Goal: Information Seeking & Learning: Learn about a topic

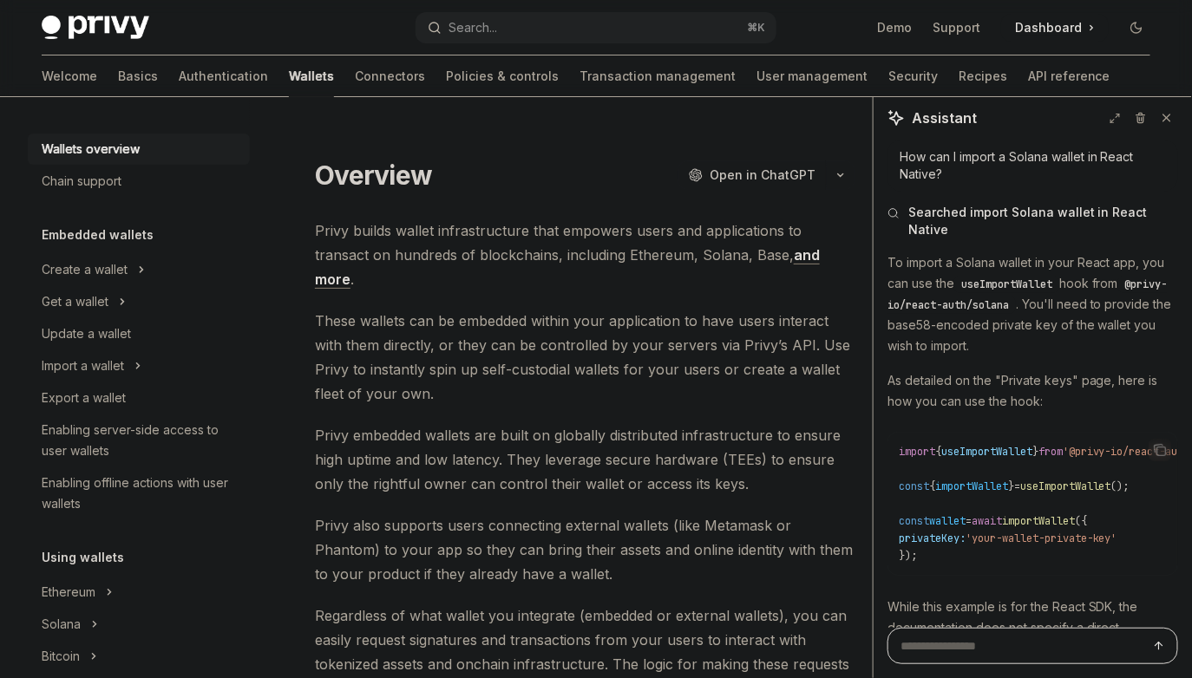
scroll to position [697, 0]
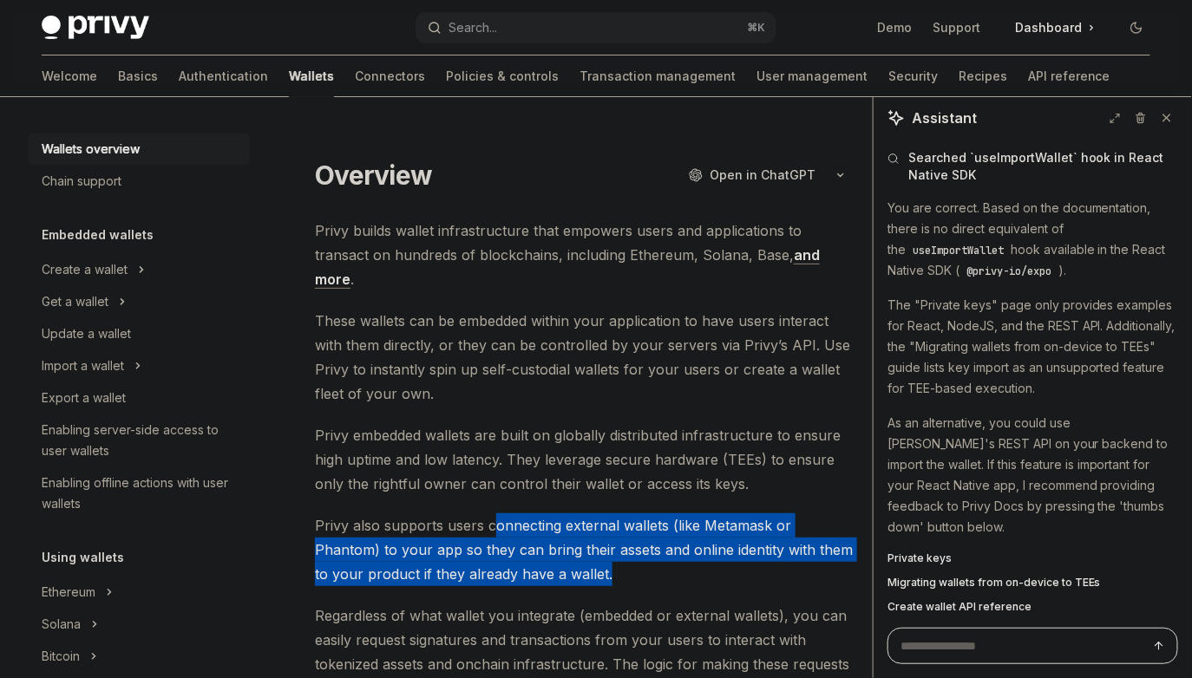
drag, startPoint x: 494, startPoint y: 501, endPoint x: 611, endPoint y: 545, distance: 124.9
click at [611, 545] on span "Privy also supports users connecting external wallets (like Metamask or Phantom…" at bounding box center [585, 549] width 540 height 73
drag, startPoint x: 611, startPoint y: 545, endPoint x: 518, endPoint y: 483, distance: 112.1
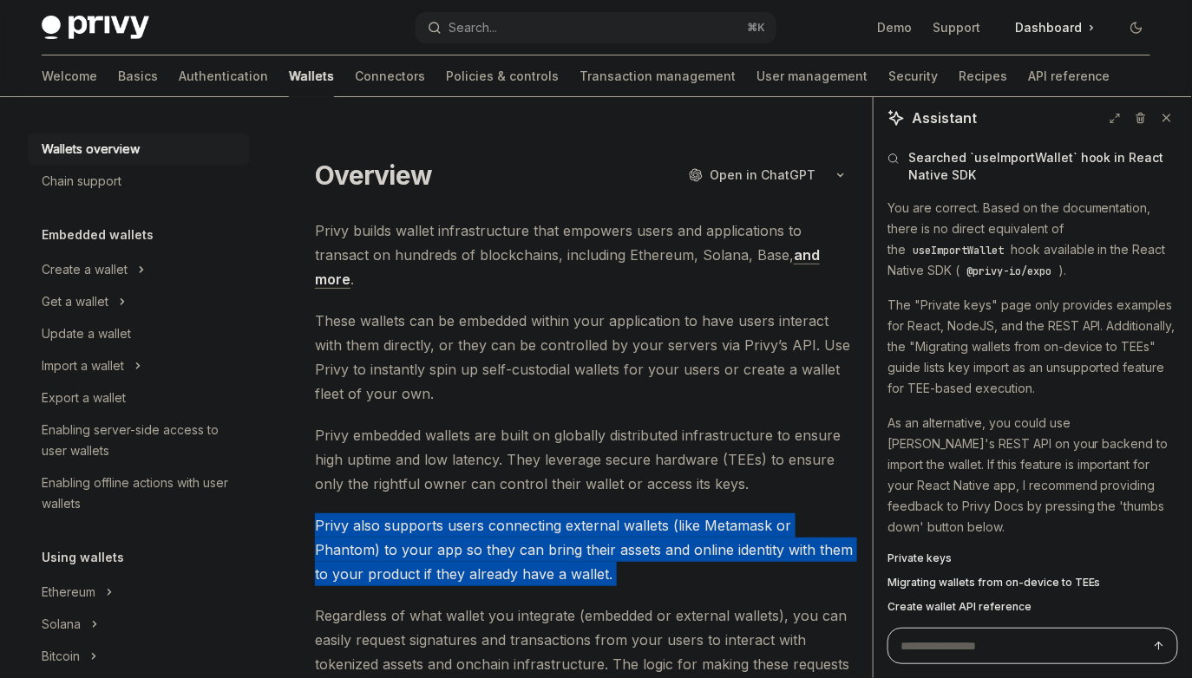
drag, startPoint x: 518, startPoint y: 483, endPoint x: 591, endPoint y: 538, distance: 91.1
click at [591, 538] on span "Privy also supports users connecting external wallets (like Metamask or Phantom…" at bounding box center [585, 549] width 540 height 73
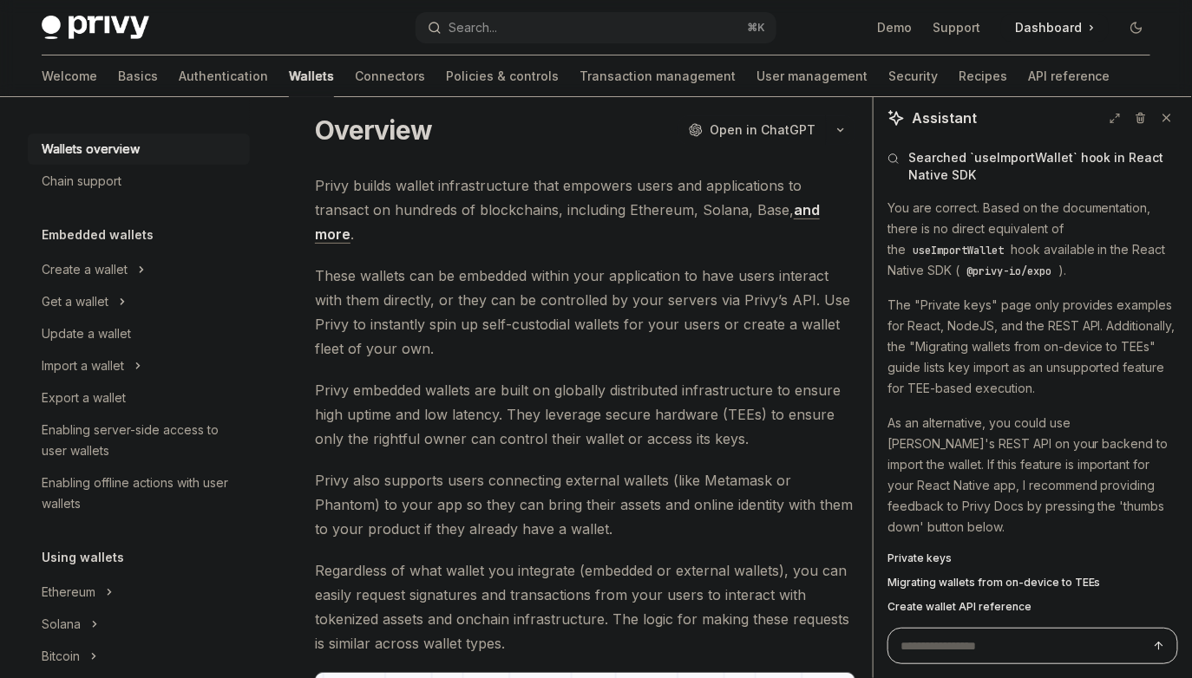
scroll to position [51, 0]
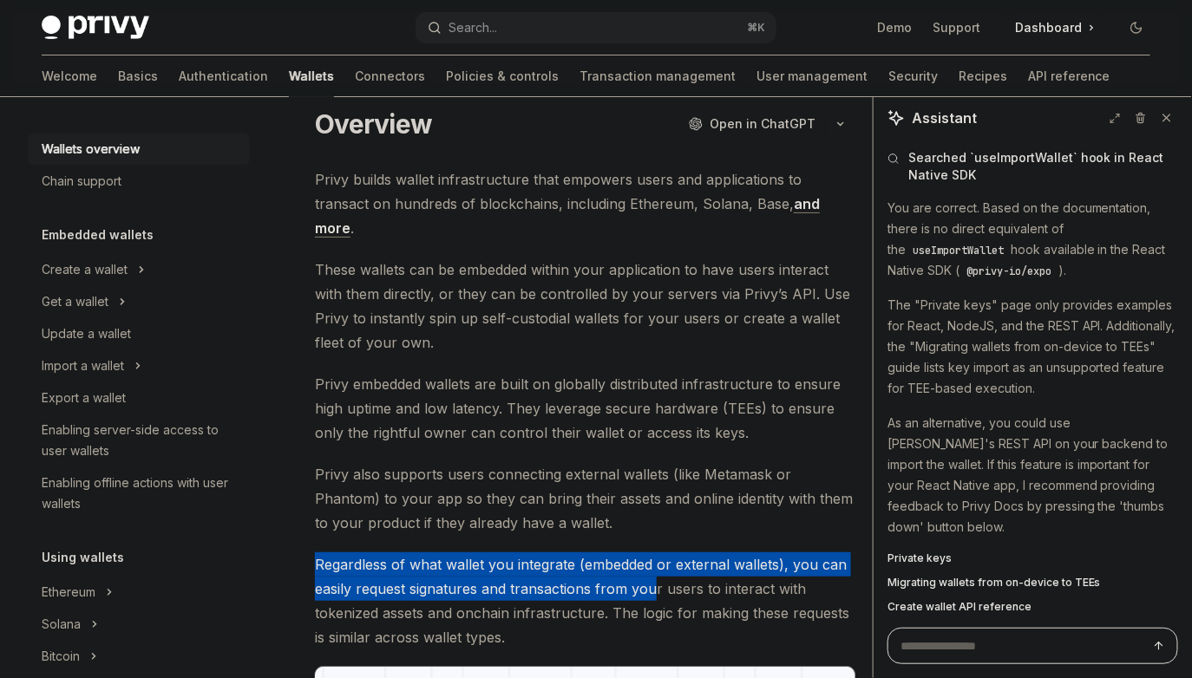
drag, startPoint x: 622, startPoint y: 504, endPoint x: 651, endPoint y: 557, distance: 60.6
click at [651, 557] on span "Regardless of what wallet you integrate (embedded or external wallets), you can…" at bounding box center [585, 600] width 540 height 97
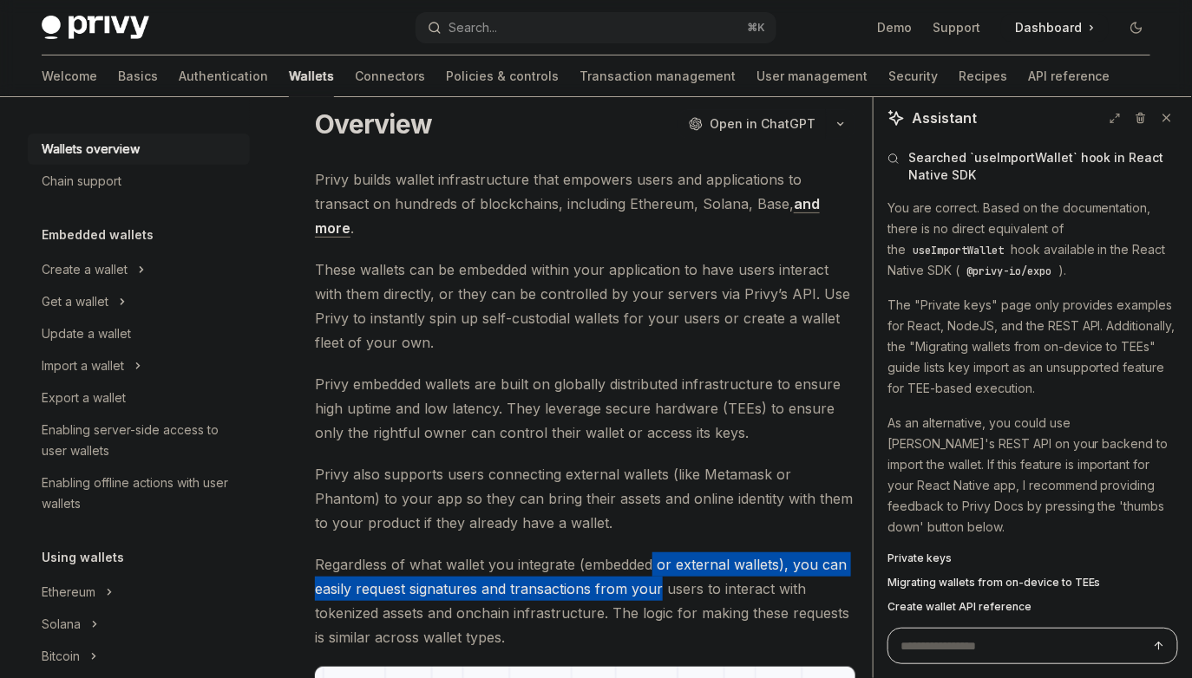
drag, startPoint x: 651, startPoint y: 557, endPoint x: 650, endPoint y: 525, distance: 32.1
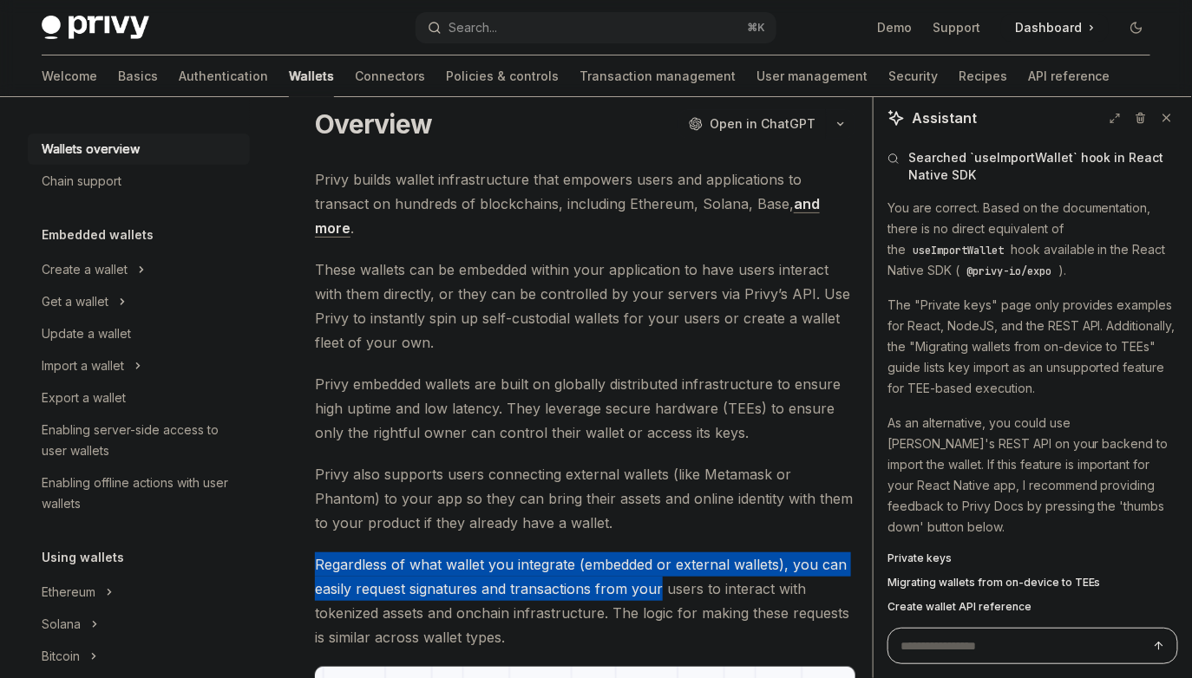
drag, startPoint x: 650, startPoint y: 525, endPoint x: 669, endPoint y: 588, distance: 66.1
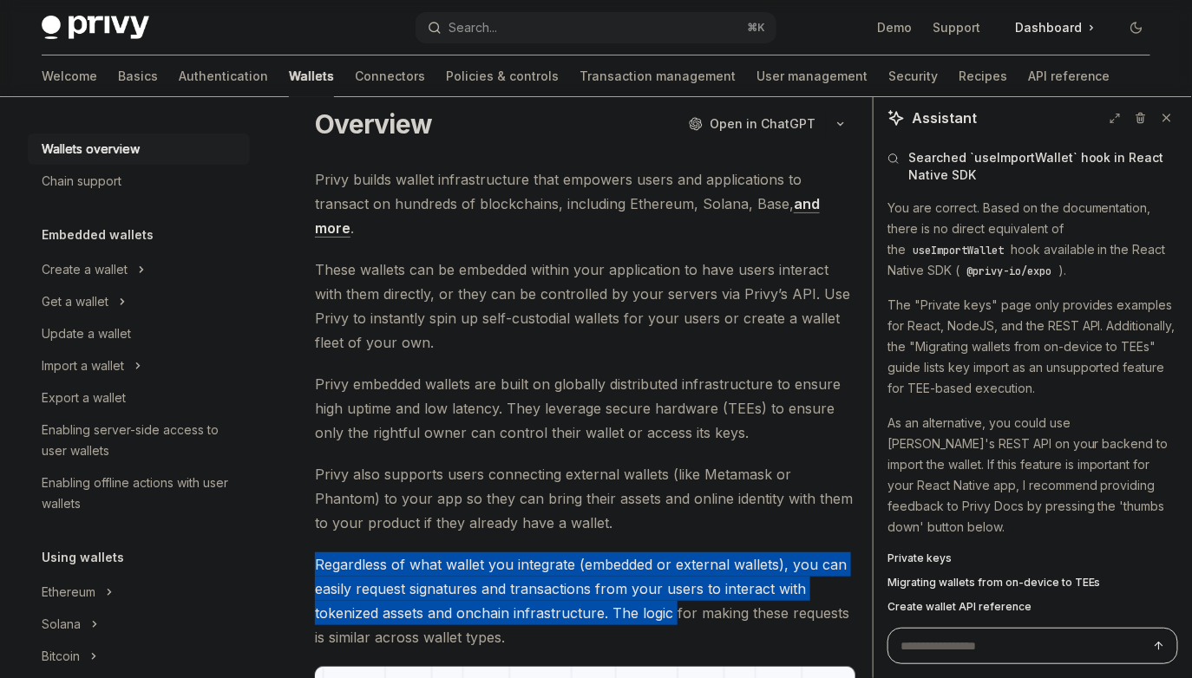
click at [669, 588] on span "Regardless of what wallet you integrate (embedded or external wallets), you can…" at bounding box center [585, 600] width 540 height 97
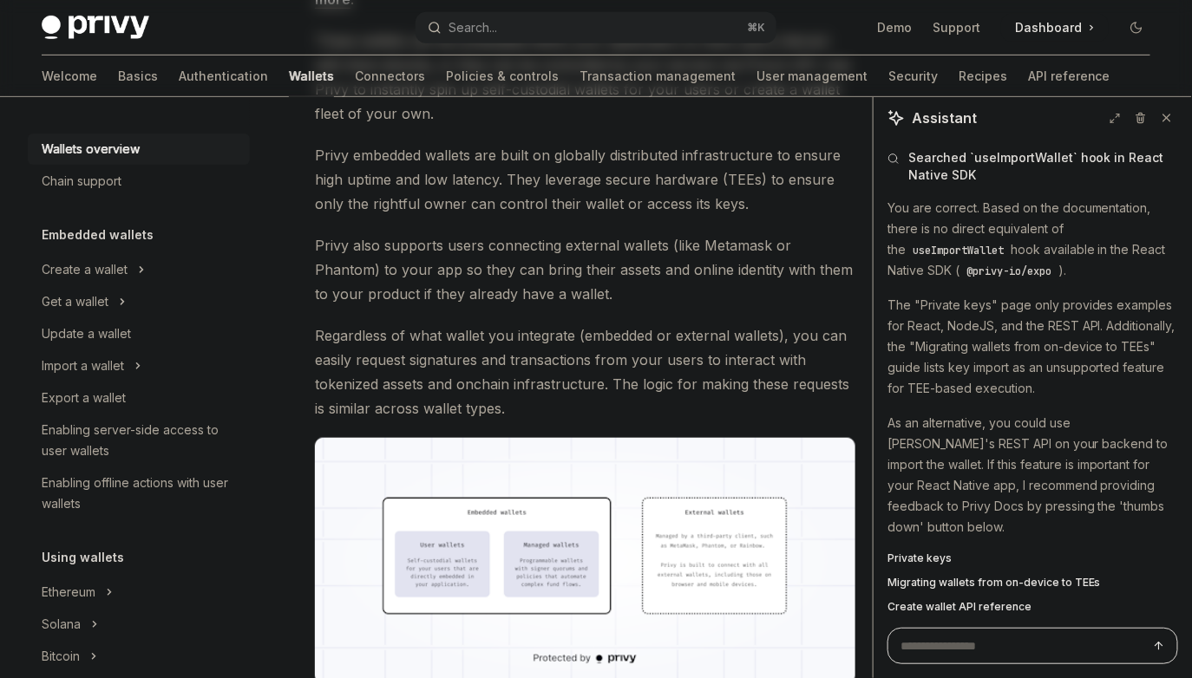
scroll to position [286, 0]
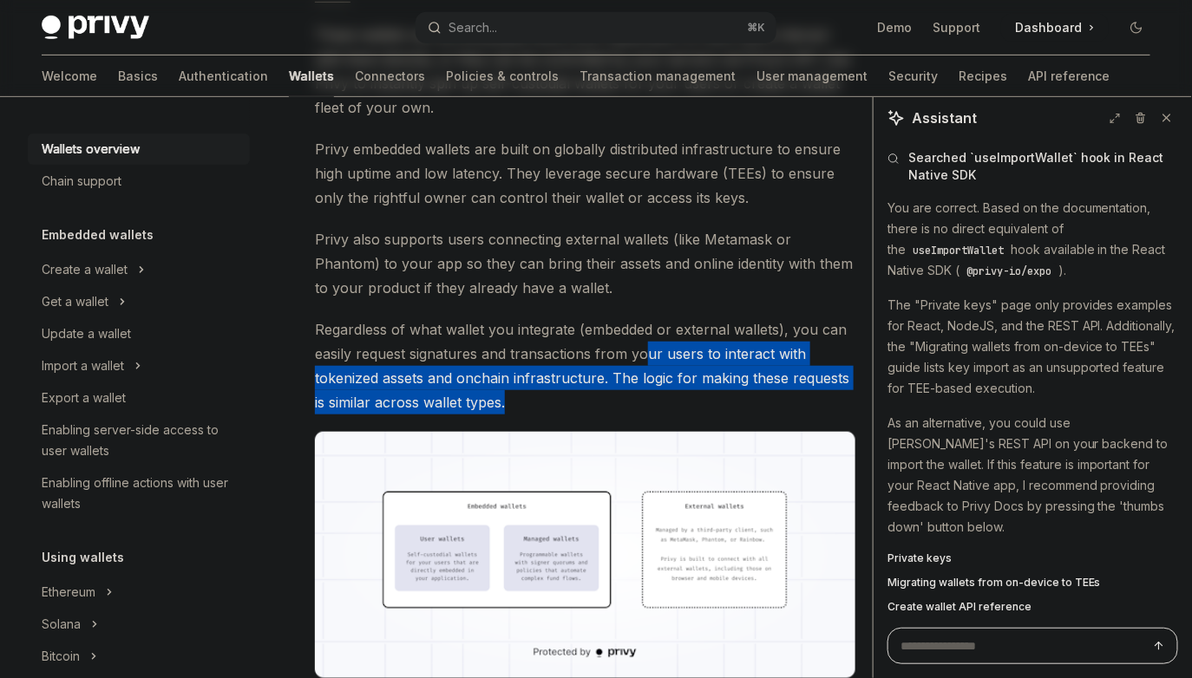
drag, startPoint x: 687, startPoint y: 379, endPoint x: 649, endPoint y: 327, distance: 64.5
click at [649, 327] on span "Regardless of what wallet you integrate (embedded or external wallets), you can…" at bounding box center [585, 365] width 540 height 97
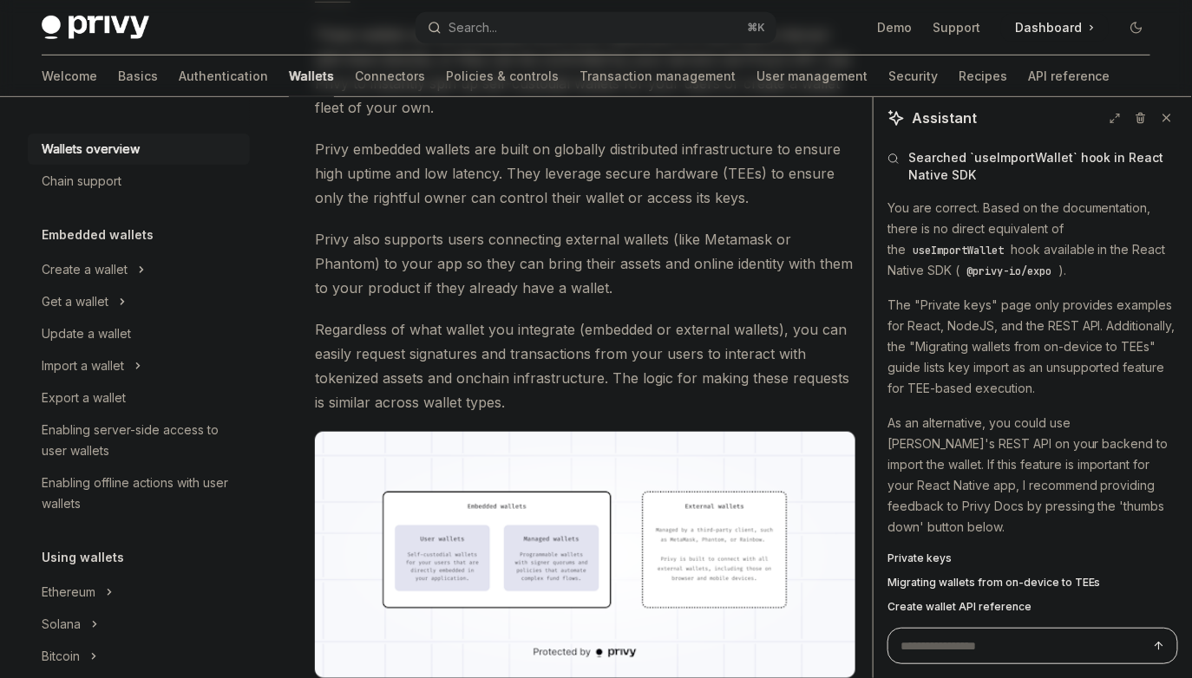
click at [687, 511] on img at bounding box center [585, 555] width 540 height 246
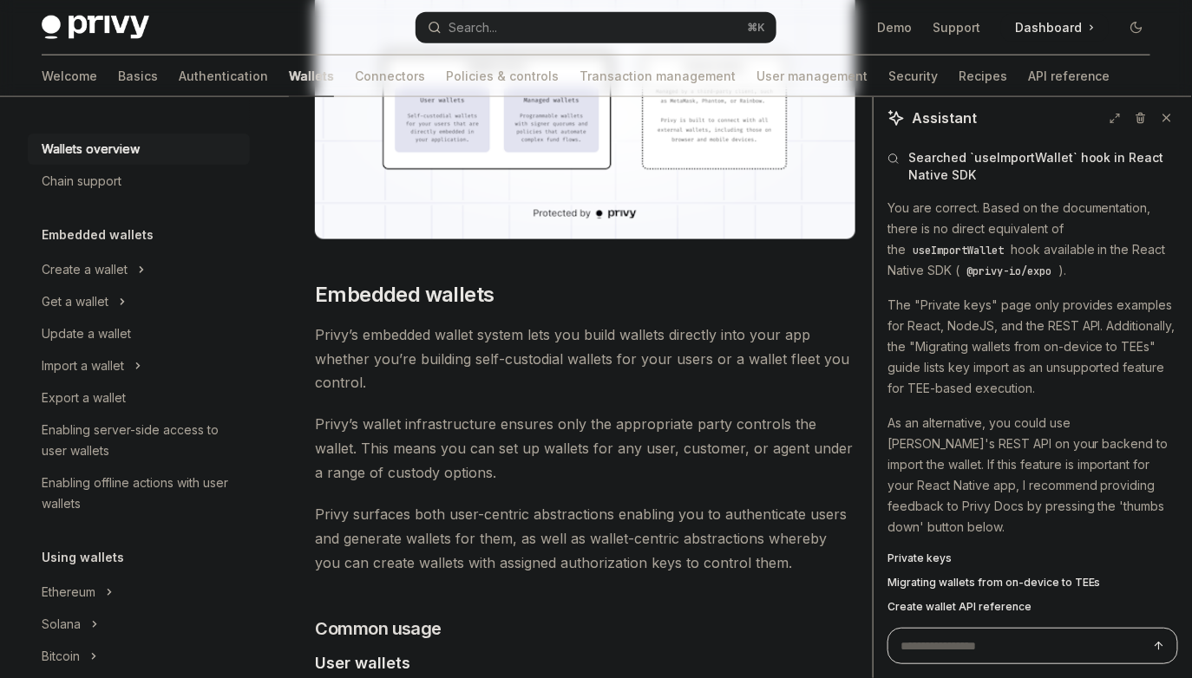
scroll to position [736, 0]
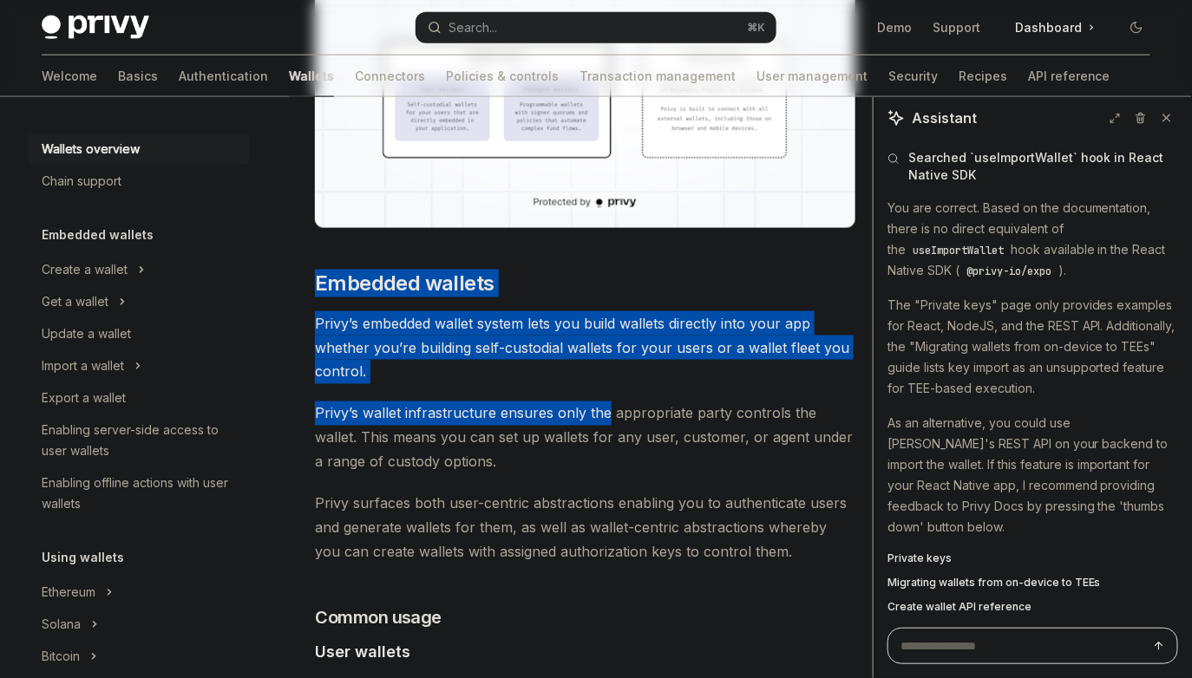
drag, startPoint x: 407, startPoint y: 245, endPoint x: 605, endPoint y: 395, distance: 248.2
click at [605, 402] on span "Privy’s wallet infrastructure ensures only the appropriate party controls the w…" at bounding box center [585, 438] width 540 height 73
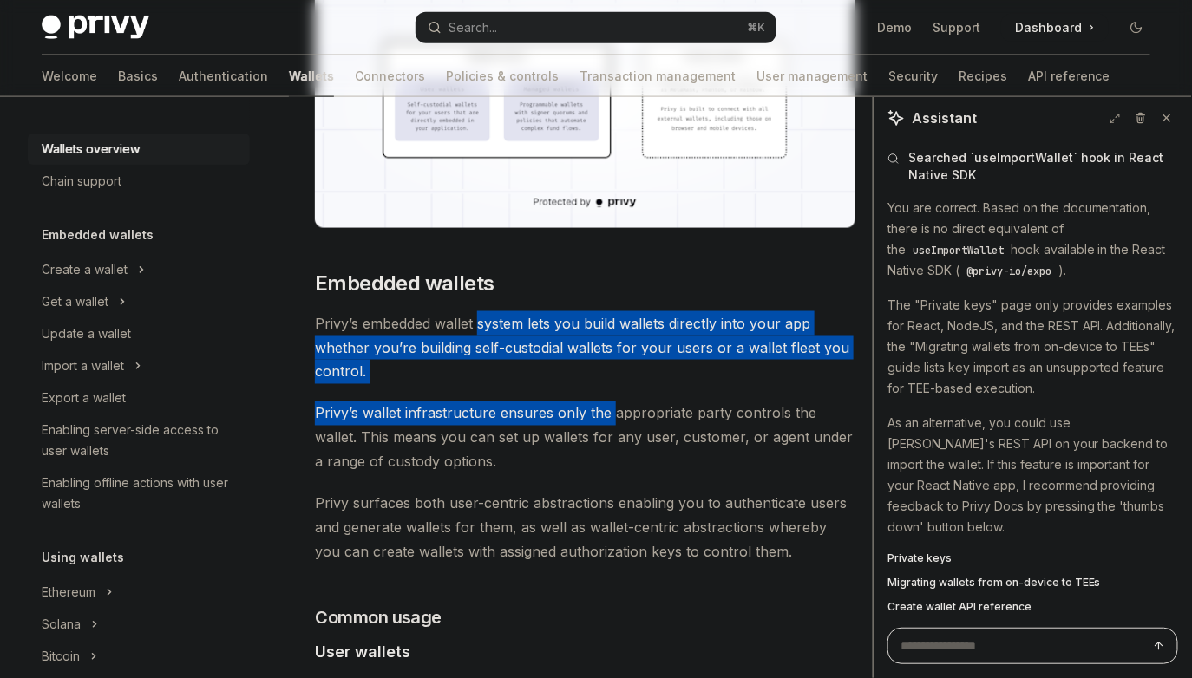
drag, startPoint x: 605, startPoint y: 395, endPoint x: 512, endPoint y: 292, distance: 138.2
click at [512, 311] on span "Privy’s embedded wallet system lets you build wallets directly into your app wh…" at bounding box center [585, 347] width 540 height 73
drag, startPoint x: 512, startPoint y: 292, endPoint x: 639, endPoint y: 380, distance: 154.7
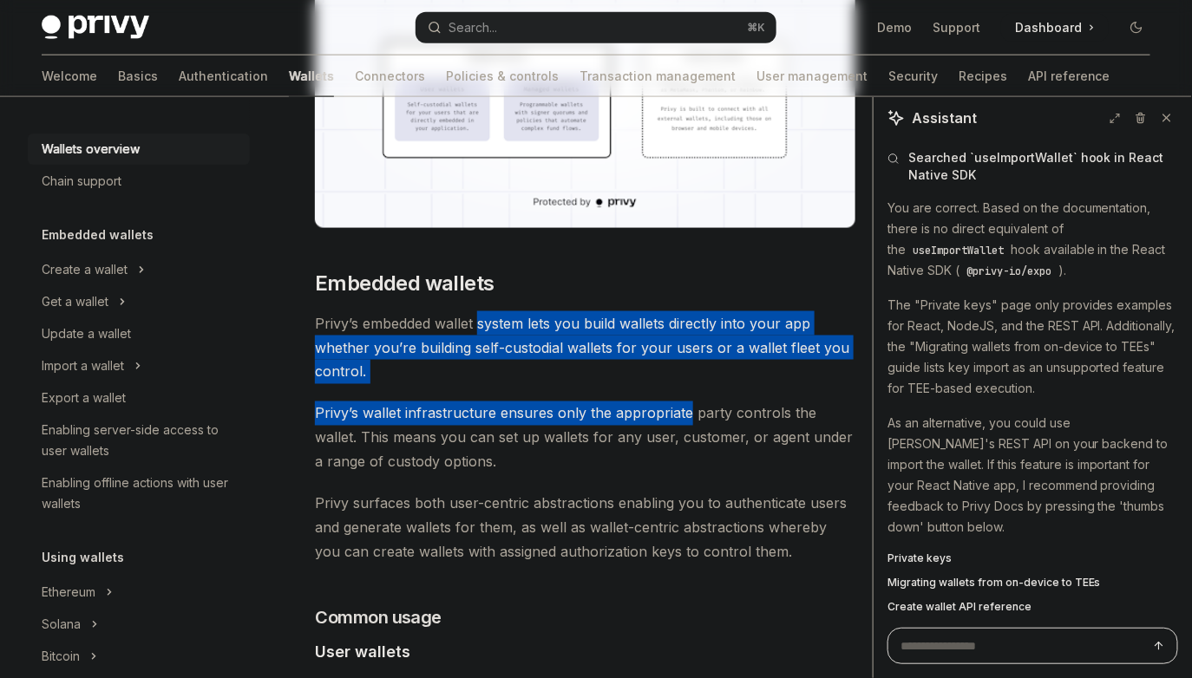
click at [639, 402] on span "Privy’s wallet infrastructure ensures only the appropriate party controls the w…" at bounding box center [585, 438] width 540 height 73
drag, startPoint x: 639, startPoint y: 380, endPoint x: 536, endPoint y: 282, distance: 142.3
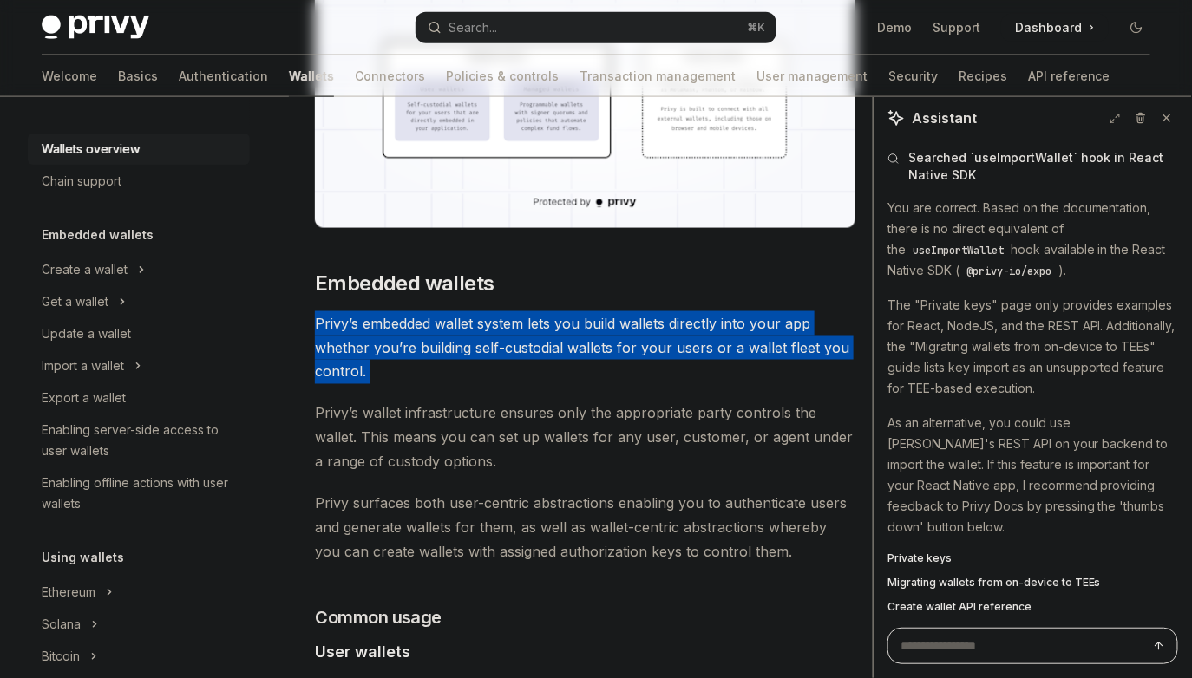
drag, startPoint x: 536, startPoint y: 282, endPoint x: 611, endPoint y: 359, distance: 107.3
click at [611, 359] on span "Privy’s embedded wallet system lets you build wallets directly into your app wh…" at bounding box center [585, 347] width 540 height 73
drag, startPoint x: 611, startPoint y: 359, endPoint x: 546, endPoint y: 214, distance: 158.8
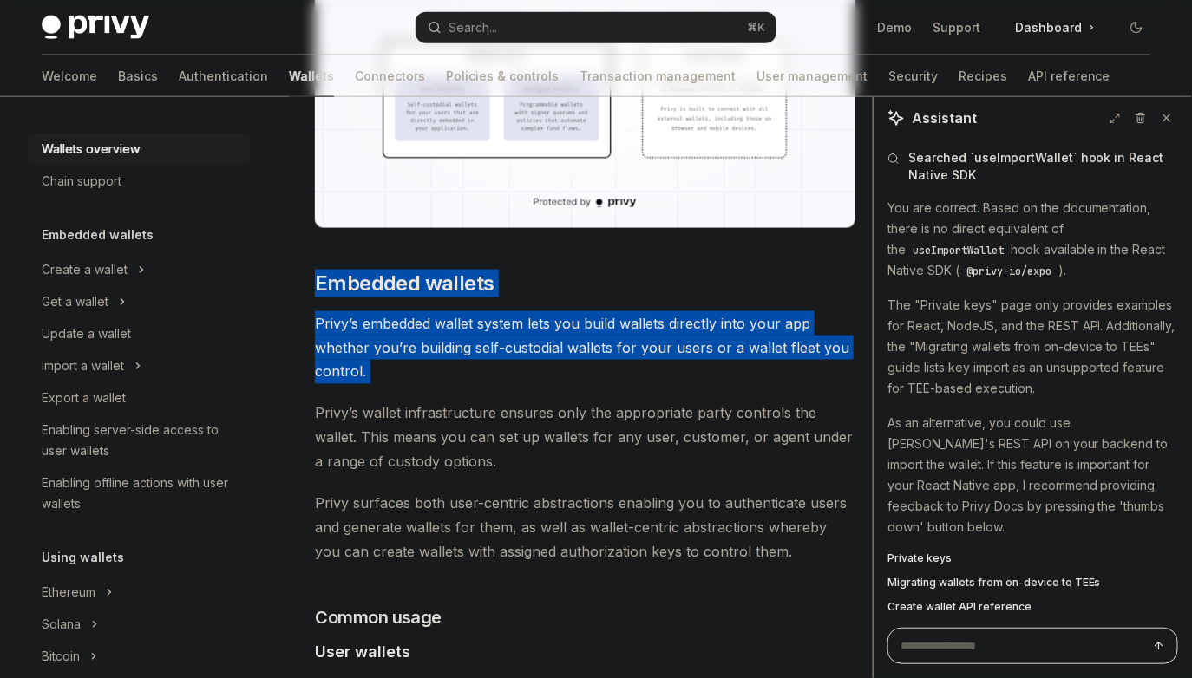
drag, startPoint x: 542, startPoint y: 219, endPoint x: 657, endPoint y: 352, distance: 175.8
drag, startPoint x: 665, startPoint y: 362, endPoint x: 560, endPoint y: 241, distance: 159.8
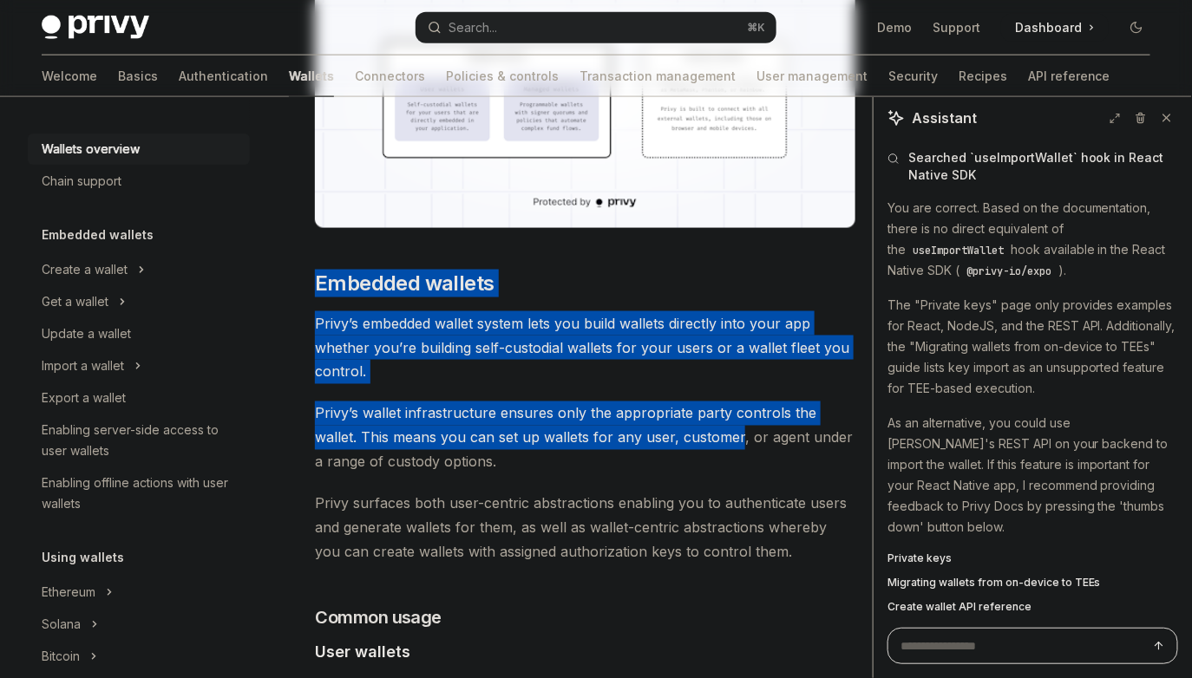
drag, startPoint x: 560, startPoint y: 241, endPoint x: 687, endPoint y: 453, distance: 246.6
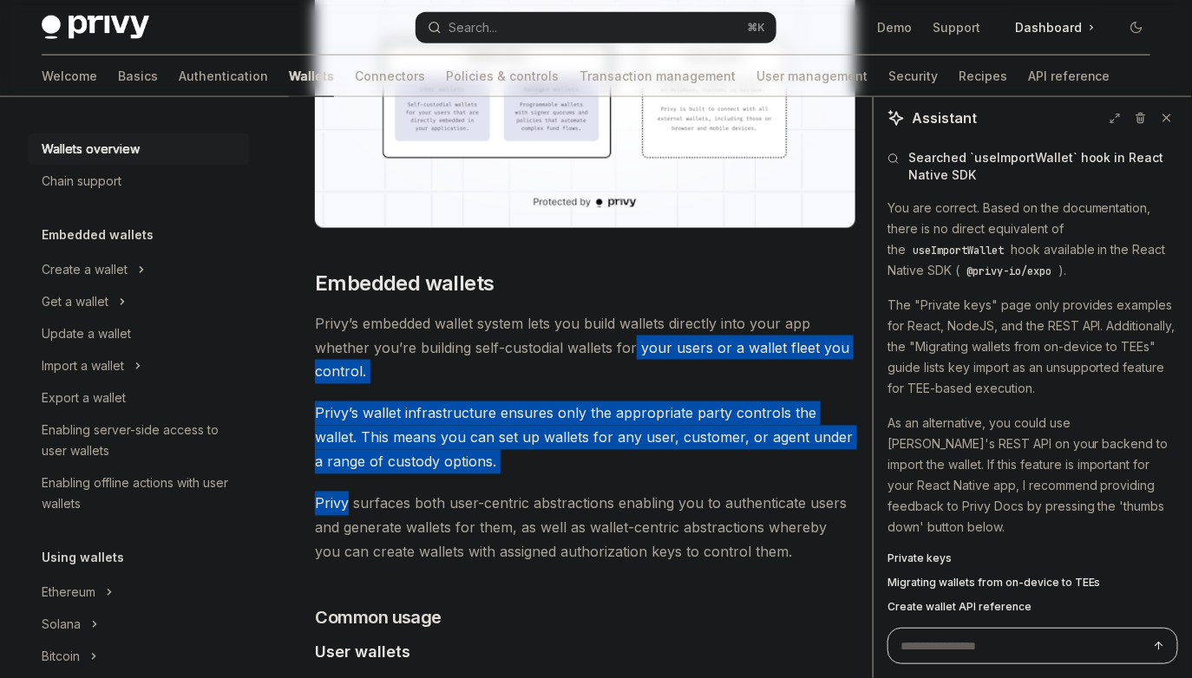
drag, startPoint x: 687, startPoint y: 453, endPoint x: 626, endPoint y: 311, distance: 153.9
click at [626, 311] on span "Privy’s embedded wallet system lets you build wallets directly into your app wh…" at bounding box center [585, 347] width 540 height 73
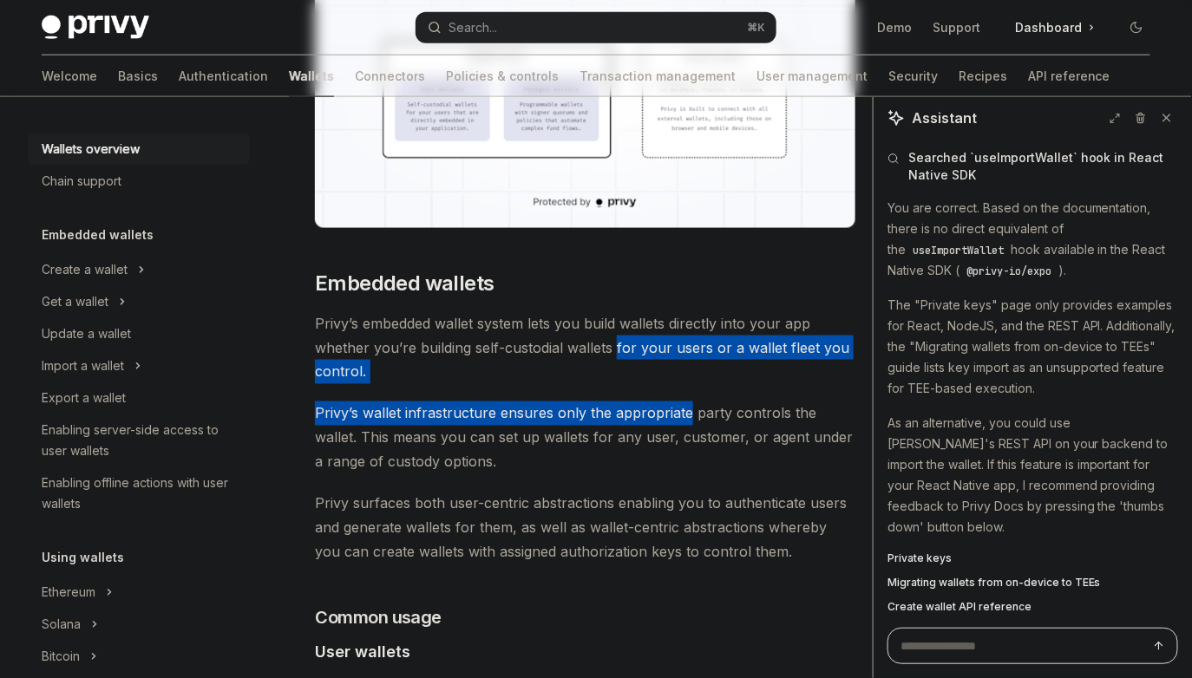
drag, startPoint x: 626, startPoint y: 311, endPoint x: 676, endPoint y: 403, distance: 104.8
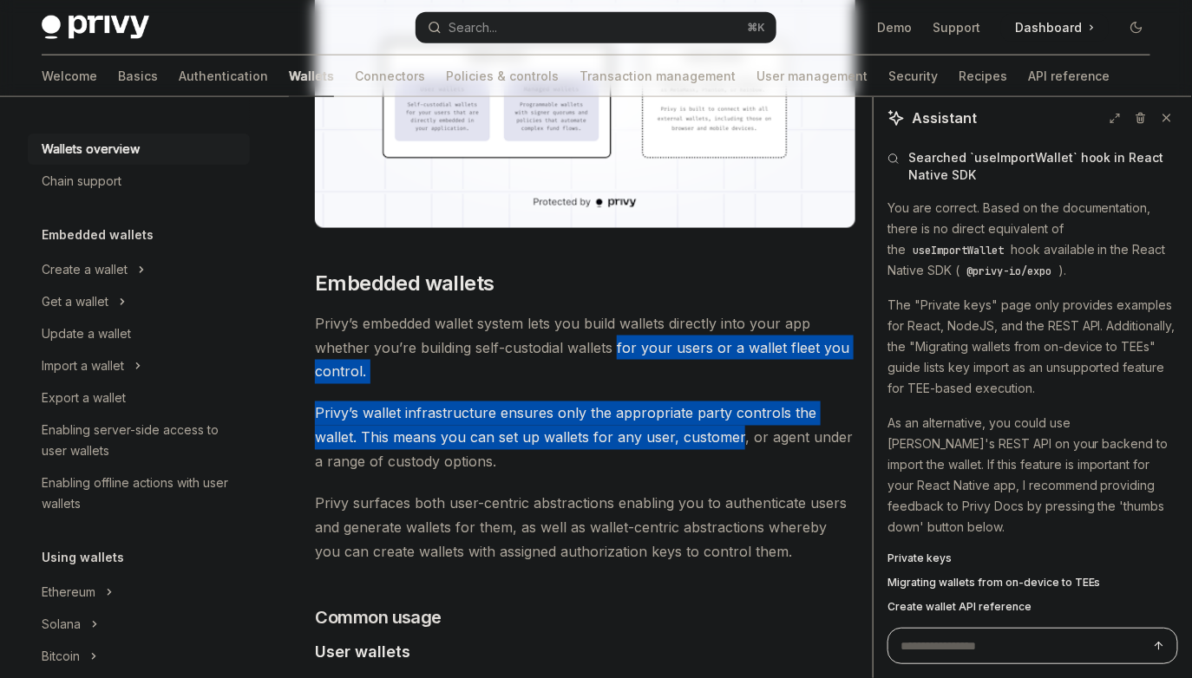
click at [676, 403] on span "Privy’s wallet infrastructure ensures only the appropriate party controls the w…" at bounding box center [585, 438] width 540 height 73
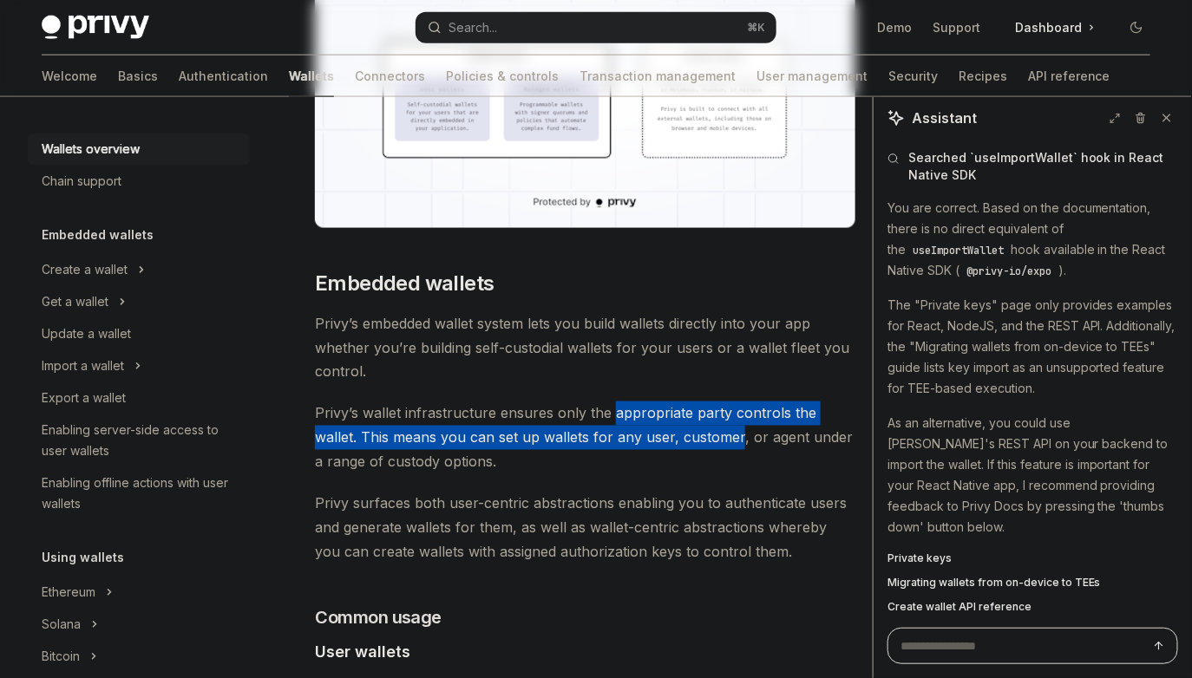
drag, startPoint x: 676, startPoint y: 403, endPoint x: 663, endPoint y: 362, distance: 43.9
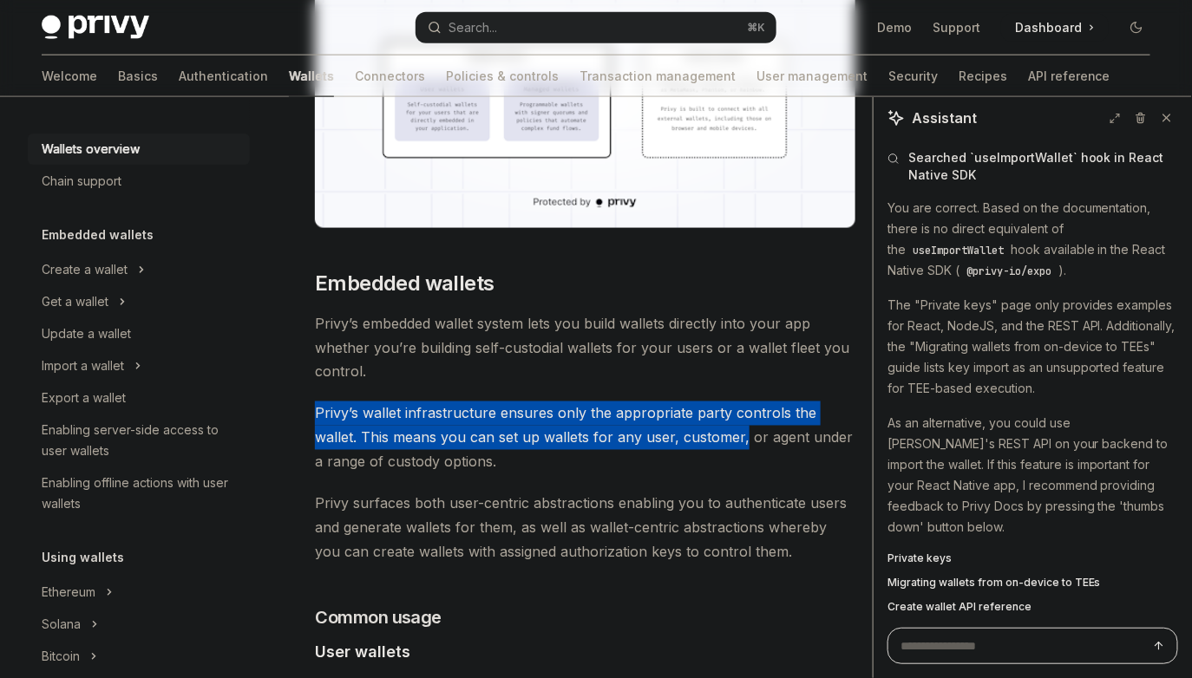
drag, startPoint x: 663, startPoint y: 362, endPoint x: 697, endPoint y: 440, distance: 85.4
click at [697, 440] on span "Privy’s wallet infrastructure ensures only the appropriate party controls the w…" at bounding box center [585, 438] width 540 height 73
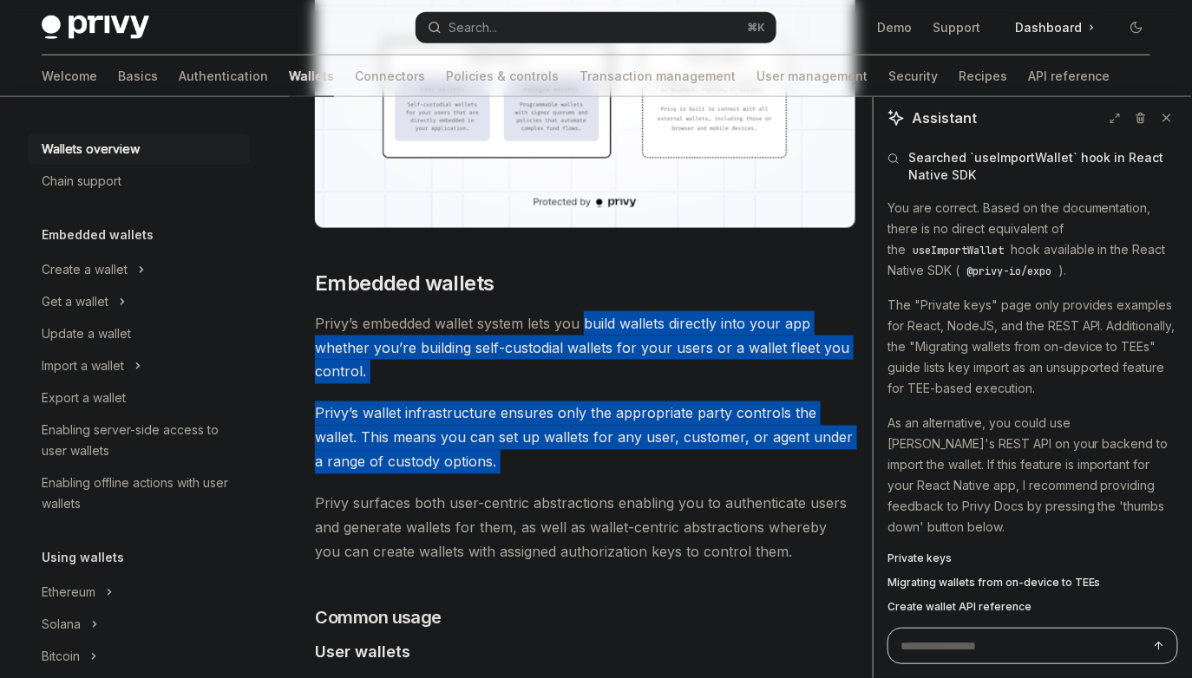
drag, startPoint x: 697, startPoint y: 440, endPoint x: 585, endPoint y: 300, distance: 178.9
click at [585, 311] on span "Privy’s embedded wallet system lets you build wallets directly into your app wh…" at bounding box center [585, 347] width 540 height 73
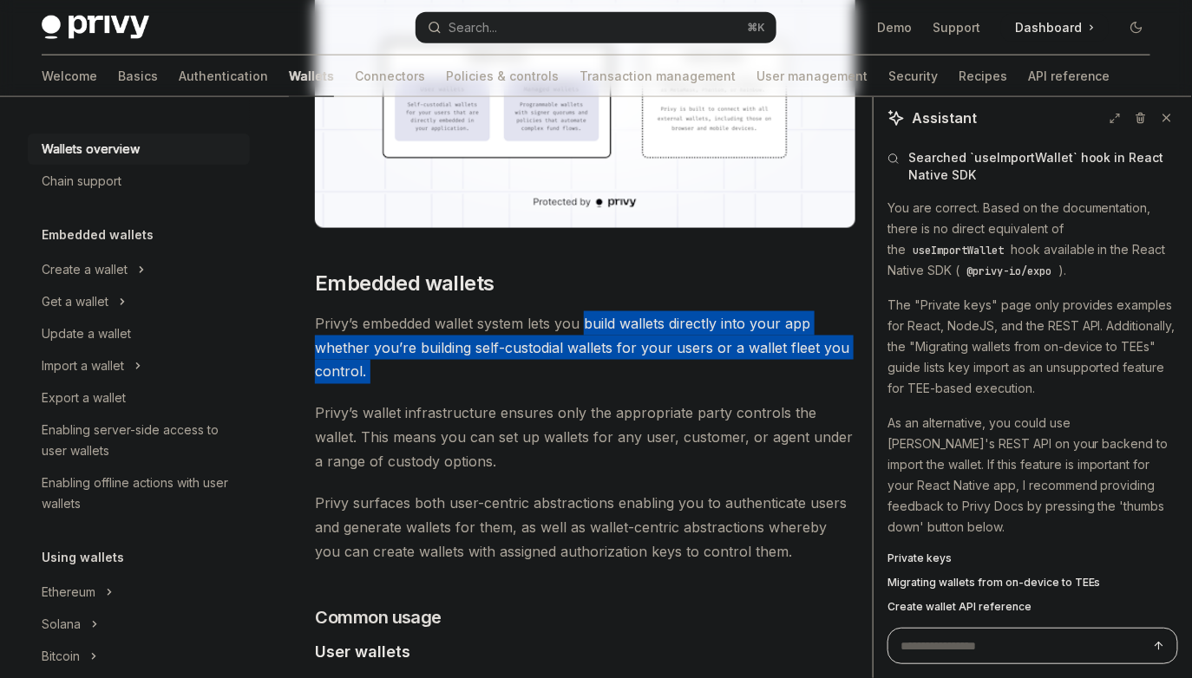
drag, startPoint x: 585, startPoint y: 300, endPoint x: 661, endPoint y: 456, distance: 173.4
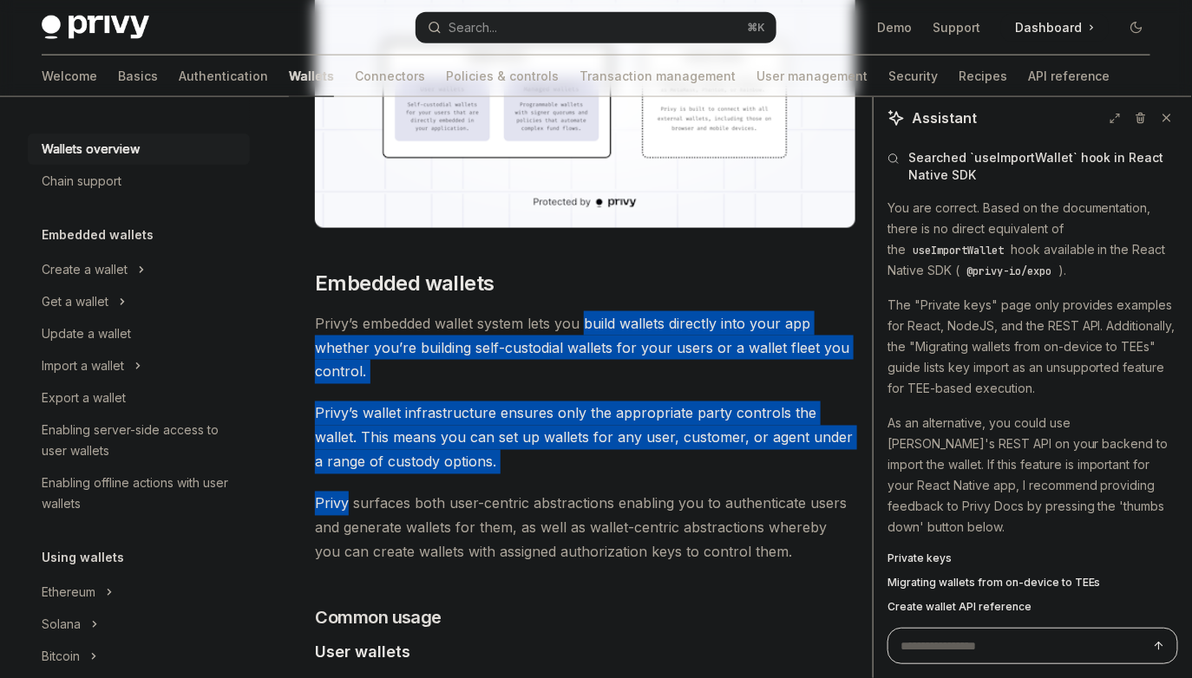
drag, startPoint x: 661, startPoint y: 456, endPoint x: 559, endPoint y: 284, distance: 199.9
drag, startPoint x: 559, startPoint y: 284, endPoint x: 670, endPoint y: 474, distance: 220.4
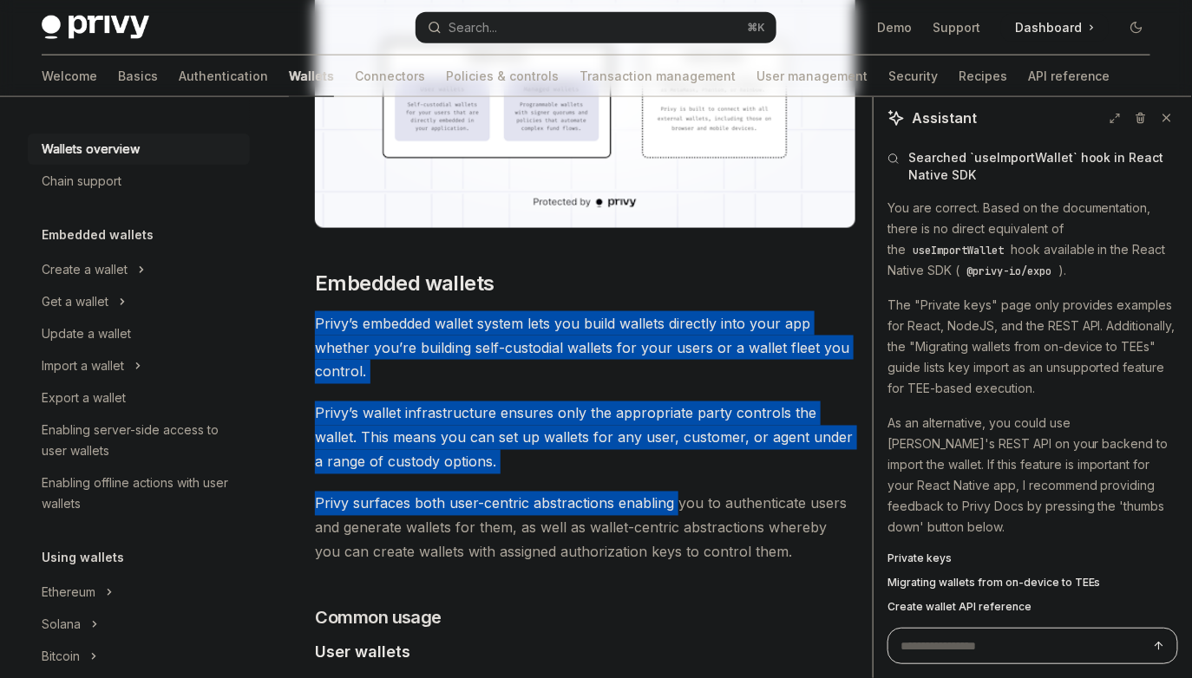
click at [670, 492] on span "Privy surfaces both user-centric abstractions enabling you to authenticate user…" at bounding box center [585, 528] width 540 height 73
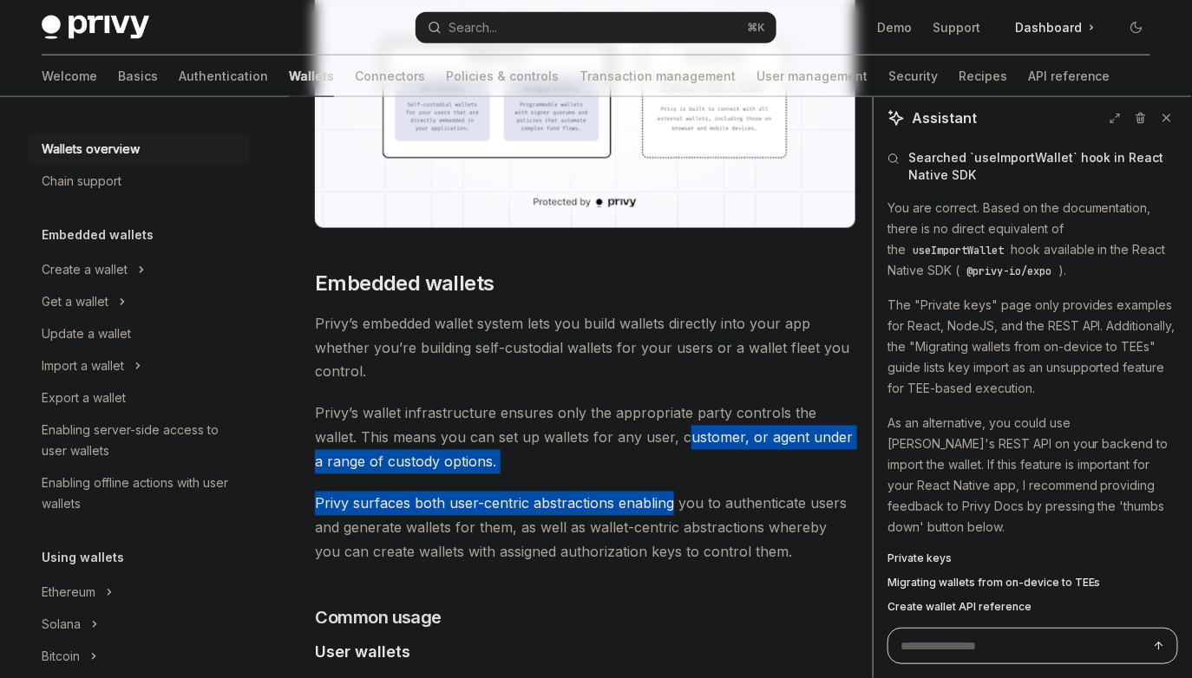
drag, startPoint x: 670, startPoint y: 474, endPoint x: 638, endPoint y: 411, distance: 71.0
click at [638, 411] on span "Privy’s wallet infrastructure ensures only the appropriate party controls the w…" at bounding box center [585, 438] width 540 height 73
drag, startPoint x: 638, startPoint y: 411, endPoint x: 731, endPoint y: 498, distance: 127.0
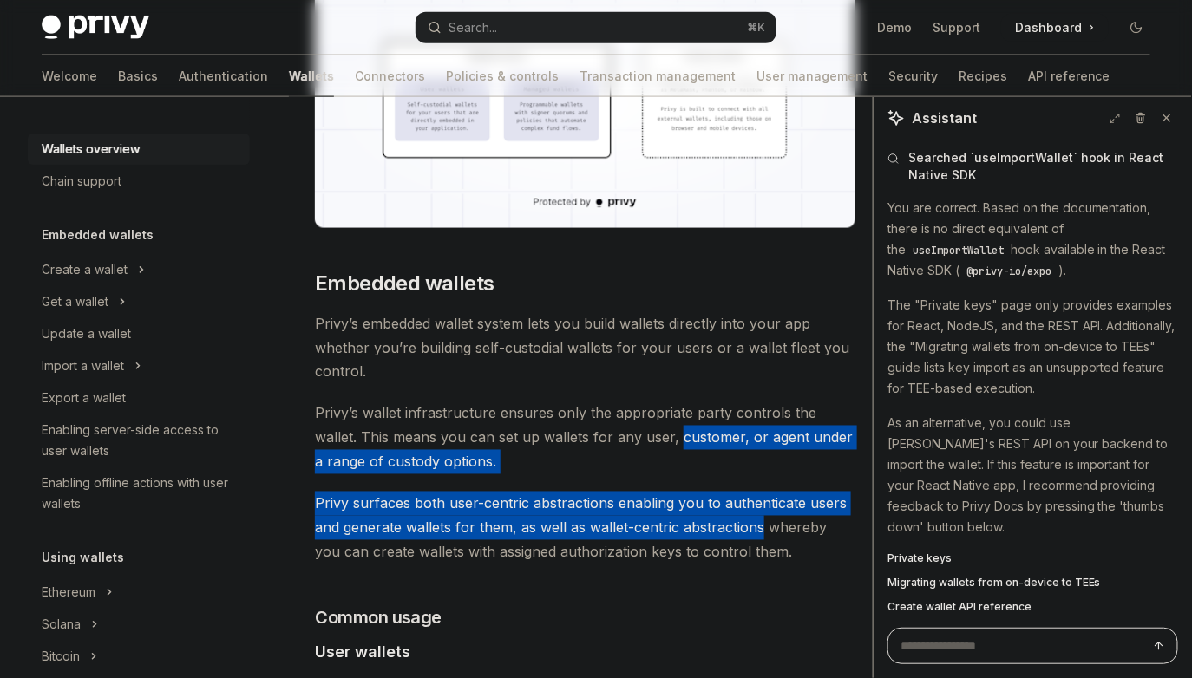
click at [733, 500] on span "Privy surfaces both user-centric abstractions enabling you to authenticate user…" at bounding box center [585, 528] width 540 height 73
drag, startPoint x: 733, startPoint y: 500, endPoint x: 650, endPoint y: 422, distance: 114.1
click at [650, 422] on span "Privy’s wallet infrastructure ensures only the appropriate party controls the w…" at bounding box center [585, 438] width 540 height 73
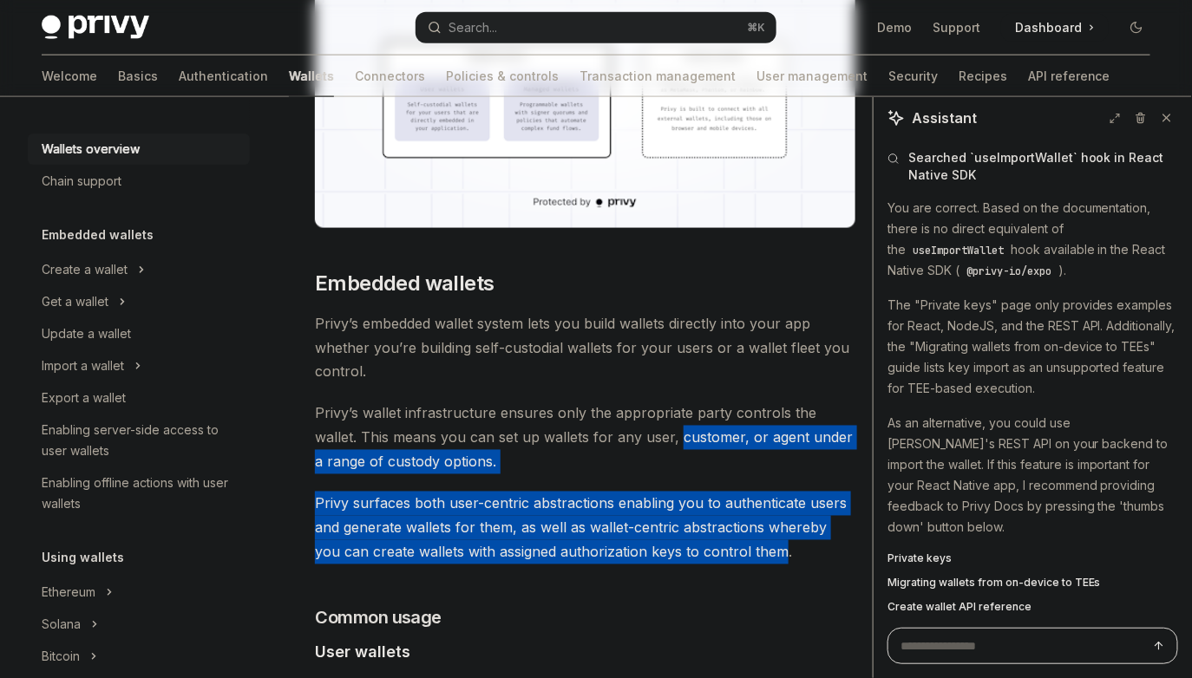
drag, startPoint x: 650, startPoint y: 422, endPoint x: 729, endPoint y: 519, distance: 125.2
click at [729, 519] on span "Privy surfaces both user-centric abstractions enabling you to authenticate user…" at bounding box center [585, 528] width 540 height 73
drag, startPoint x: 729, startPoint y: 519, endPoint x: 648, endPoint y: 394, distance: 148.7
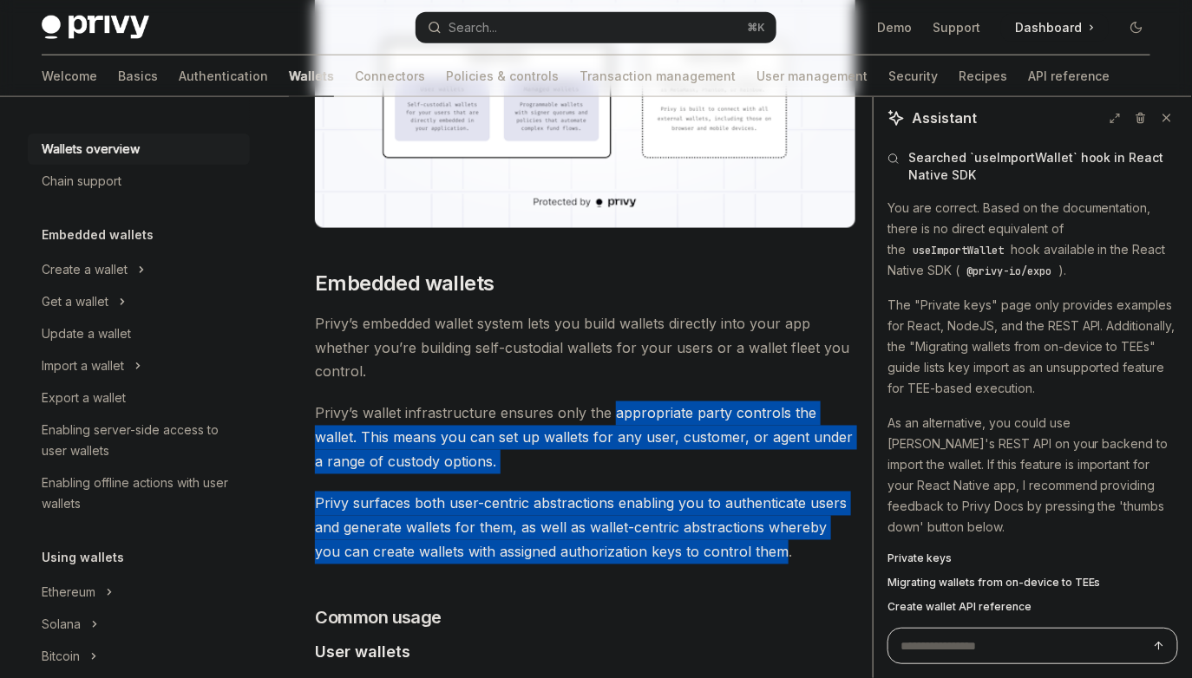
click at [648, 402] on span "Privy’s wallet infrastructure ensures only the appropriate party controls the w…" at bounding box center [585, 438] width 540 height 73
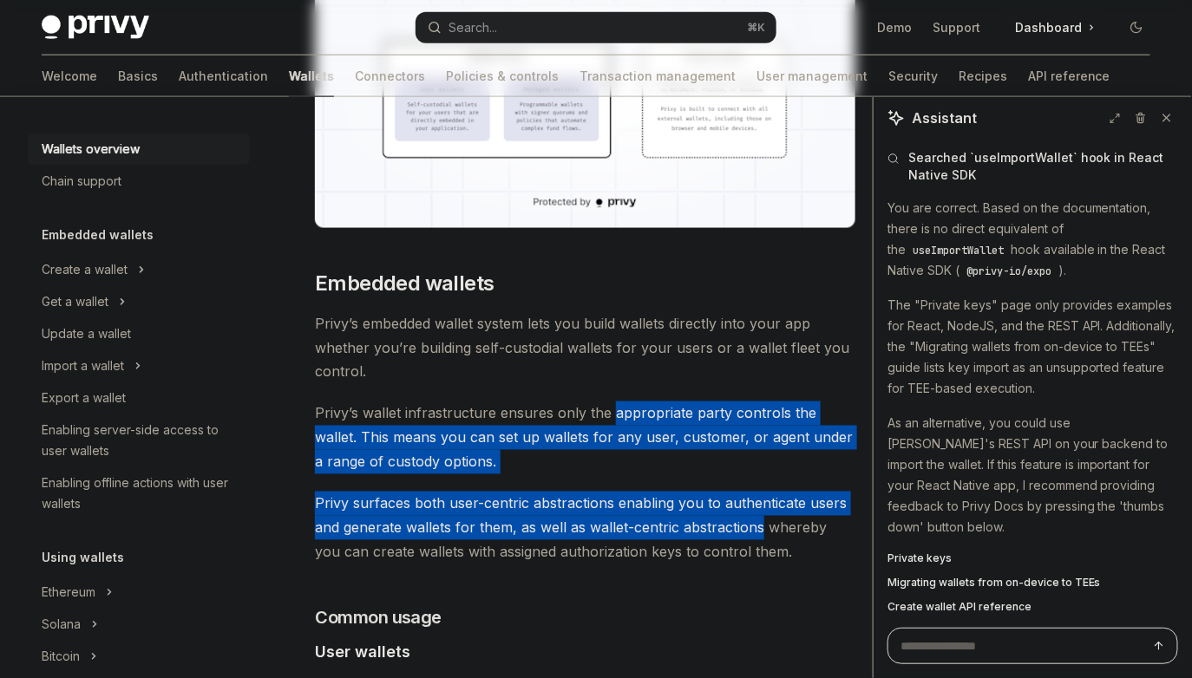
drag, startPoint x: 648, startPoint y: 394, endPoint x: 768, endPoint y: 529, distance: 181.2
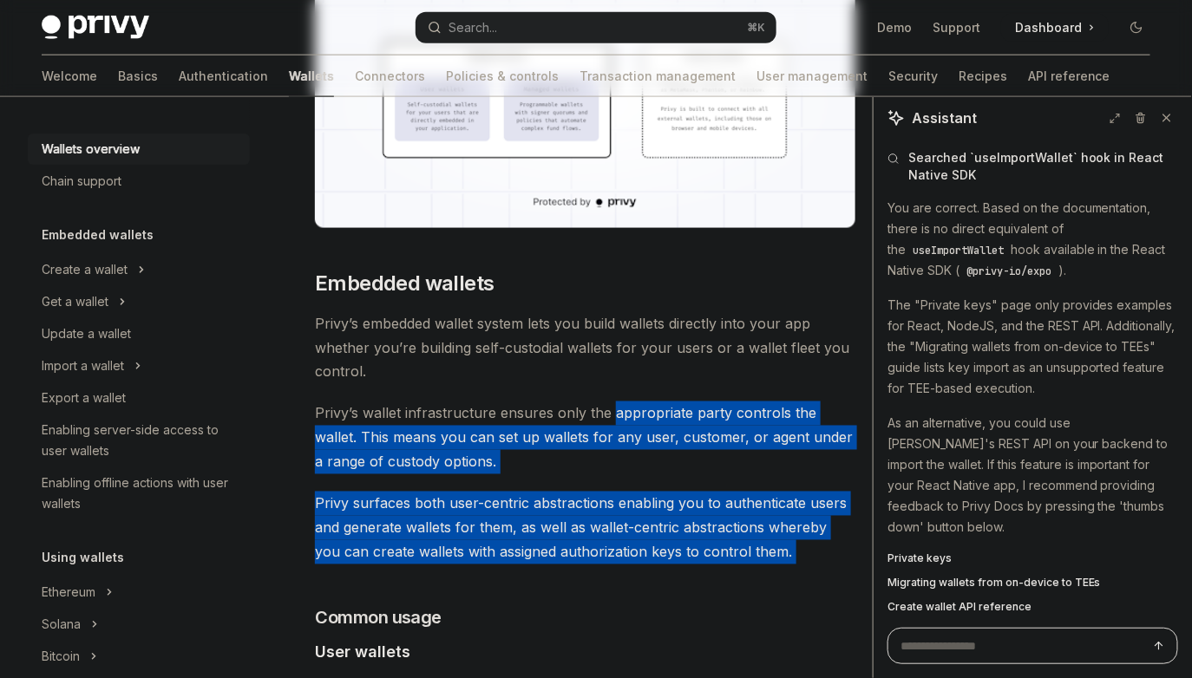
click at [768, 529] on span "Privy surfaces both user-centric abstractions enabling you to authenticate user…" at bounding box center [585, 528] width 540 height 73
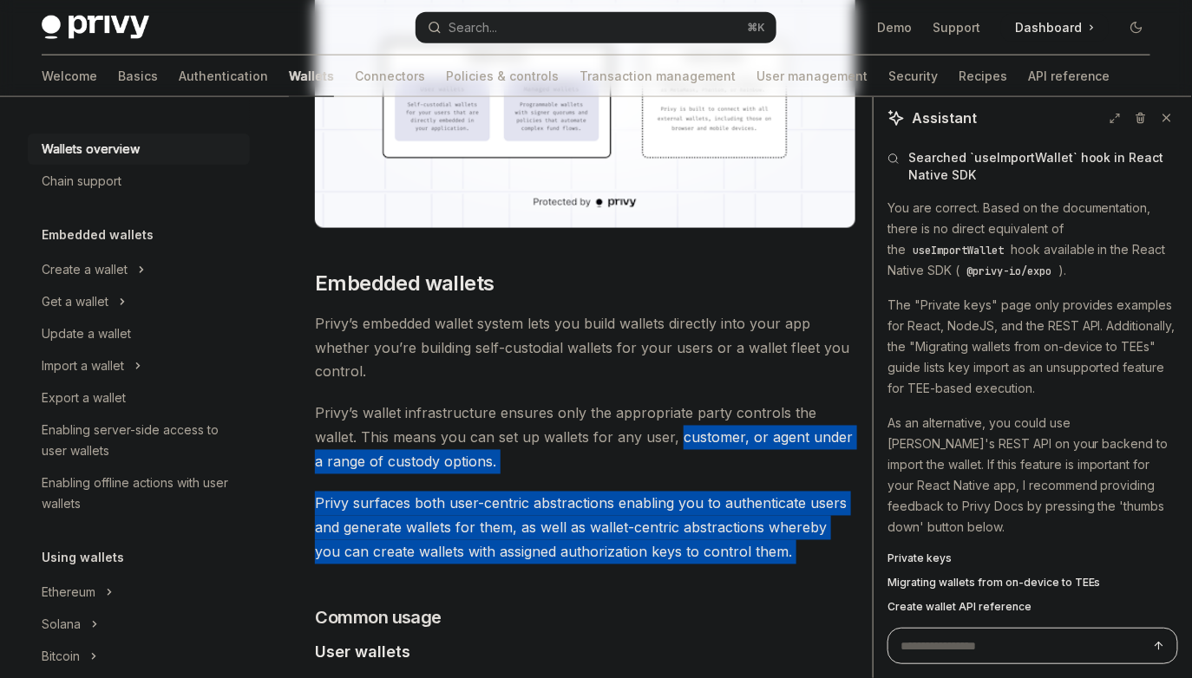
drag
click at [647, 405] on span "Privy’s wallet infrastructure ensures only the appropriate party controls the w…" at bounding box center [585, 438] width 540 height 73
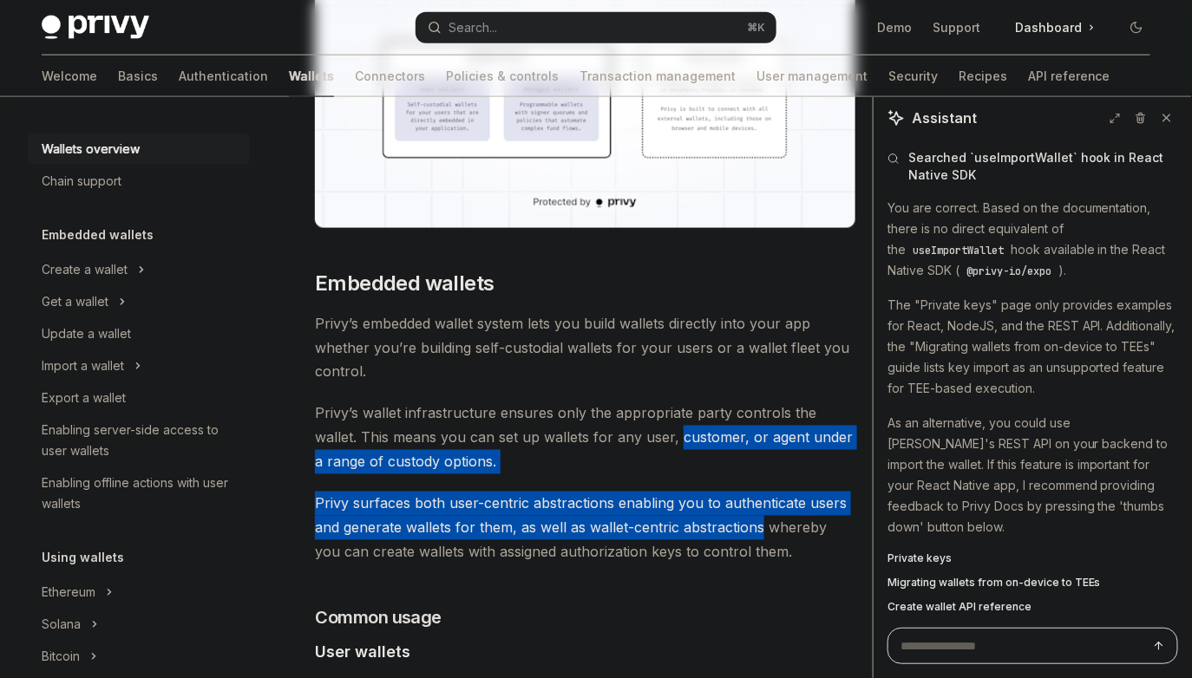
click at [724, 494] on span "Privy surfaces both user-centric abstractions enabling you to authenticate user…" at bounding box center [585, 528] width 540 height 73
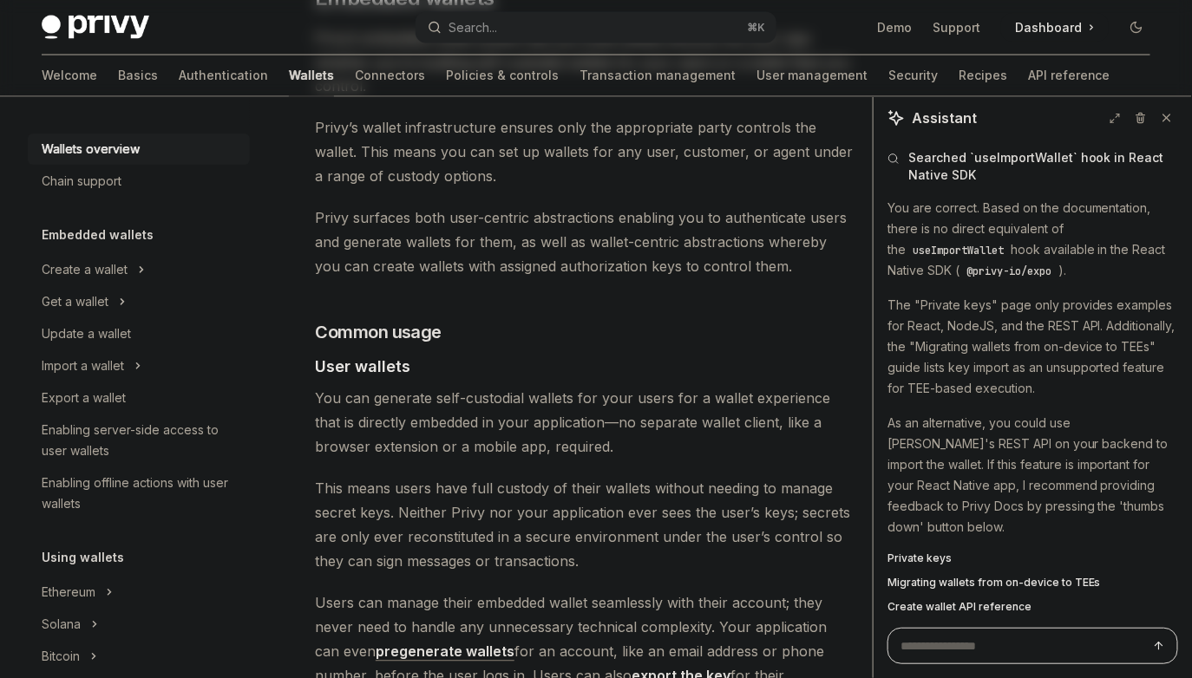
scroll to position [1028, 0]
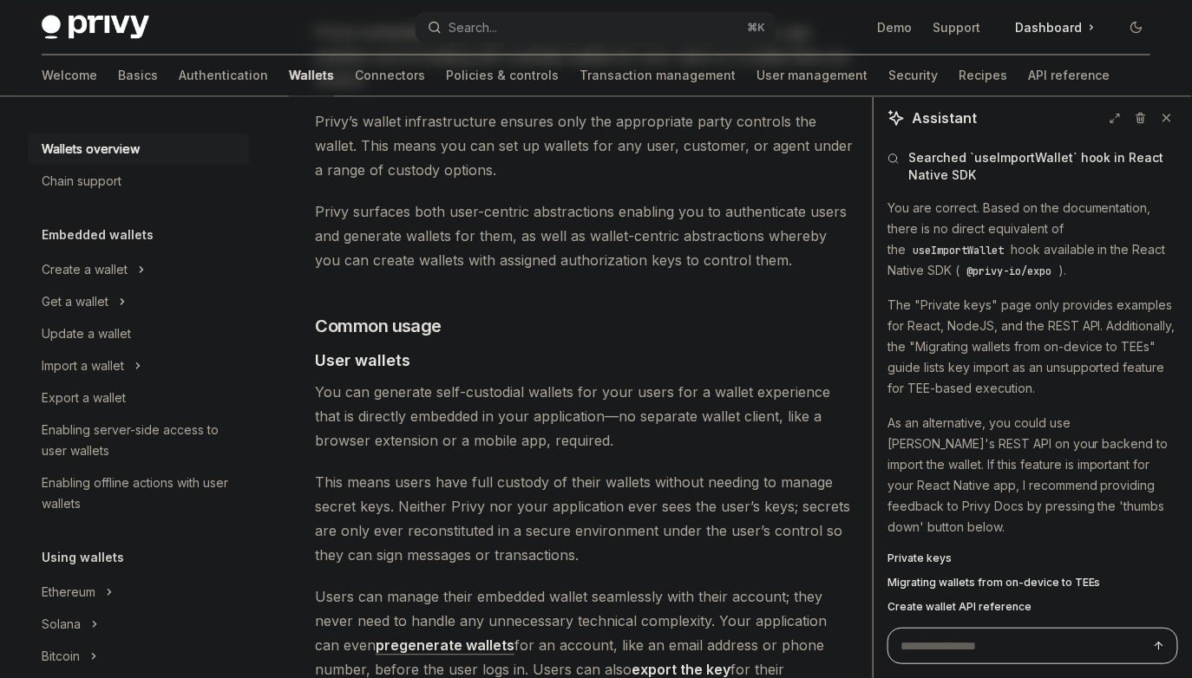
click at [683, 489] on span "This means users have full custody of their wallets without needing to manage s…" at bounding box center [585, 519] width 540 height 97
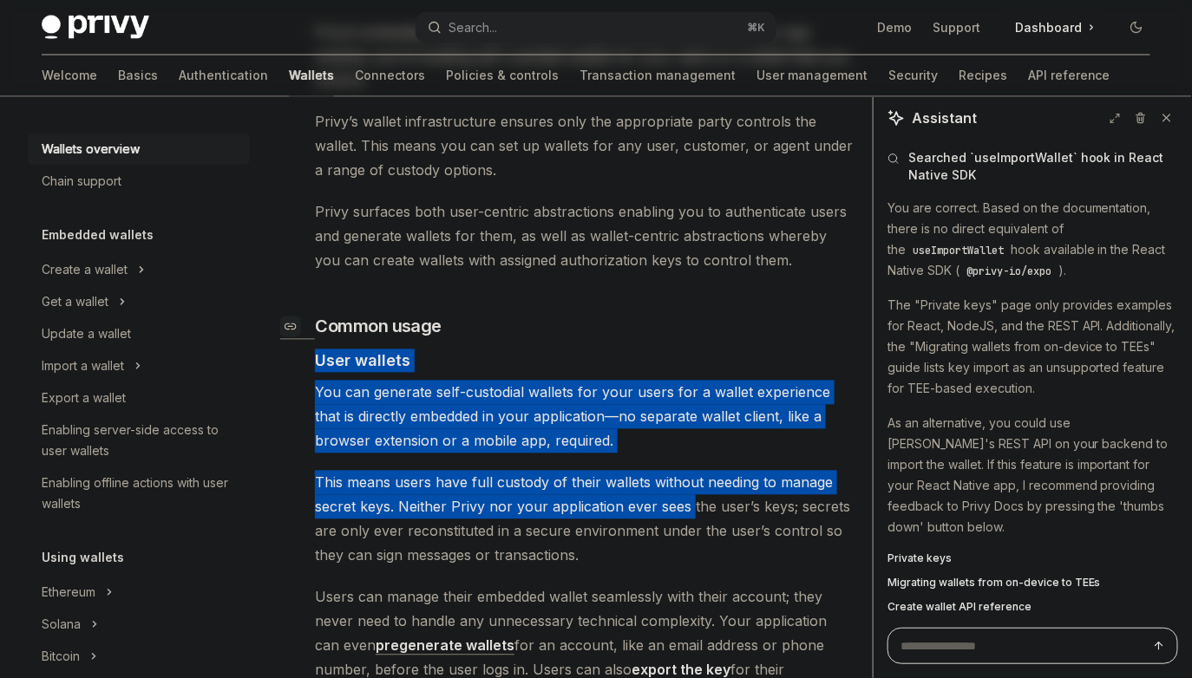
click at [567, 315] on h3 "​ Common usage" at bounding box center [585, 327] width 540 height 24
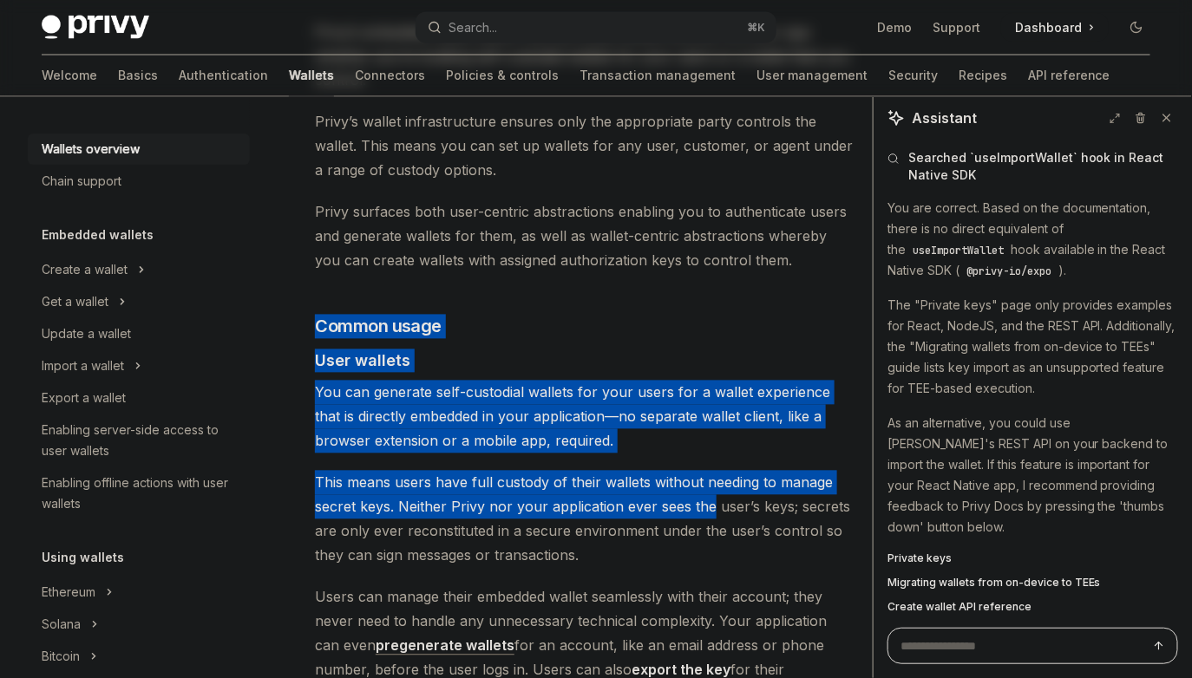
click at [692, 475] on span "This means users have full custody of their wallets without needing to manage s…" at bounding box center [585, 519] width 540 height 97
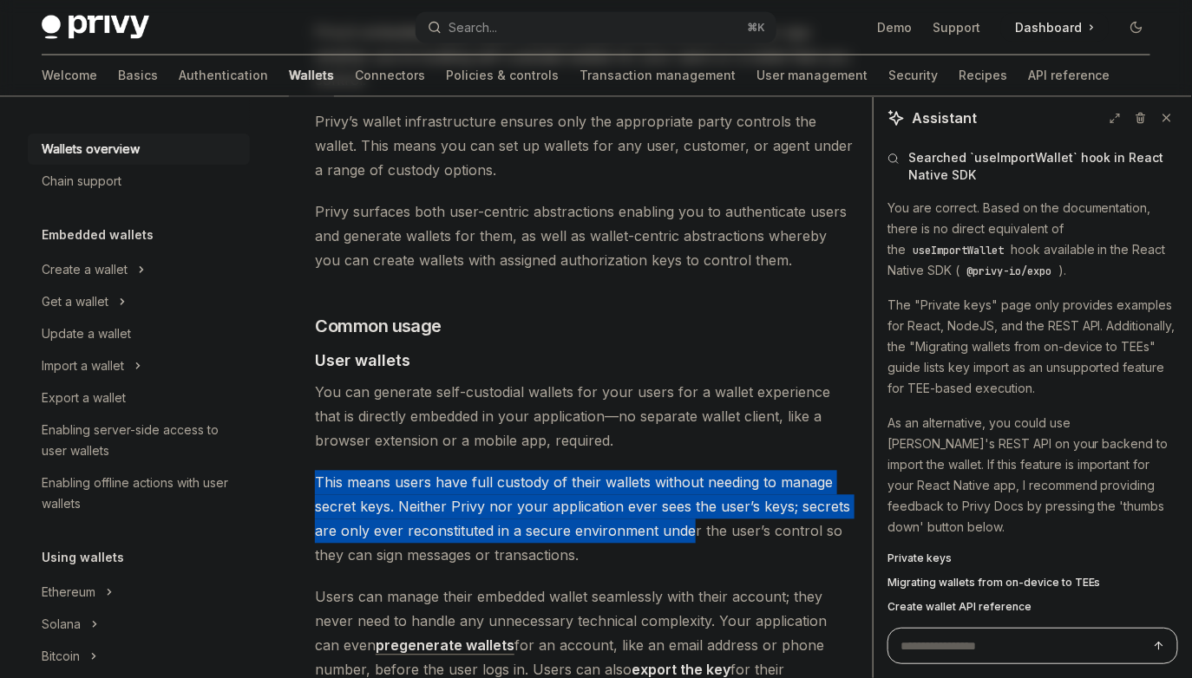
click at [655, 417] on span "You can generate self-custodial wallets for your users for a wallet experience …" at bounding box center [585, 417] width 540 height 73
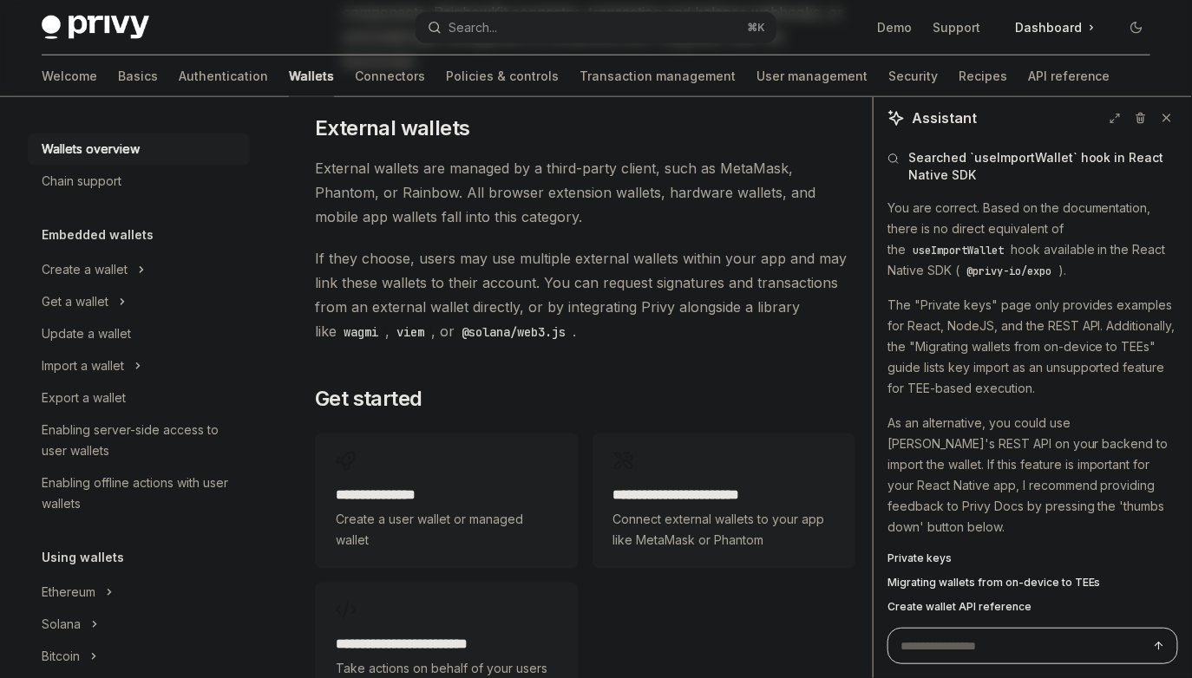
scroll to position [2810, 0]
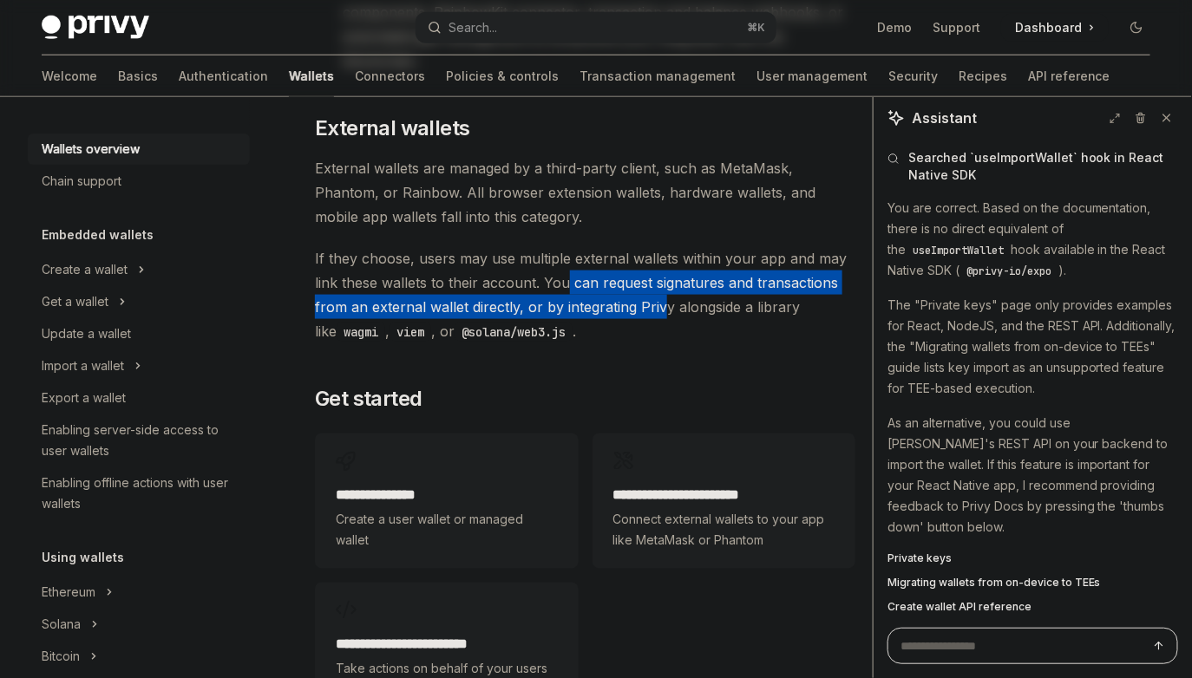
click at [660, 246] on span "If they choose, users may use multiple external wallets within your app and may…" at bounding box center [585, 294] width 540 height 97
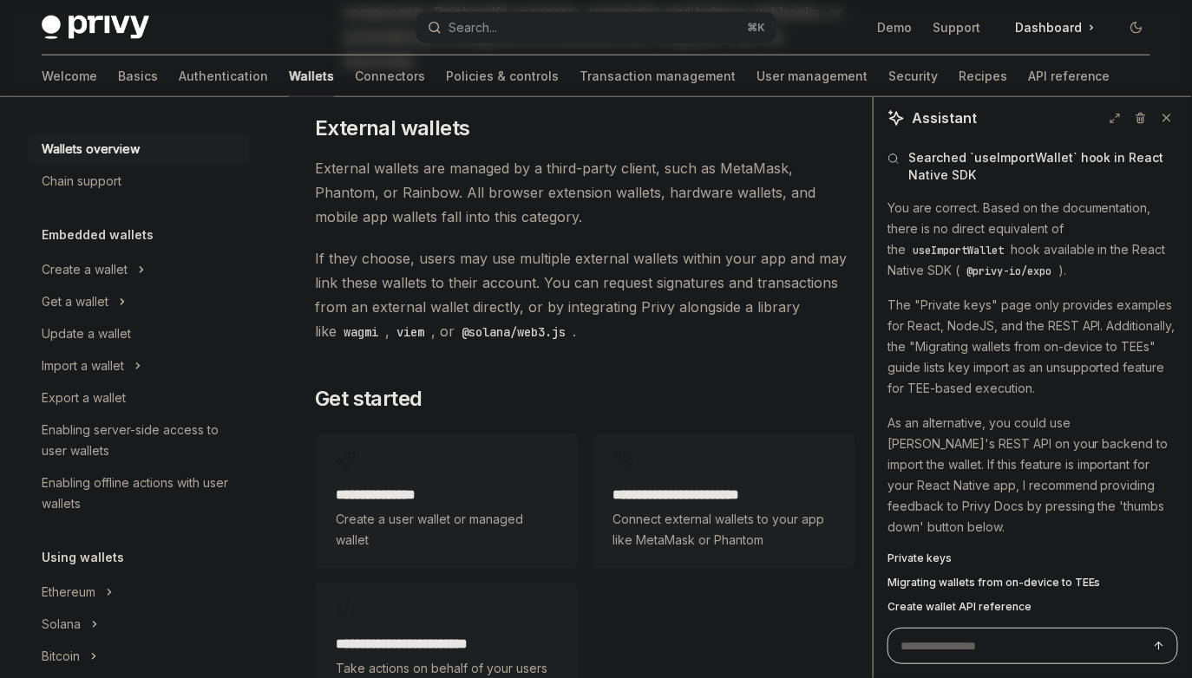
click at [610, 246] on span "If they choose, users may use multiple external wallets within your app and may…" at bounding box center [585, 294] width 540 height 97
click at [611, 246] on span "If they choose, users may use multiple external wallets within your app and may…" at bounding box center [585, 294] width 540 height 97
click at [624, 246] on span "If they choose, users may use multiple external wallets within your app and may…" at bounding box center [585, 294] width 540 height 97
click at [615, 246] on span "If they choose, users may use multiple external wallets within your app and may…" at bounding box center [585, 294] width 540 height 97
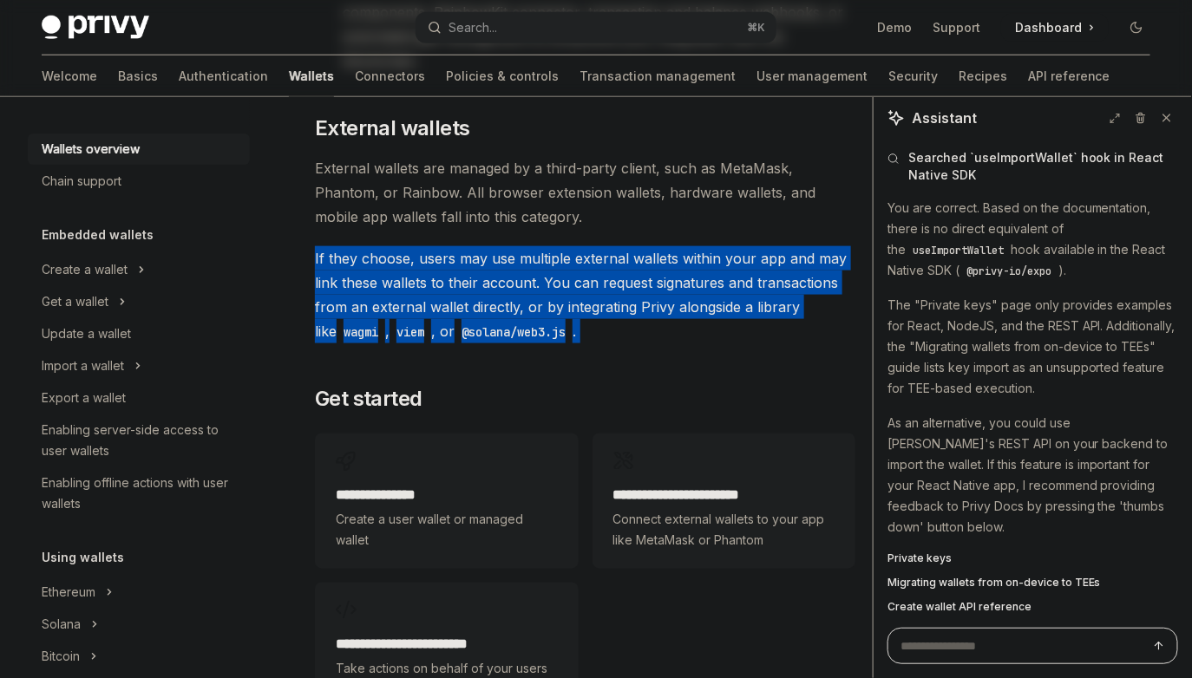
click at [615, 246] on span "If they choose, users may use multiple external wallets within your app and may…" at bounding box center [585, 294] width 540 height 97
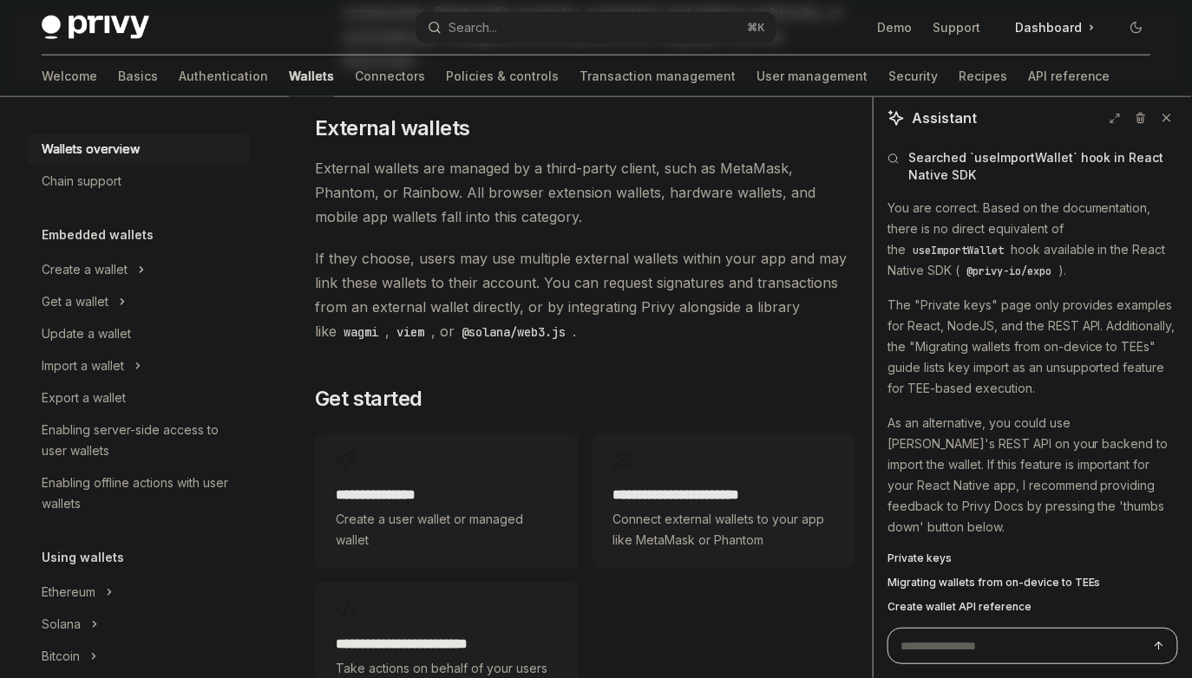
click at [644, 250] on span "If they choose, users may use multiple external wallets within your app and may…" at bounding box center [585, 294] width 540 height 97
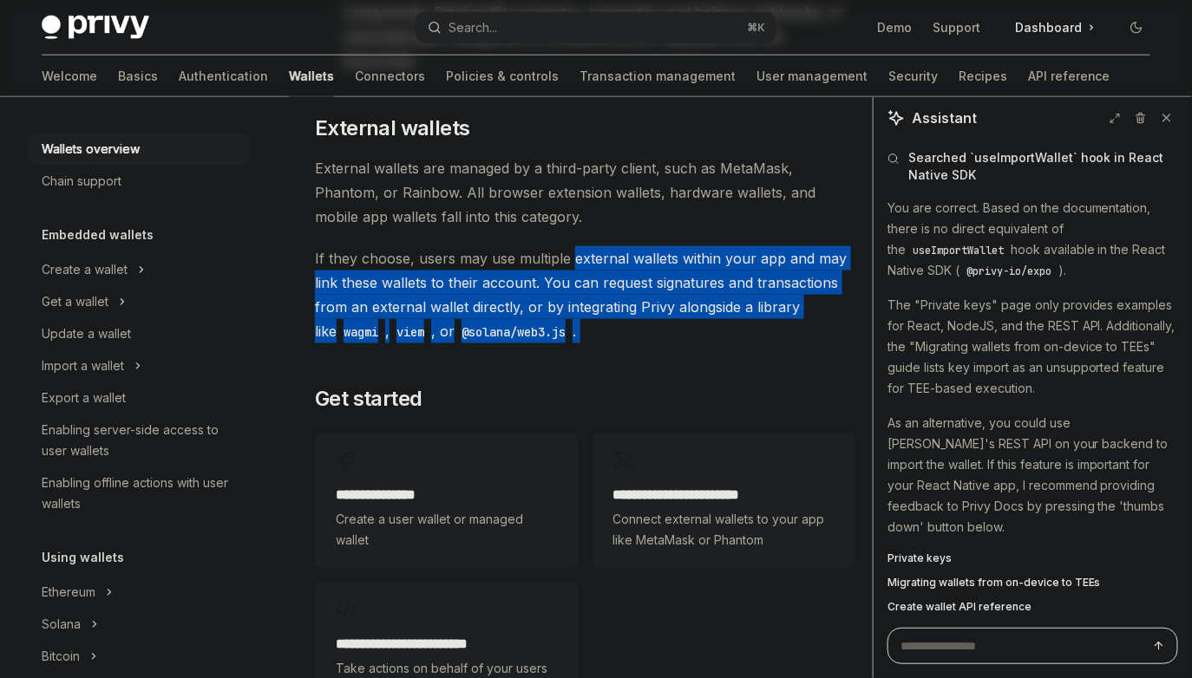
click at [585, 246] on span "If they choose, users may use multiple external wallets within your app and may…" at bounding box center [585, 294] width 540 height 97
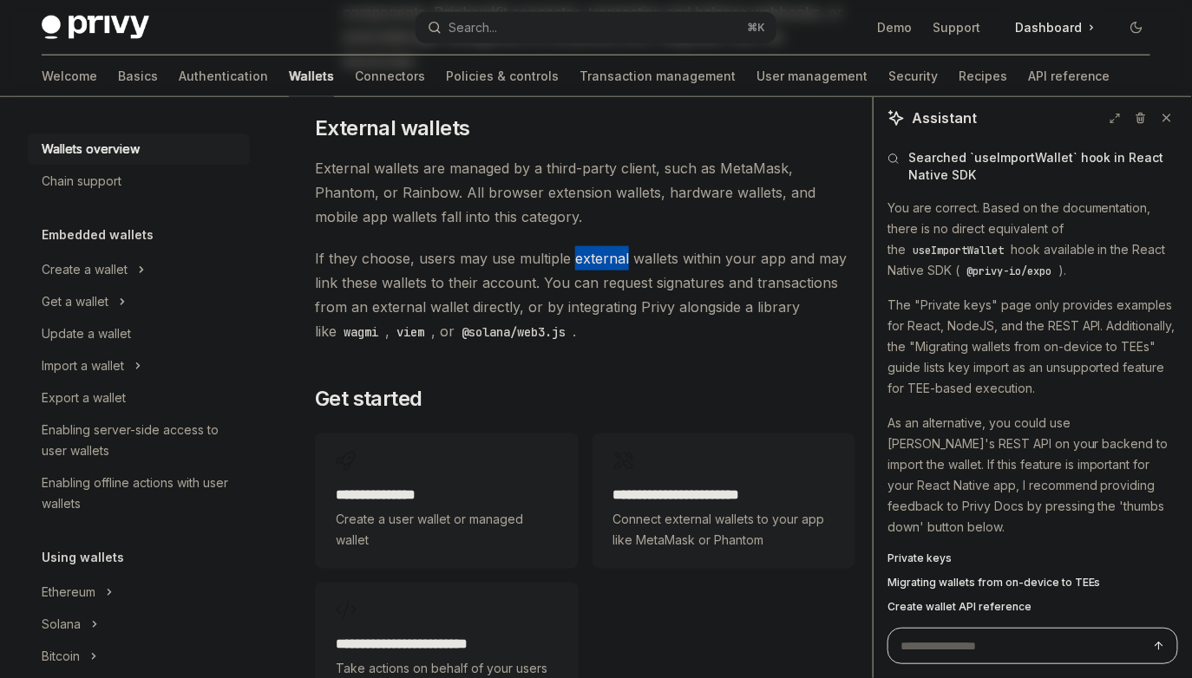
click at [585, 246] on span "If they choose, users may use multiple external wallets within your app and may…" at bounding box center [585, 294] width 540 height 97
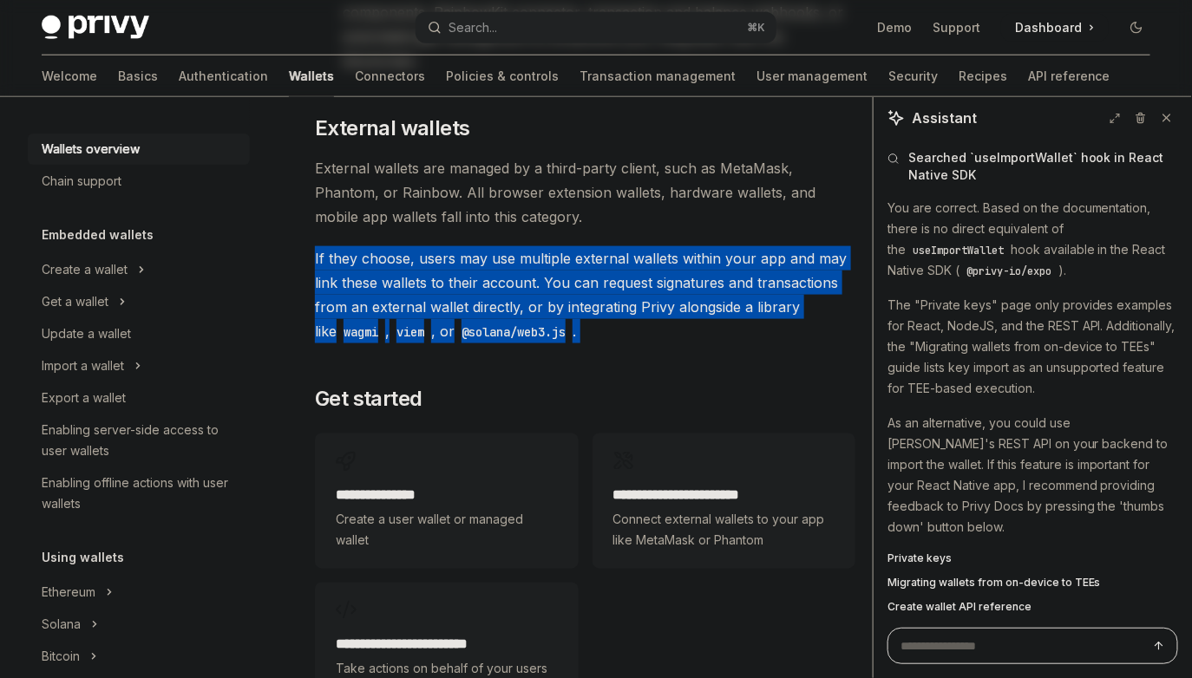
click at [650, 246] on span "If they choose, users may use multiple external wallets within your app and may…" at bounding box center [585, 294] width 540 height 97
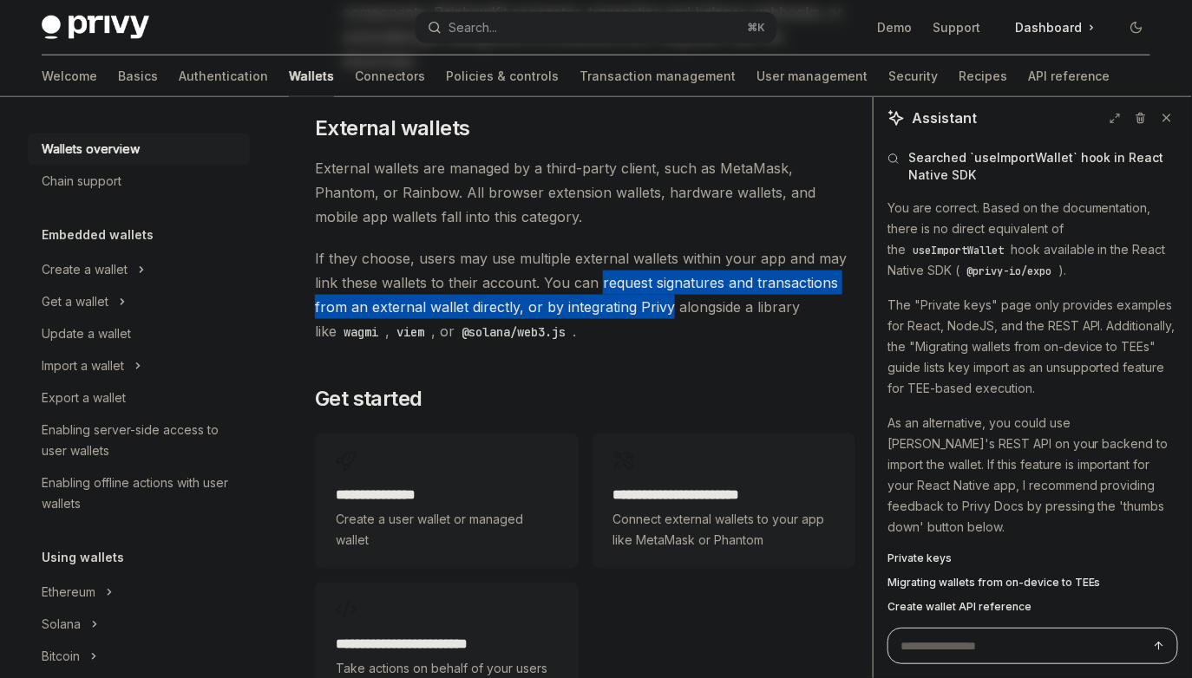
click at [589, 246] on span "If they choose, users may use multiple external wallets within your app and may…" at bounding box center [585, 294] width 540 height 97
click at [585, 246] on span "If they choose, users may use multiple external wallets within your app and may…" at bounding box center [585, 294] width 540 height 97
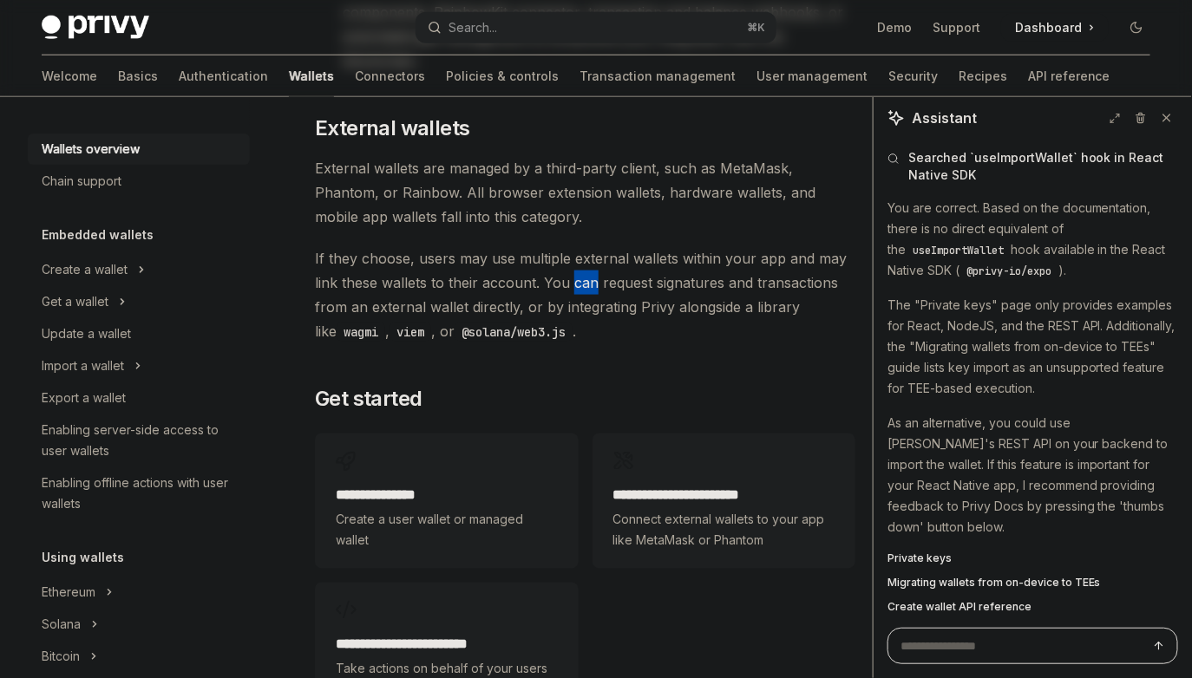
click at [585, 246] on span "If they choose, users may use multiple external wallets within your app and may…" at bounding box center [585, 294] width 540 height 97
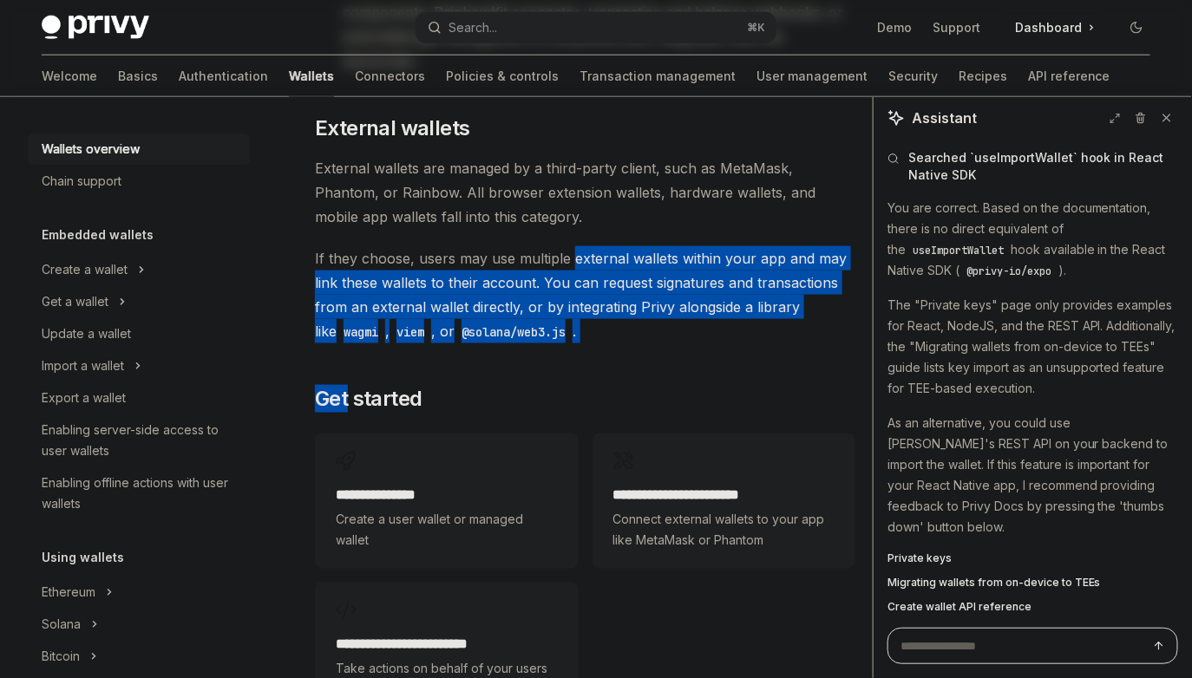
click at [568, 246] on span "If they choose, users may use multiple external wallets within your app and may…" at bounding box center [585, 294] width 540 height 97
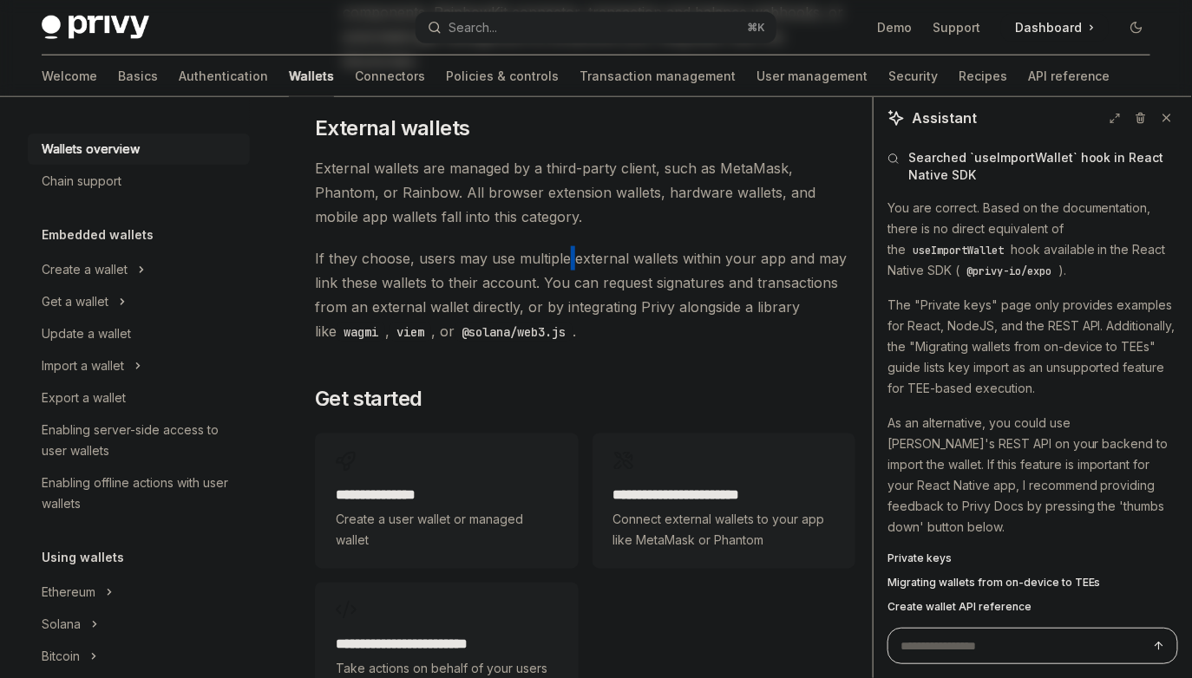
click at [568, 246] on span "If they choose, users may use multiple external wallets within your app and may…" at bounding box center [585, 294] width 540 height 97
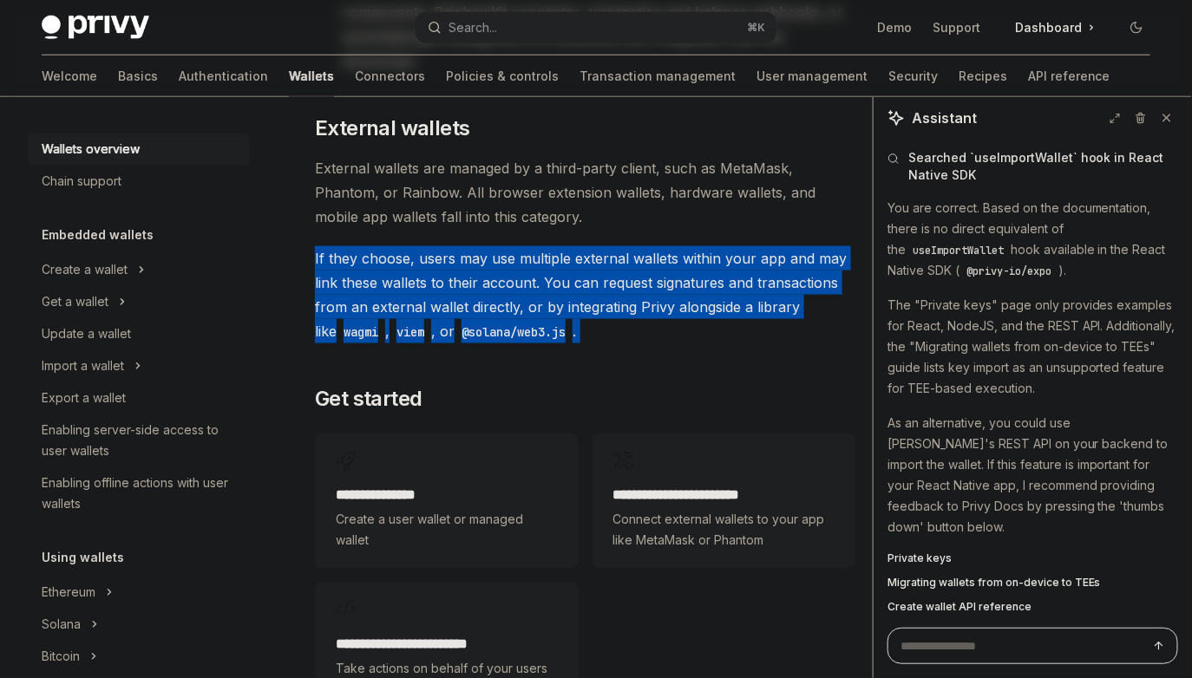
click at [679, 265] on span "If they choose, users may use multiple external wallets within your app and may…" at bounding box center [585, 294] width 540 height 97
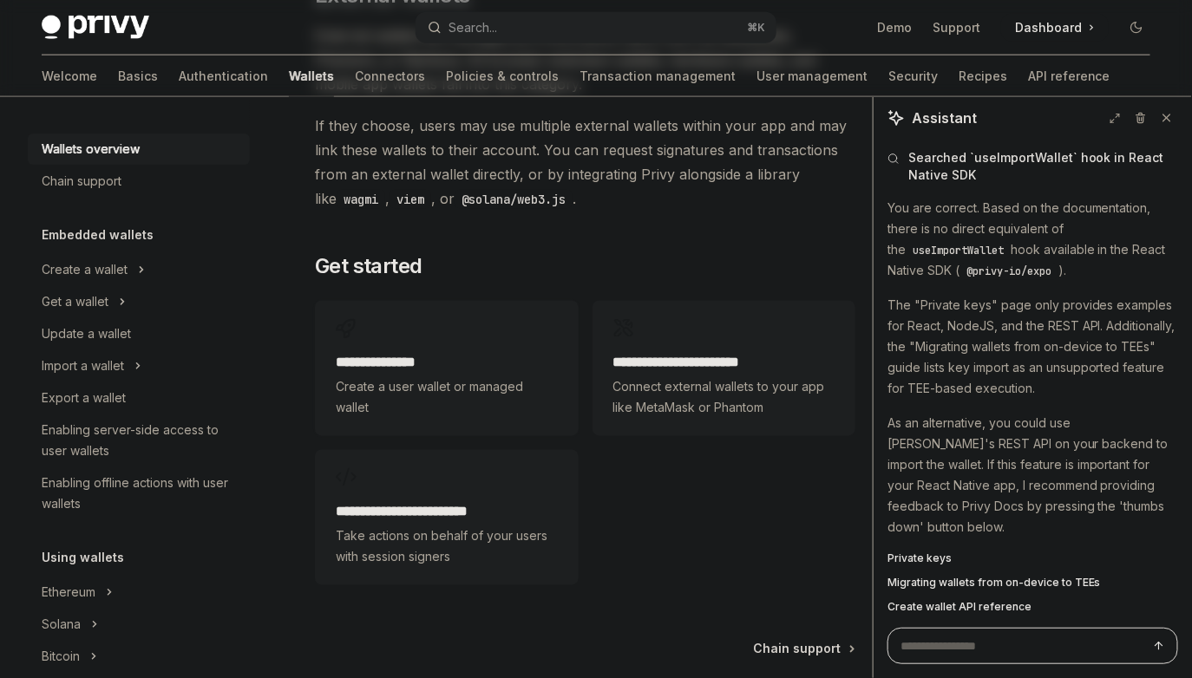
scroll to position [2973, 0]
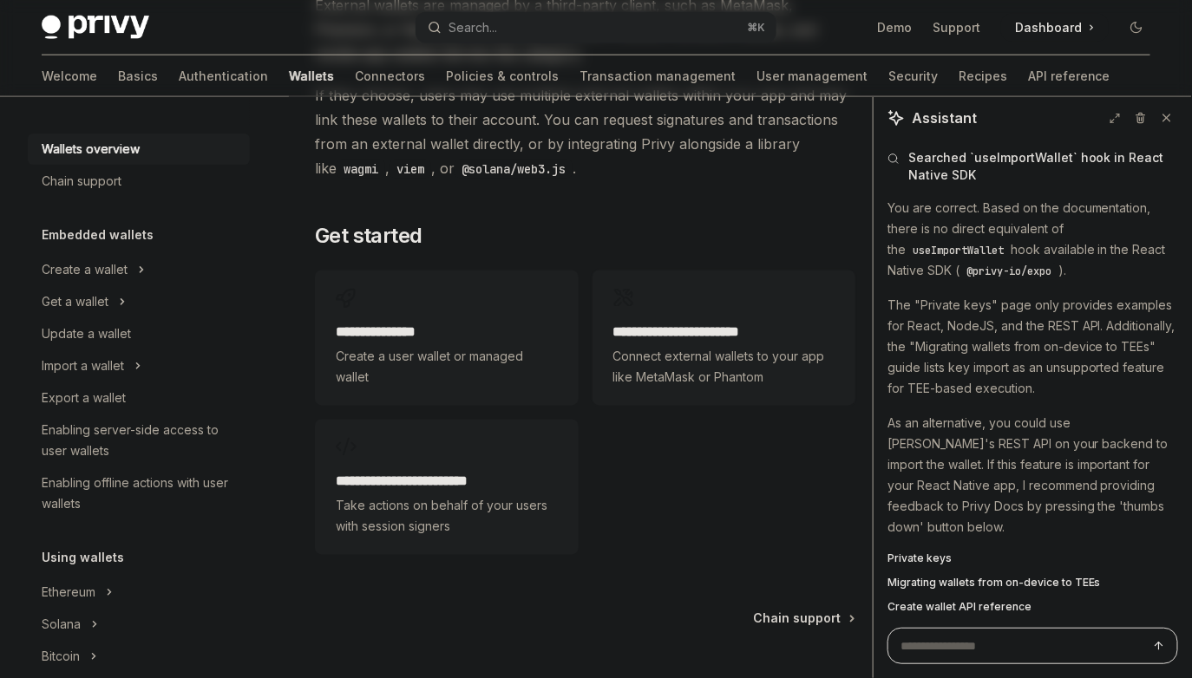
click at [635, 347] on span "Connect external wallets to your app like MetaMask or Phantom" at bounding box center [723, 368] width 221 height 42
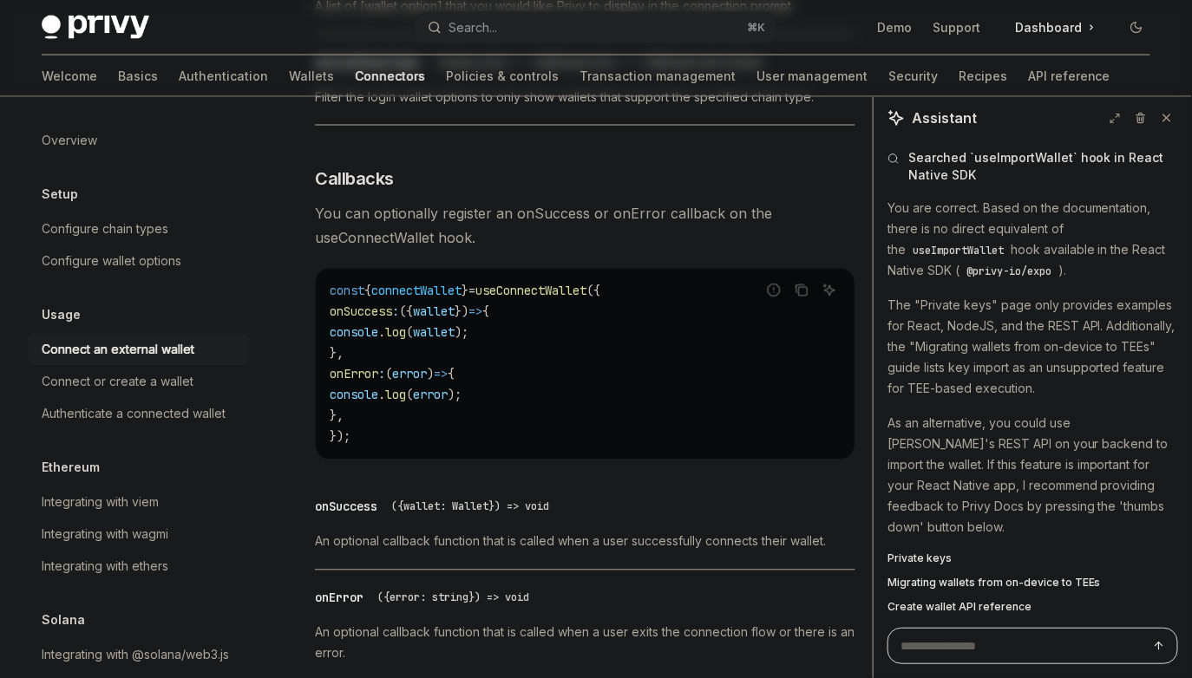
scroll to position [1006, 0]
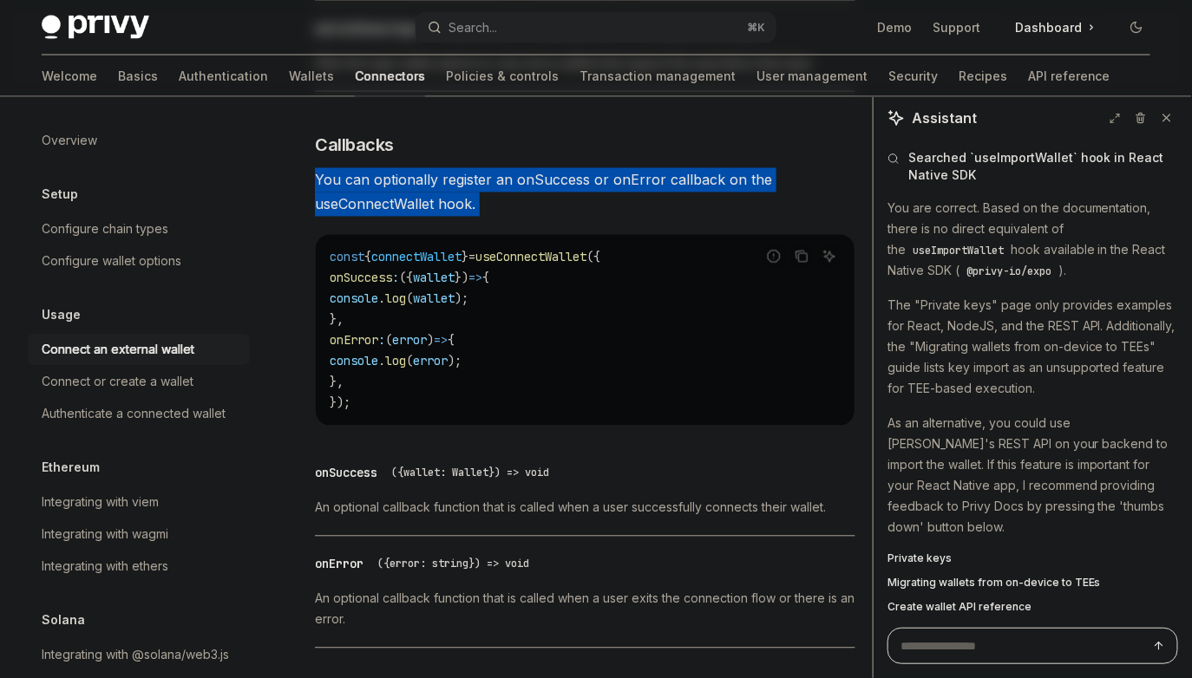
drag, startPoint x: 600, startPoint y: 159, endPoint x: 703, endPoint y: 229, distance: 124.1
drag, startPoint x: 703, startPoint y: 229, endPoint x: 539, endPoint y: 147, distance: 183.1
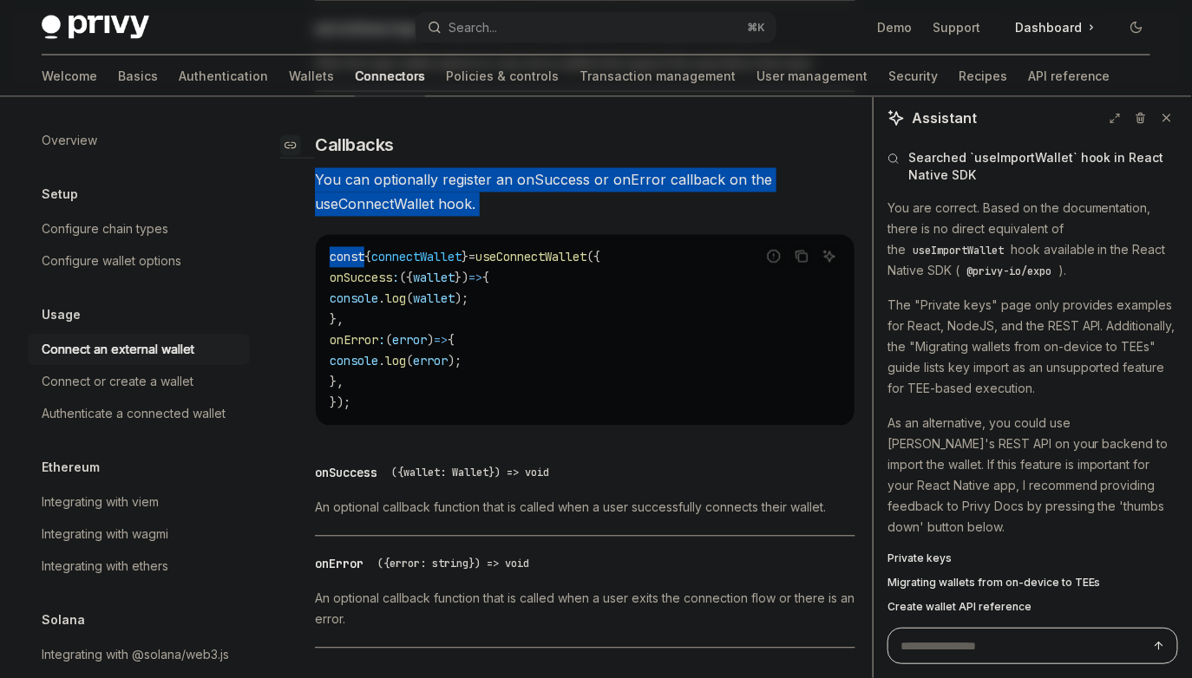
click at [539, 147] on h3 "​ Callbacks" at bounding box center [585, 146] width 540 height 24
drag, startPoint x: 539, startPoint y: 147, endPoint x: 614, endPoint y: 208, distance: 96.8
click at [615, 209] on span "You can optionally register an onSuccess or onError callback on the useConnectW…" at bounding box center [585, 192] width 540 height 49
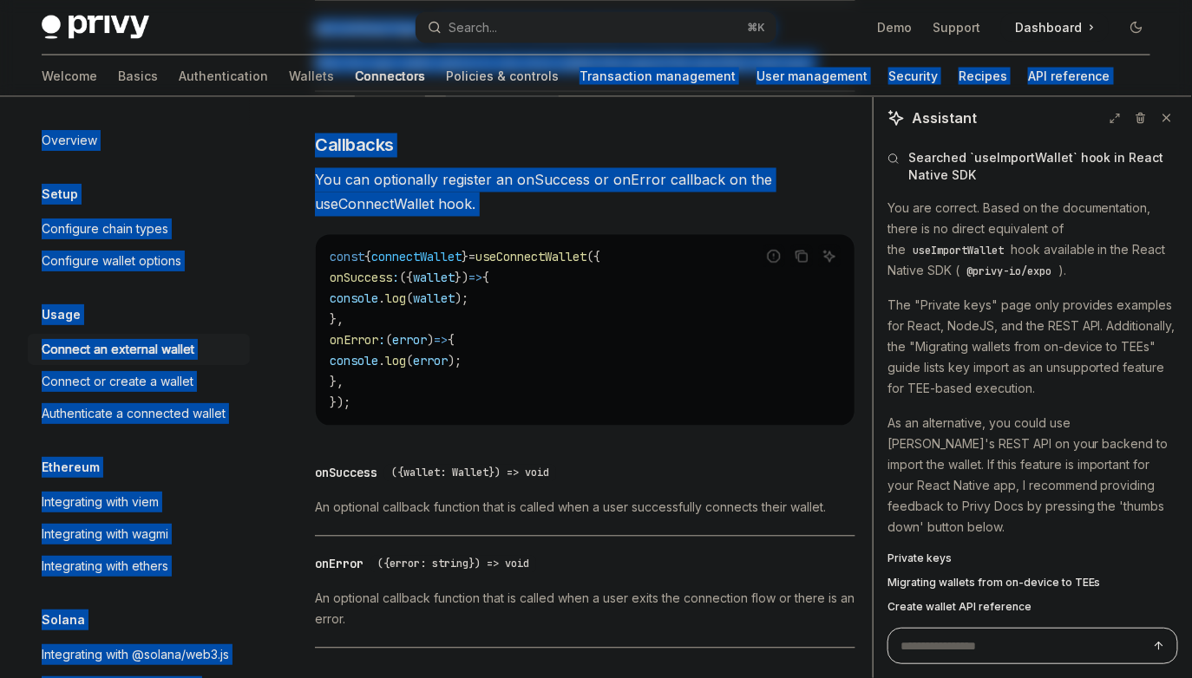
drag, startPoint x: 615, startPoint y: 209, endPoint x: 463, endPoint y: 95, distance: 190.1
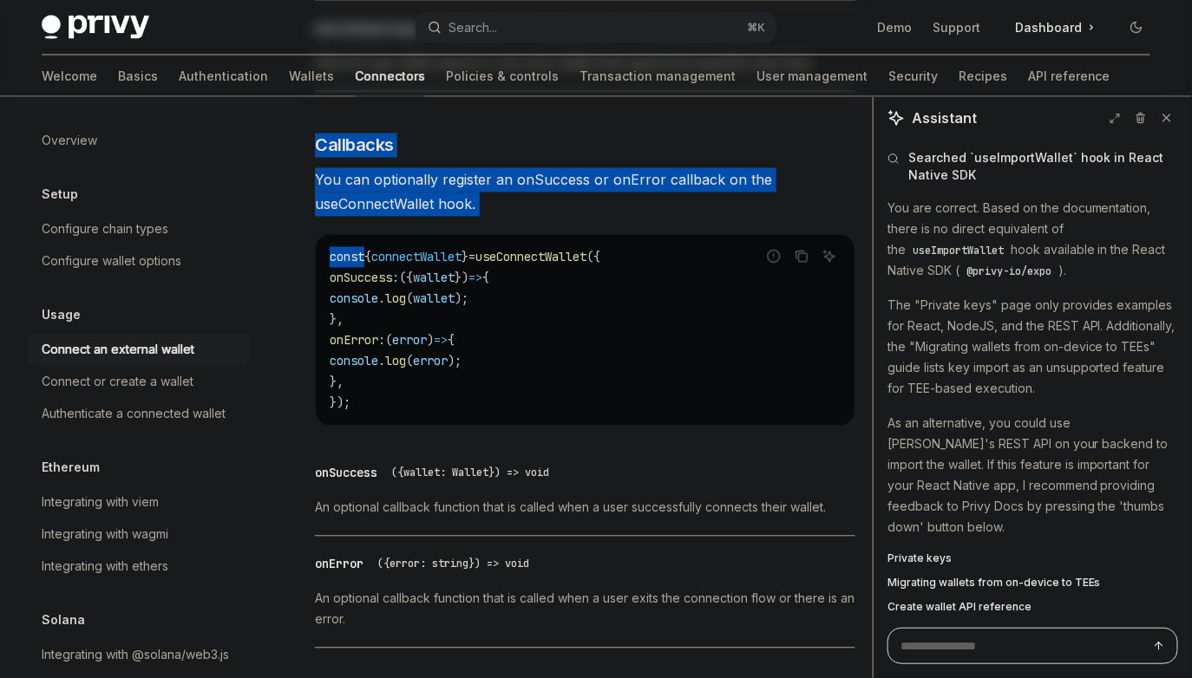
drag, startPoint x: 463, startPoint y: 120, endPoint x: 592, endPoint y: 246, distance: 180.9
click at [592, 246] on div "const { connectWallet } = useConnectWallet ({ onSuccess : ({ wallet }) => { con…" at bounding box center [585, 330] width 539 height 191
drag, startPoint x: 592, startPoint y: 246, endPoint x: 451, endPoint y: 132, distance: 181.9
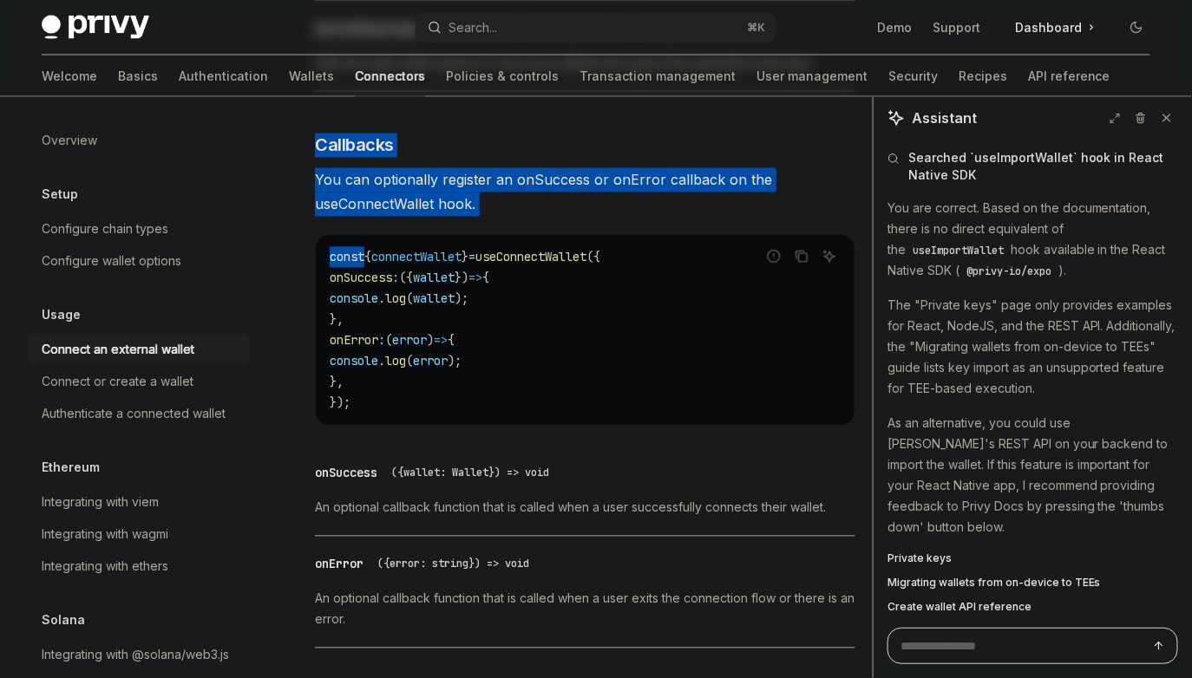
drag, startPoint x: 451, startPoint y: 132, endPoint x: 629, endPoint y: 266, distance: 222.9
click at [600, 265] on span "({" at bounding box center [593, 258] width 14 height 16
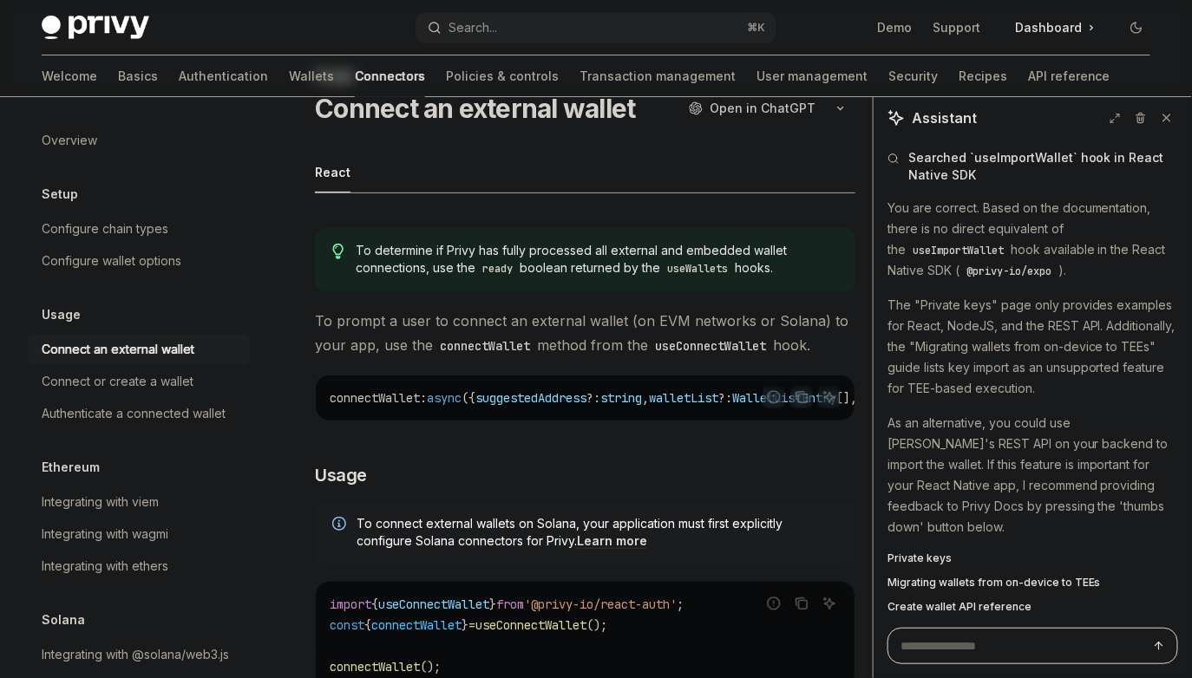
scroll to position [0, 0]
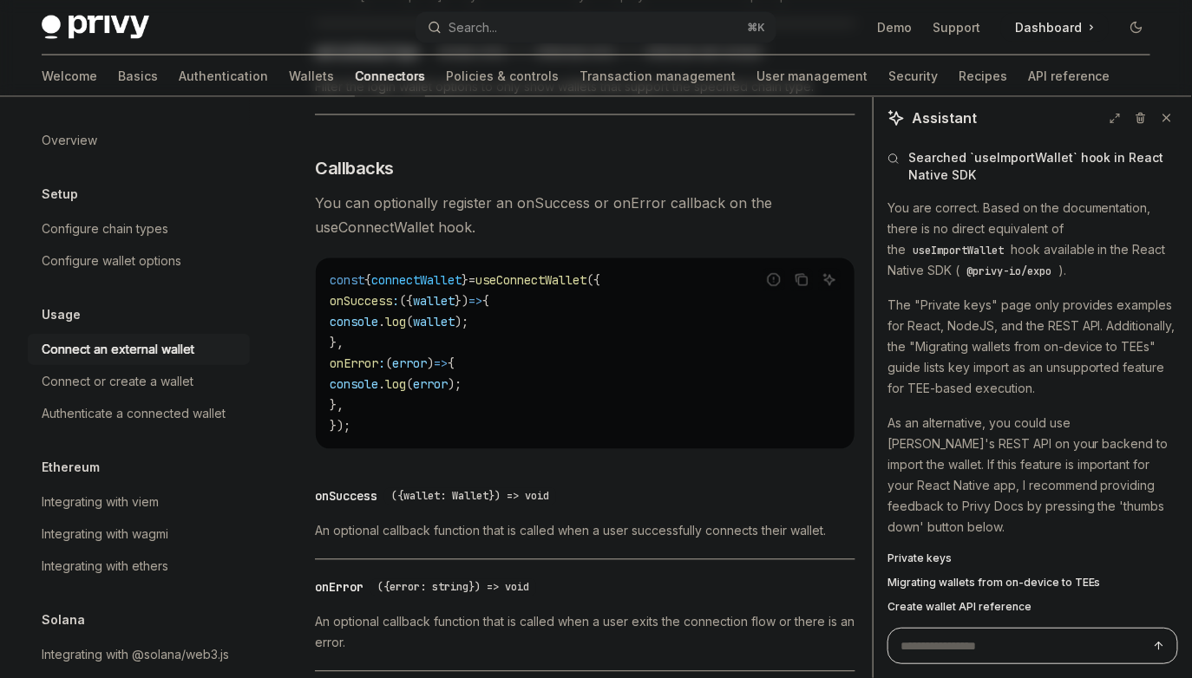
scroll to position [988, 0]
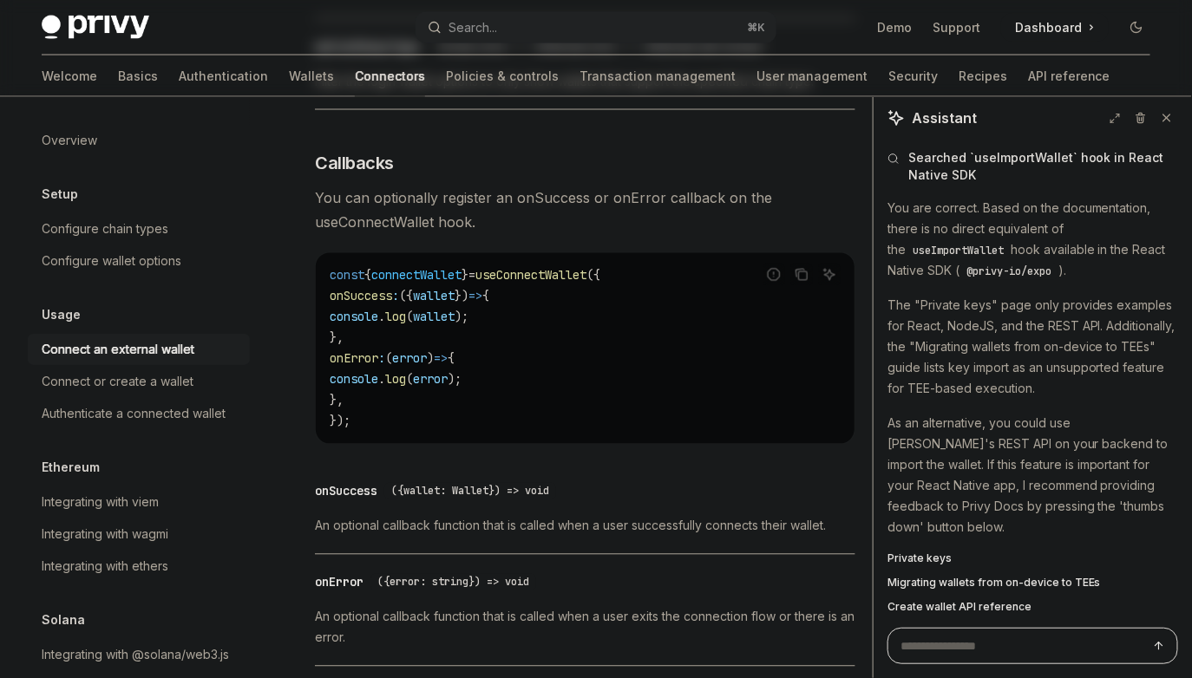
click at [532, 284] on span "useConnectWallet" at bounding box center [530, 276] width 111 height 16
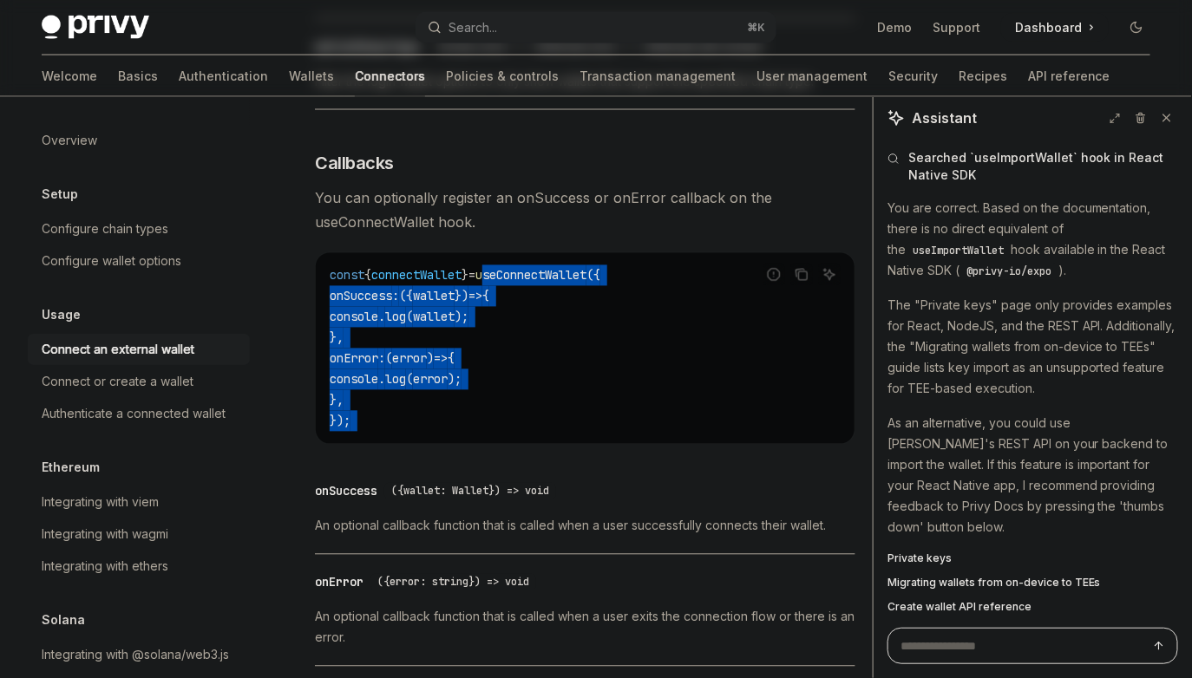
drag, startPoint x: 532, startPoint y: 284, endPoint x: 683, endPoint y: 425, distance: 206.8
click at [683, 425] on code "const { connectWallet } = useConnectWallet ({ onSuccess : ({ wallet }) => { con…" at bounding box center [585, 348] width 511 height 167
drag, startPoint x: 683, startPoint y: 425, endPoint x: 515, endPoint y: 267, distance: 230.7
click at [517, 267] on div "const { connectWallet } = useConnectWallet ({ onSuccess : ({ wallet }) => { con…" at bounding box center [585, 348] width 539 height 191
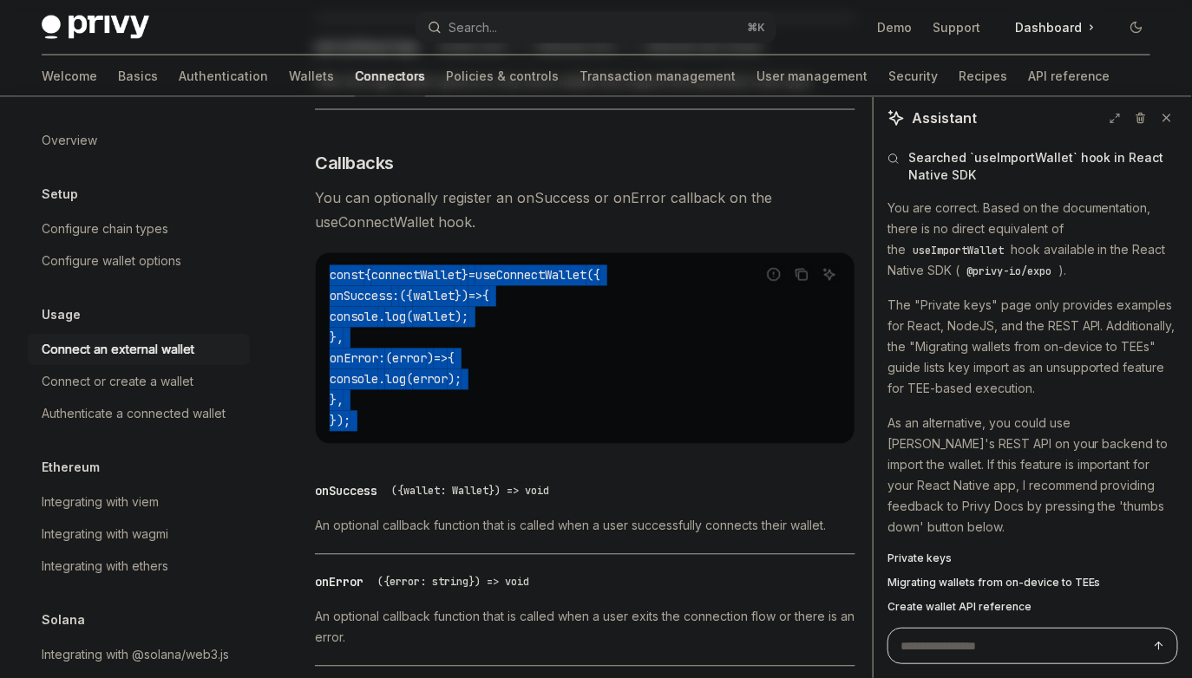
click at [515, 267] on div "const { connectWallet } = useConnectWallet ({ onSuccess : ({ wallet }) => { con…" at bounding box center [585, 348] width 539 height 191
drag, startPoint x: 515, startPoint y: 267, endPoint x: 589, endPoint y: 403, distance: 154.8
click at [588, 402] on div "const { connectWallet } = useConnectWallet ({ onSuccess : ({ wallet }) => { con…" at bounding box center [585, 348] width 539 height 191
click at [589, 403] on code "const { connectWallet } = useConnectWallet ({ onSuccess : ({ wallet }) => { con…" at bounding box center [585, 348] width 511 height 167
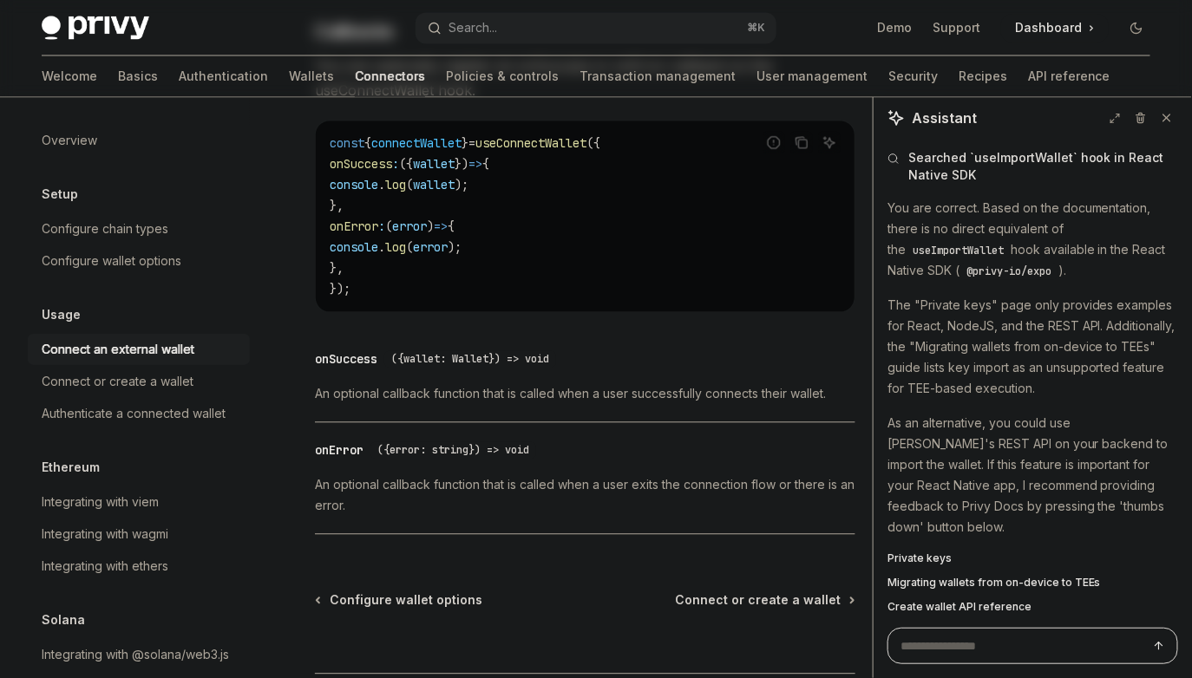
scroll to position [1270, 0]
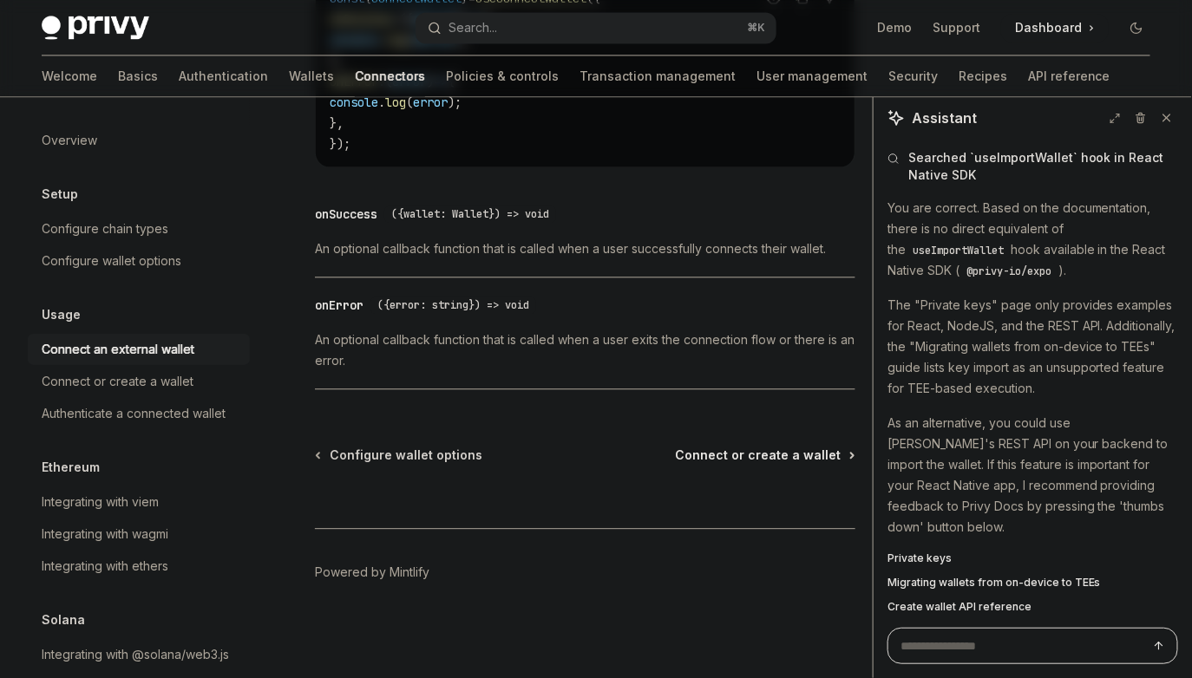
click at [743, 462] on span "Connect or create a wallet" at bounding box center [758, 455] width 166 height 17
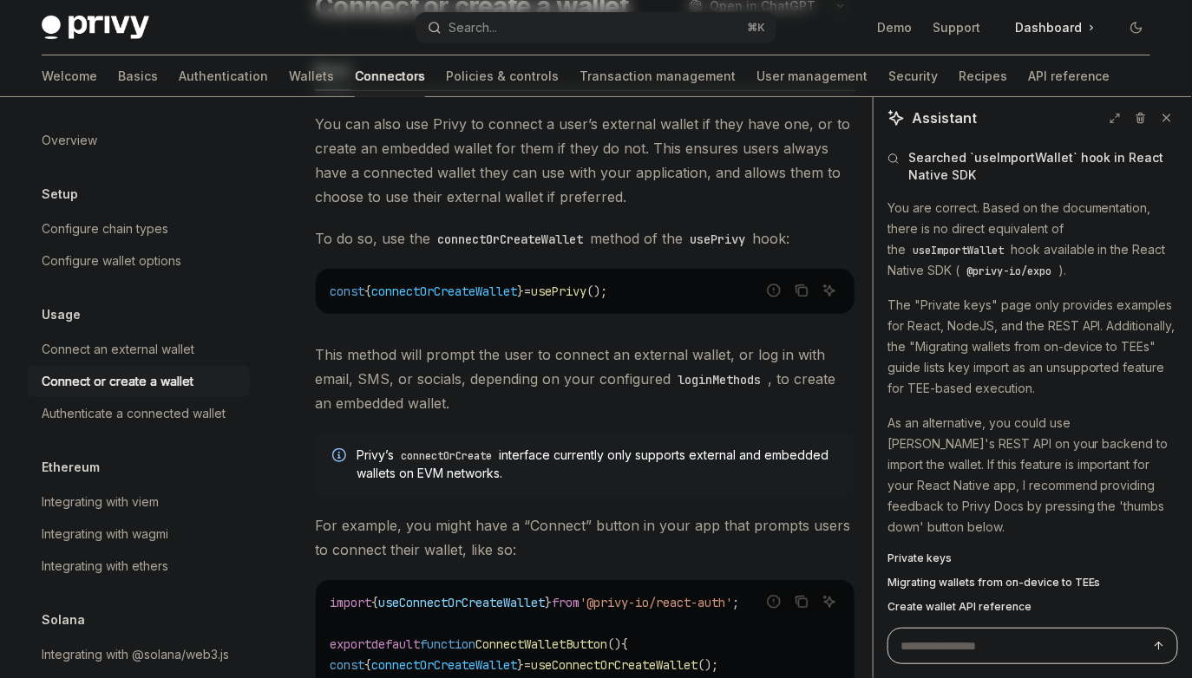
scroll to position [173, 0]
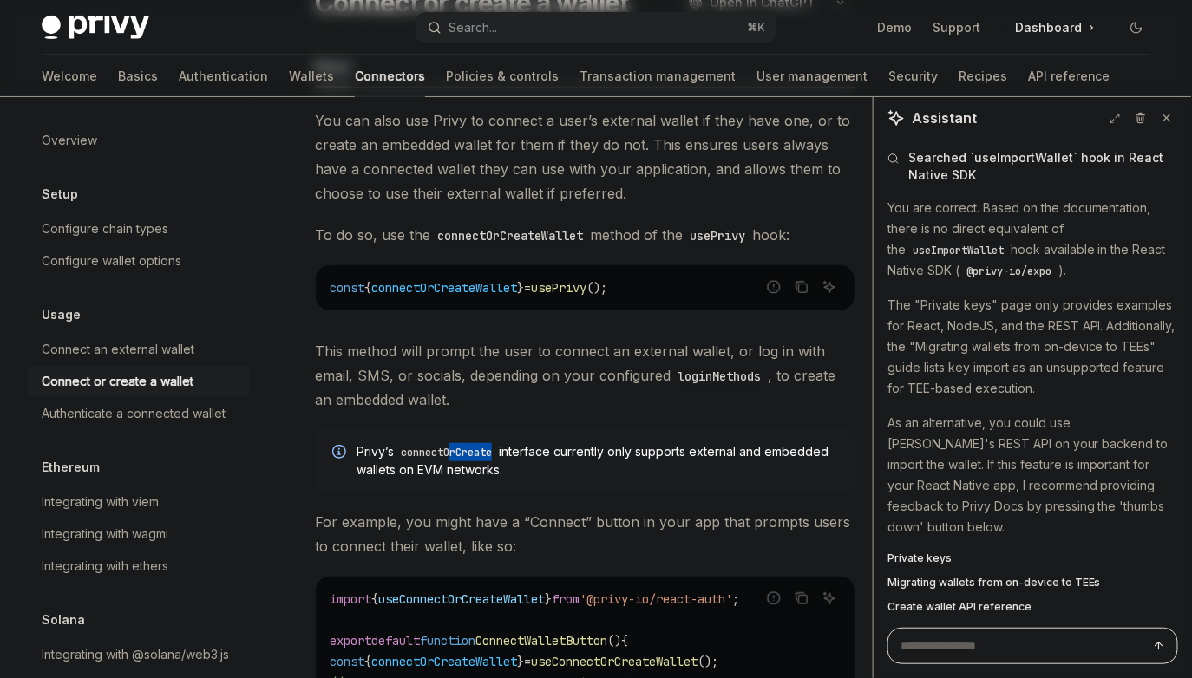
drag, startPoint x: 458, startPoint y: 443, endPoint x: 505, endPoint y: 454, distance: 48.2
click at [499, 454] on code "connectOrCreate" at bounding box center [446, 452] width 105 height 17
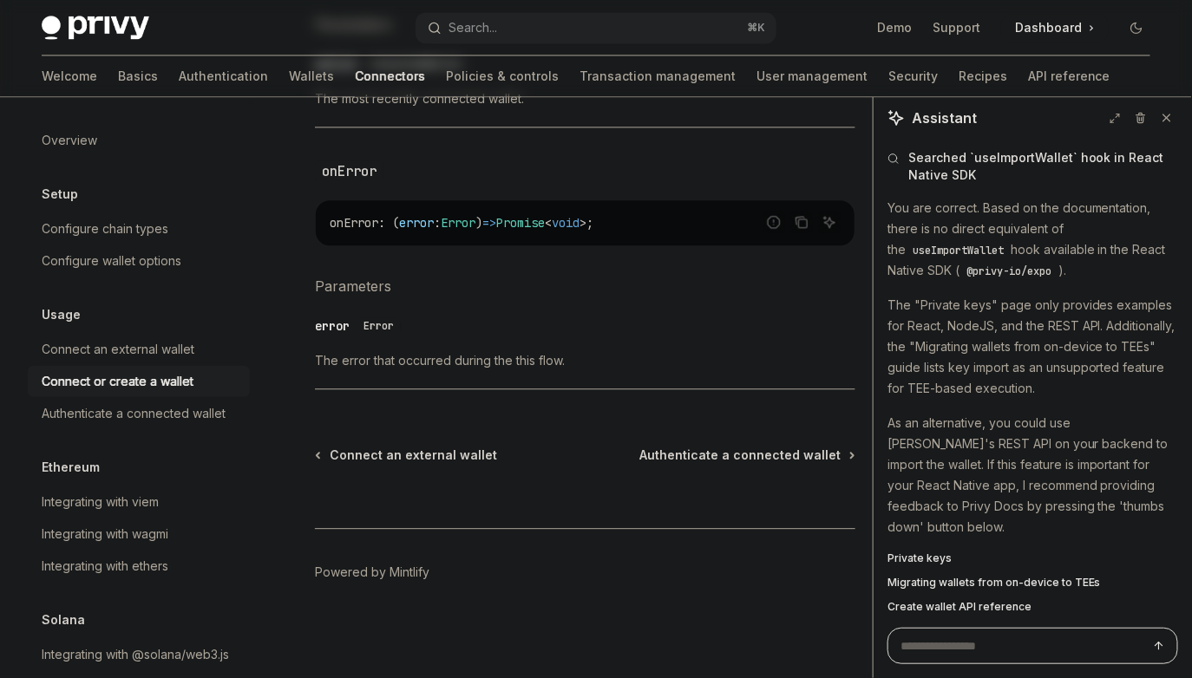
scroll to position [1292, 0]
click at [690, 458] on span "Authenticate a connected wallet" at bounding box center [739, 455] width 201 height 17
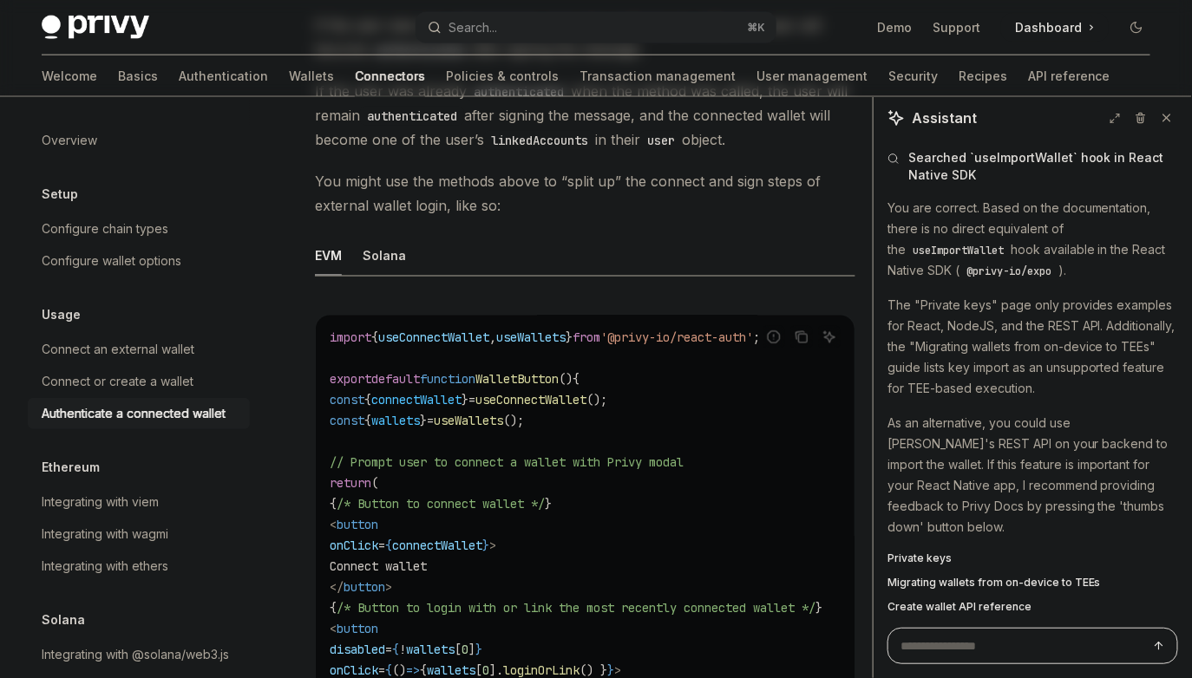
scroll to position [843, 0]
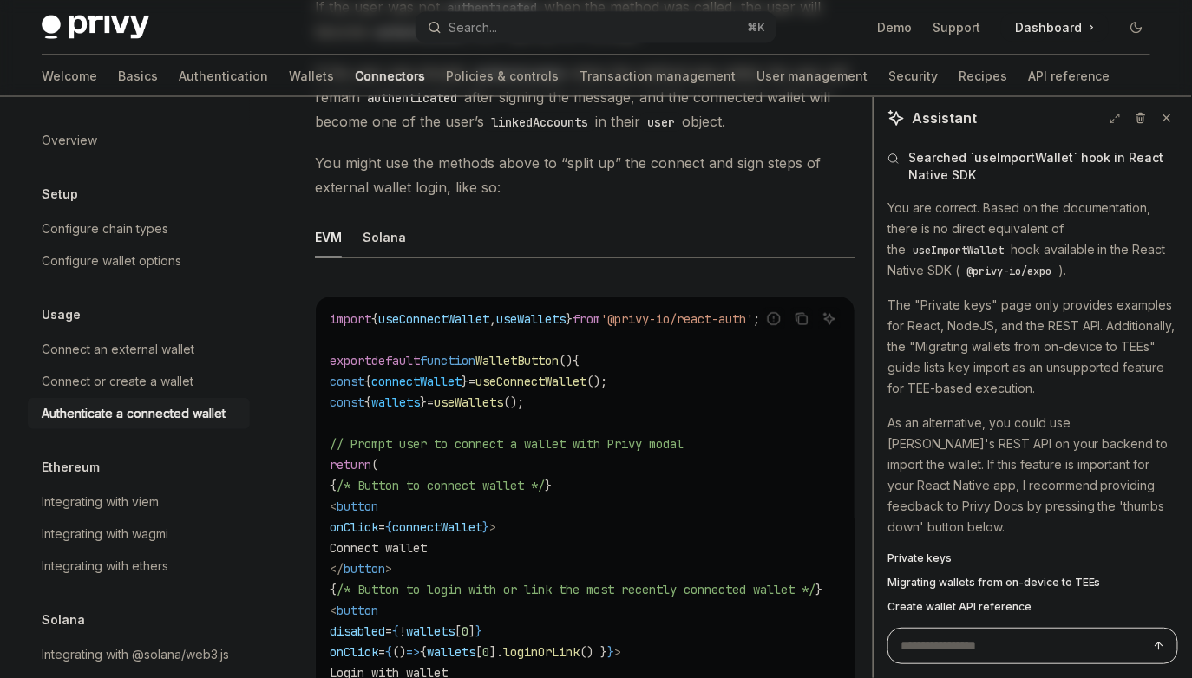
click at [399, 261] on div "EVM Solana Report incorrect code Copy Ask AI import { useConnectWallet , useWal…" at bounding box center [585, 502] width 540 height 571
click at [392, 242] on div "Solana" at bounding box center [384, 237] width 43 height 41
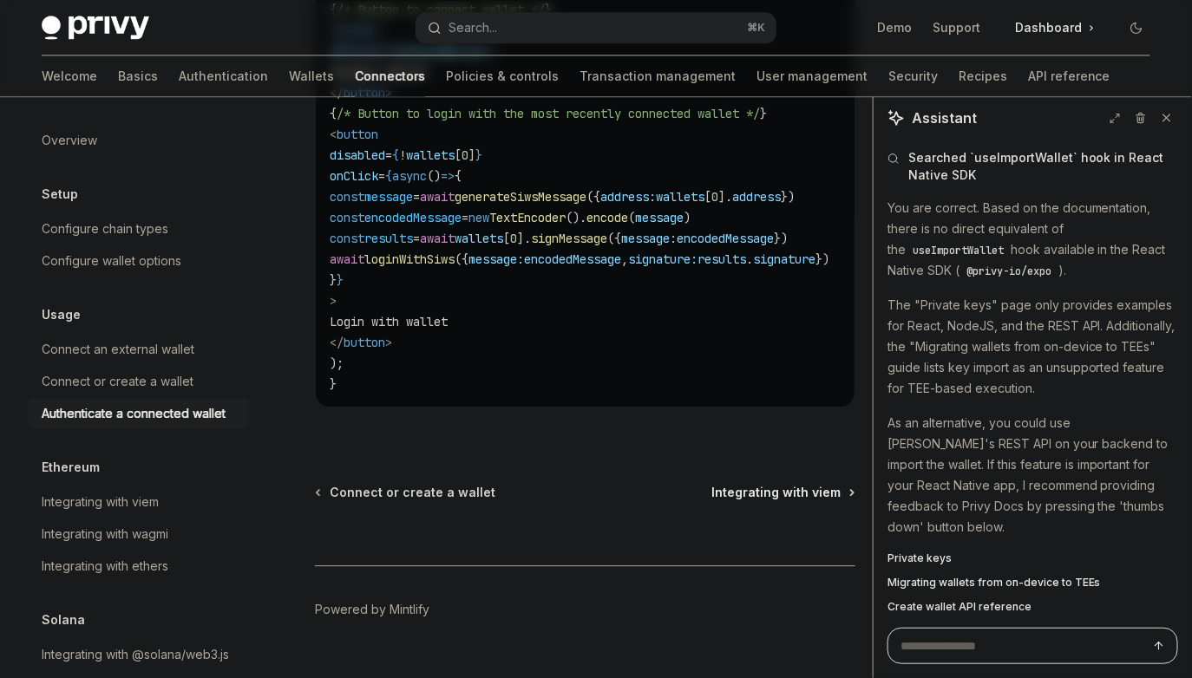
scroll to position [1362, 0]
drag, startPoint x: 588, startPoint y: 369, endPoint x: 552, endPoint y: 203, distance: 169.6
click at [552, 203] on code "import { useConnectWallet , useLoginWithSiws } from '@privy-io/react-auth' ; im…" at bounding box center [600, 93] width 541 height 604
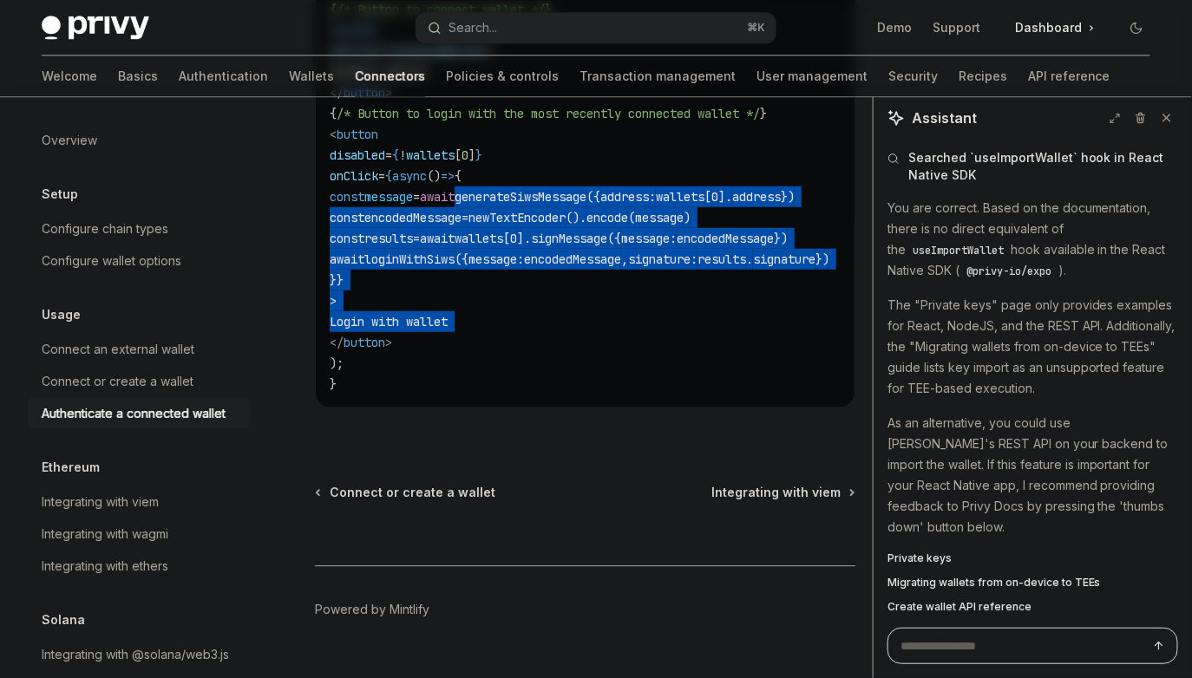
drag, startPoint x: 552, startPoint y: 203, endPoint x: 571, endPoint y: 369, distance: 167.6
click at [568, 360] on code "import { useConnectWallet , useLoginWithSiws } from '@privy-io/react-auth' ; im…" at bounding box center [600, 93] width 541 height 604
click at [571, 369] on code "import { useConnectWallet , useLoginWithSiws } from '@privy-io/react-auth' ; im…" at bounding box center [600, 93] width 541 height 604
drag, startPoint x: 571, startPoint y: 369, endPoint x: 543, endPoint y: 158, distance: 213.4
click at [544, 160] on code "import { useConnectWallet , useLoginWithSiws } from '@privy-io/react-auth' ; im…" at bounding box center [600, 93] width 541 height 604
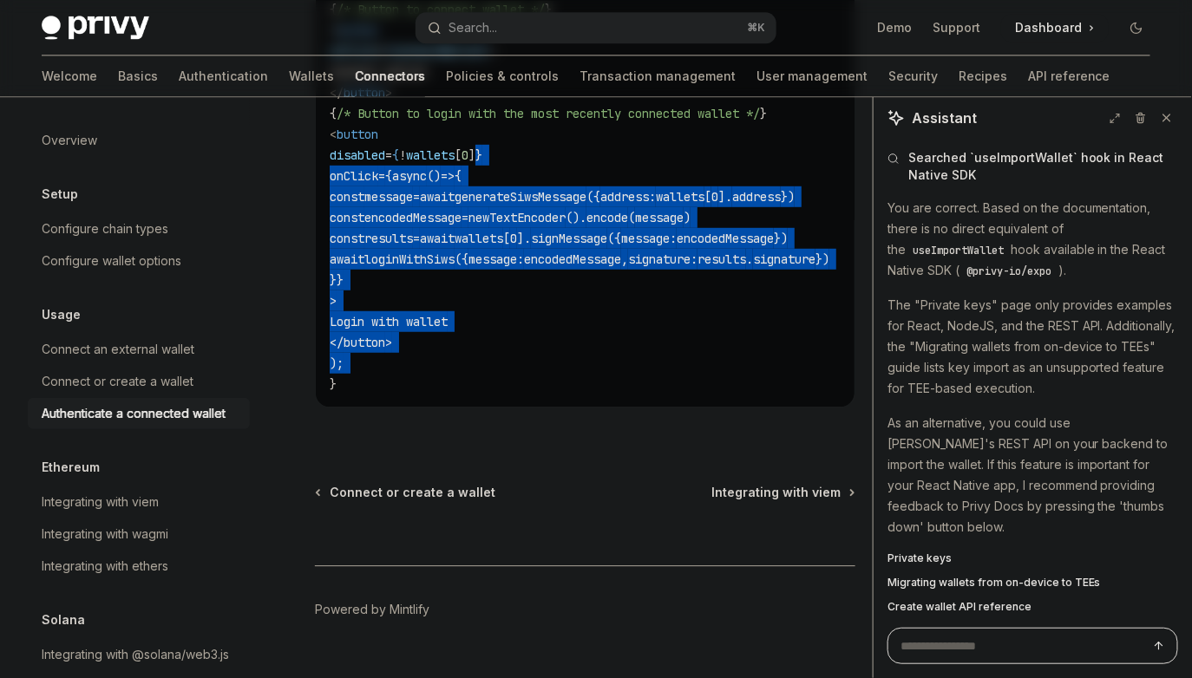
click at [482, 158] on span "}" at bounding box center [478, 155] width 7 height 16
drag, startPoint x: 543, startPoint y: 158, endPoint x: 578, endPoint y: 365, distance: 210.2
click at [577, 361] on code "import { useConnectWallet , useLoginWithSiws } from '@privy-io/react-auth' ; im…" at bounding box center [600, 93] width 541 height 604
click at [578, 365] on code "import { useConnectWallet , useLoginWithSiws } from '@privy-io/react-auth' ; im…" at bounding box center [600, 93] width 541 height 604
drag, startPoint x: 578, startPoint y: 365, endPoint x: 531, endPoint y: 134, distance: 235.4
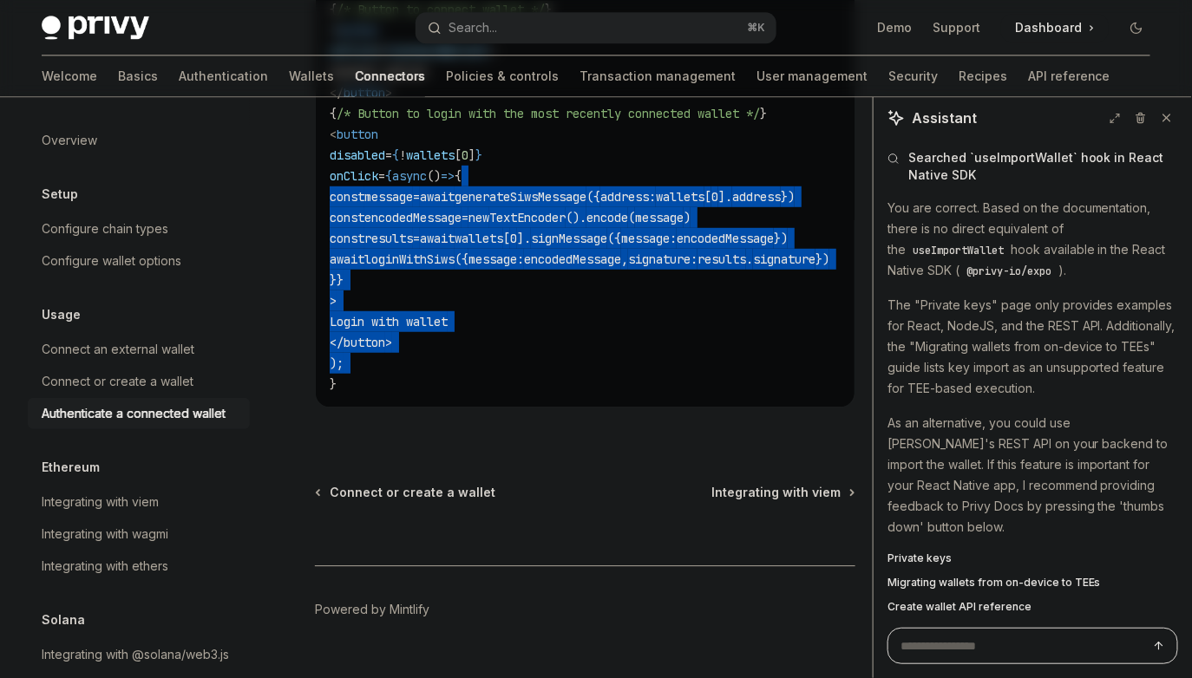
click at [531, 135] on code "import { useConnectWallet , useLoginWithSiws } from '@privy-io/react-auth' ; im…" at bounding box center [600, 93] width 541 height 604
click at [531, 134] on code "import { useConnectWallet , useLoginWithSiws } from '@privy-io/react-auth' ; im…" at bounding box center [600, 93] width 541 height 604
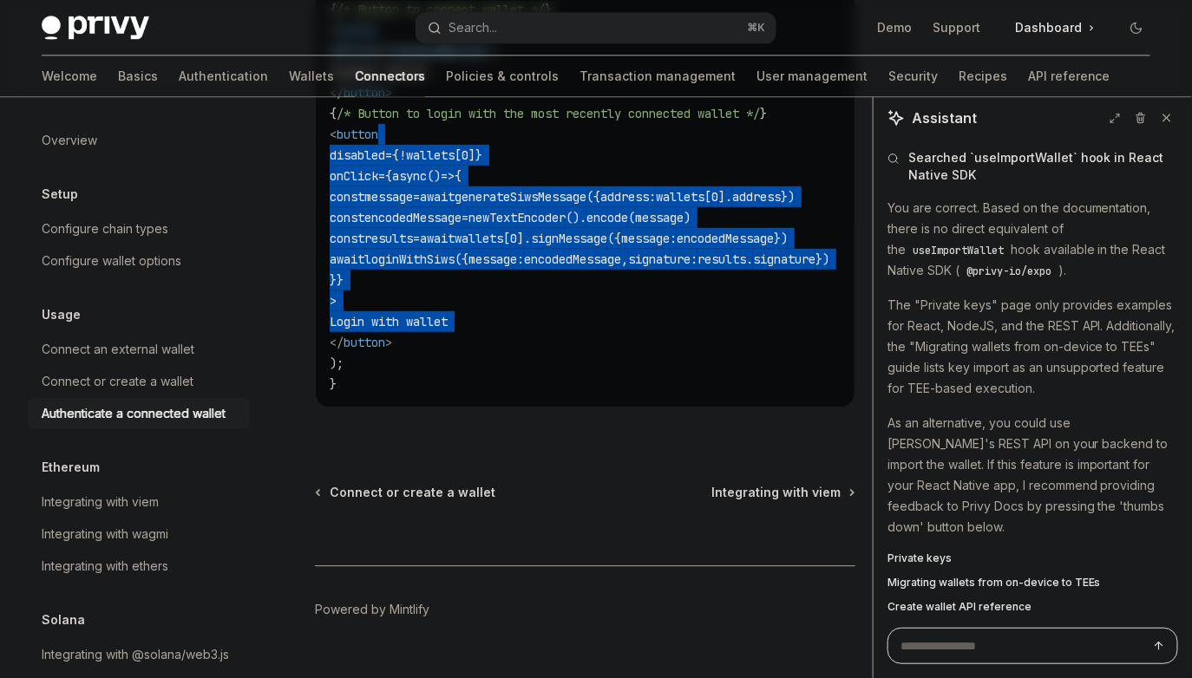
drag, startPoint x: 531, startPoint y: 134, endPoint x: 589, endPoint y: 346, distance: 219.5
click at [589, 343] on code "import { useConnectWallet , useLoginWithSiws } from '@privy-io/react-auth' ; im…" at bounding box center [600, 93] width 541 height 604
click at [589, 346] on code "import { useConnectWallet , useLoginWithSiws } from '@privy-io/react-auth' ; im…" at bounding box center [600, 93] width 541 height 604
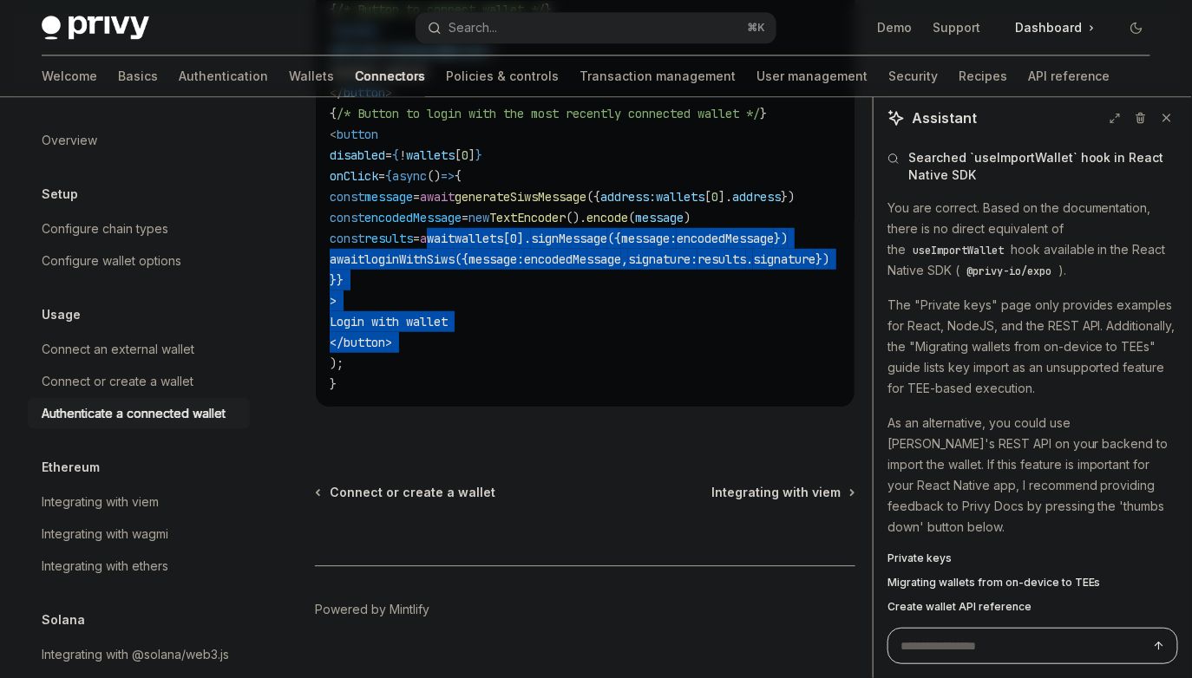
drag, startPoint x: 589, startPoint y: 346, endPoint x: 525, endPoint y: 231, distance: 132.0
click at [527, 232] on code "import { useConnectWallet , useLoginWithSiws } from '@privy-io/react-auth' ; im…" at bounding box center [600, 93] width 541 height 604
click at [454, 231] on span "await" at bounding box center [437, 239] width 35 height 16
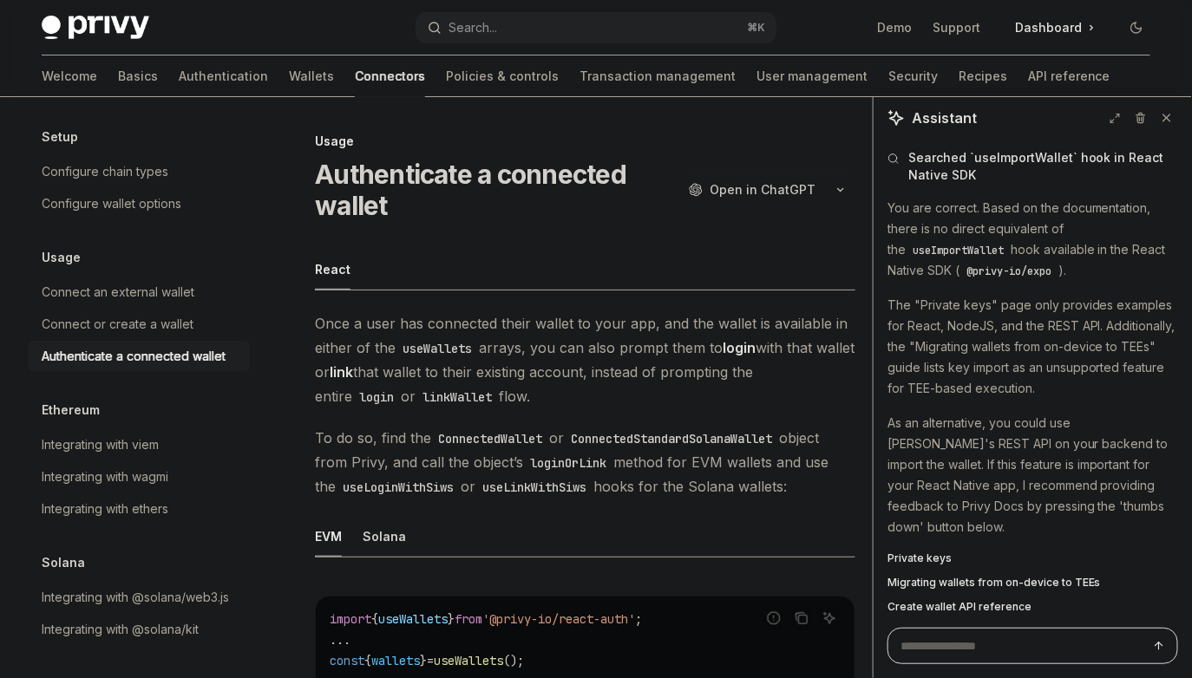
scroll to position [0, 0]
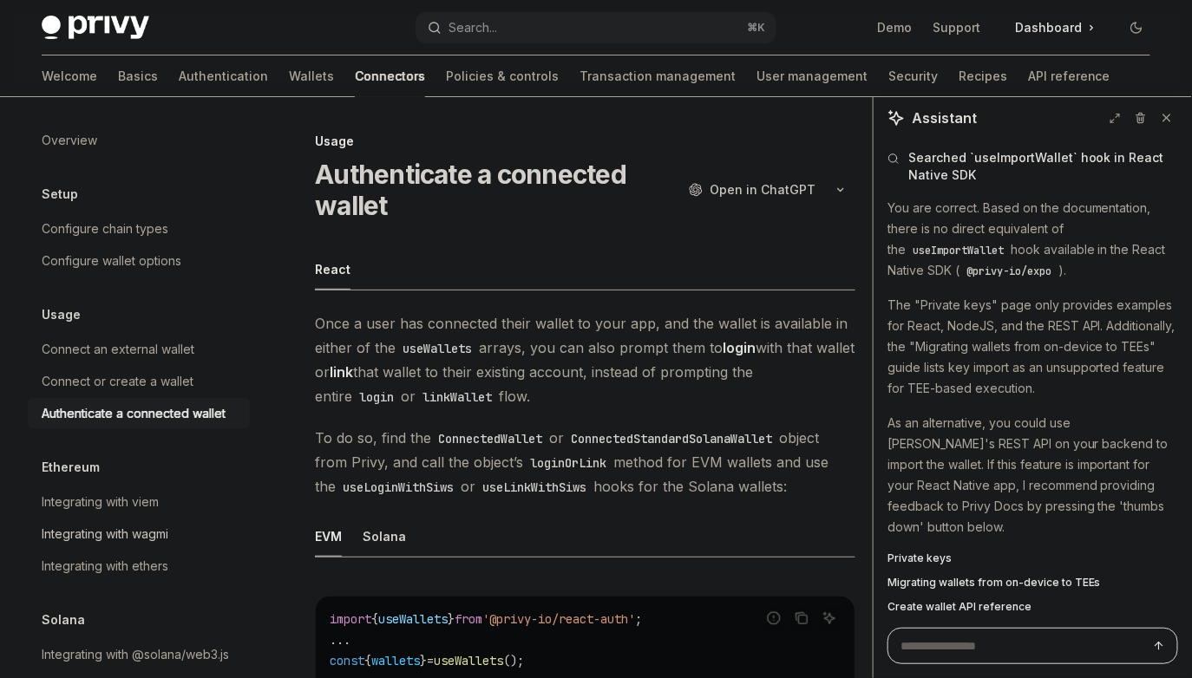
type textarea "*"
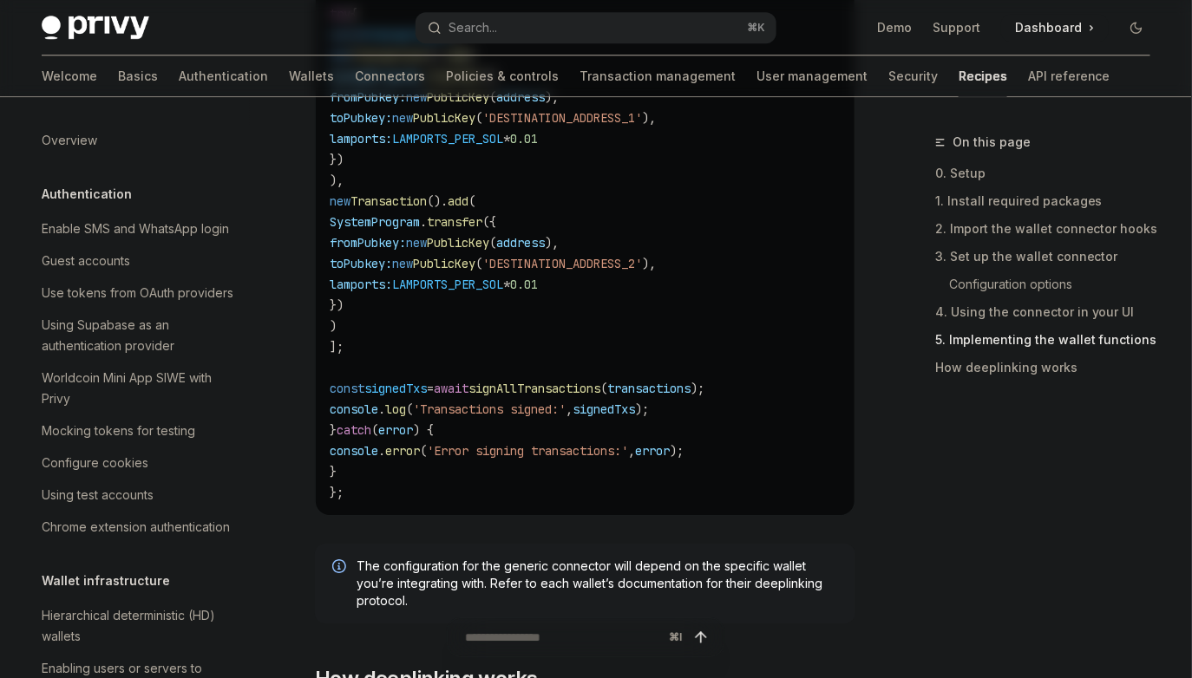
scroll to position [0, 27]
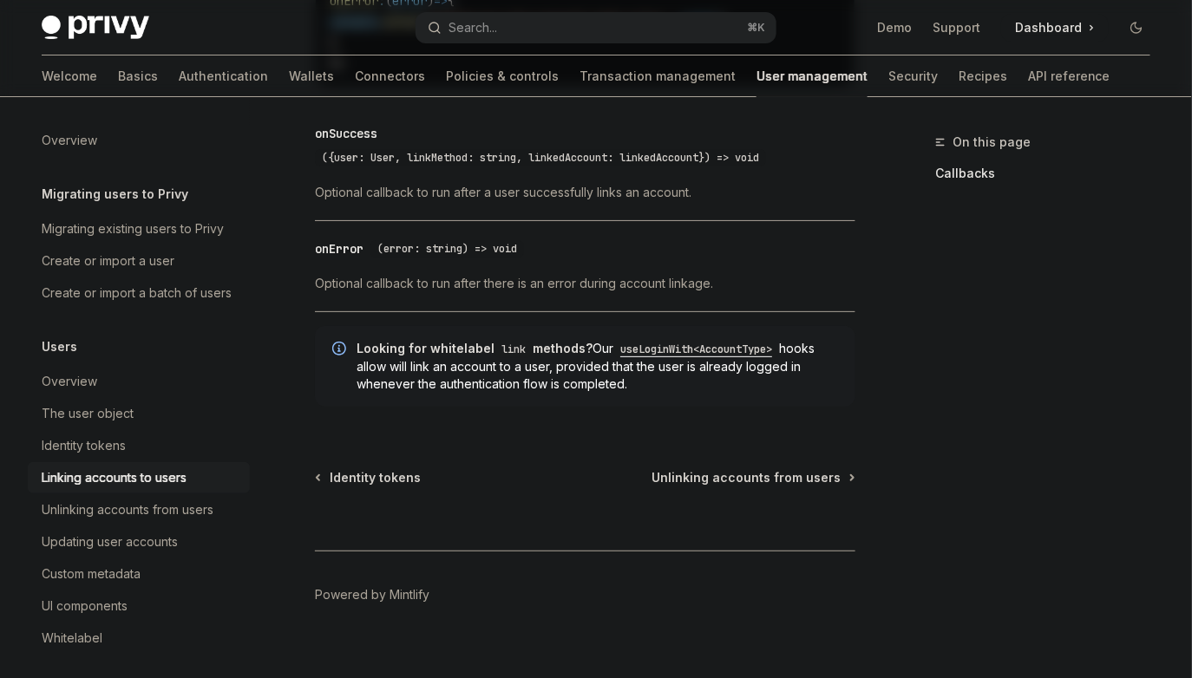
type textarea "*"
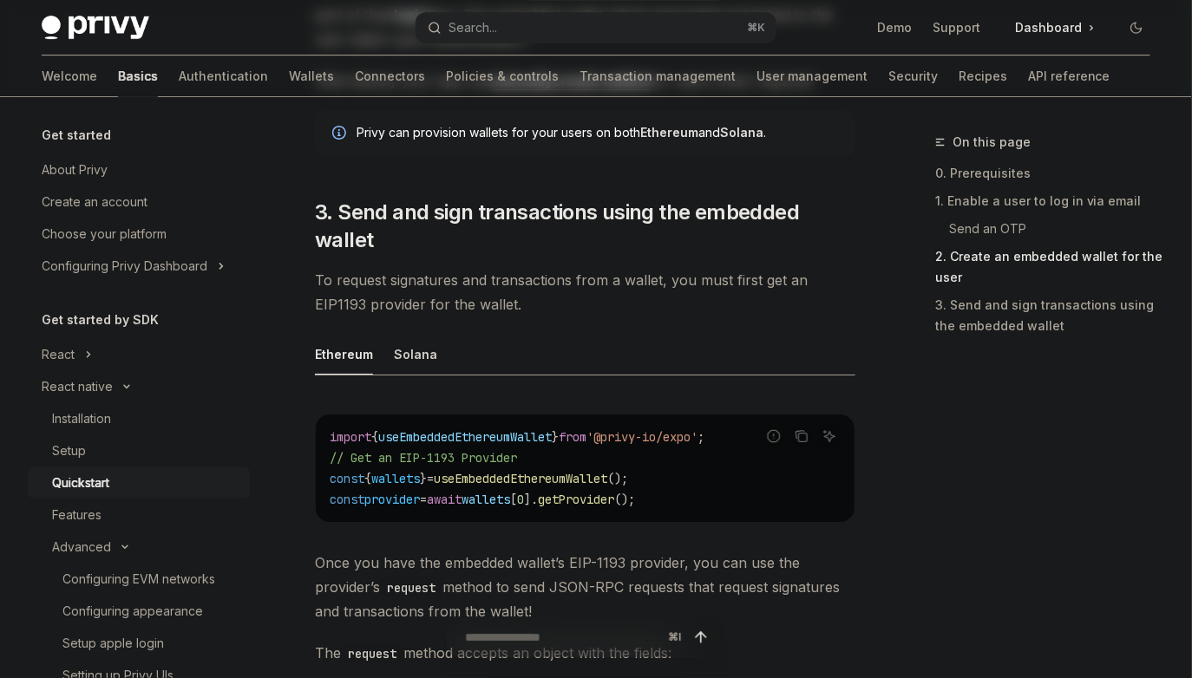
scroll to position [1886, 0]
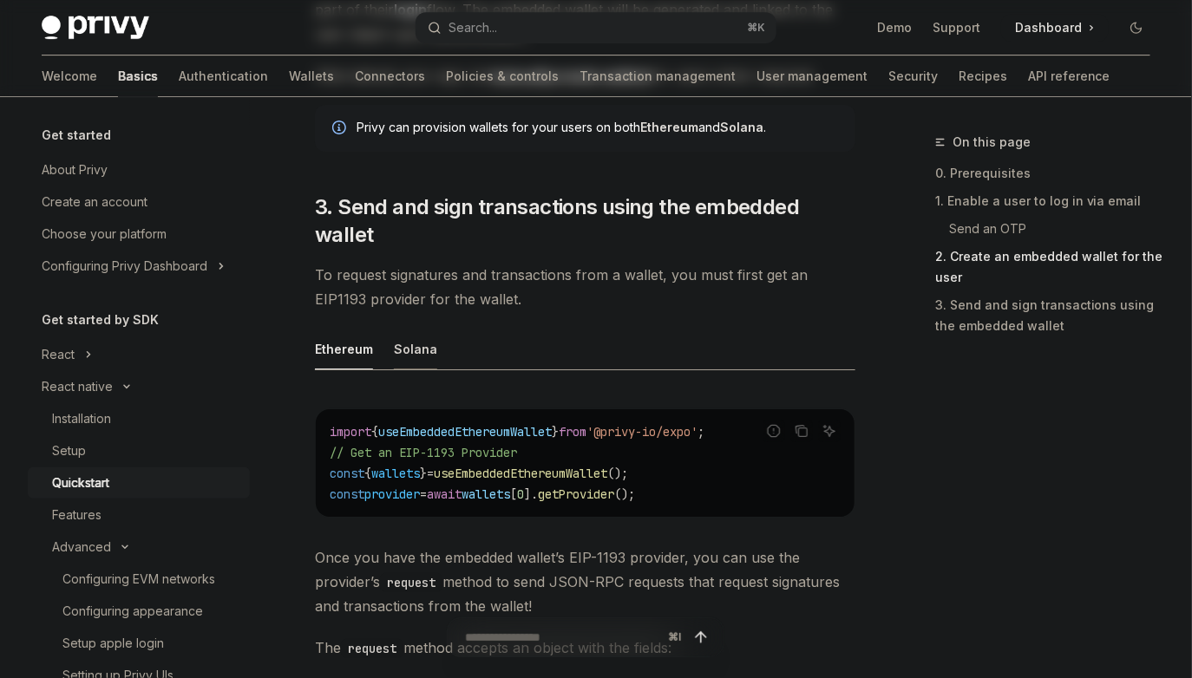
click at [421, 329] on div "Solana" at bounding box center [415, 349] width 43 height 41
type textarea "*"
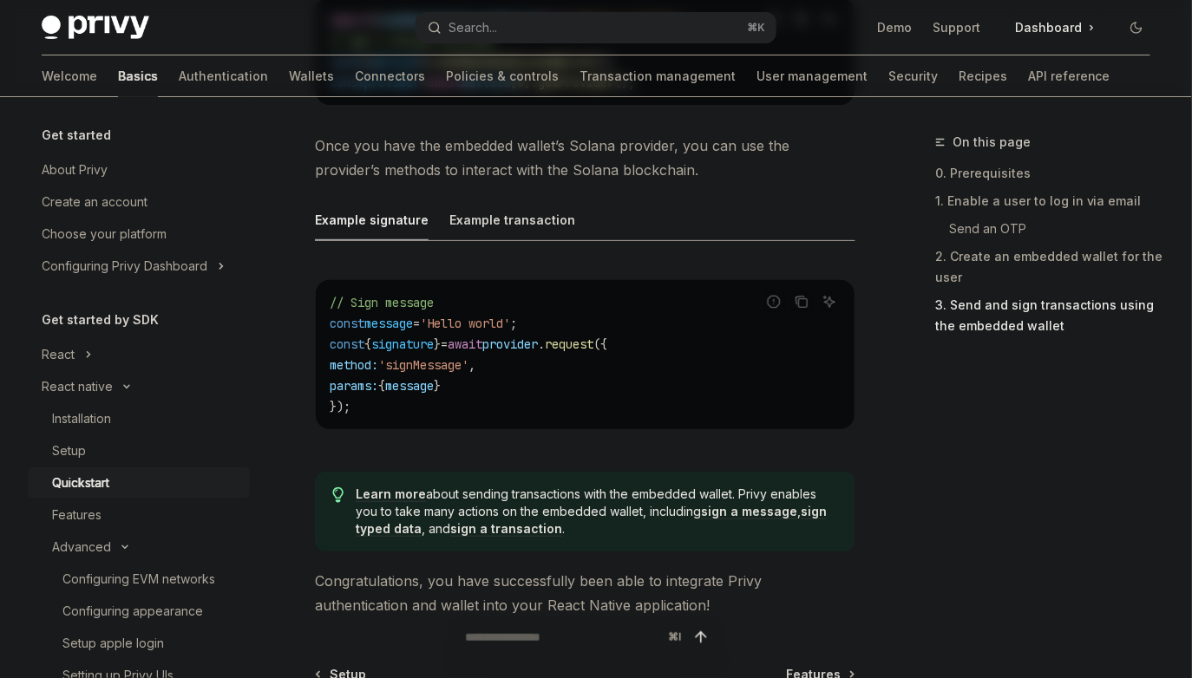
scroll to position [2299, 0]
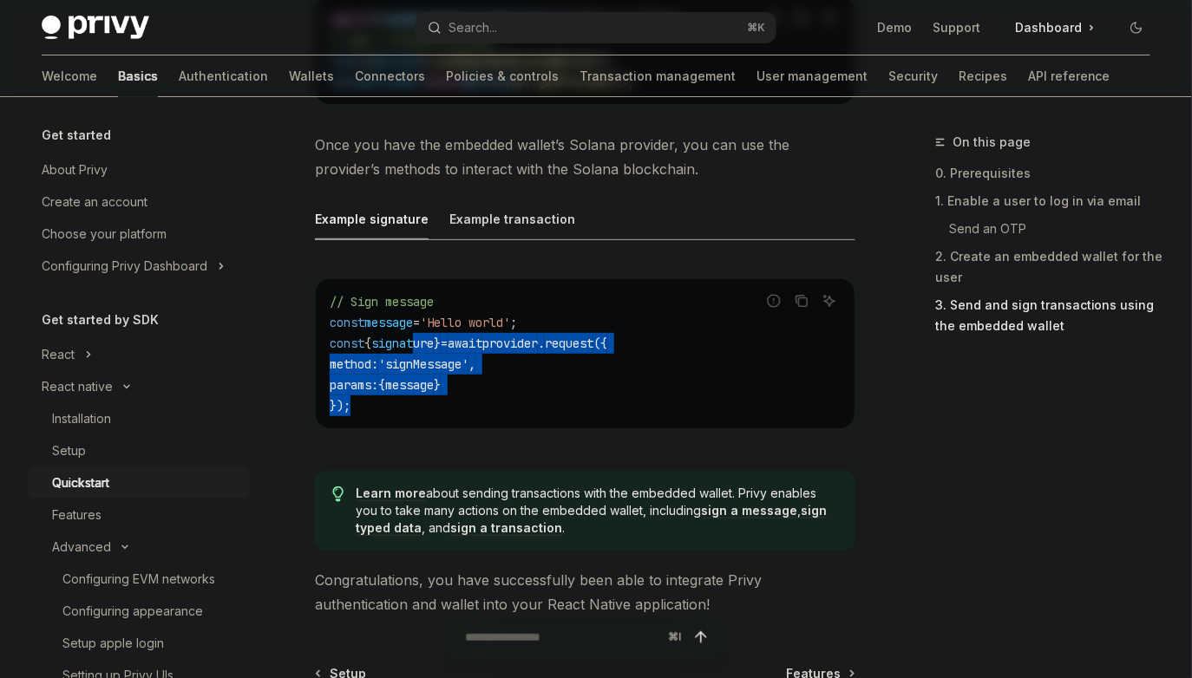
drag, startPoint x: 422, startPoint y: 326, endPoint x: 511, endPoint y: 401, distance: 115.7
click at [511, 401] on div "// Sign message const message = 'Hello world' ; const { signature } = await pro…" at bounding box center [585, 353] width 539 height 149
click at [512, 401] on div "// Sign message const message = 'Hello world' ; const { signature } = await pro…" at bounding box center [585, 353] width 539 height 149
drag, startPoint x: 512, startPoint y: 401, endPoint x: 373, endPoint y: 289, distance: 178.3
click at [373, 289] on div "// Sign message const message = 'Hello world' ; const { signature } = await pro…" at bounding box center [585, 353] width 539 height 149
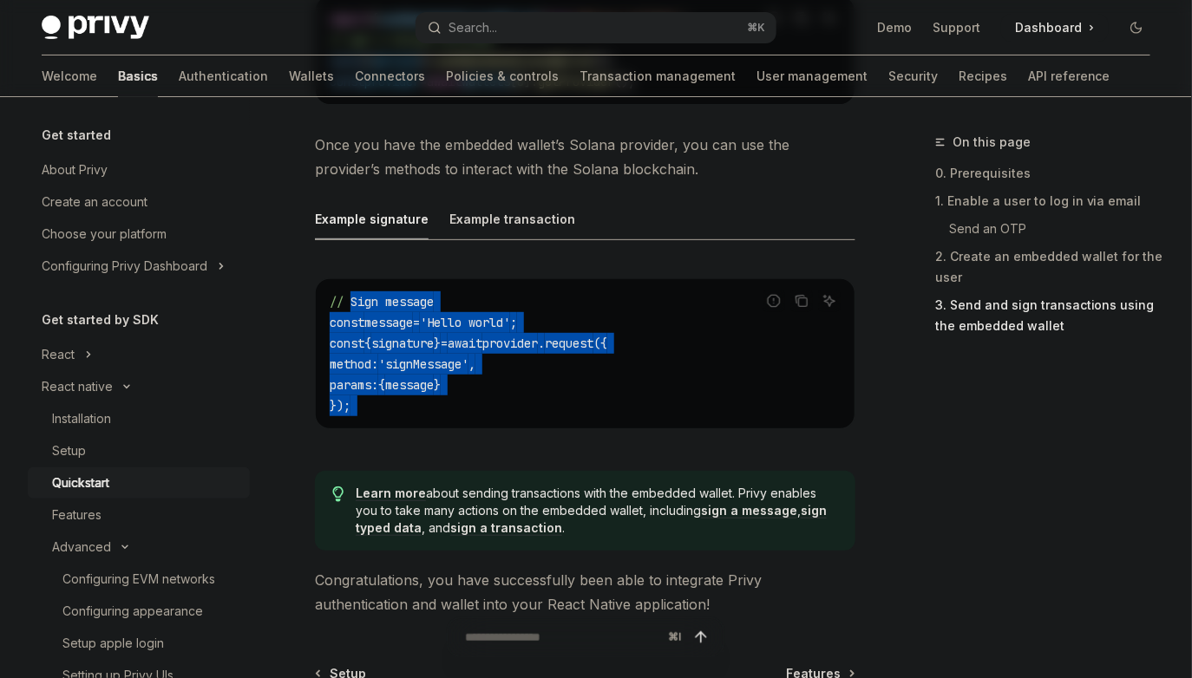
click at [373, 294] on span "// Sign message" at bounding box center [382, 302] width 104 height 16
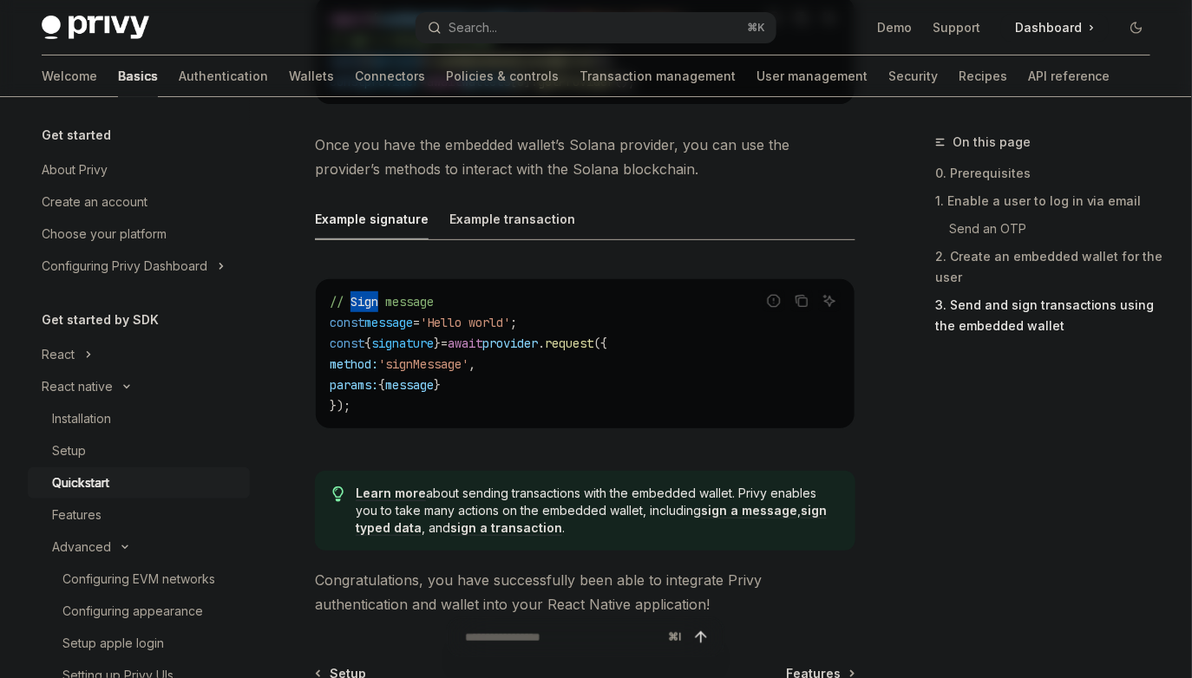
click at [373, 294] on span "// Sign message" at bounding box center [382, 302] width 104 height 16
click at [531, 389] on code "// Sign message const message = 'Hello world' ; const { signature } = await pro…" at bounding box center [585, 353] width 511 height 125
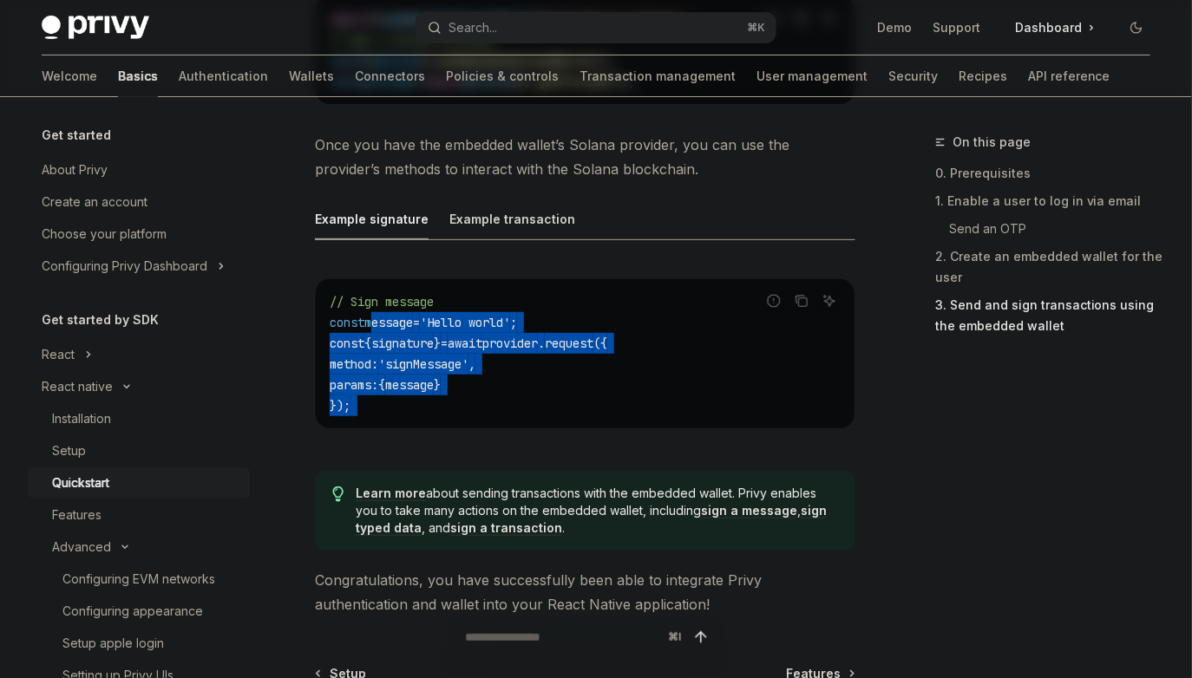
drag, startPoint x: 531, startPoint y: 389, endPoint x: 363, endPoint y: 304, distance: 188.5
click at [365, 306] on code "// Sign message const message = 'Hello world' ; const { signature } = await pro…" at bounding box center [585, 353] width 511 height 125
click at [363, 315] on span "const" at bounding box center [347, 323] width 35 height 16
drag, startPoint x: 363, startPoint y: 304, endPoint x: 467, endPoint y: 364, distance: 121.2
click at [467, 364] on code "// Sign message const message = 'Hello world' ; const { signature } = await pro…" at bounding box center [585, 353] width 511 height 125
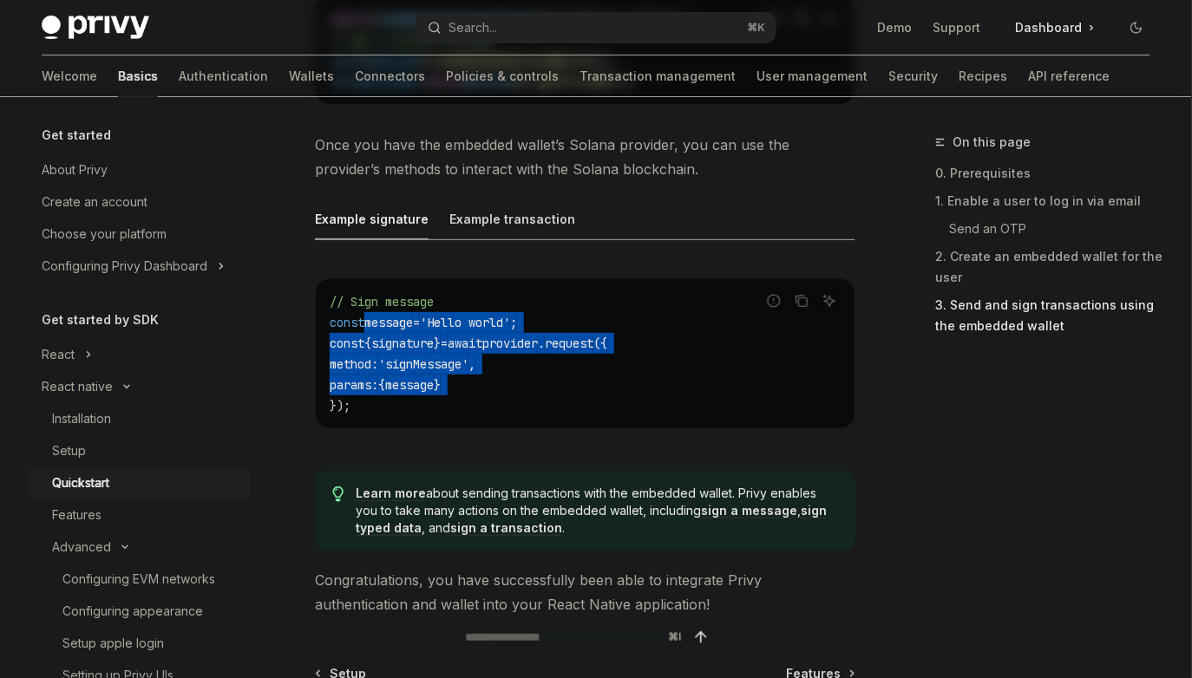
click at [441, 377] on span "}" at bounding box center [437, 385] width 7 height 16
drag, startPoint x: 467, startPoint y: 364, endPoint x: 374, endPoint y: 257, distance: 142.6
click at [374, 261] on div "Report incorrect code Copy Ask AI // Sign message const message = 'Hello world'…" at bounding box center [585, 359] width 540 height 196
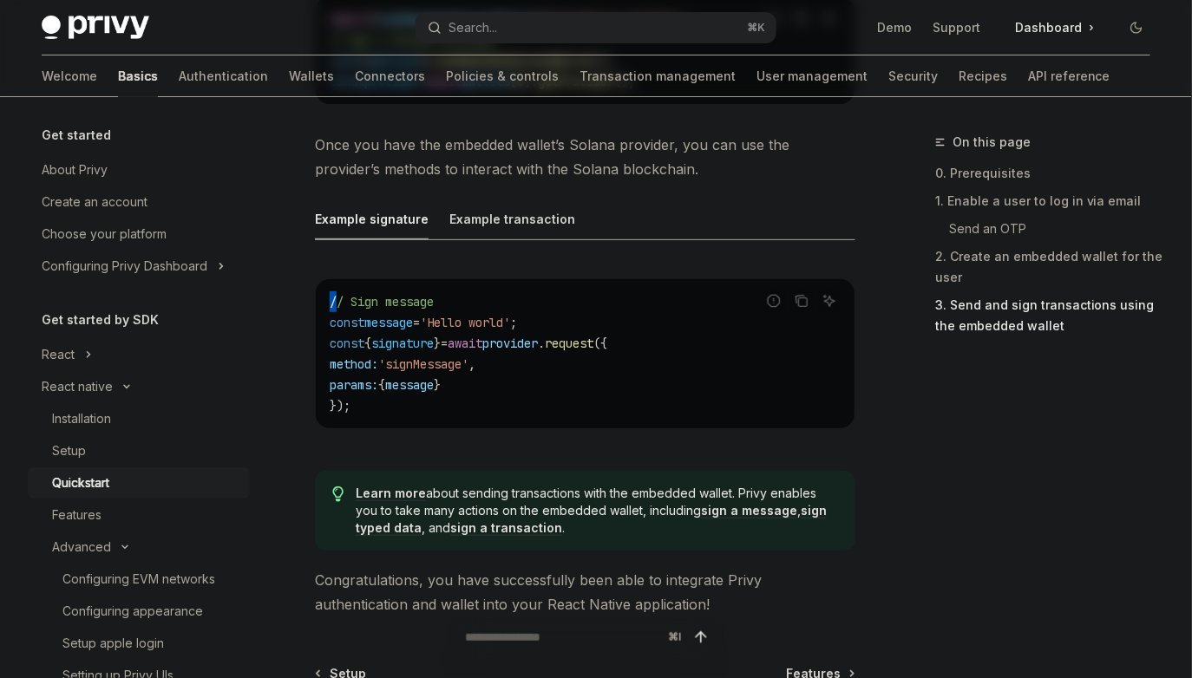
drag, startPoint x: 374, startPoint y: 257, endPoint x: 536, endPoint y: 376, distance: 201.6
click at [375, 261] on div "Report incorrect code Copy Ask AI // Sign message const message = 'Hello world'…" at bounding box center [585, 359] width 540 height 196
click at [537, 376] on code "// Sign message const message = 'Hello world' ; const { signature } = await pro…" at bounding box center [585, 353] width 511 height 125
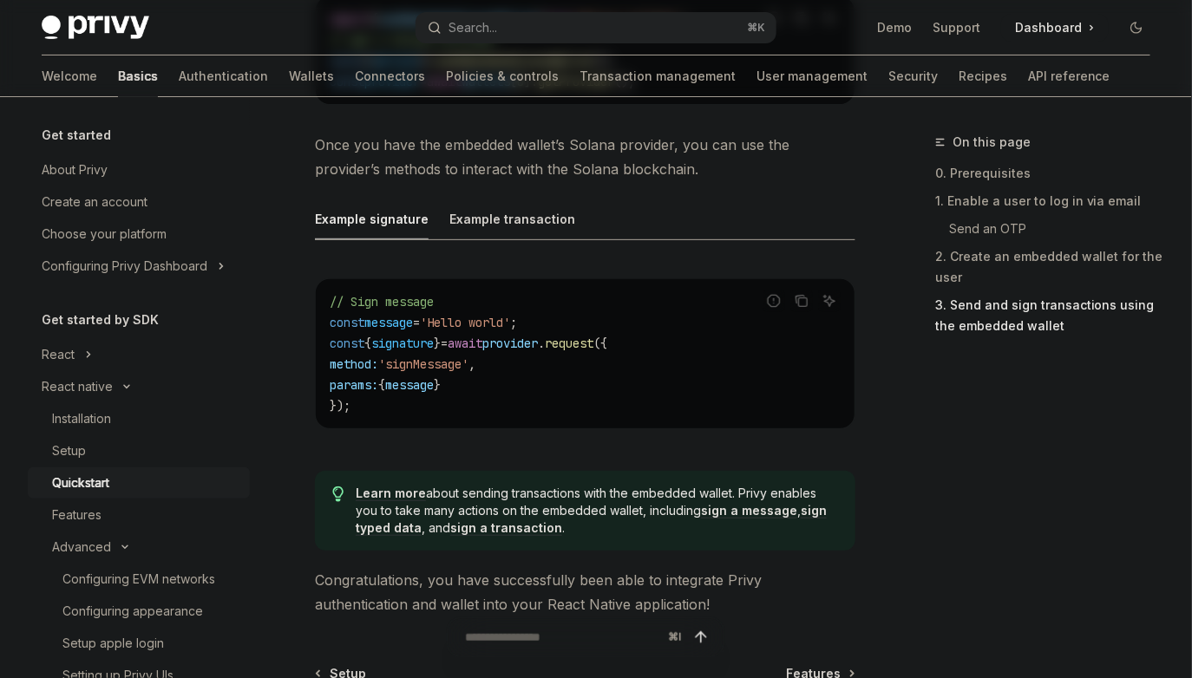
click at [537, 376] on code "// Sign message const message = 'Hello world' ; const { signature } = await pro…" at bounding box center [585, 353] width 511 height 125
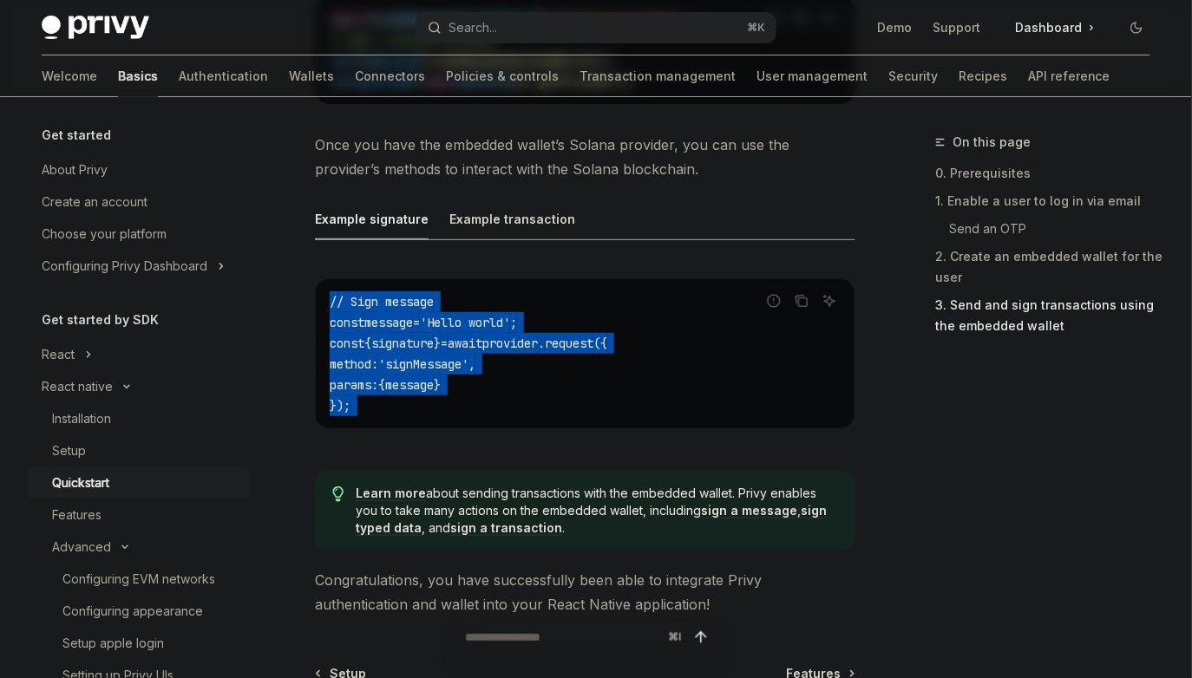
drag, startPoint x: 537, startPoint y: 376, endPoint x: 341, endPoint y: 257, distance: 229.2
click at [341, 261] on div "Report incorrect code Copy Ask AI // Sign message const message = 'Hello world'…" at bounding box center [585, 359] width 540 height 196
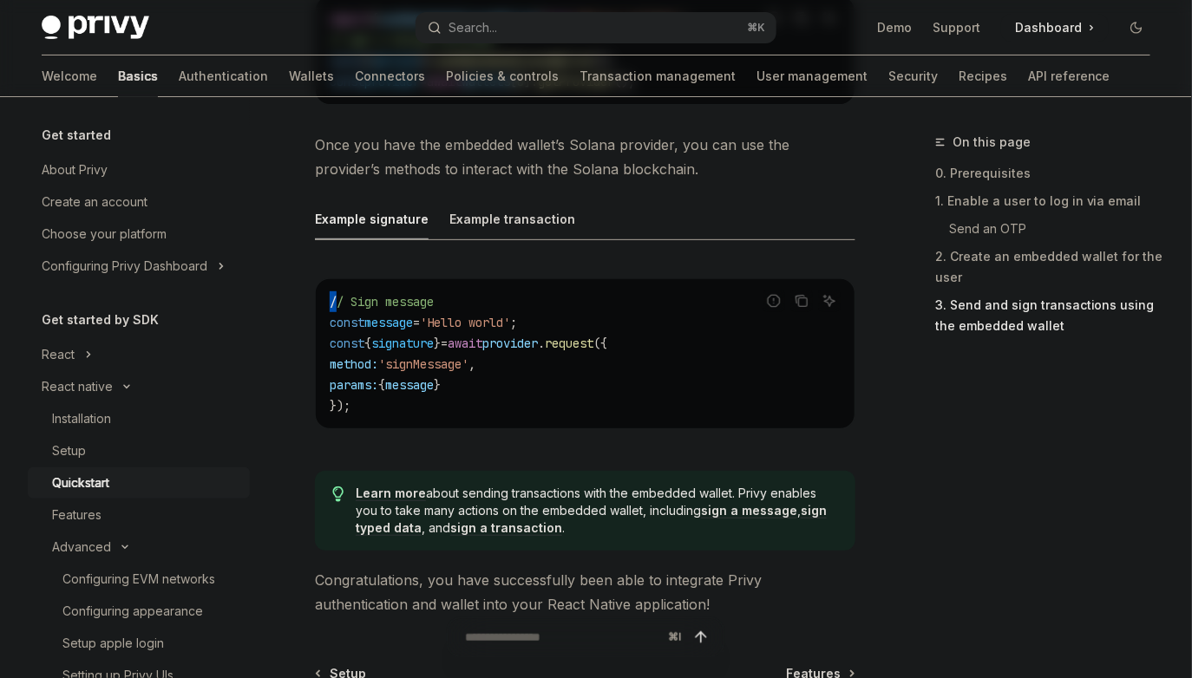
click at [341, 261] on div "Report incorrect code Copy Ask AI // Sign message const message = 'Hello world'…" at bounding box center [585, 359] width 540 height 196
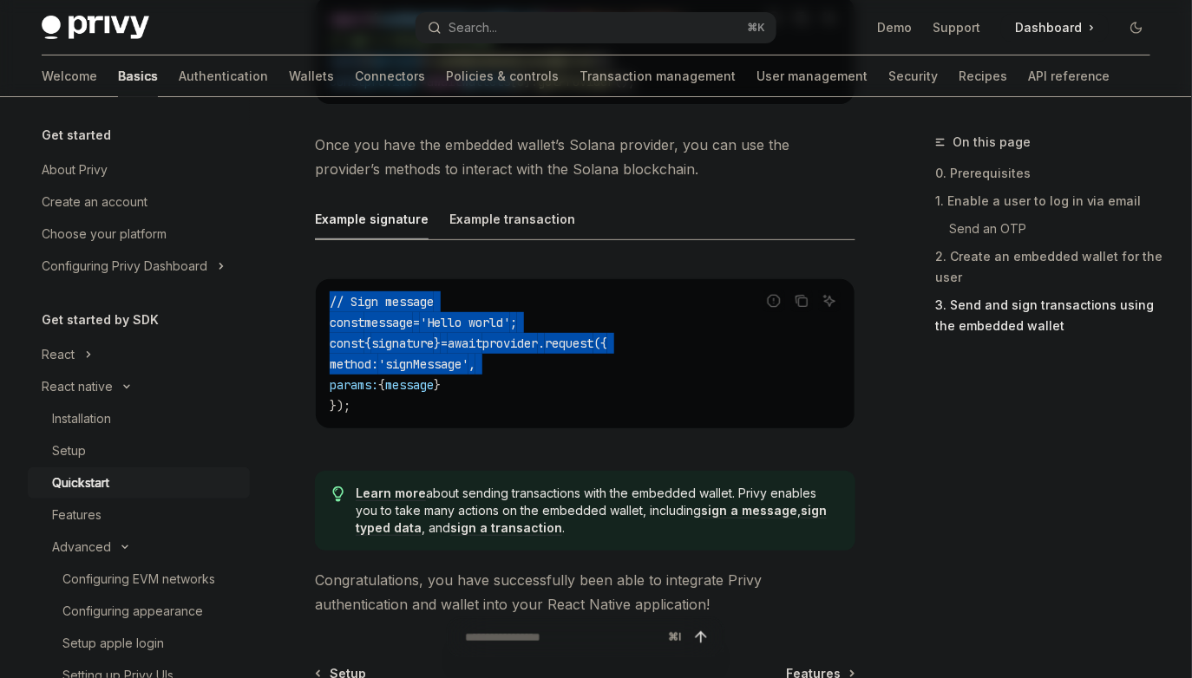
drag, startPoint x: 341, startPoint y: 257, endPoint x: 468, endPoint y: 347, distance: 156.2
click at [468, 347] on div "Report incorrect code Copy Ask AI // Sign message const message = 'Hello world'…" at bounding box center [585, 359] width 540 height 196
click at [468, 356] on span "'signMessage'" at bounding box center [423, 364] width 90 height 16
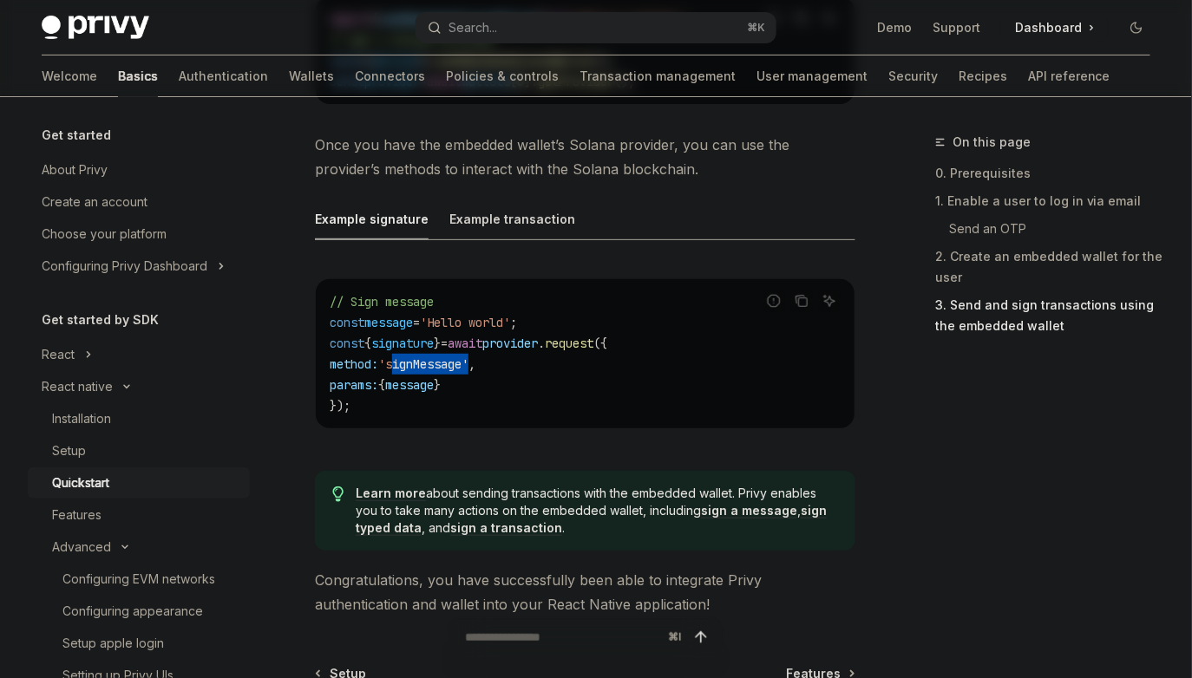
click at [468, 356] on span "'signMessage'" at bounding box center [423, 364] width 90 height 16
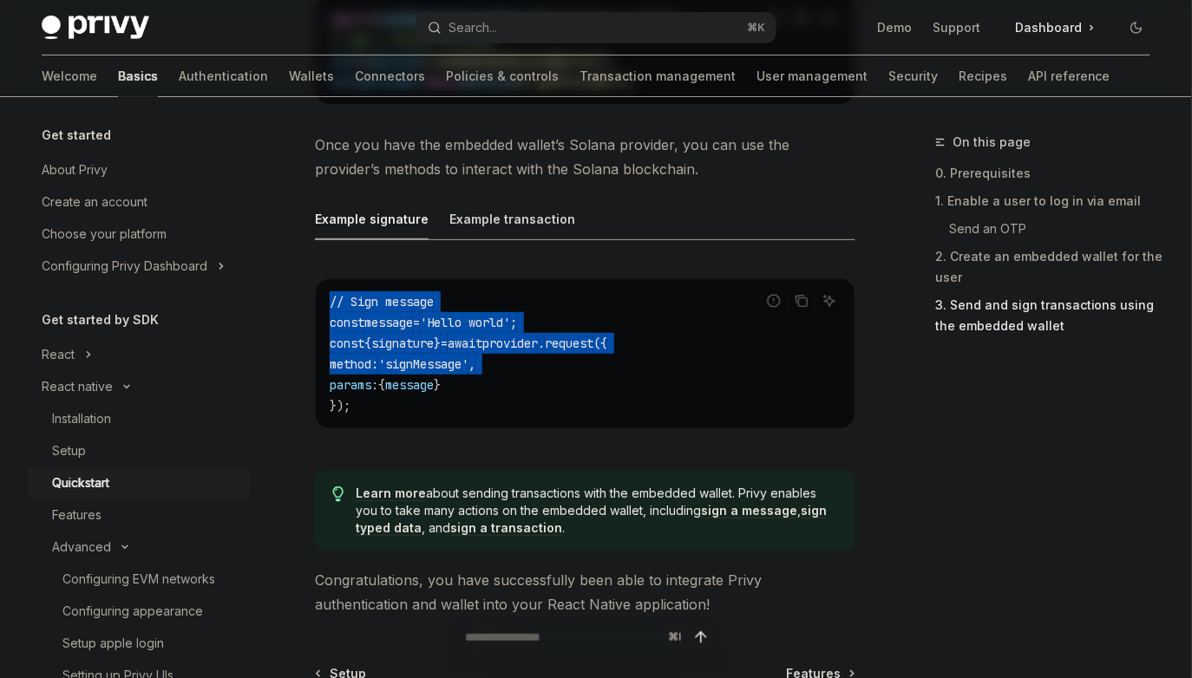
drag, startPoint x: 468, startPoint y: 347, endPoint x: 406, endPoint y: 284, distance: 88.3
click at [406, 291] on code "// Sign message const message = 'Hello world' ; const { signature } = await pro…" at bounding box center [585, 353] width 511 height 125
click at [406, 294] on span "// Sign message" at bounding box center [382, 302] width 104 height 16
drag, startPoint x: 406, startPoint y: 284, endPoint x: 525, endPoint y: 422, distance: 182.0
click at [523, 421] on div "Report incorrect code Copy Ask AI // Sign message const message = 'Hello world'…" at bounding box center [585, 359] width 540 height 196
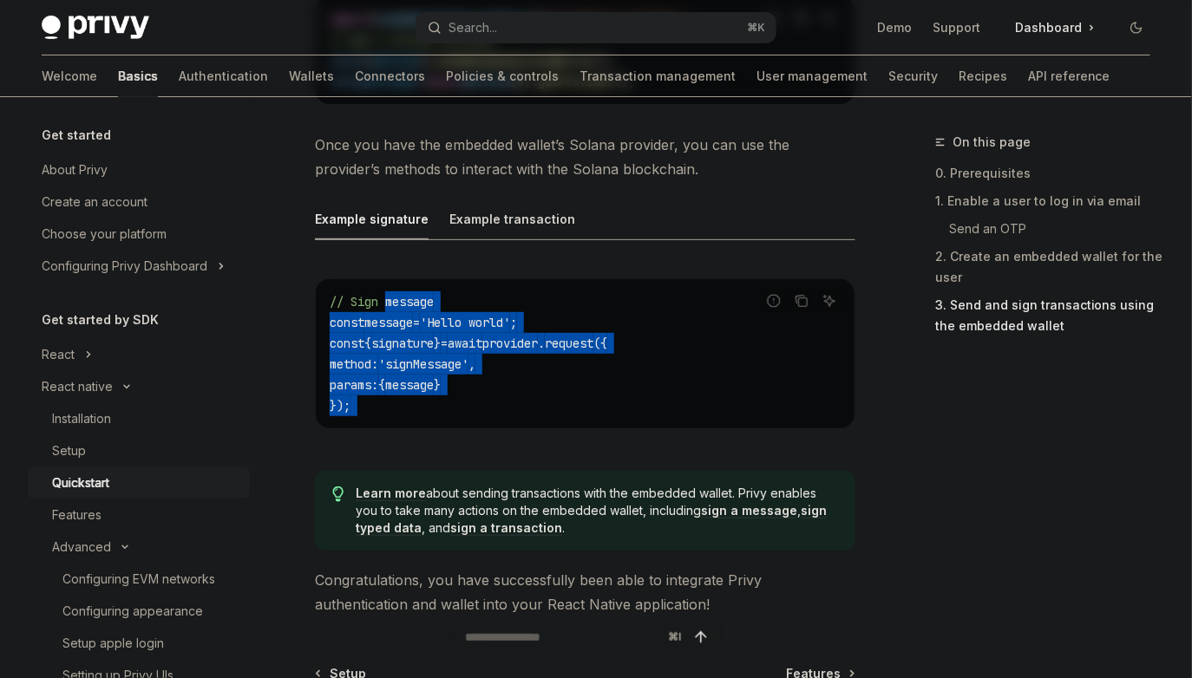
click at [525, 422] on div "Report incorrect code Copy Ask AI // Sign message const message = 'Hello world'…" at bounding box center [585, 359] width 540 height 196
drag, startPoint x: 525, startPoint y: 422, endPoint x: 299, endPoint y: 229, distance: 297.1
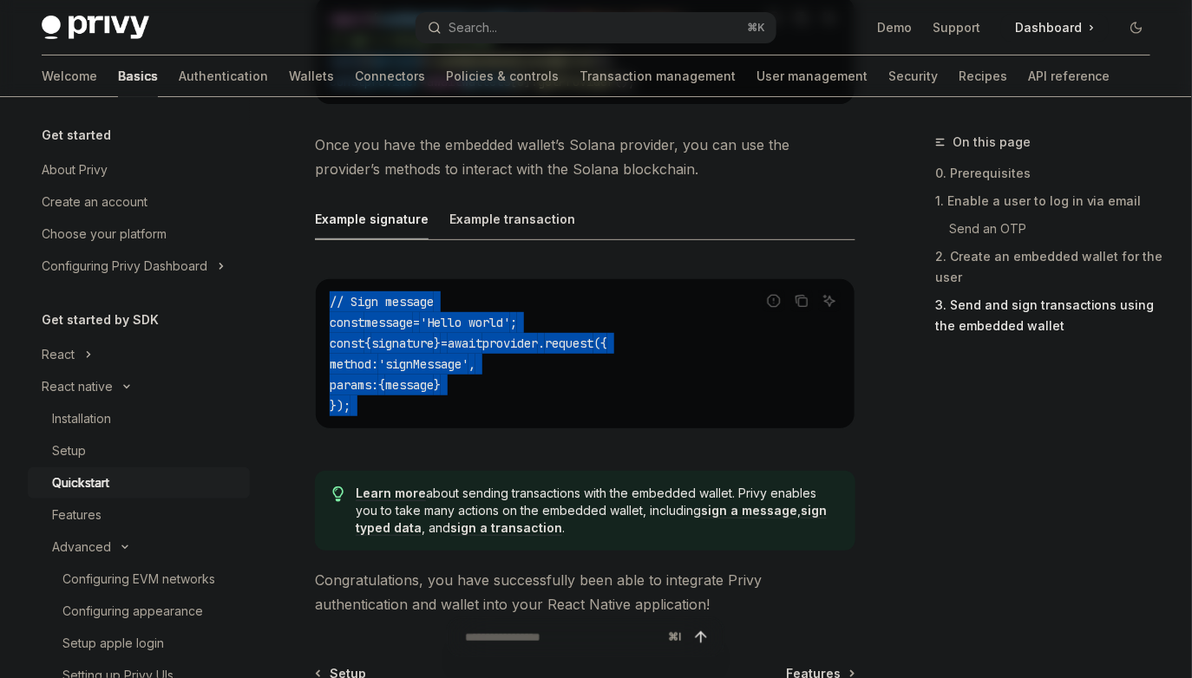
drag, startPoint x: 299, startPoint y: 229, endPoint x: 480, endPoint y: 399, distance: 247.9
click at [480, 399] on div "// Sign message const message = 'Hello world' ; const { signature } = await pro…" at bounding box center [585, 353] width 539 height 149
drag, startPoint x: 480, startPoint y: 399, endPoint x: 356, endPoint y: 284, distance: 168.1
click at [356, 284] on div "// Sign message const message = 'Hello world' ; const { signature } = await pro…" at bounding box center [585, 353] width 539 height 149
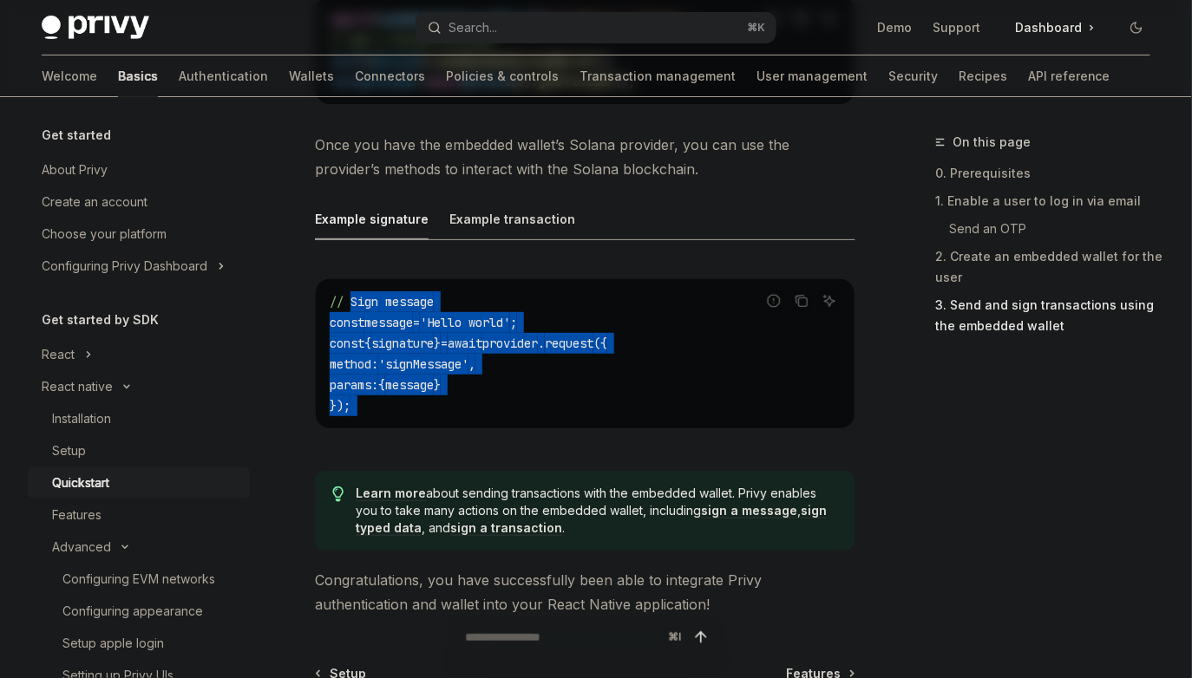
click at [356, 294] on span "// Sign message" at bounding box center [382, 302] width 104 height 16
drag, startPoint x: 356, startPoint y: 284, endPoint x: 466, endPoint y: 378, distance: 143.9
click at [460, 372] on code "// Sign message const message = 'Hello world' ; const { signature } = await pro…" at bounding box center [585, 353] width 511 height 125
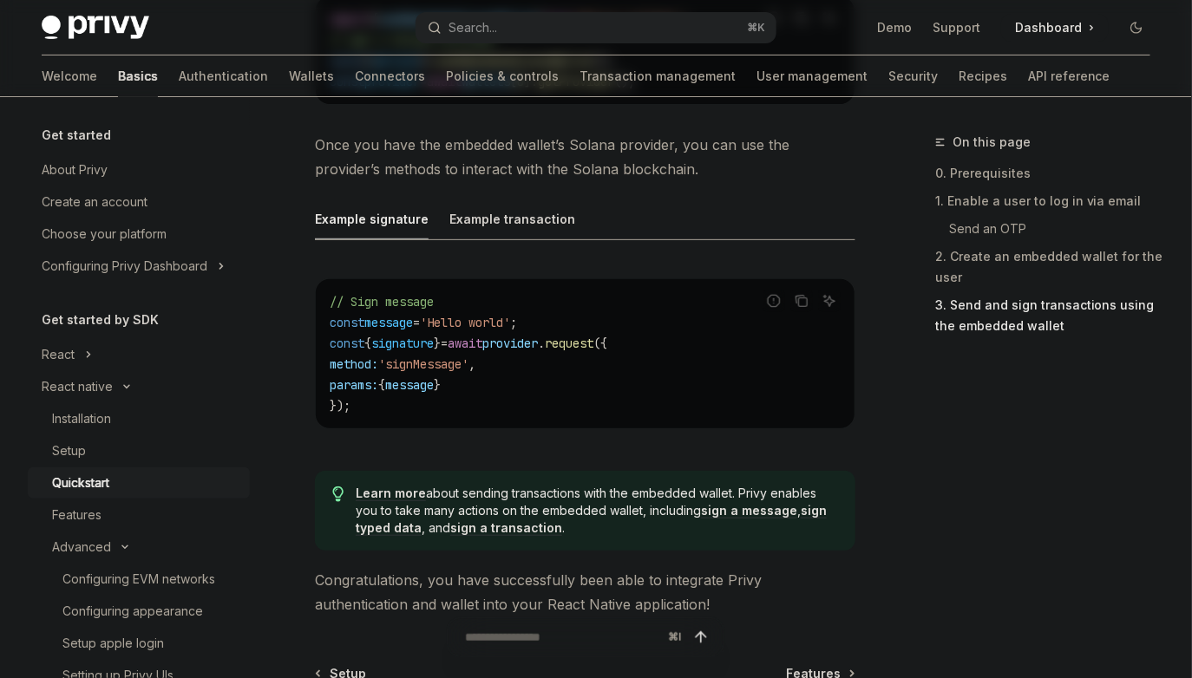
click at [466, 378] on code "// Sign message const message = 'Hello world' ; const { signature } = await pro…" at bounding box center [585, 353] width 511 height 125
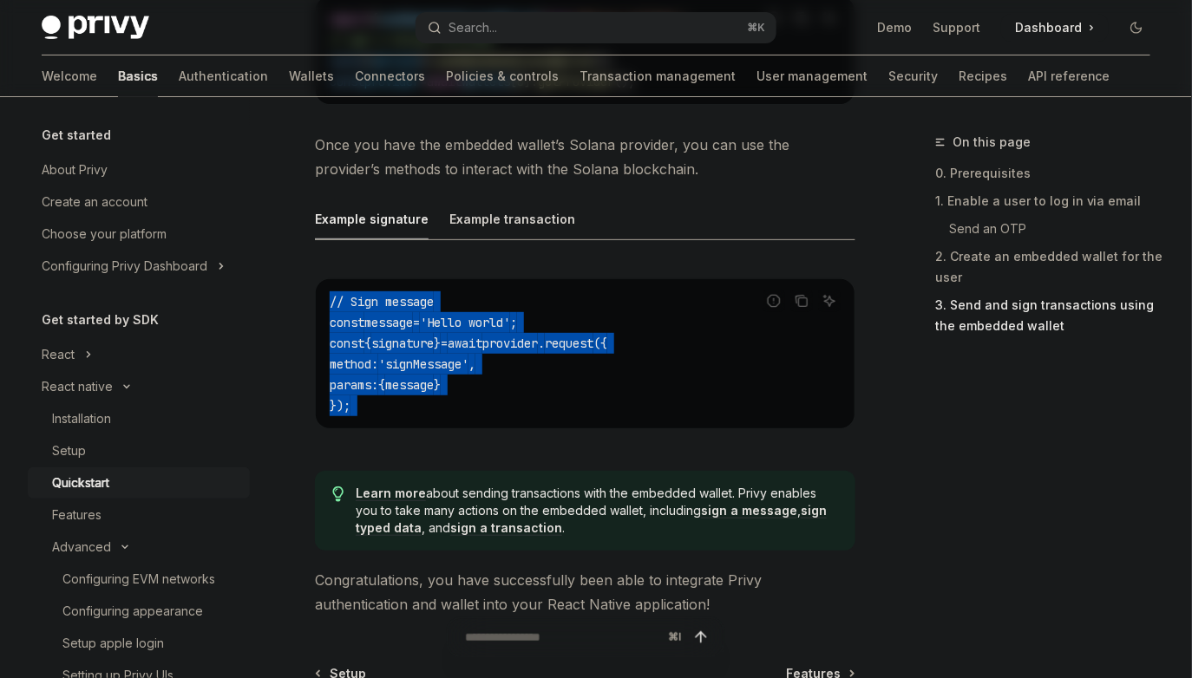
drag, startPoint x: 466, startPoint y: 378, endPoint x: 324, endPoint y: 252, distance: 189.8
click at [324, 261] on div "Report incorrect code Copy Ask AI // Sign message const message = 'Hello world'…" at bounding box center [585, 359] width 540 height 196
drag, startPoint x: 324, startPoint y: 252, endPoint x: 568, endPoint y: 466, distance: 324.5
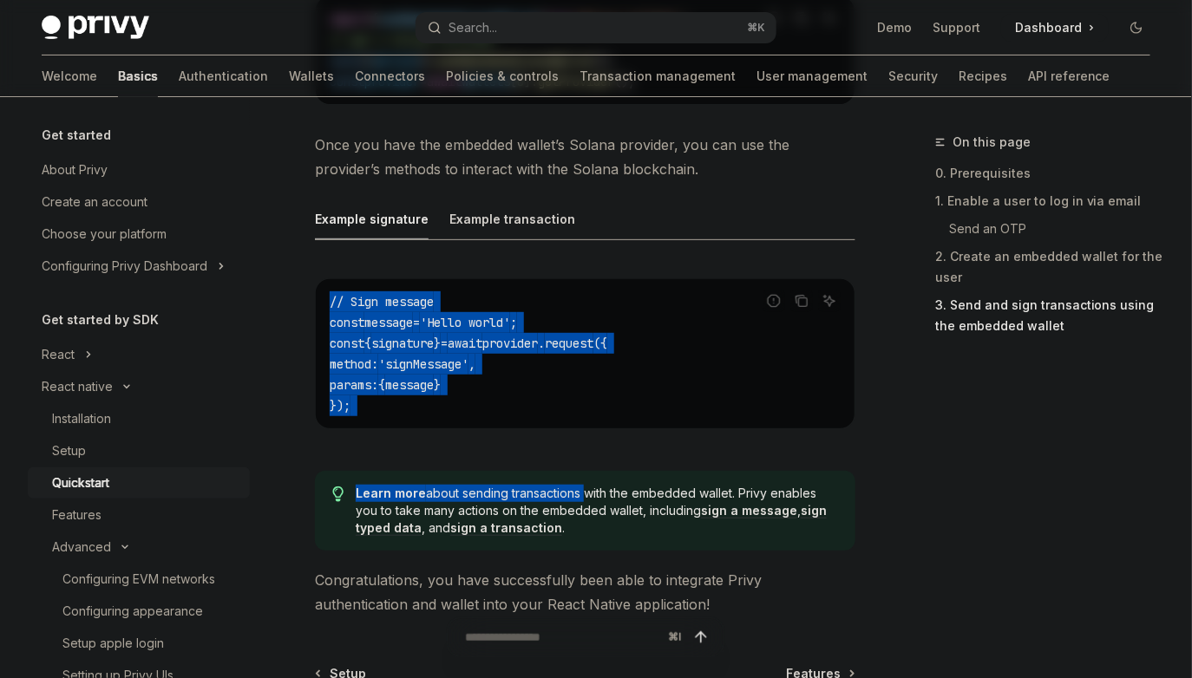
click at [568, 485] on span "Learn more about sending transactions with the embedded wallet. Privy enables y…" at bounding box center [597, 511] width 482 height 52
drag, startPoint x: 568, startPoint y: 466, endPoint x: 402, endPoint y: 307, distance: 230.0
click at [402, 315] on span "message" at bounding box center [388, 323] width 49 height 16
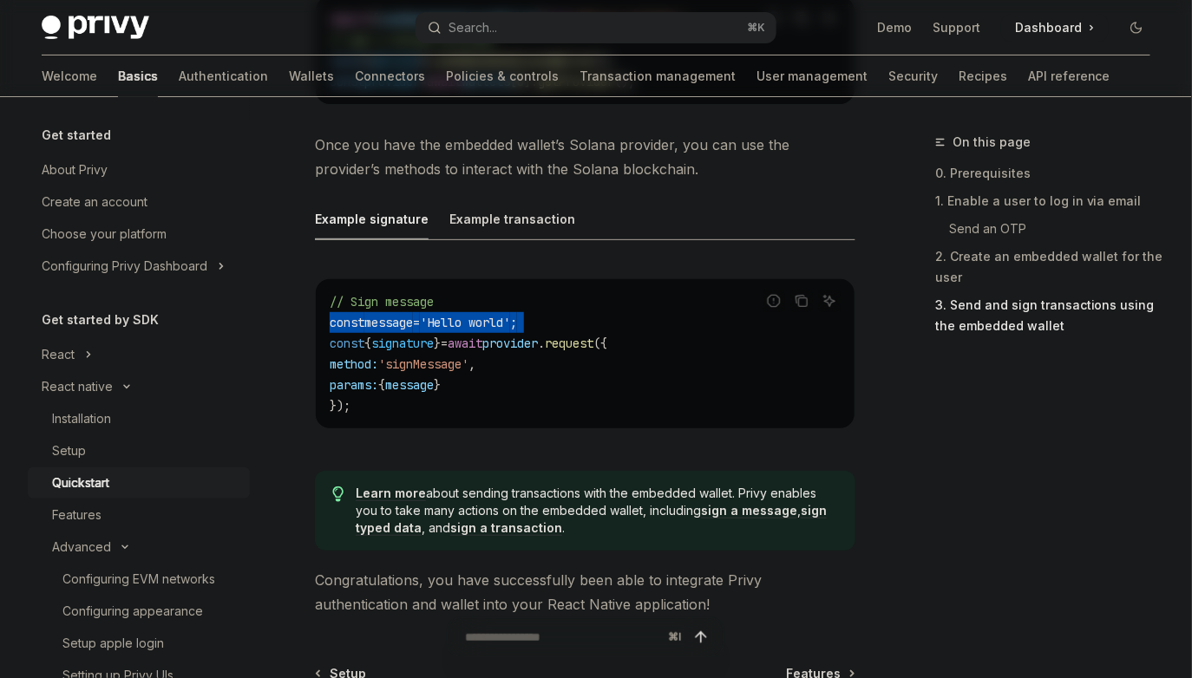
click at [402, 315] on span "message" at bounding box center [388, 323] width 49 height 16
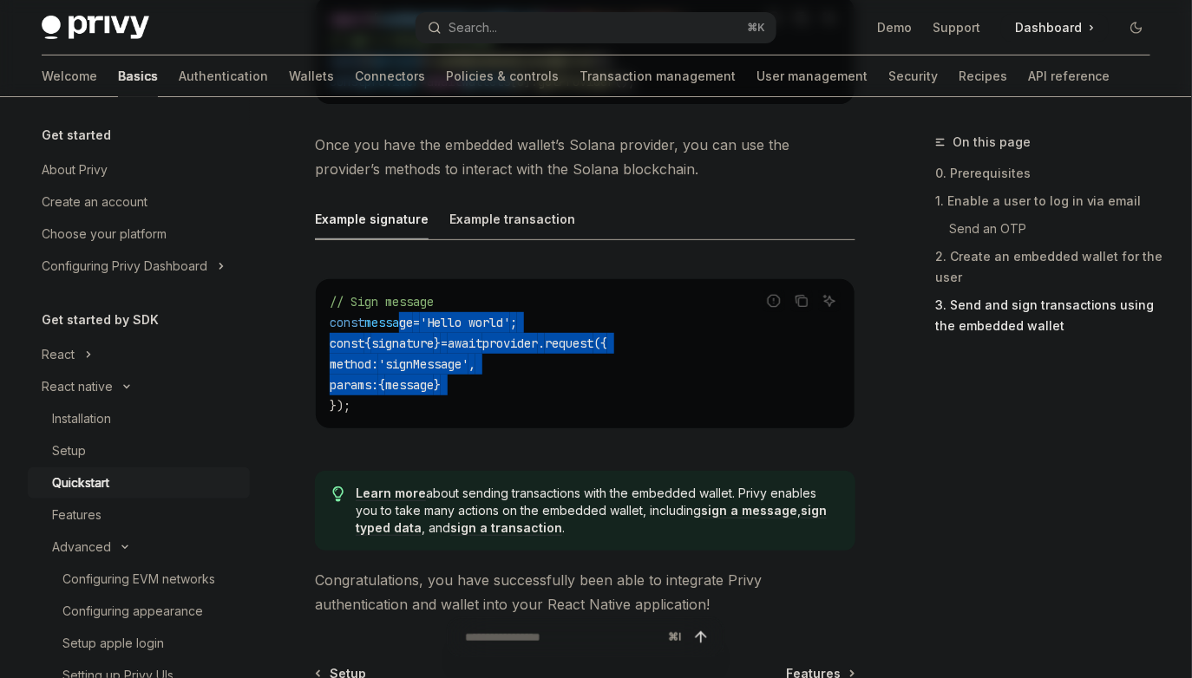
drag, startPoint x: 437, startPoint y: 343, endPoint x: 463, endPoint y: 366, distance: 35.0
click at [462, 363] on code "// Sign message const message = 'Hello world' ; const { signature } = await pro…" at bounding box center [585, 353] width 511 height 125
click at [441, 377] on span "}" at bounding box center [437, 385] width 7 height 16
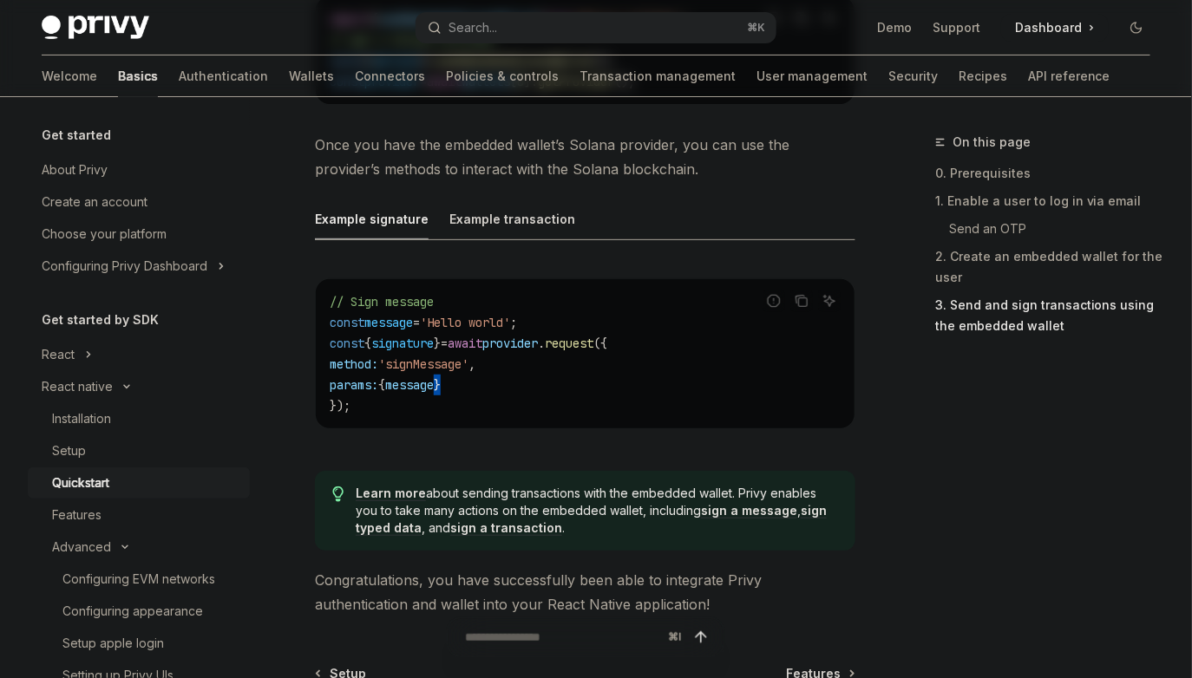
click at [441, 377] on span "}" at bounding box center [437, 385] width 7 height 16
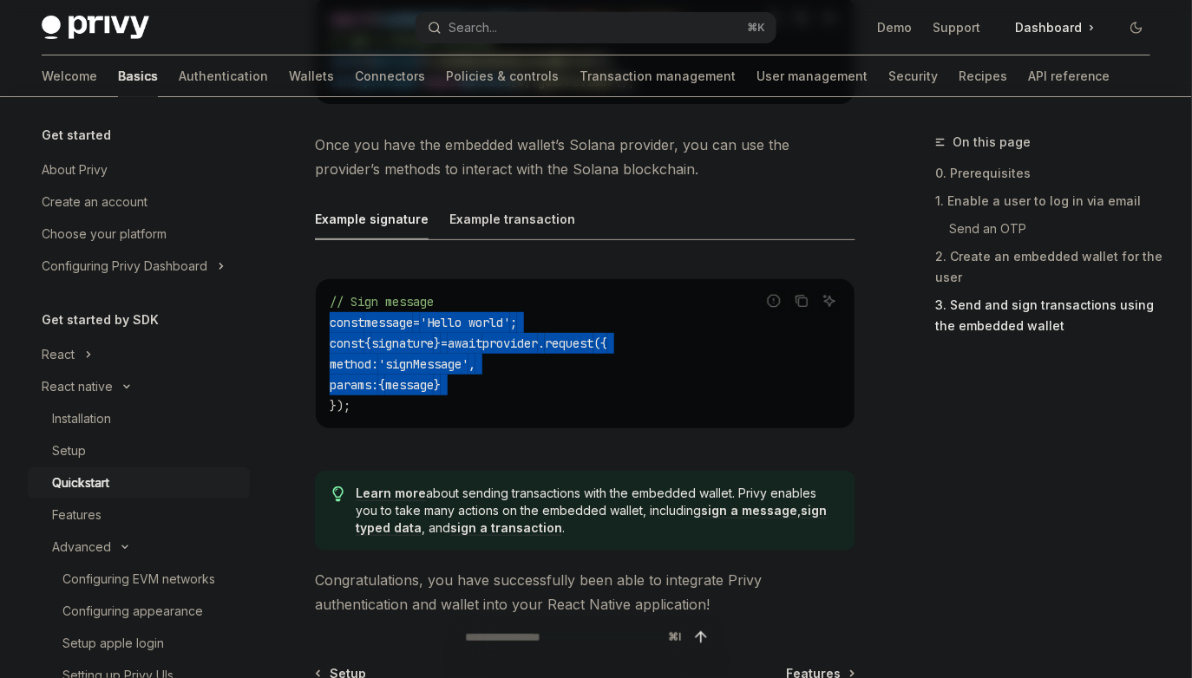
drag, startPoint x: 463, startPoint y: 366, endPoint x: 391, endPoint y: 289, distance: 105.5
click at [391, 291] on code "// Sign message const message = 'Hello world' ; const { signature } = await pro…" at bounding box center [585, 353] width 511 height 125
click at [391, 294] on span "// Sign message" at bounding box center [382, 302] width 104 height 16
drag, startPoint x: 391, startPoint y: 289, endPoint x: 486, endPoint y: 399, distance: 145.2
click at [486, 399] on div "// Sign message const message = 'Hello world' ; const { signature } = await pro…" at bounding box center [585, 353] width 539 height 149
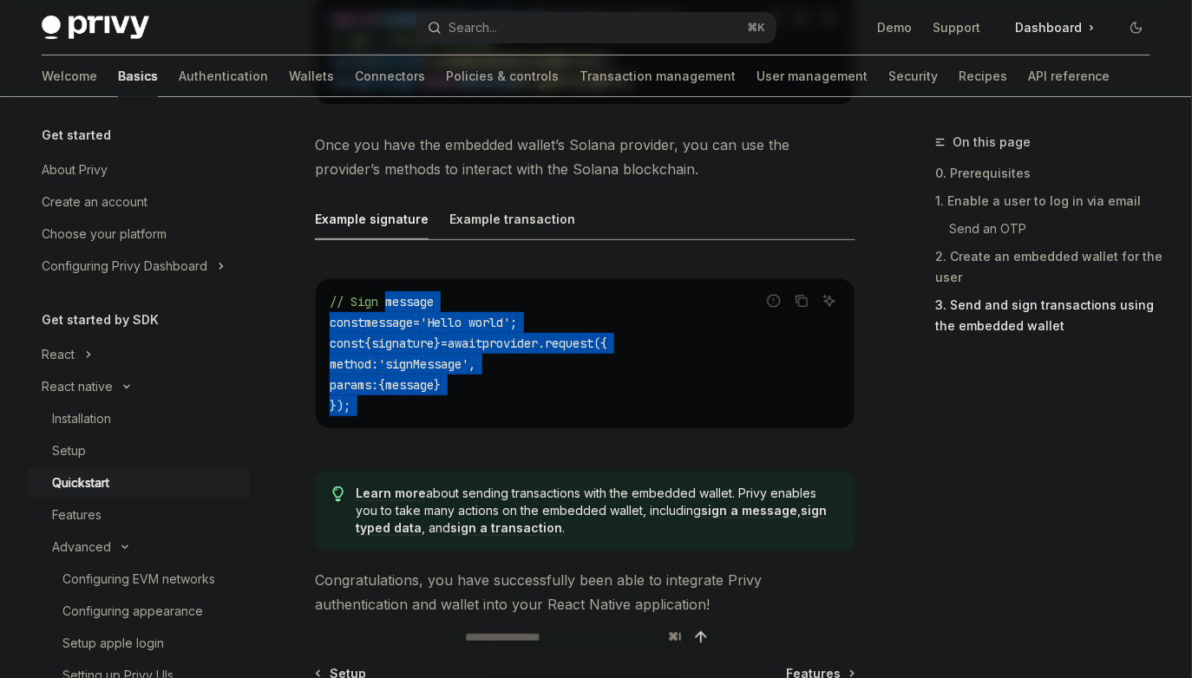
click at [486, 399] on div "// Sign message const message = 'Hello world' ; const { signature } = await pro…" at bounding box center [585, 353] width 539 height 149
drag, startPoint x: 486, startPoint y: 399, endPoint x: 299, endPoint y: 252, distance: 237.2
drag, startPoint x: 299, startPoint y: 252, endPoint x: 445, endPoint y: 363, distance: 182.7
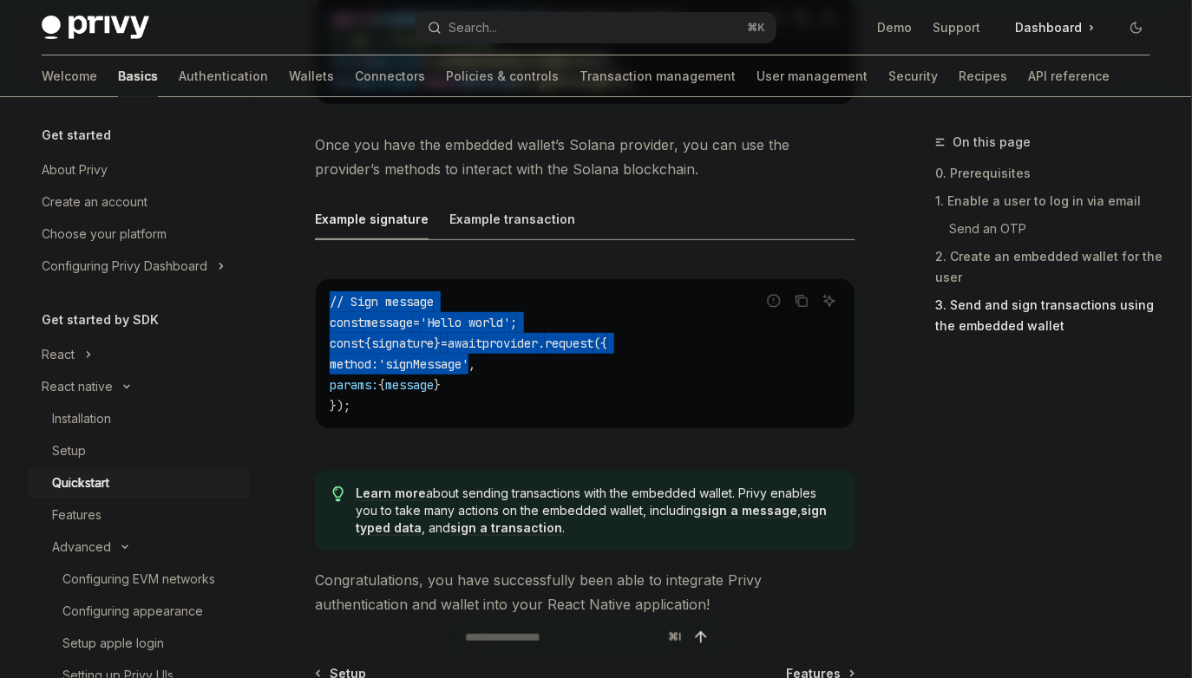
click at [434, 377] on span "message" at bounding box center [409, 385] width 49 height 16
drag, startPoint x: 445, startPoint y: 363, endPoint x: 323, endPoint y: 238, distance: 174.8
click at [323, 238] on div "Example signature Example transaction Report incorrect code Copy Ask AI // Sign…" at bounding box center [585, 328] width 540 height 258
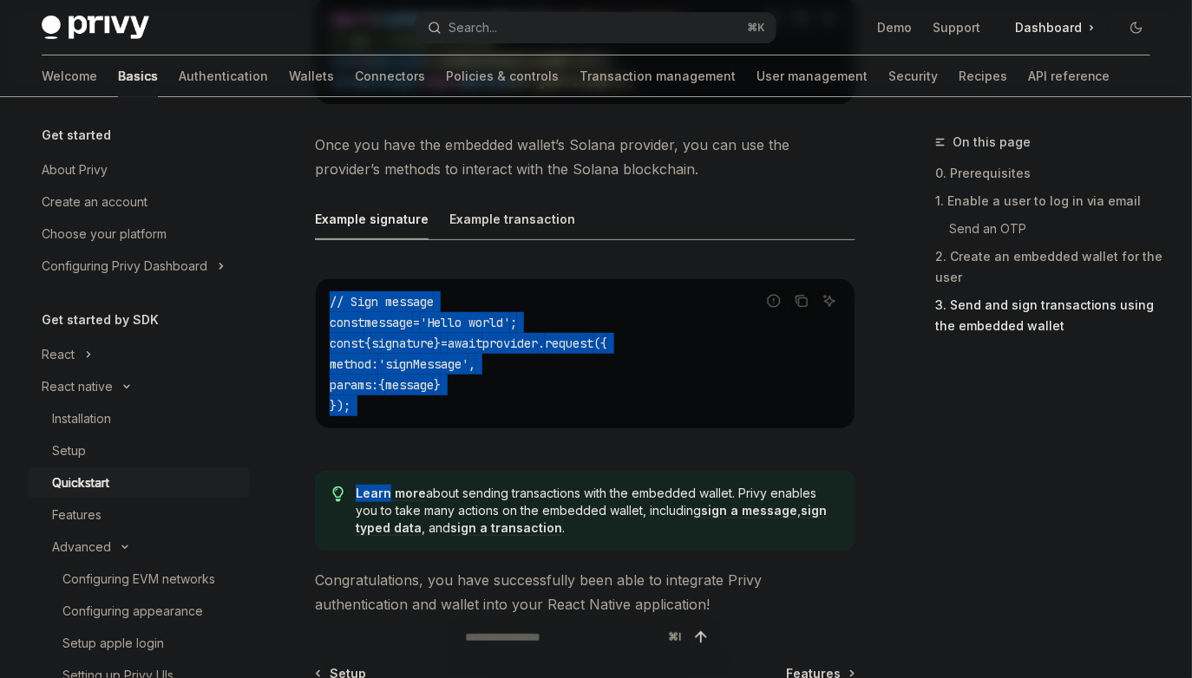
drag, startPoint x: 323, startPoint y: 238, endPoint x: 596, endPoint y: 467, distance: 356.5
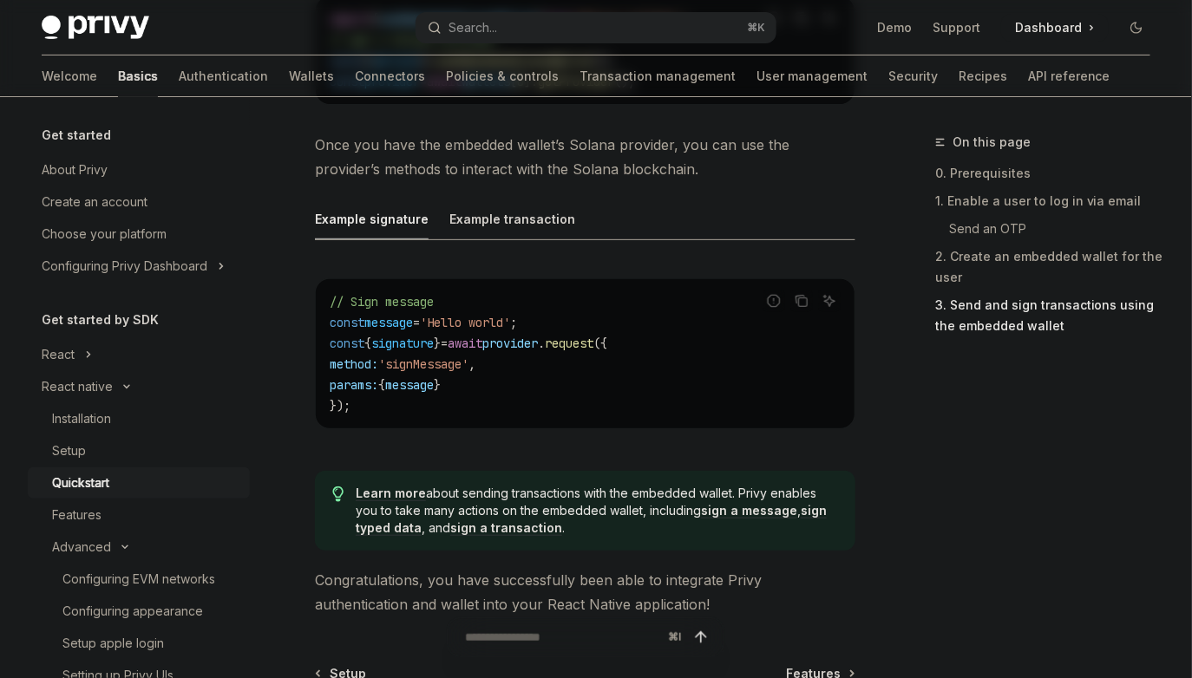
click at [498, 371] on code "// Sign message const message = 'Hello world' ; const { signature } = await pro…" at bounding box center [585, 353] width 511 height 125
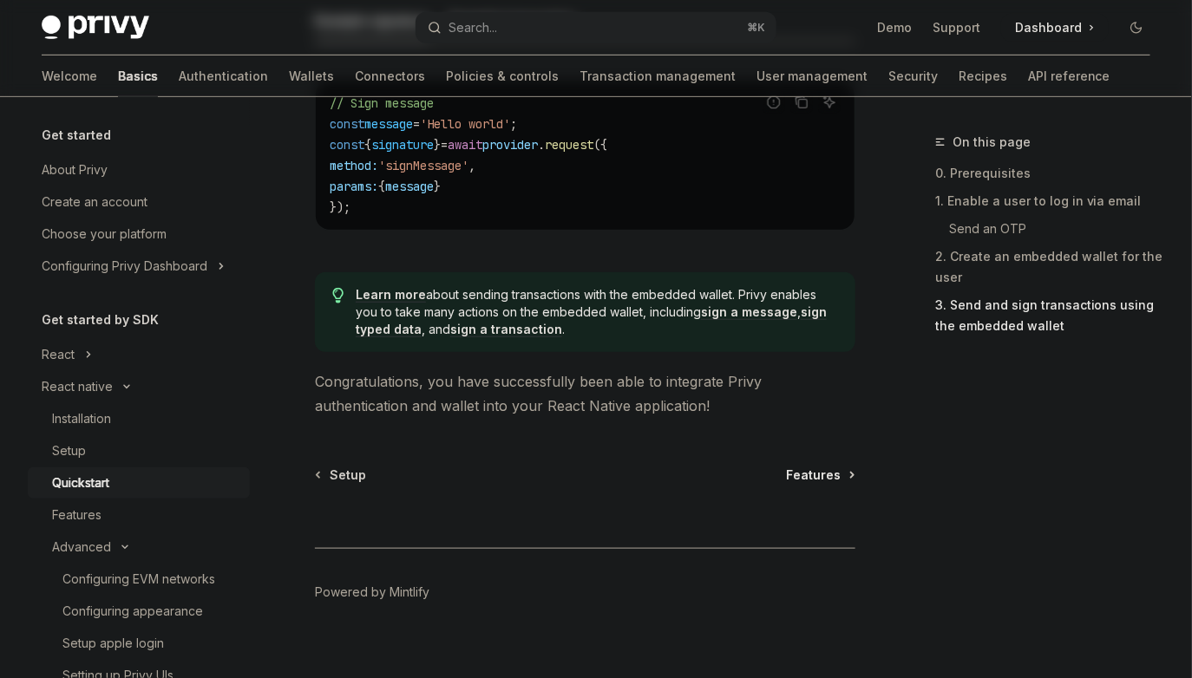
click at [803, 467] on span "Features" at bounding box center [813, 475] width 55 height 17
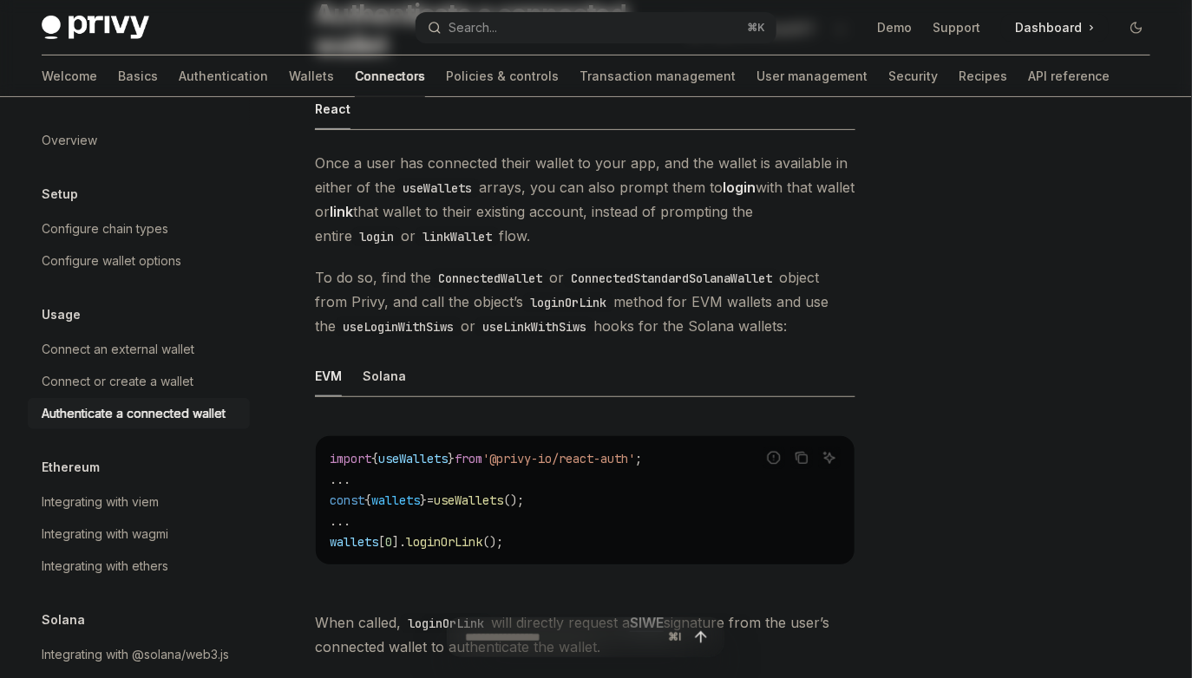
scroll to position [165, 0]
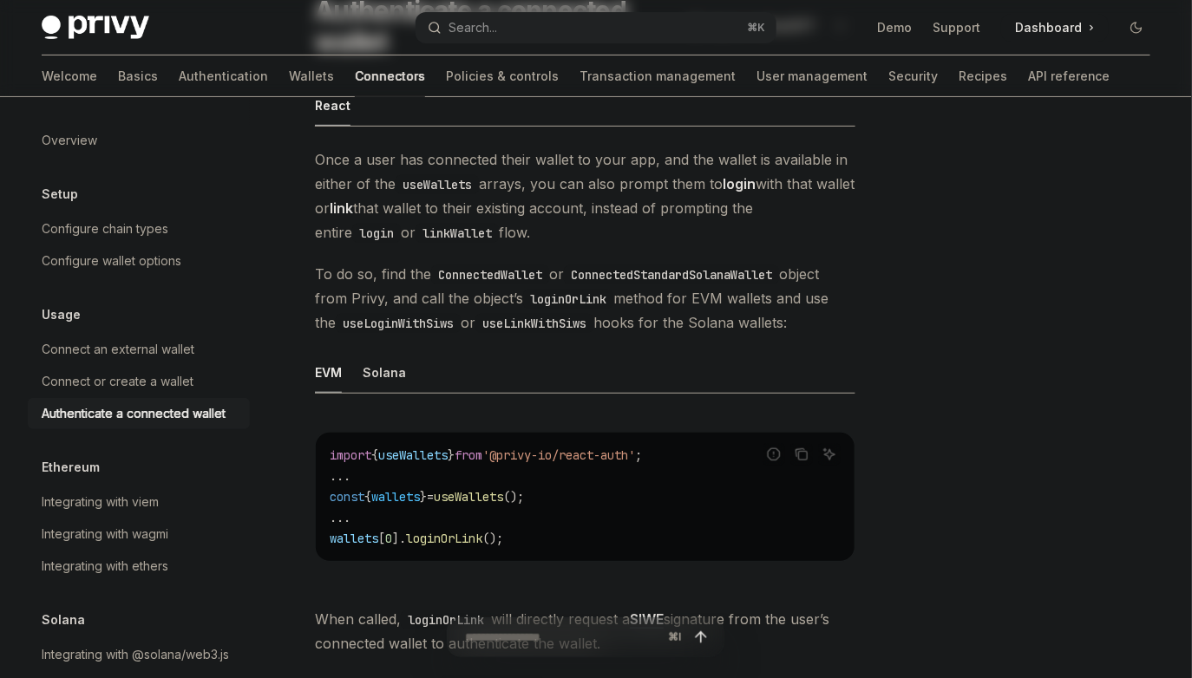
click at [564, 301] on code "loginOrLink" at bounding box center [568, 299] width 90 height 19
click at [585, 305] on code "loginOrLink" at bounding box center [568, 299] width 90 height 19
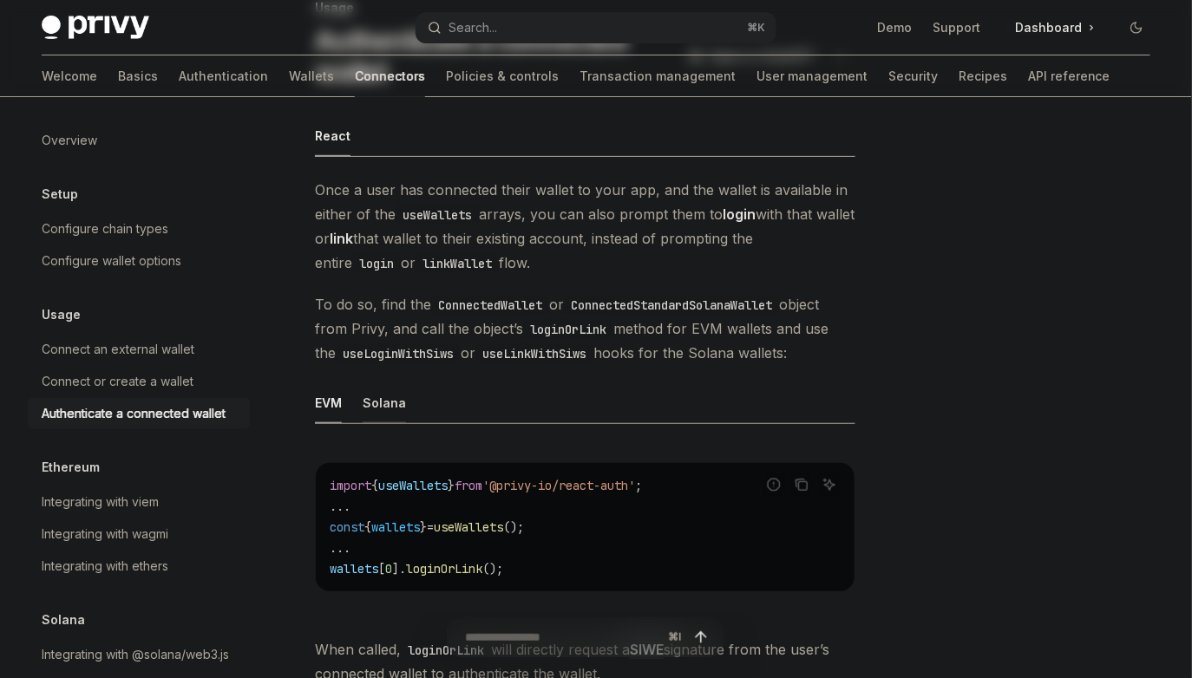
scroll to position [137, 0]
click at [395, 422] on div "EVM Solana Report incorrect code Copy Ask AI import { useWallets } from '@privy…" at bounding box center [585, 499] width 540 height 238
click at [384, 418] on div "Solana" at bounding box center [384, 400] width 43 height 41
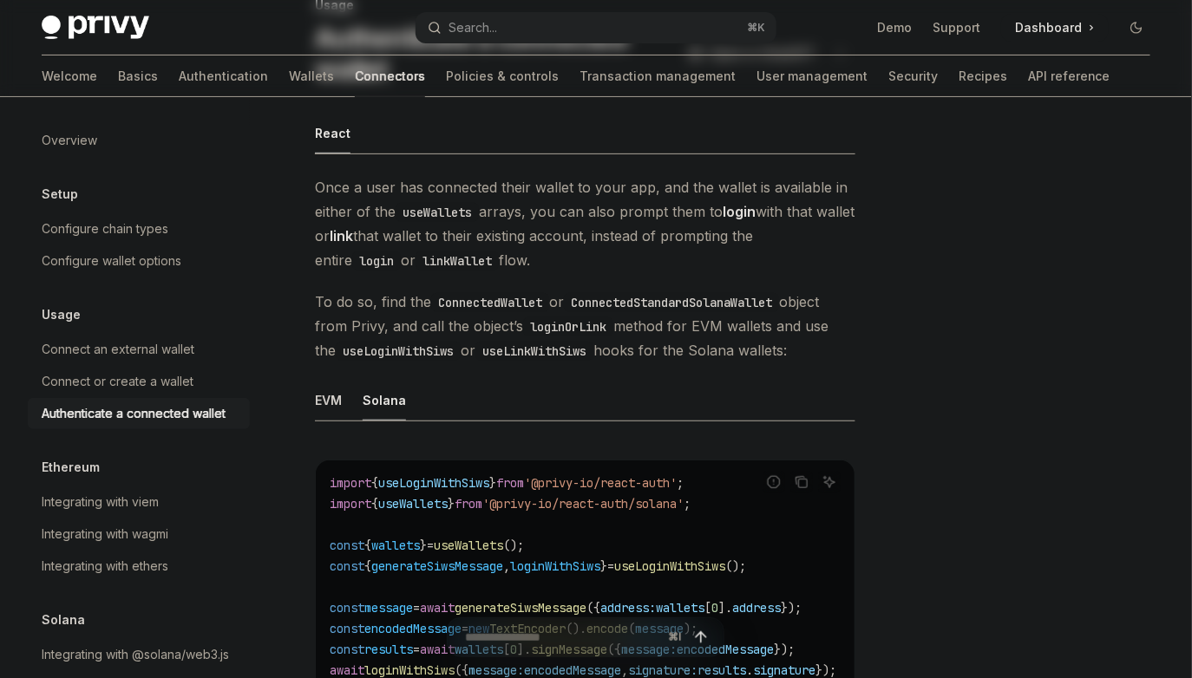
click at [564, 312] on span "To do so, find the ConnectedWallet or ConnectedStandardSolanaWallet object from…" at bounding box center [585, 326] width 540 height 73
click at [574, 324] on code "loginOrLink" at bounding box center [568, 326] width 90 height 19
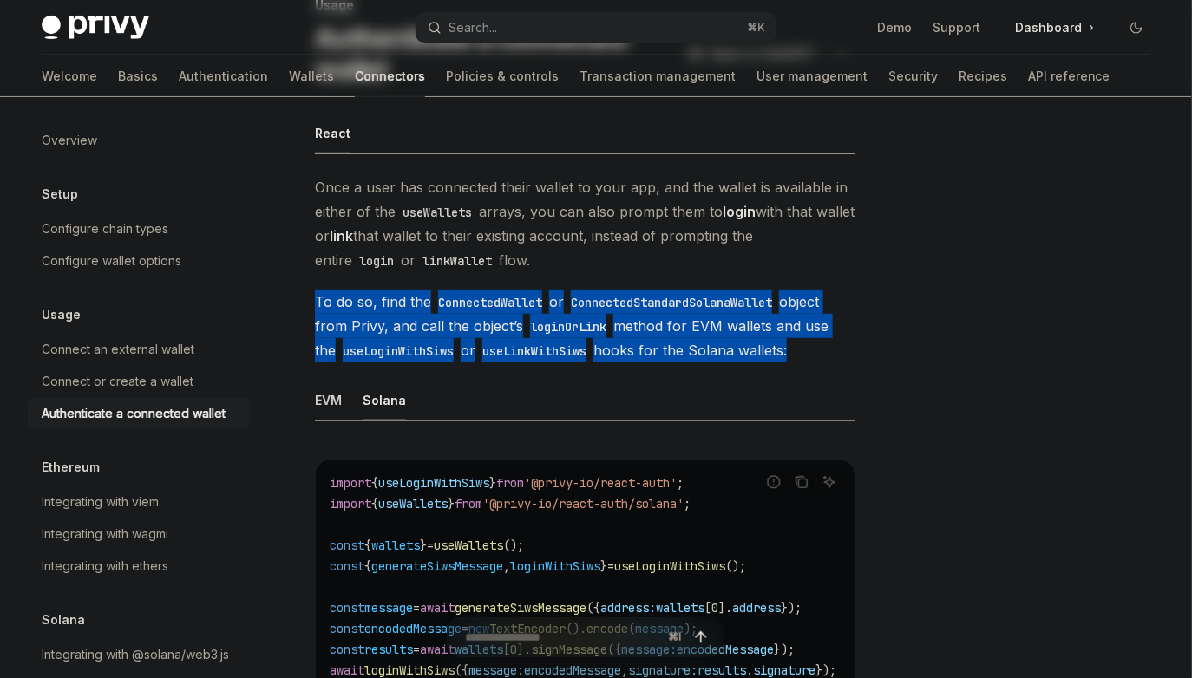
click at [574, 324] on code "loginOrLink" at bounding box center [568, 326] width 90 height 19
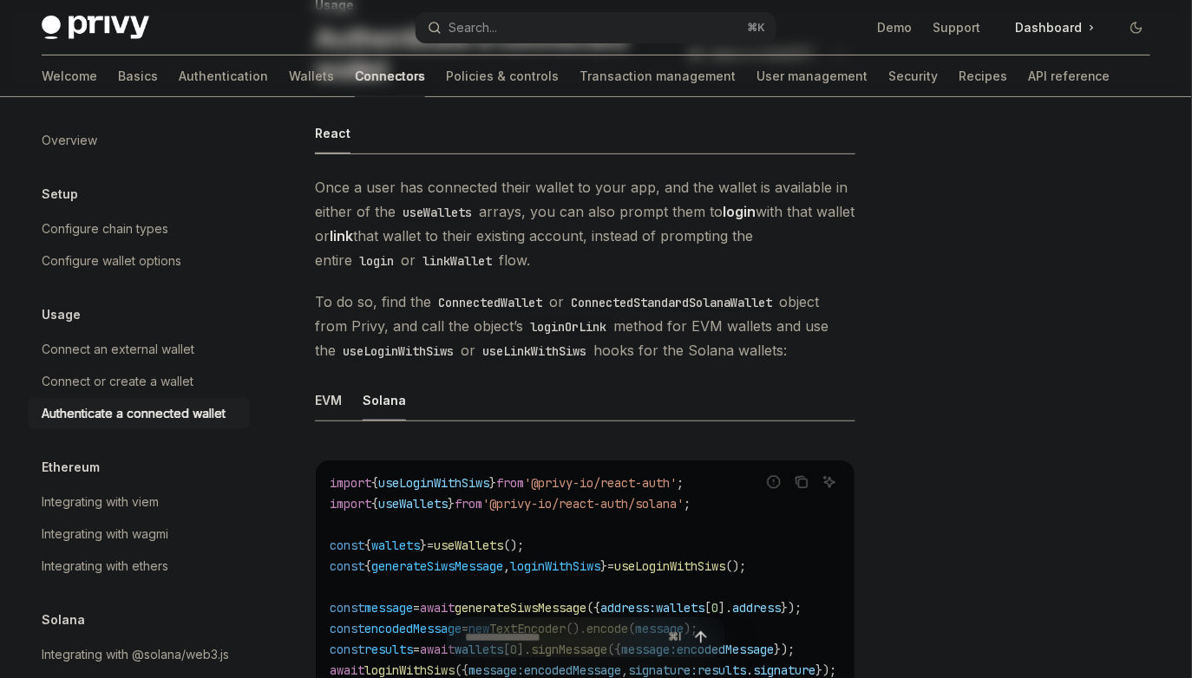
click at [571, 340] on span "To do so, find the ConnectedWallet or ConnectedStandardSolanaWallet object from…" at bounding box center [585, 326] width 540 height 73
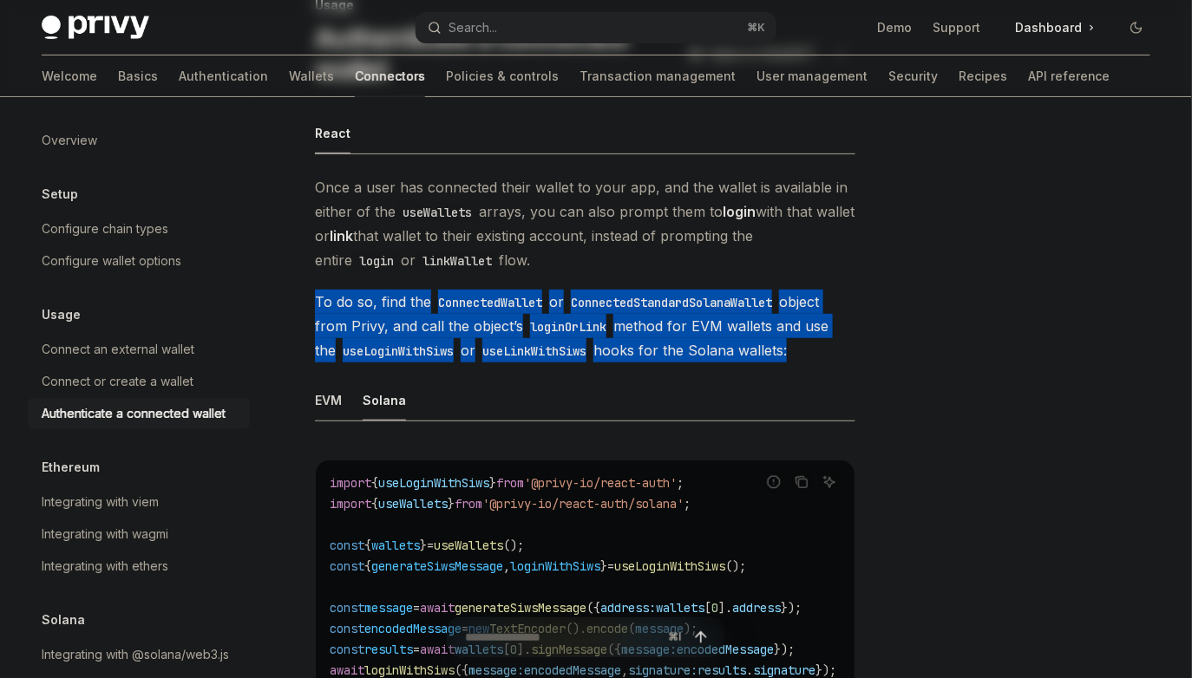
click at [571, 340] on span "To do so, find the ConnectedWallet or ConnectedStandardSolanaWallet object from…" at bounding box center [585, 326] width 540 height 73
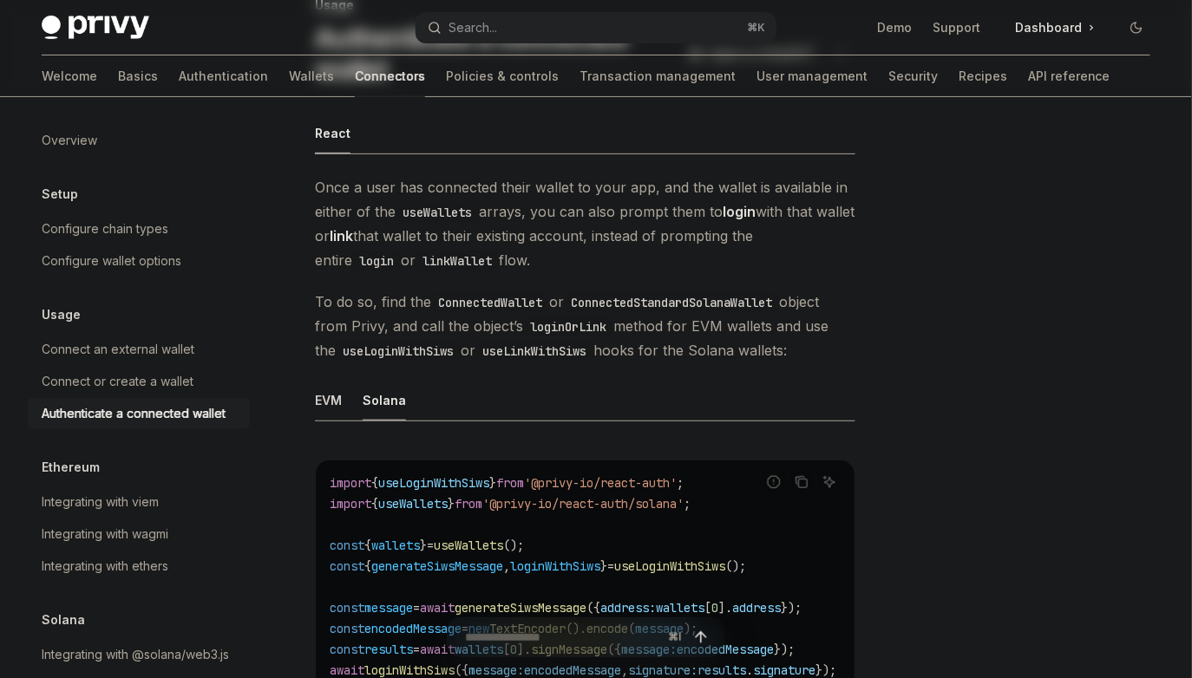
click at [649, 340] on span "To do so, find the ConnectedWallet or ConnectedStandardSolanaWallet object from…" at bounding box center [585, 326] width 540 height 73
drag, startPoint x: 649, startPoint y: 340, endPoint x: 520, endPoint y: 340, distance: 128.4
click at [520, 340] on span "To do so, find the ConnectedWallet or ConnectedStandardSolanaWallet object from…" at bounding box center [585, 326] width 540 height 73
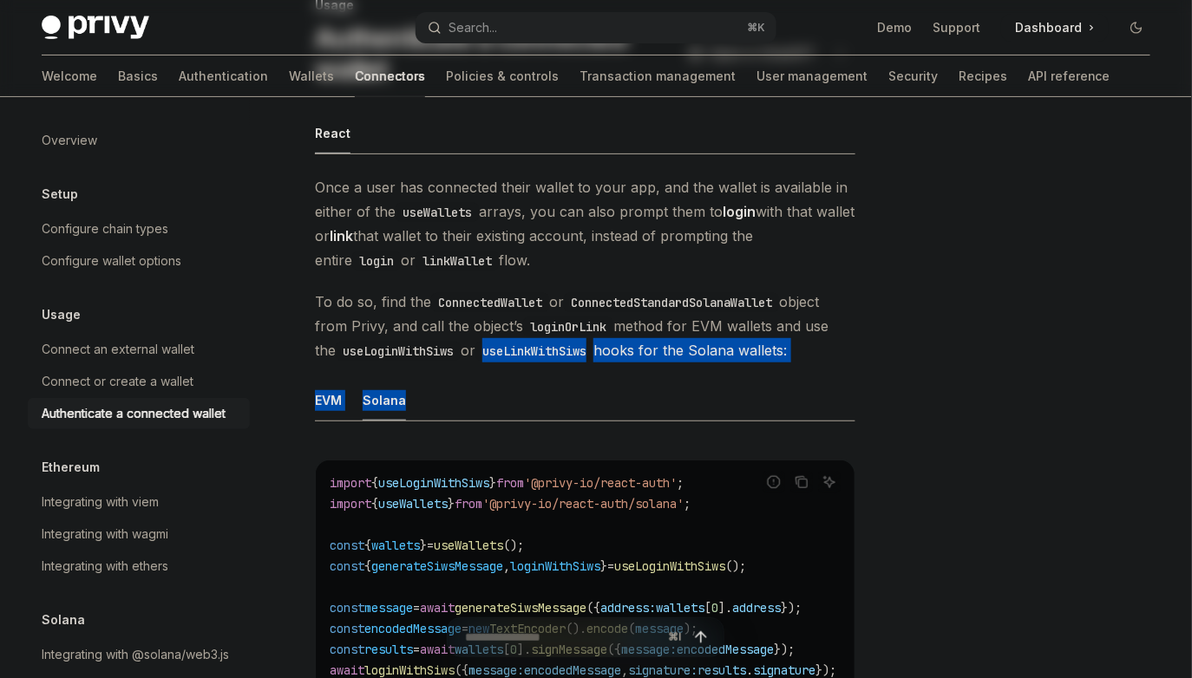
drag, startPoint x: 520, startPoint y: 340, endPoint x: 663, endPoint y: 373, distance: 146.9
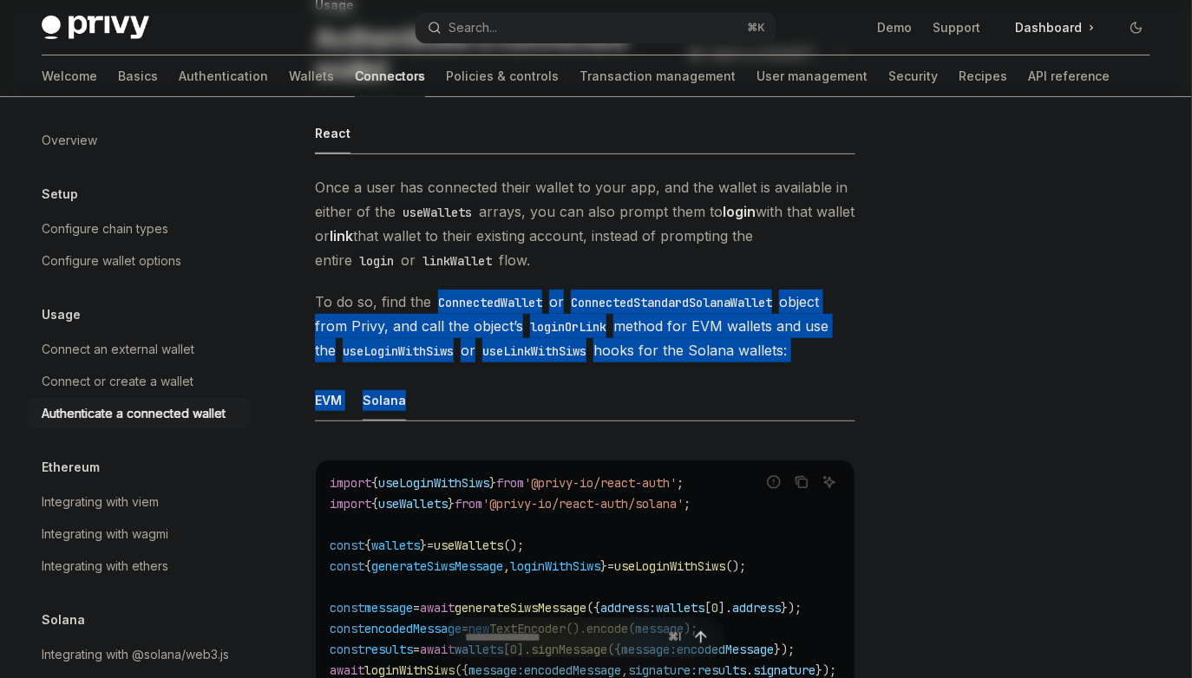
drag, startPoint x: 663, startPoint y: 373, endPoint x: 494, endPoint y: 295, distance: 186.3
click at [494, 295] on code "ConnectedWallet" at bounding box center [490, 302] width 118 height 19
drag, startPoint x: 494, startPoint y: 295, endPoint x: 670, endPoint y: 397, distance: 203.6
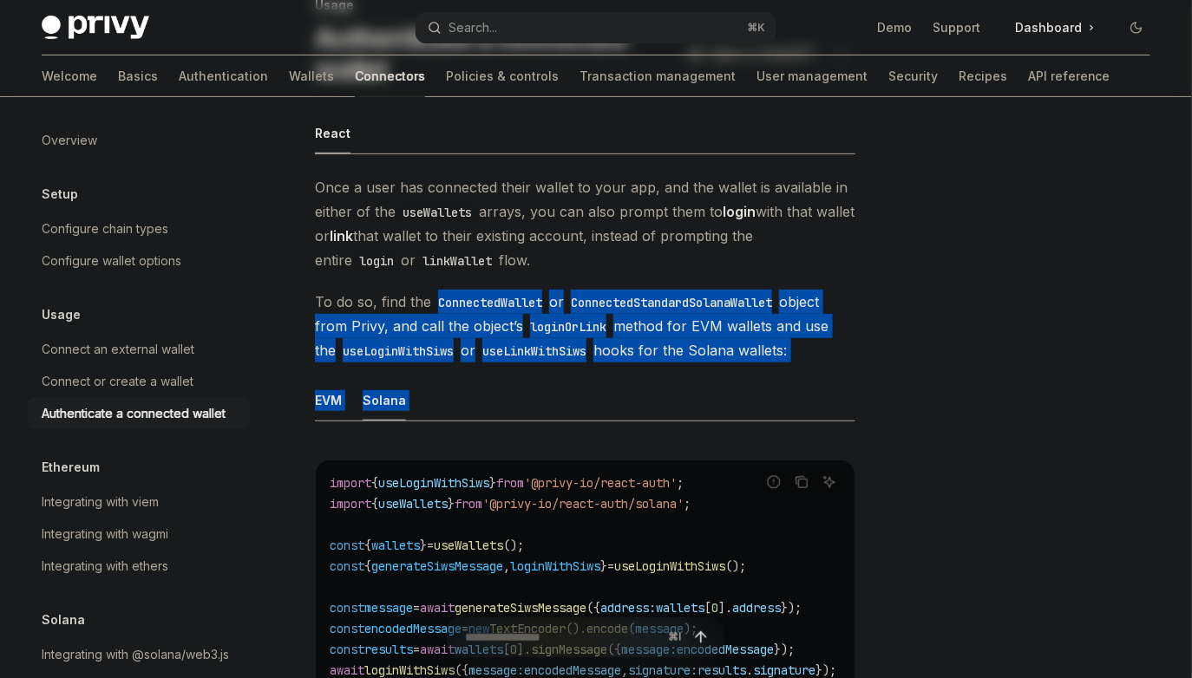
click at [670, 397] on ul "EVM Solana" at bounding box center [585, 401] width 540 height 42
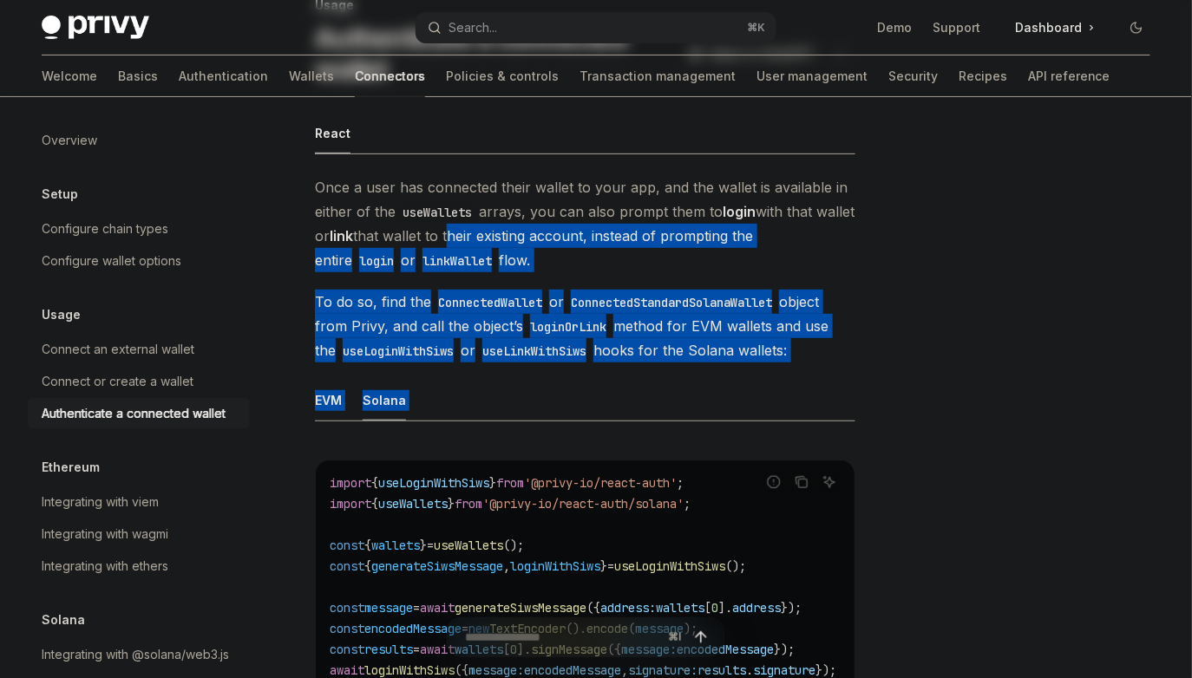
drag, startPoint x: 670, startPoint y: 397, endPoint x: 500, endPoint y: 245, distance: 229.1
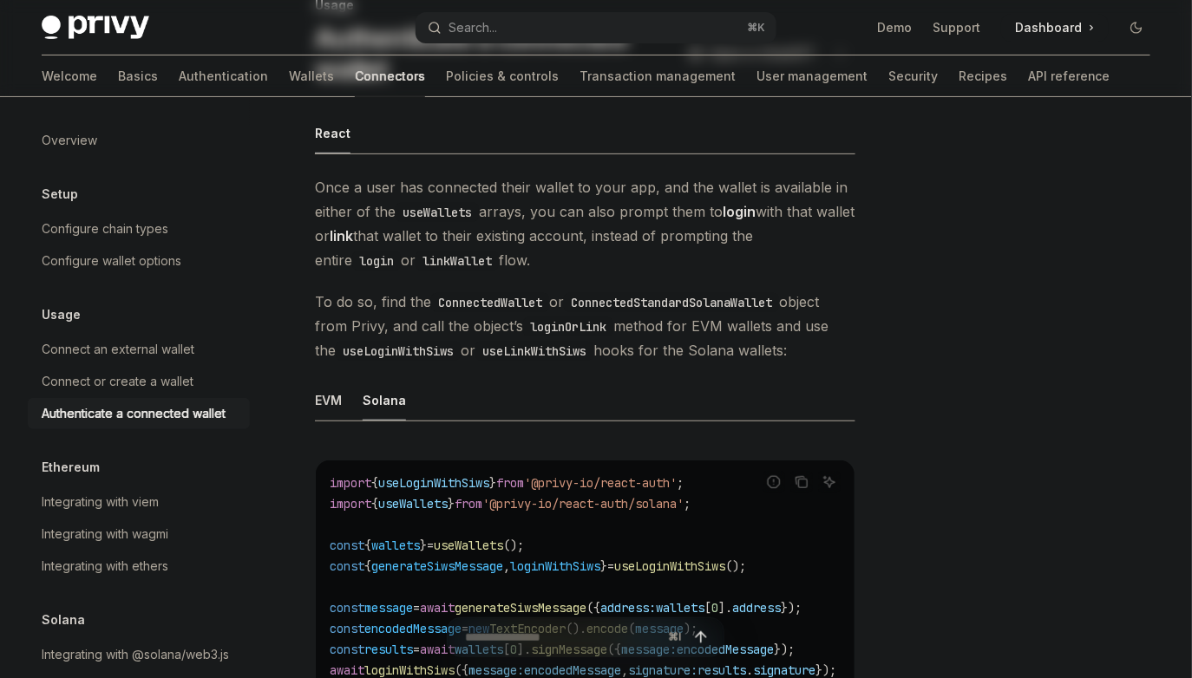
click at [500, 245] on span "Once a user has connected their wallet to your app, and the wallet is available…" at bounding box center [585, 223] width 540 height 97
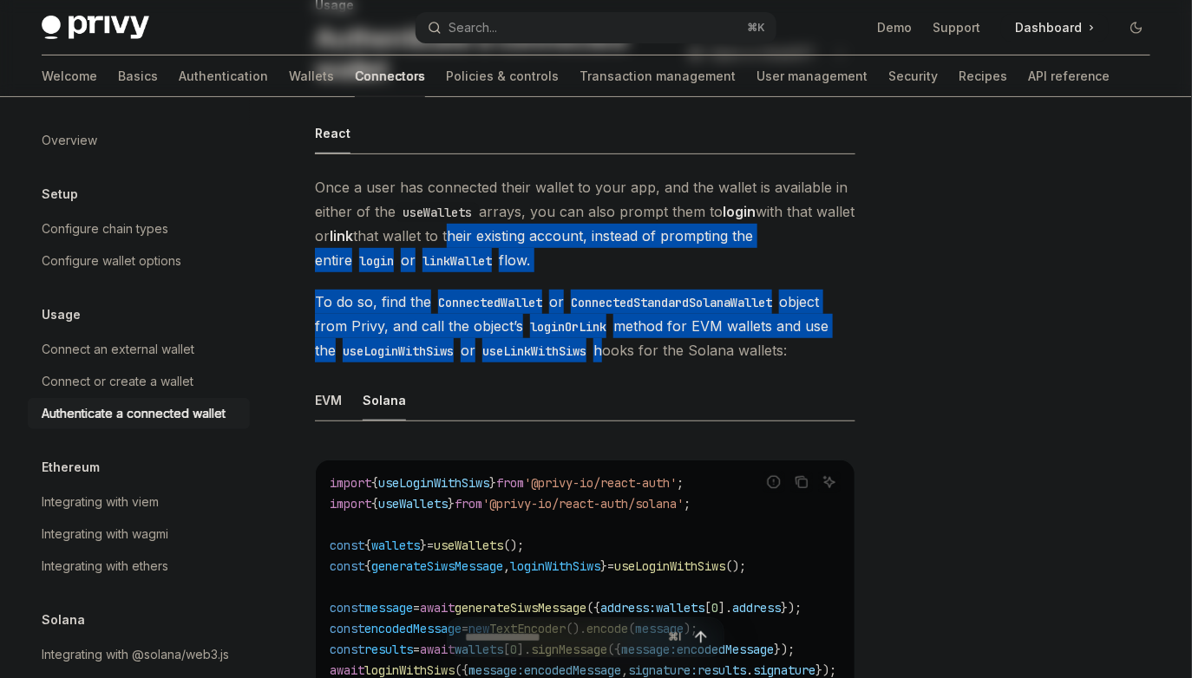
drag, startPoint x: 500, startPoint y: 245, endPoint x: 608, endPoint y: 345, distance: 147.3
click at [593, 345] on code "useLinkWithSiws" at bounding box center [534, 351] width 118 height 19
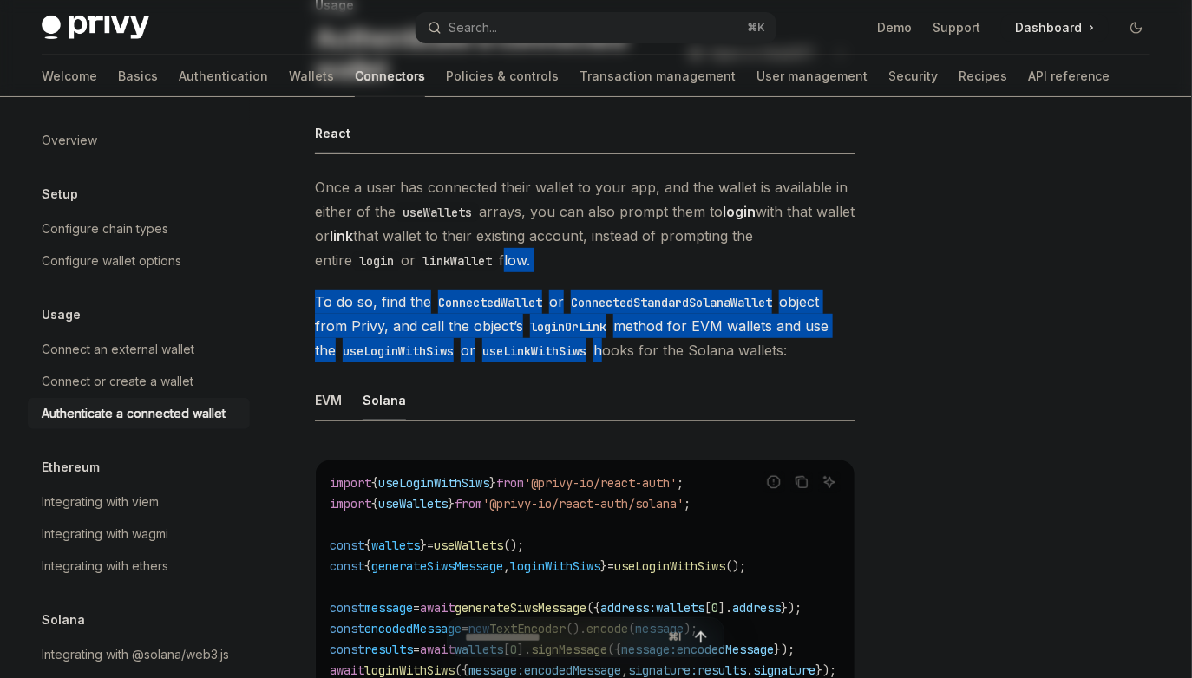
drag, startPoint x: 608, startPoint y: 345, endPoint x: 472, endPoint y: 244, distance: 169.8
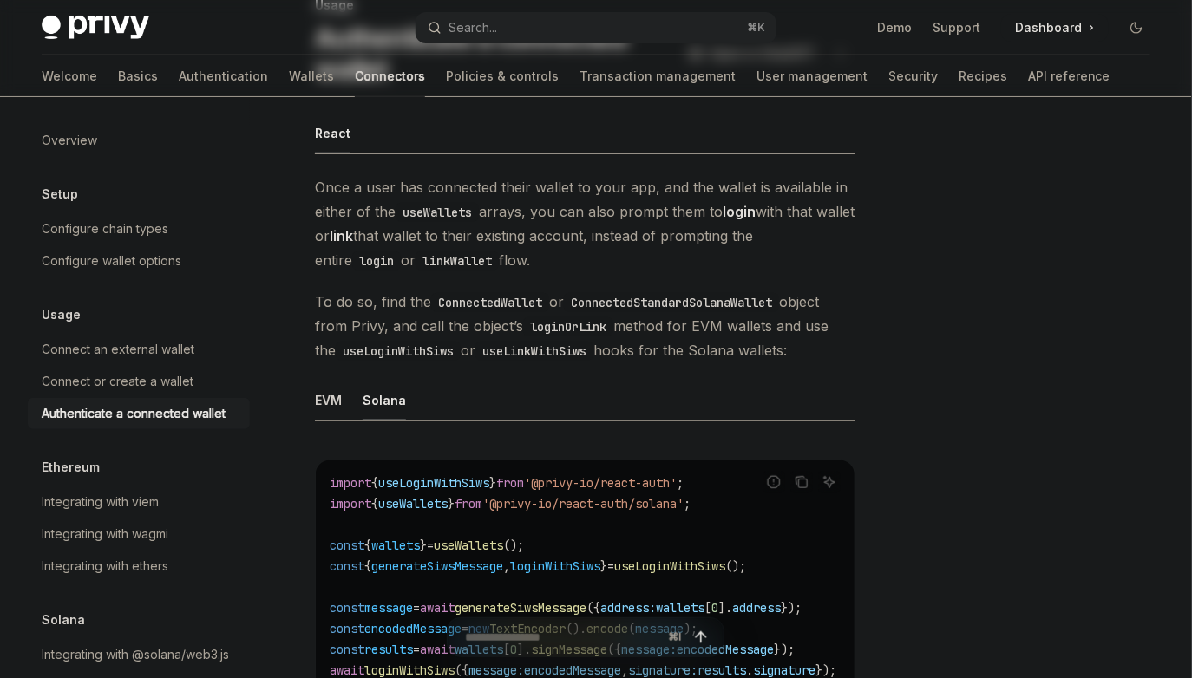
click at [472, 244] on span "Once a user has connected their wallet to your app, and the wallet is available…" at bounding box center [585, 223] width 540 height 97
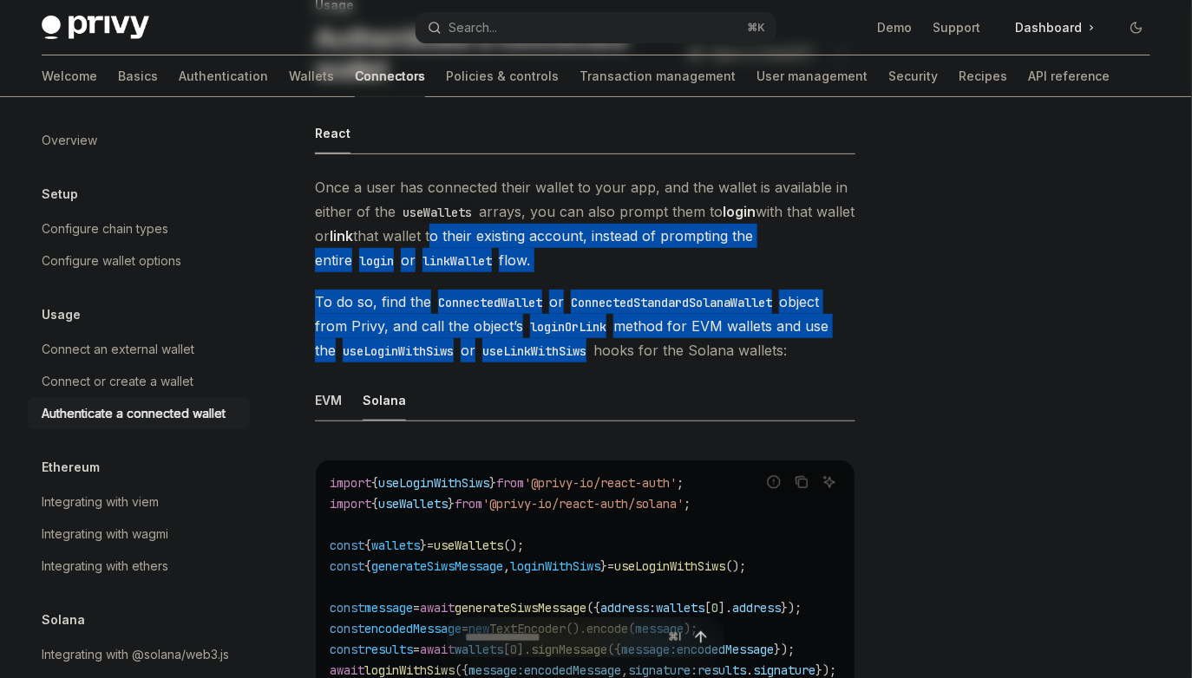
drag, startPoint x: 472, startPoint y: 244, endPoint x: 618, endPoint y: 385, distance: 203.6
click at [618, 385] on ul "EVM Solana" at bounding box center [585, 401] width 540 height 42
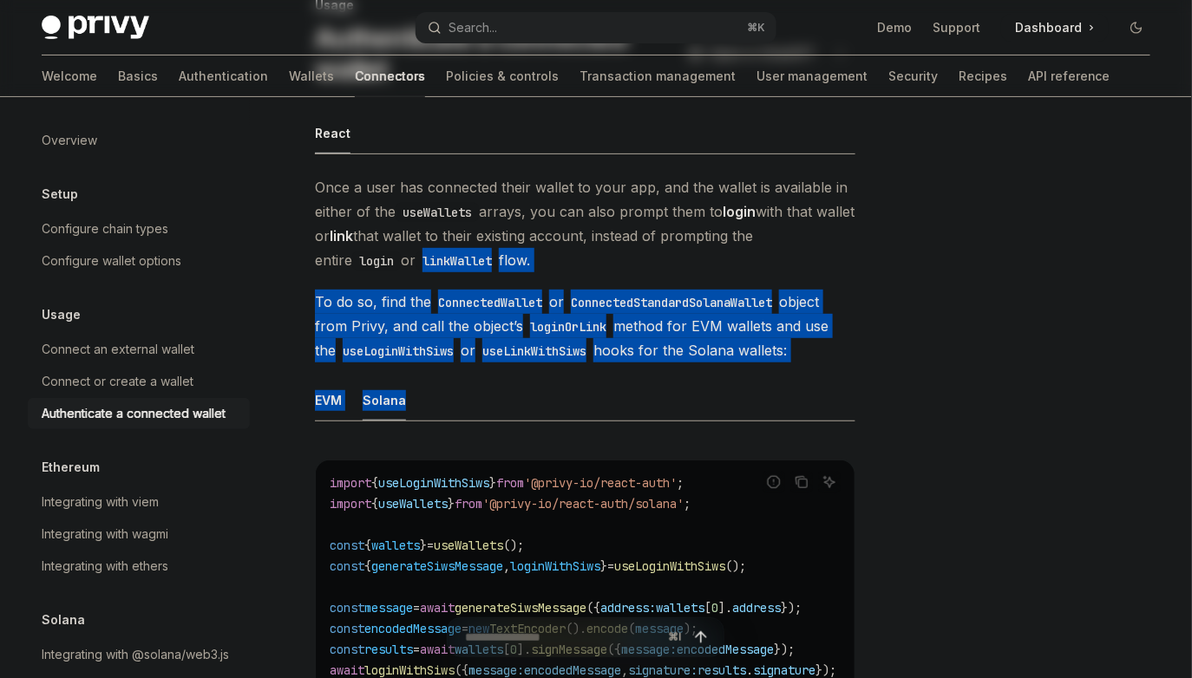
drag, startPoint x: 618, startPoint y: 385, endPoint x: 448, endPoint y: 249, distance: 217.8
click at [448, 249] on span "Once a user has connected their wallet to your app, and the wallet is available…" at bounding box center [585, 223] width 540 height 97
drag, startPoint x: 448, startPoint y: 249, endPoint x: 598, endPoint y: 359, distance: 185.4
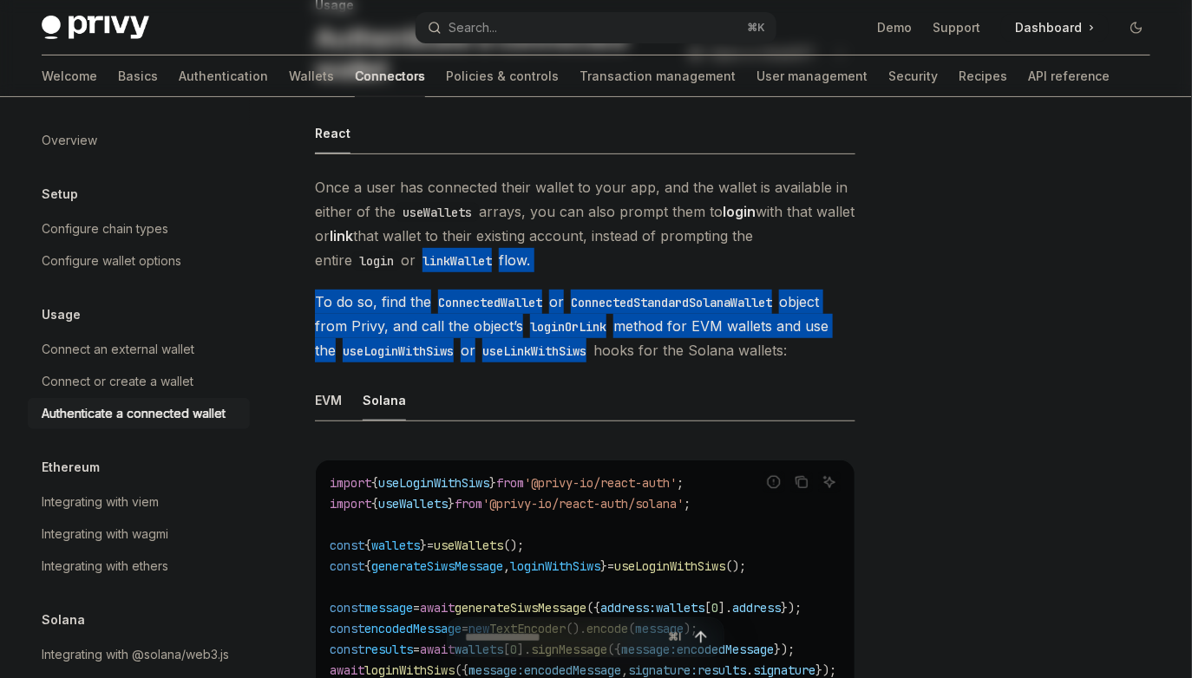
click at [593, 359] on code "useLinkWithSiws" at bounding box center [534, 351] width 118 height 19
drag, startPoint x: 598, startPoint y: 359, endPoint x: 502, endPoint y: 281, distance: 123.3
drag, startPoint x: 502, startPoint y: 281, endPoint x: 605, endPoint y: 349, distance: 122.7
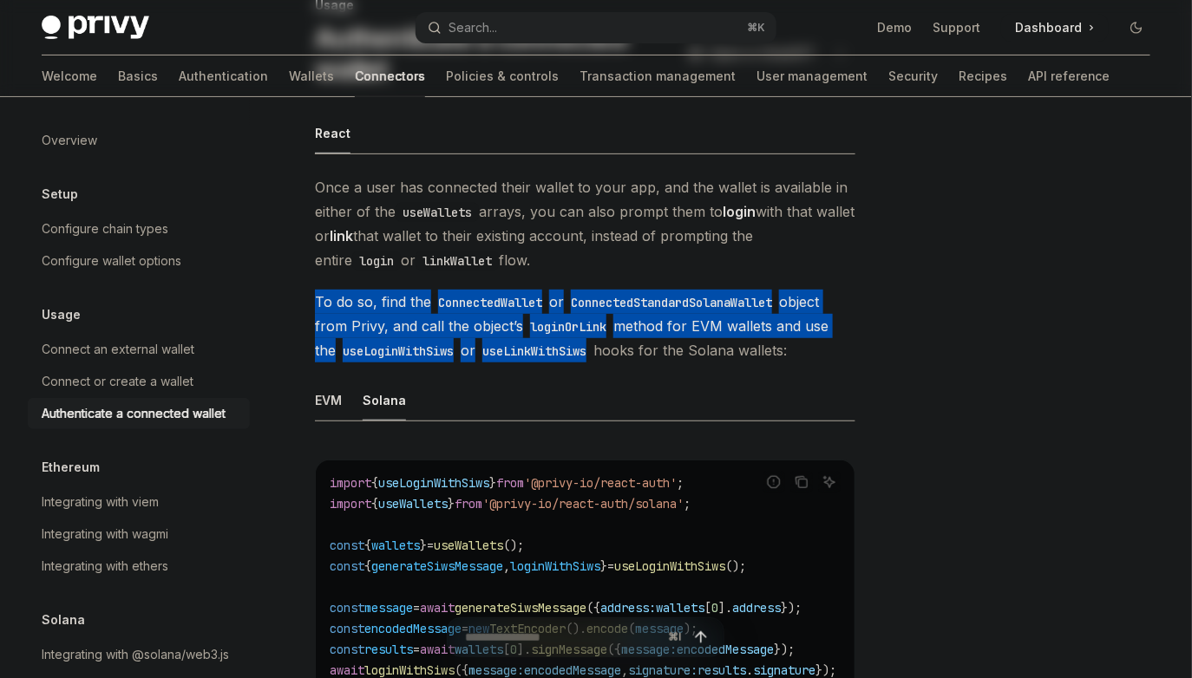
click at [593, 349] on code "useLinkWithSiws" at bounding box center [534, 351] width 118 height 19
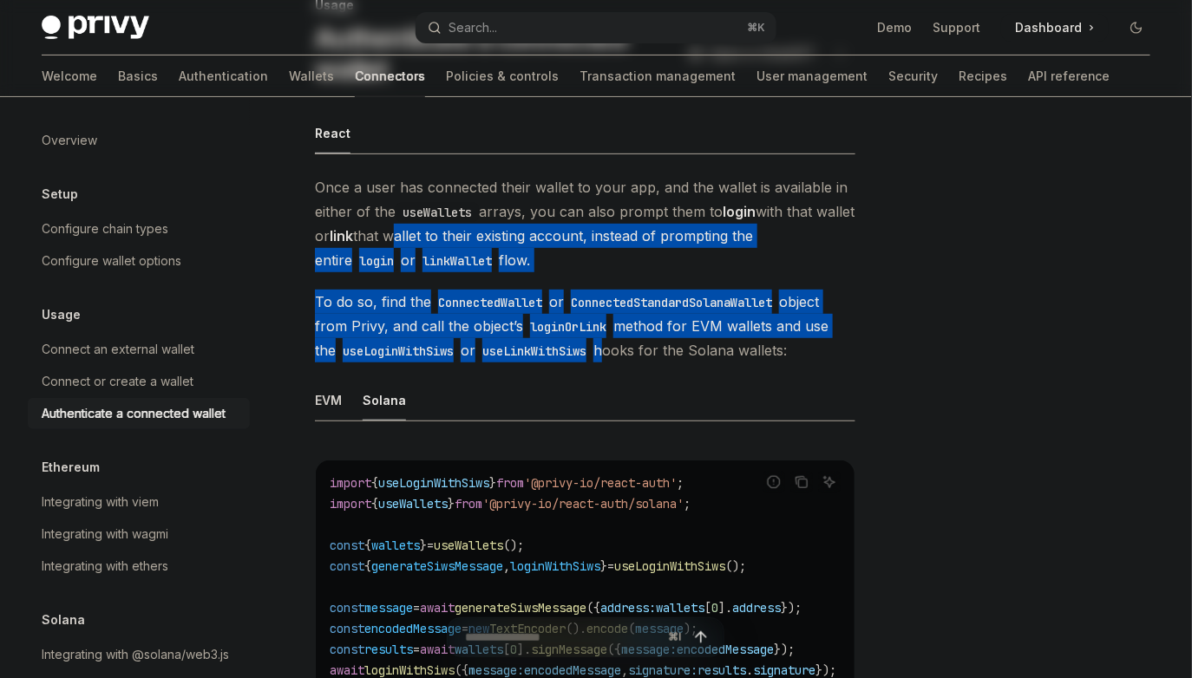
drag, startPoint x: 605, startPoint y: 349, endPoint x: 449, endPoint y: 230, distance: 195.5
drag, startPoint x: 449, startPoint y: 230, endPoint x: 672, endPoint y: 377, distance: 267.2
click at [676, 380] on ul "EVM Solana" at bounding box center [585, 401] width 540 height 42
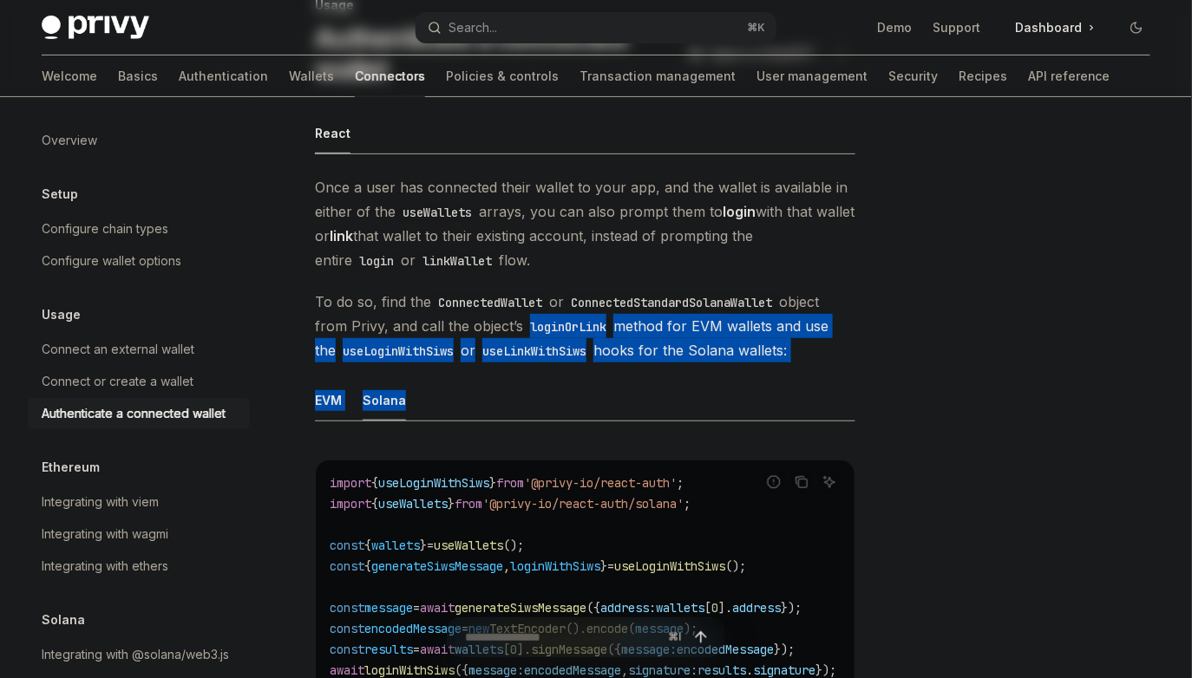
drag, startPoint x: 672, startPoint y: 377, endPoint x: 572, endPoint y: 310, distance: 120.8
click at [572, 310] on span "To do so, find the ConnectedWallet or ConnectedStandardSolanaWallet object from…" at bounding box center [585, 326] width 540 height 73
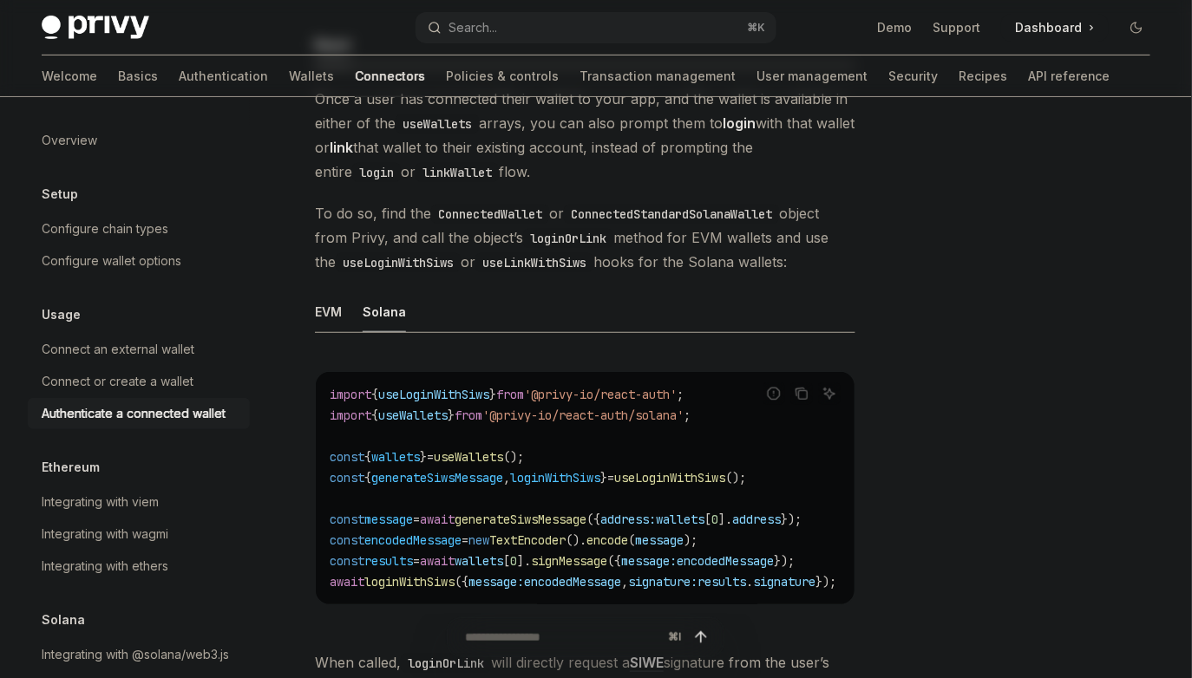
scroll to position [227, 0]
click at [350, 306] on ul "EVM Solana" at bounding box center [585, 311] width 540 height 42
click at [331, 307] on div "EVM" at bounding box center [328, 310] width 27 height 41
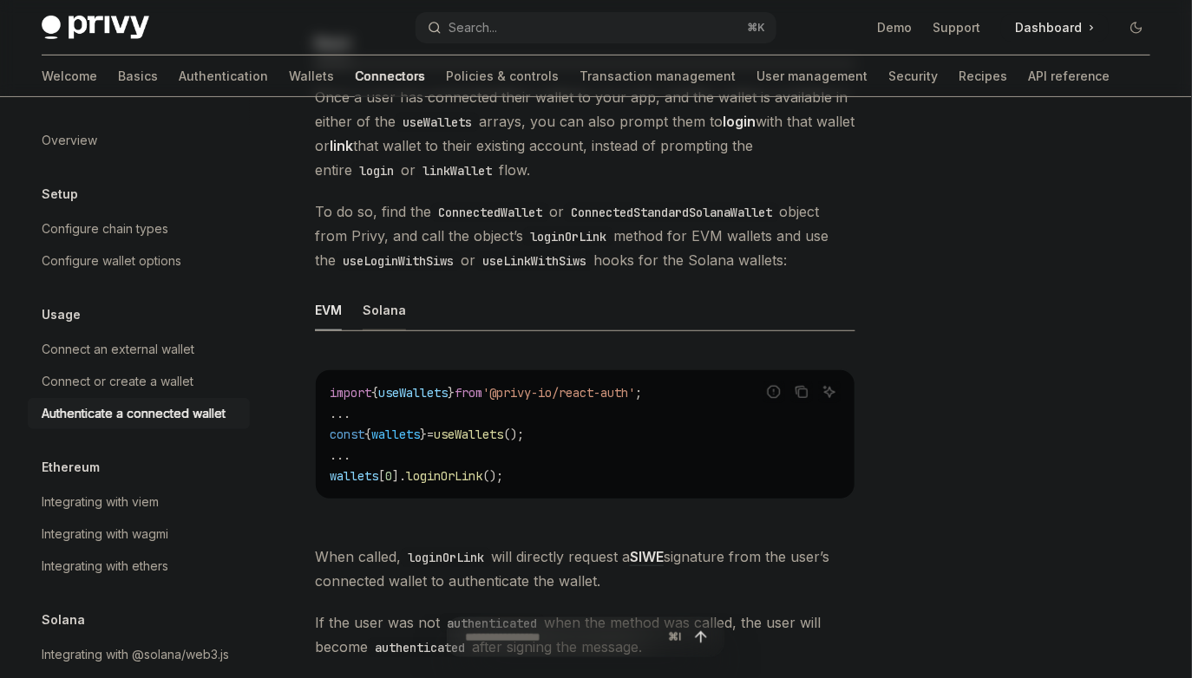
click at [386, 307] on div "Solana" at bounding box center [384, 310] width 43 height 41
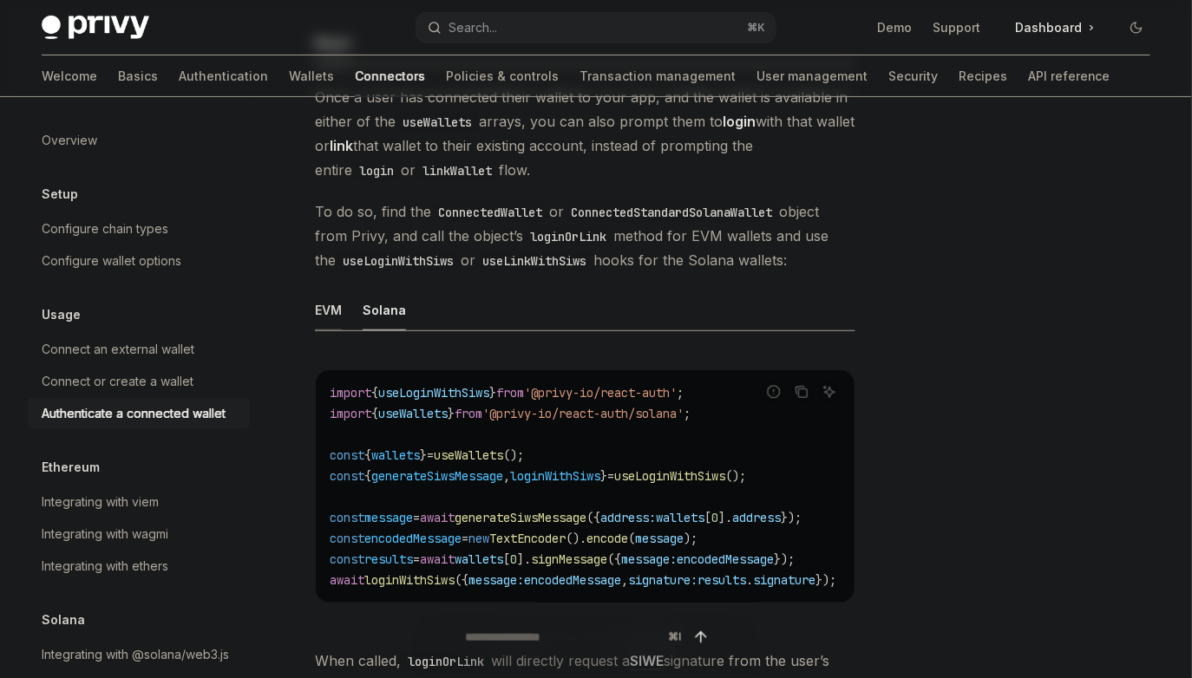
click at [335, 304] on div "EVM" at bounding box center [328, 310] width 27 height 41
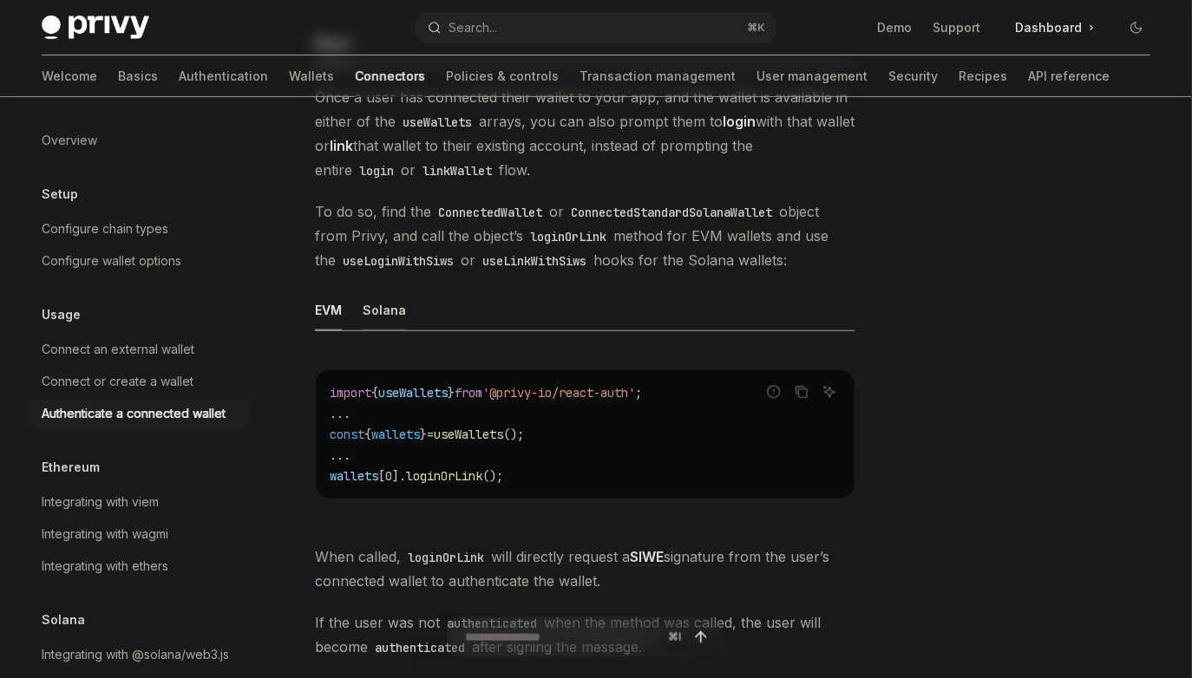
click at [395, 304] on div "Solana" at bounding box center [384, 310] width 43 height 41
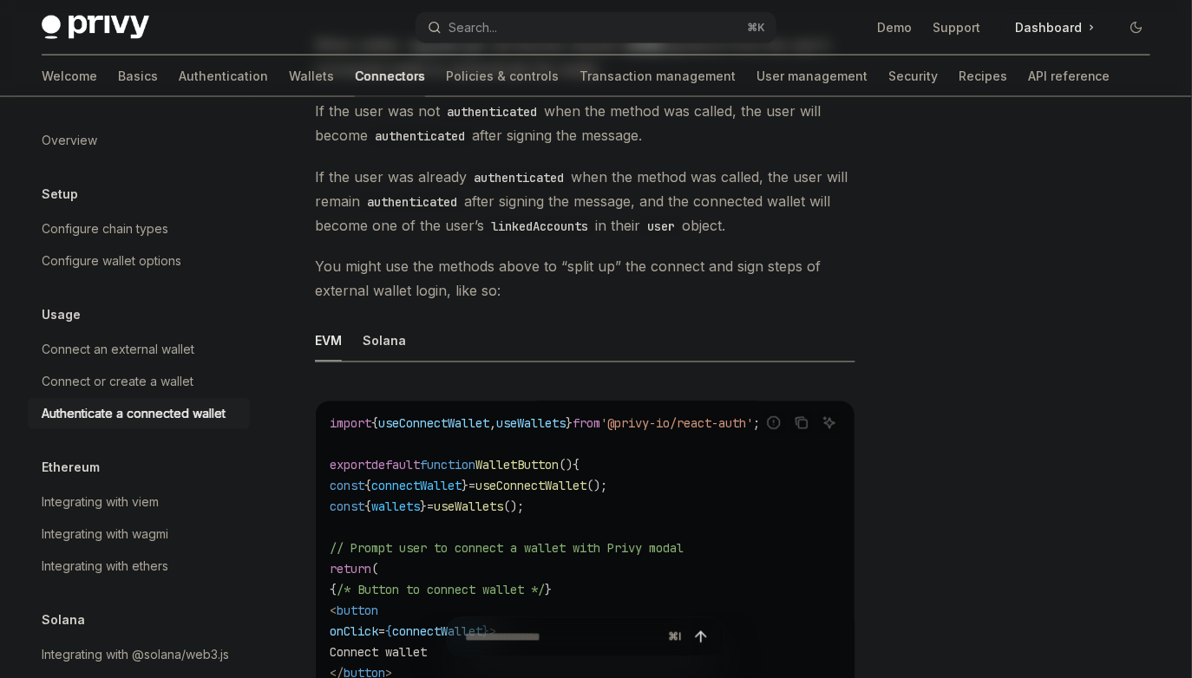
scroll to position [892, 0]
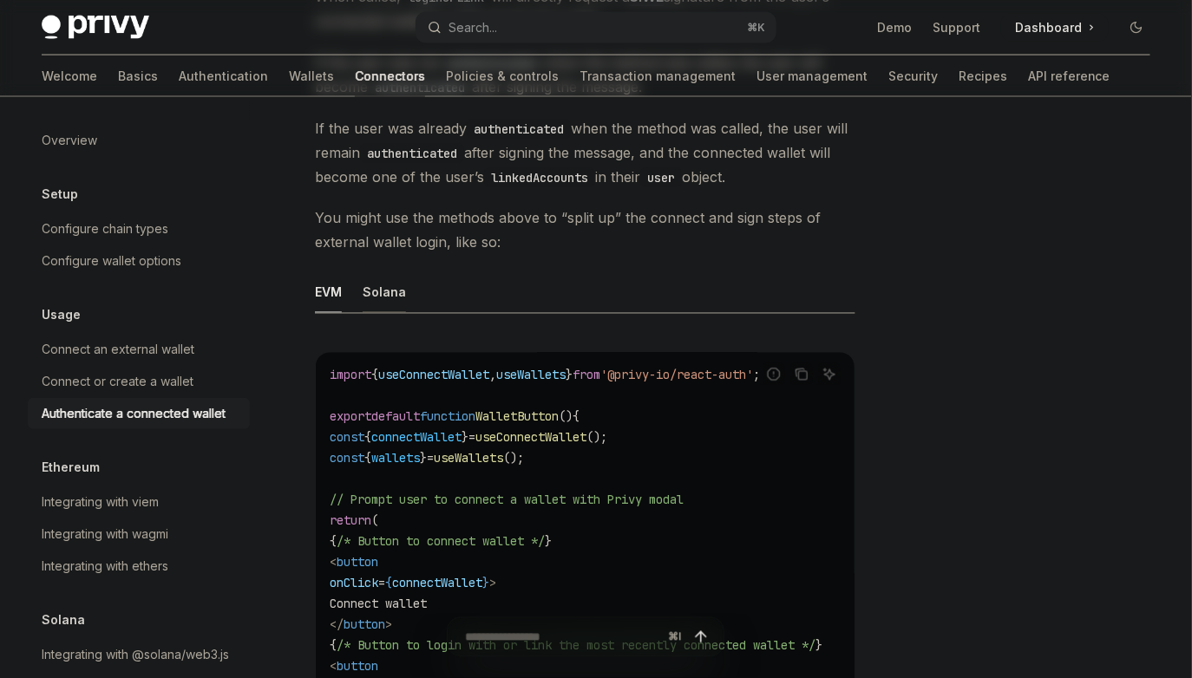
click at [398, 290] on div "Solana" at bounding box center [384, 292] width 43 height 41
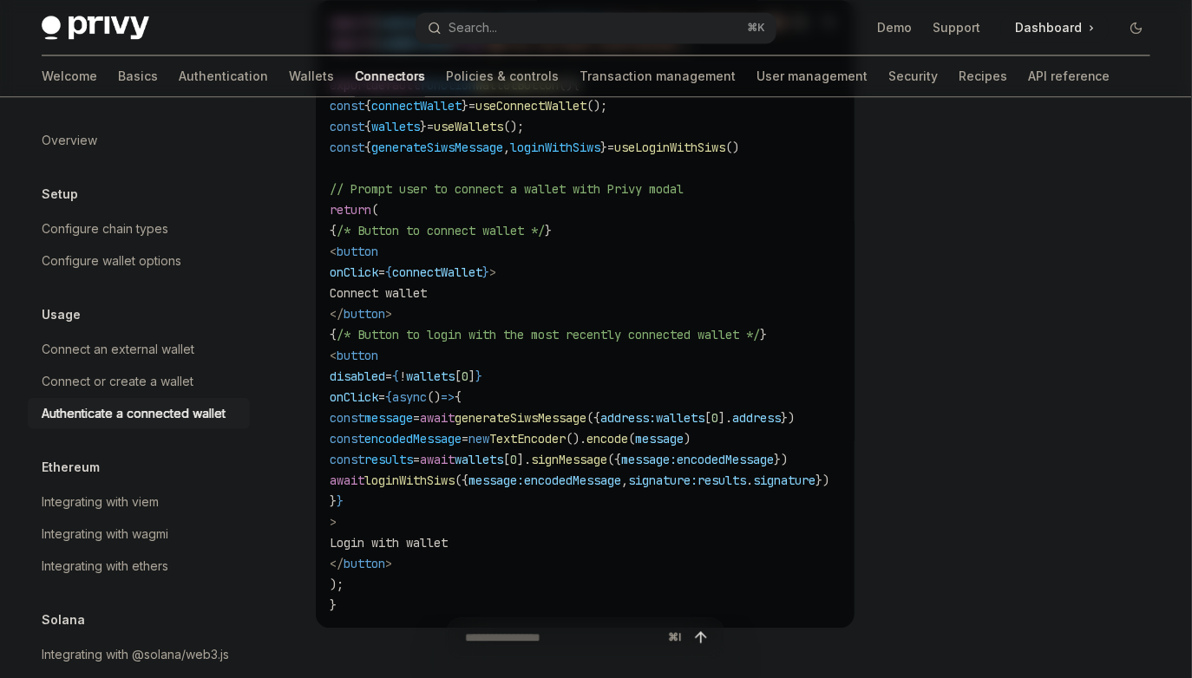
scroll to position [1245, 0]
click at [675, 513] on code "import { useConnectWallet , useLoginWithSiws } from '@privy-io/react-auth' ; im…" at bounding box center [600, 313] width 541 height 604
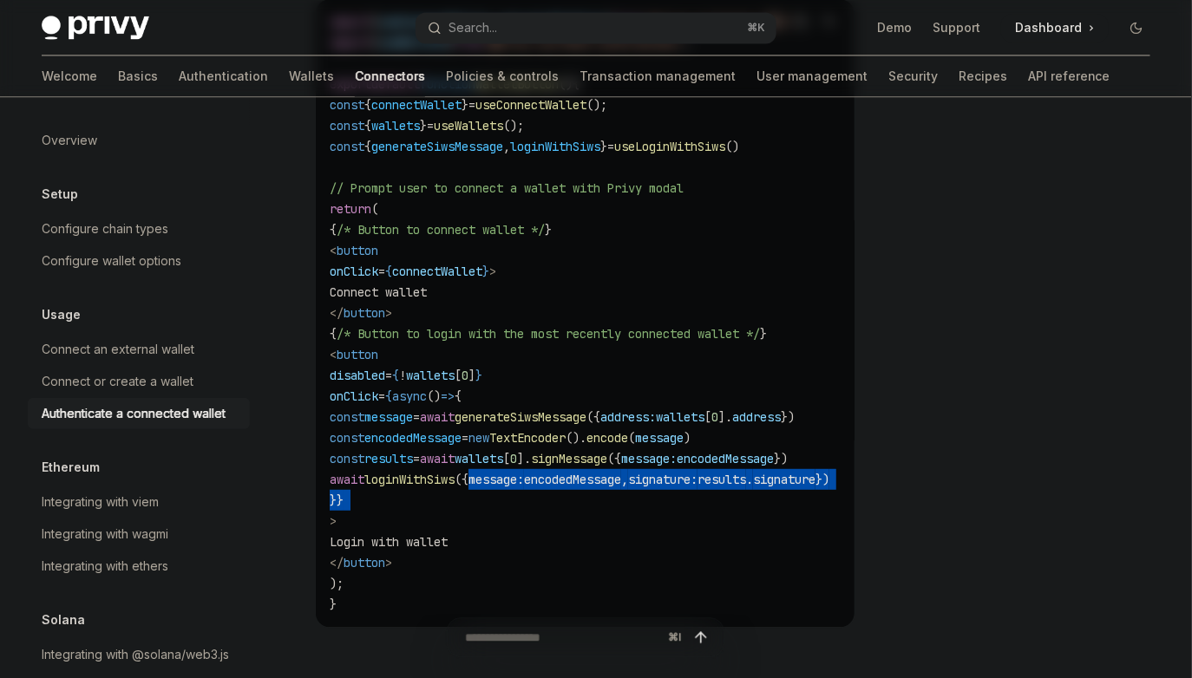
drag, startPoint x: 675, startPoint y: 513, endPoint x: 587, endPoint y: 491, distance: 90.2
click at [588, 491] on code "import { useConnectWallet , useLoginWithSiws } from '@privy-io/react-auth' ; im…" at bounding box center [600, 313] width 541 height 604
click at [524, 487] on span "message:" at bounding box center [496, 480] width 56 height 16
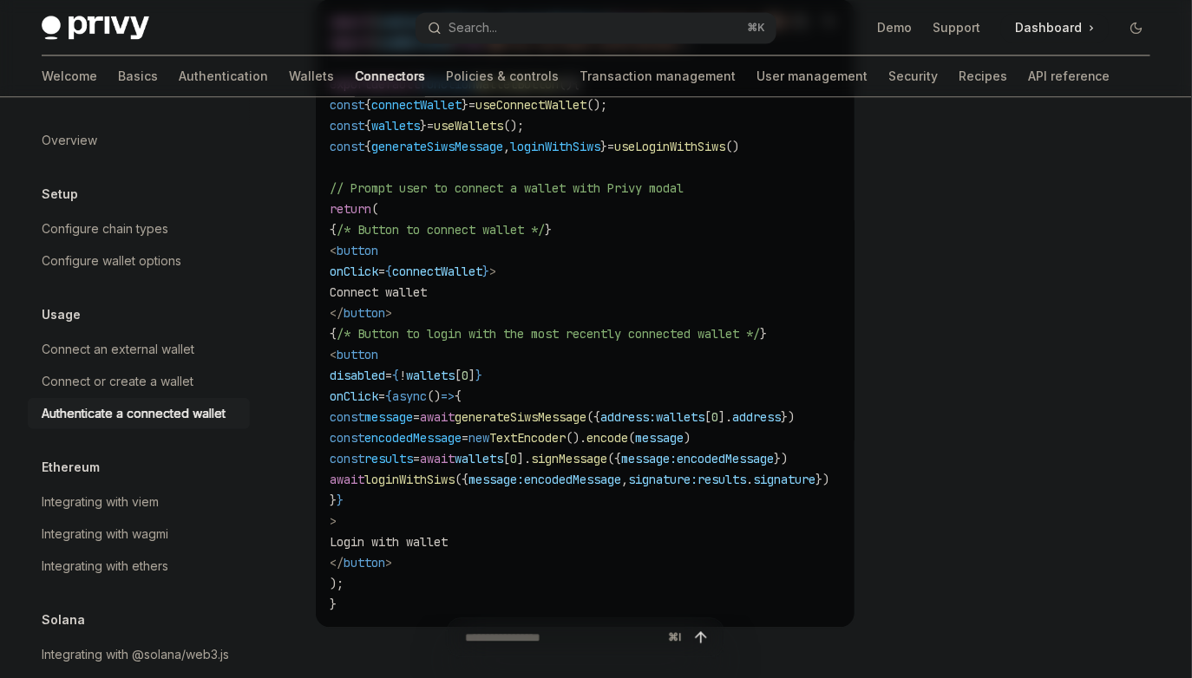
click at [655, 505] on code "import { useConnectWallet , useLoginWithSiws } from '@privy-io/react-auth' ; im…" at bounding box center [600, 313] width 541 height 604
click at [652, 505] on code "import { useConnectWallet , useLoginWithSiws } from '@privy-io/react-auth' ; im…" at bounding box center [600, 313] width 541 height 604
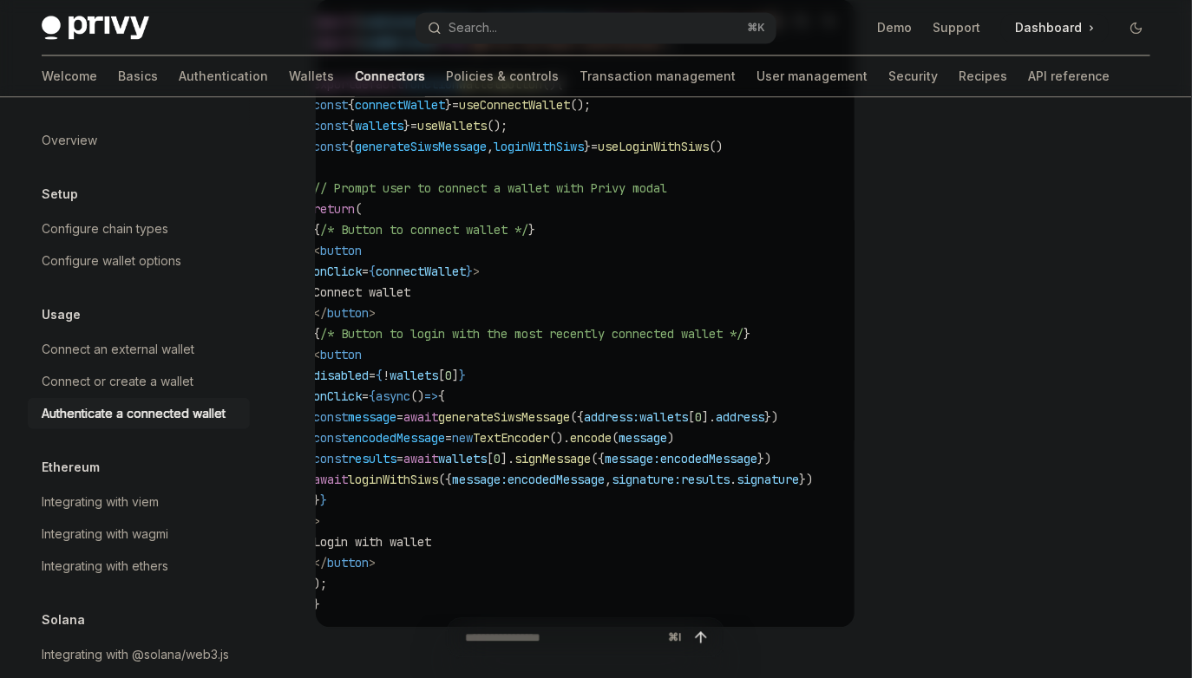
scroll to position [0, 0]
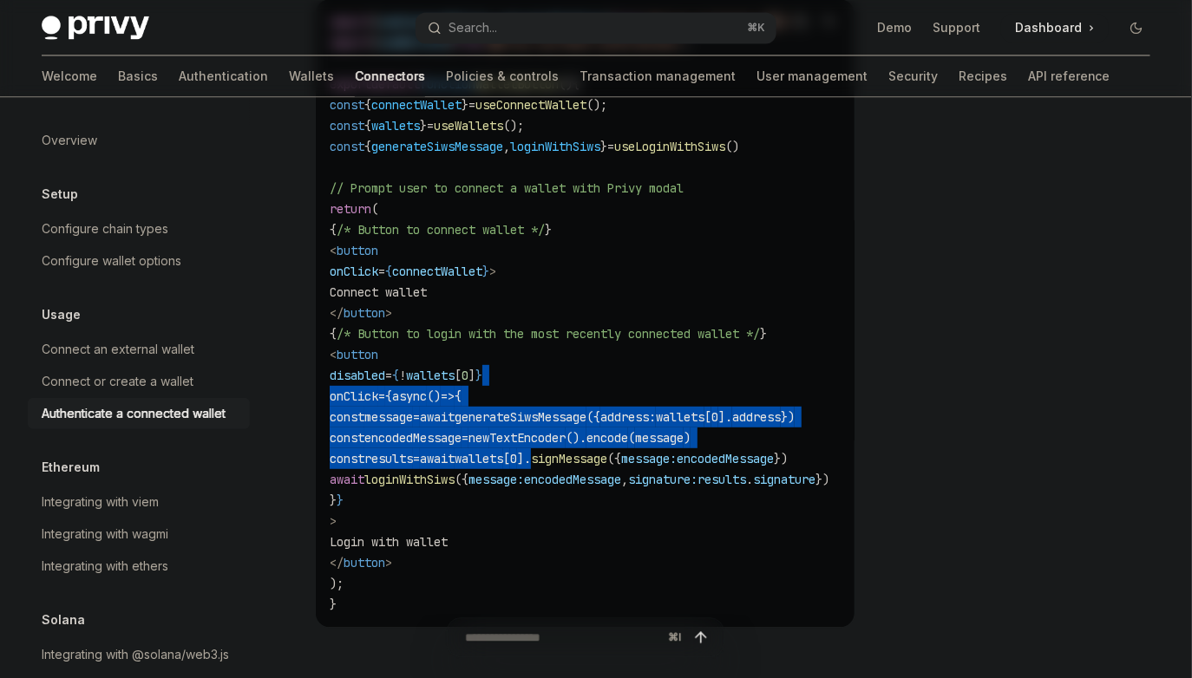
drag, startPoint x: 548, startPoint y: 385, endPoint x: 653, endPoint y: 473, distance: 136.7
click at [651, 469] on code "import { useConnectWallet , useLoginWithSiws } from '@privy-io/react-auth' ; im…" at bounding box center [600, 313] width 541 height 604
click at [653, 473] on code "import { useConnectWallet , useLoginWithSiws } from '@privy-io/react-auth' ; im…" at bounding box center [600, 313] width 541 height 604
drag, startPoint x: 653, startPoint y: 473, endPoint x: 587, endPoint y: 394, distance: 102.8
click at [588, 395] on code "import { useConnectWallet , useLoginWithSiws } from '@privy-io/react-auth' ; im…" at bounding box center [600, 313] width 541 height 604
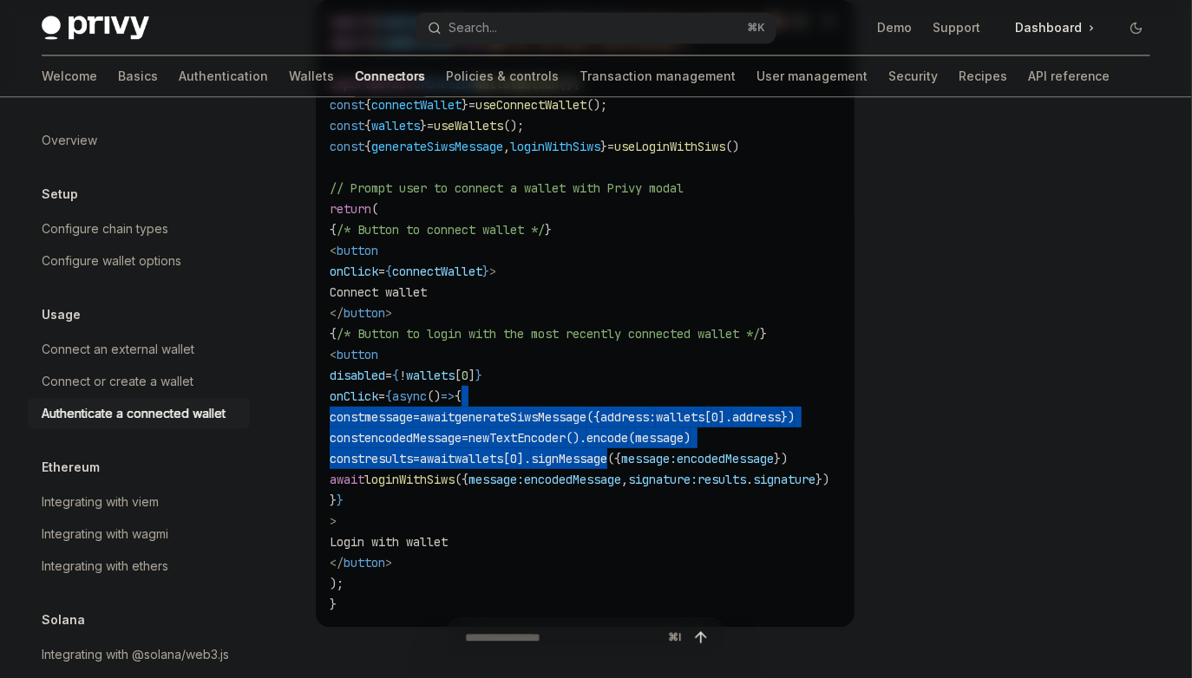
click at [587, 394] on code "import { useConnectWallet , useLoginWithSiws } from '@privy-io/react-auth' ; im…" at bounding box center [600, 313] width 541 height 604
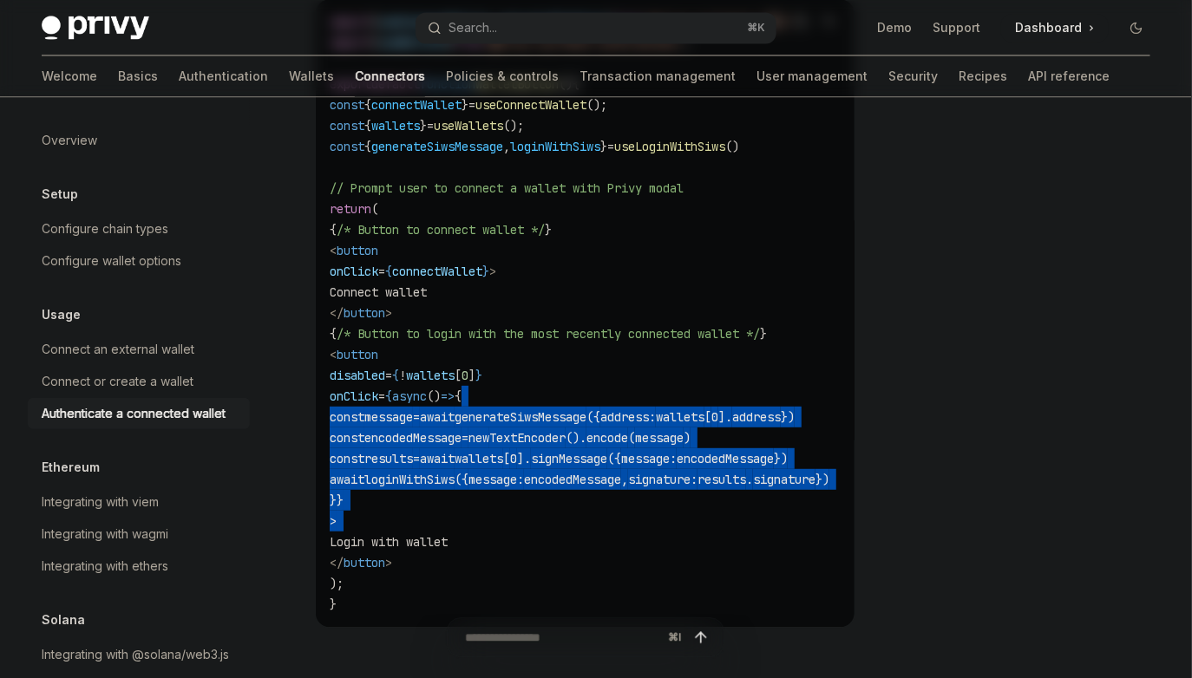
drag, startPoint x: 587, startPoint y: 394, endPoint x: 710, endPoint y: 535, distance: 187.5
click at [710, 535] on code "import { useConnectWallet , useLoginWithSiws } from '@privy-io/react-auth' ; im…" at bounding box center [600, 313] width 541 height 604
drag, startPoint x: 710, startPoint y: 535, endPoint x: 601, endPoint y: 401, distance: 173.2
click at [601, 401] on code "import { useConnectWallet , useLoginWithSiws } from '@privy-io/react-auth' ; im…" at bounding box center [600, 313] width 541 height 604
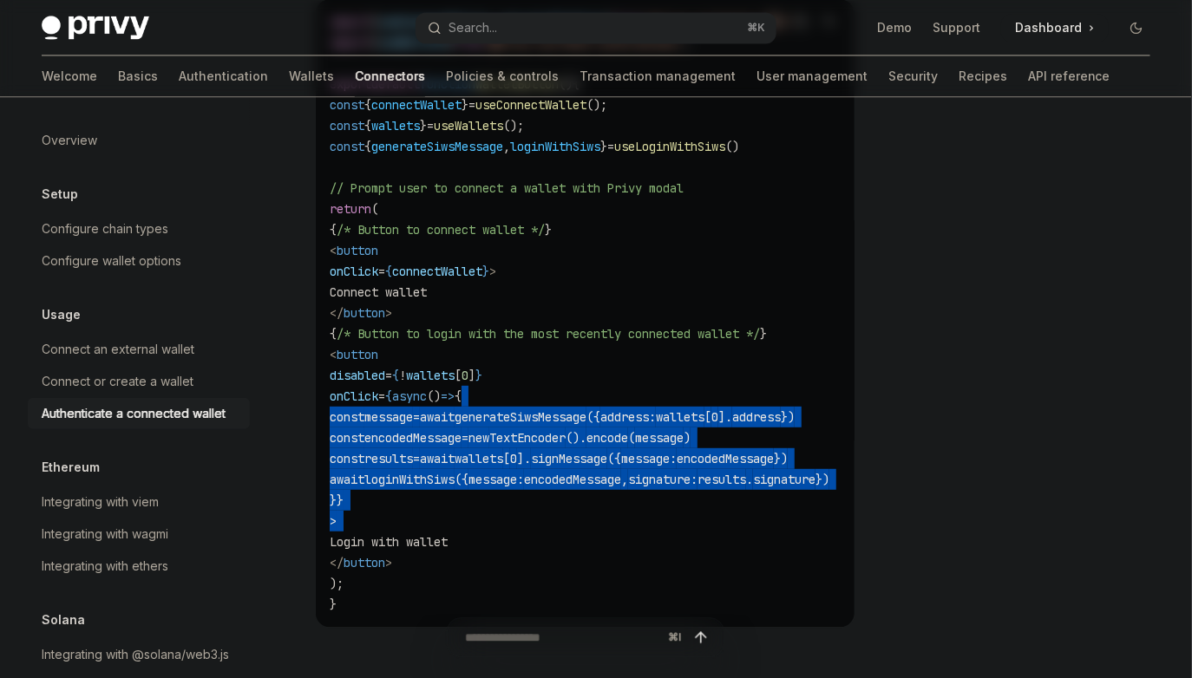
click at [601, 401] on code "import { useConnectWallet , useLoginWithSiws } from '@privy-io/react-auth' ; im…" at bounding box center [600, 313] width 541 height 604
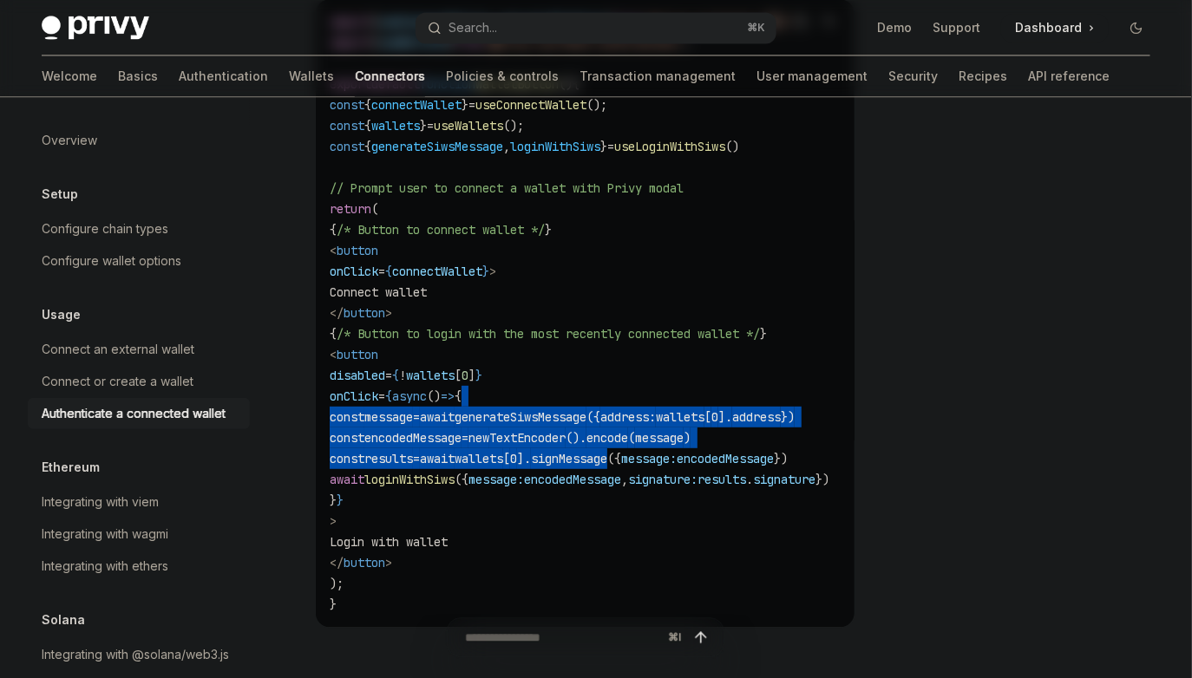
drag, startPoint x: 601, startPoint y: 401, endPoint x: 709, endPoint y: 524, distance: 163.5
click at [709, 524] on code "import { useConnectWallet , useLoginWithSiws } from '@privy-io/react-auth' ; im…" at bounding box center [600, 313] width 541 height 604
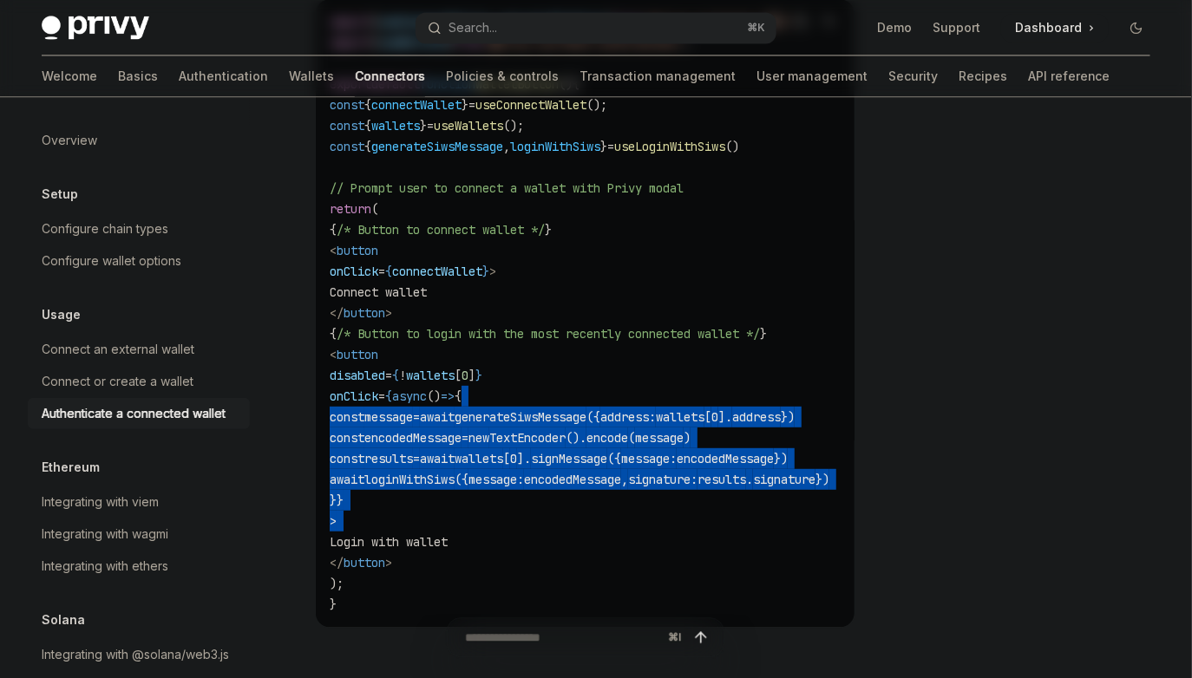
click at [709, 524] on code "import { useConnectWallet , useLoginWithSiws } from '@privy-io/react-auth' ; im…" at bounding box center [600, 313] width 541 height 604
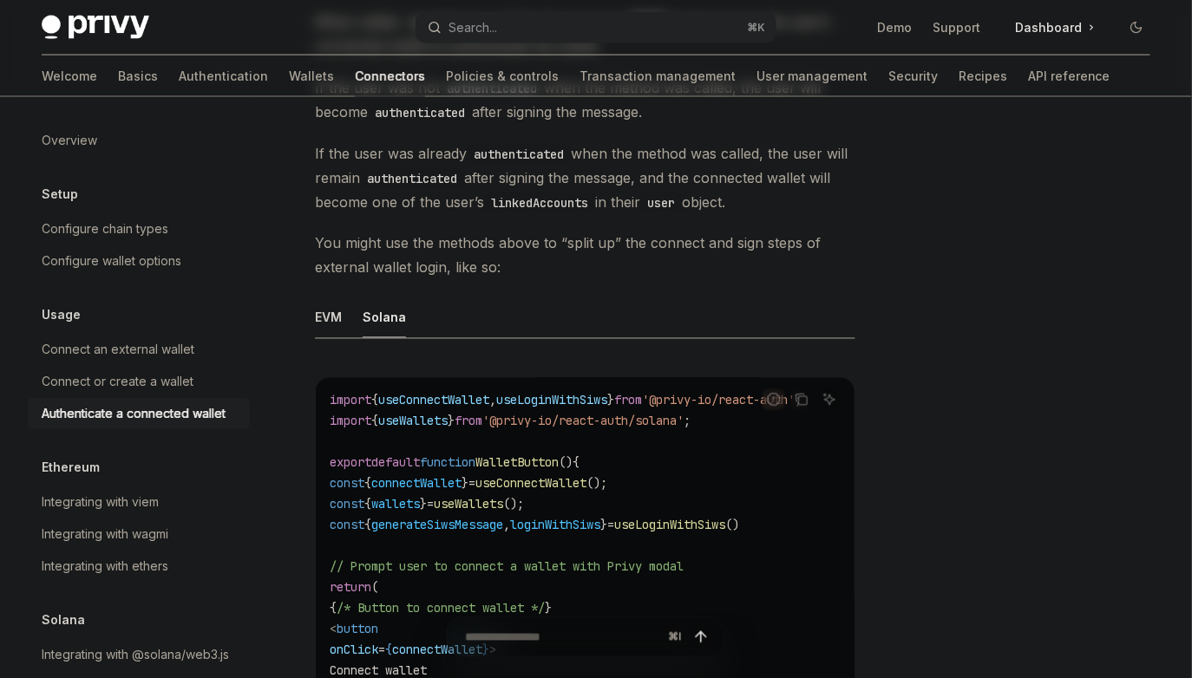
scroll to position [862, 0]
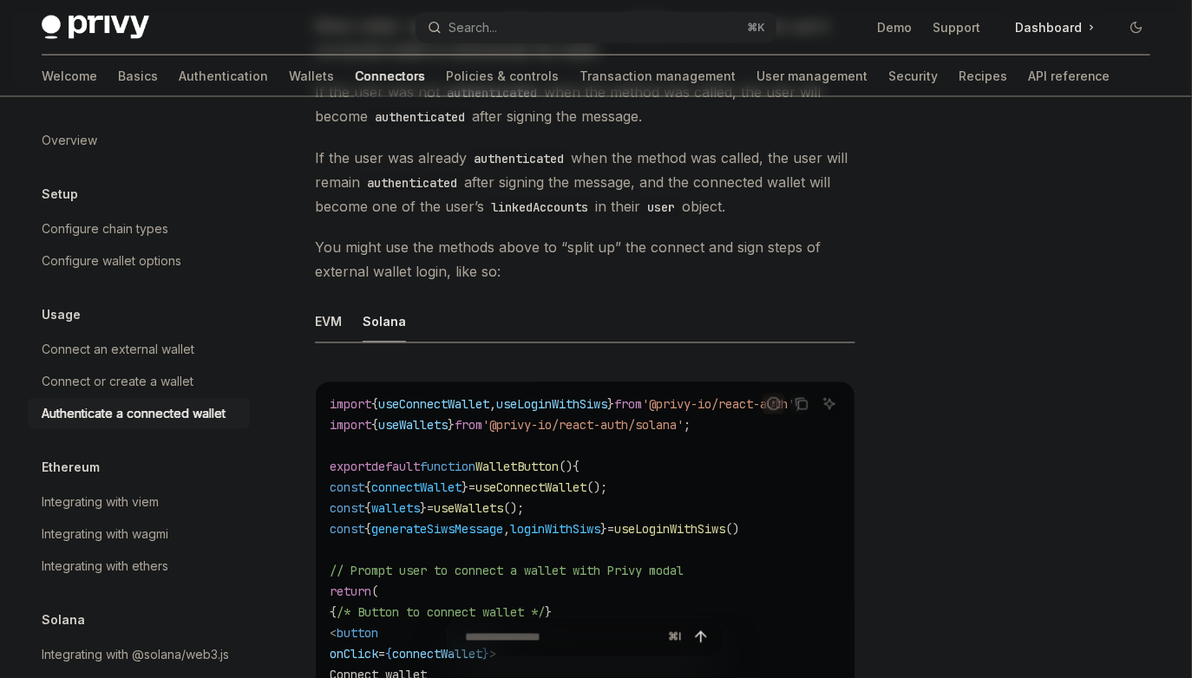
click at [587, 407] on span "useLoginWithSiws" at bounding box center [551, 405] width 111 height 16
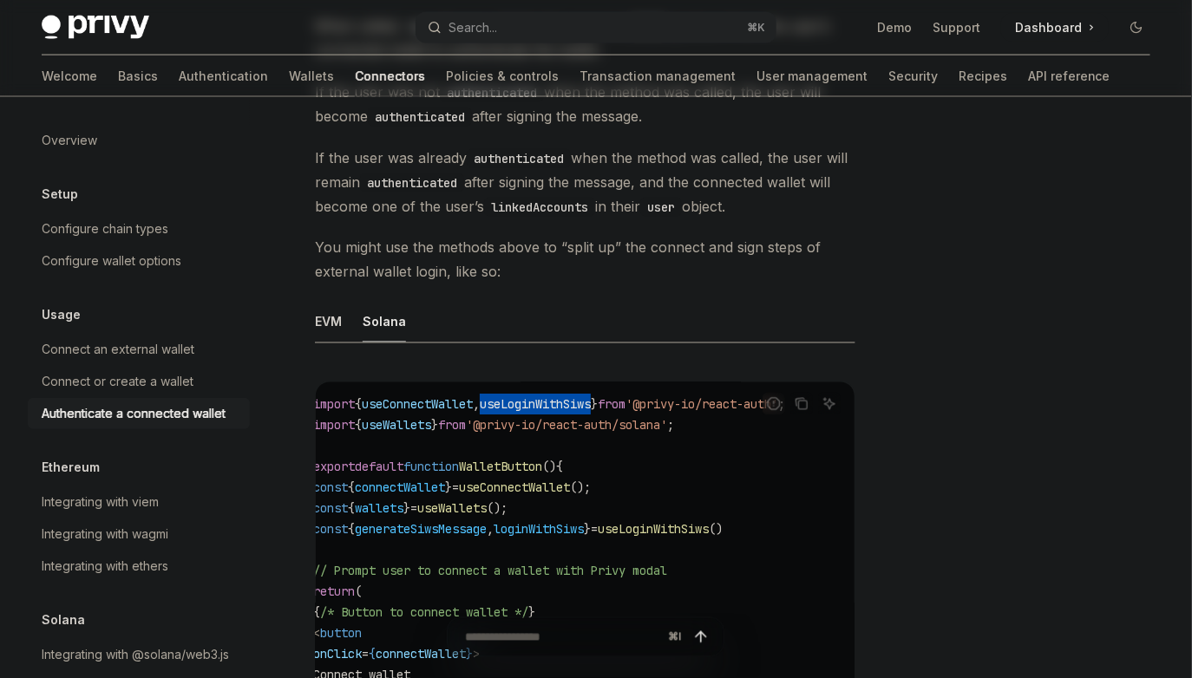
scroll to position [57, 0]
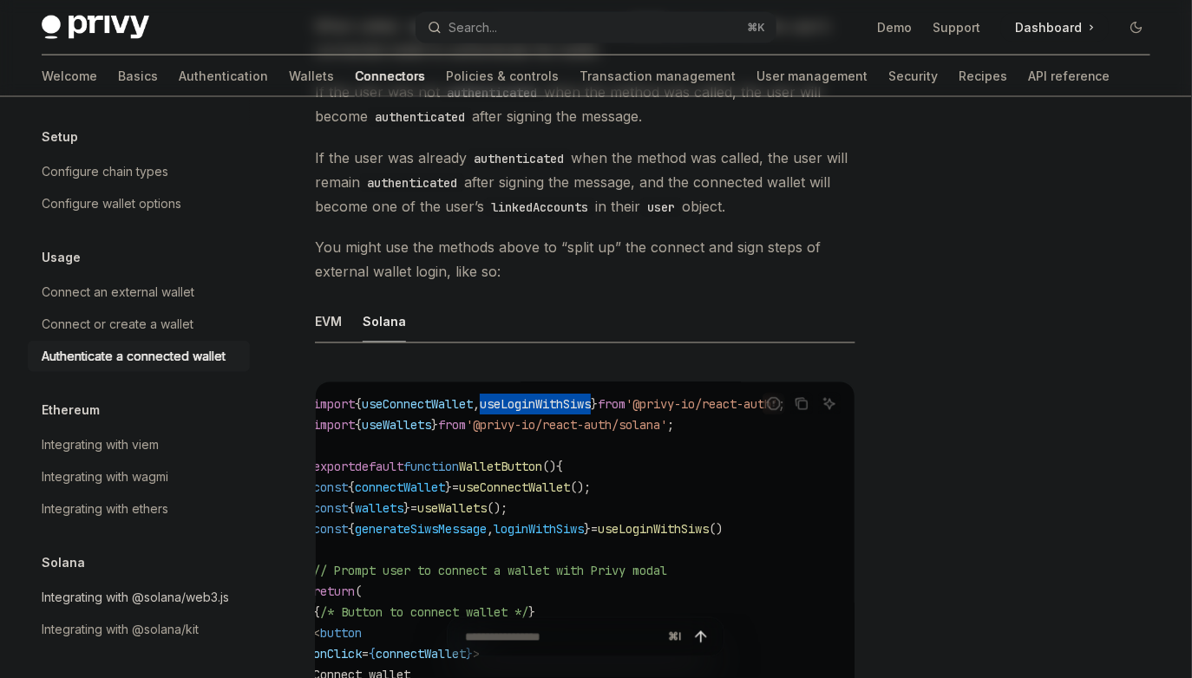
click at [160, 597] on div "Integrating with @solana/web3.js" at bounding box center [135, 597] width 187 height 21
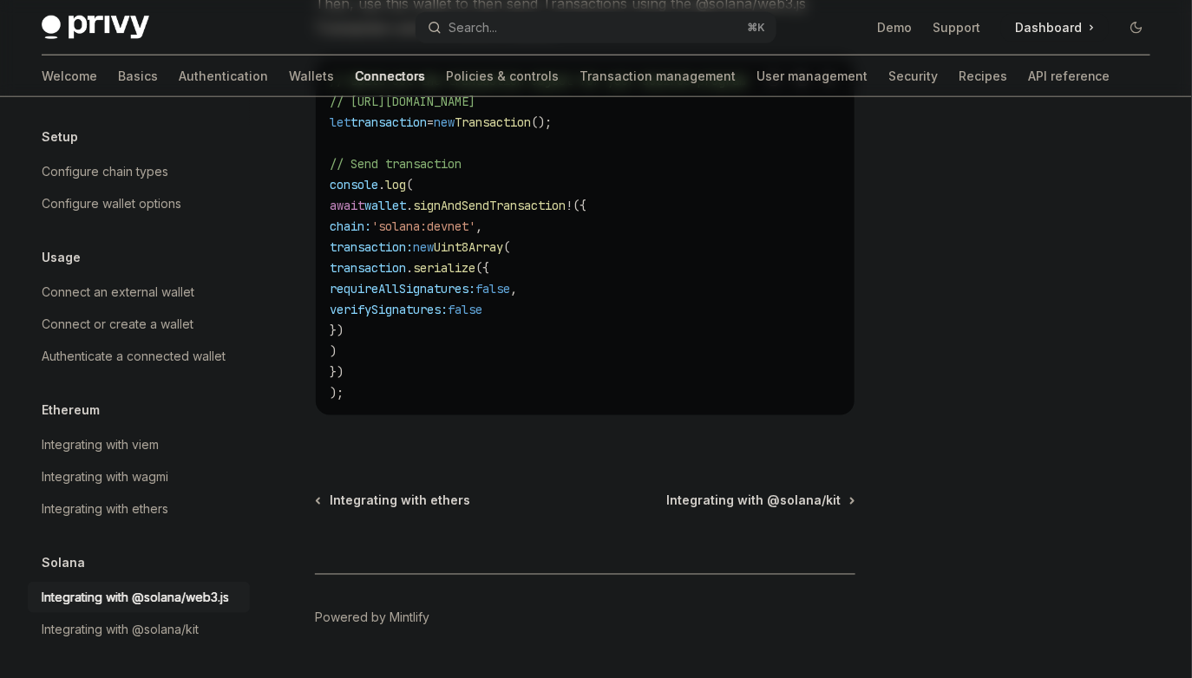
scroll to position [664, 0]
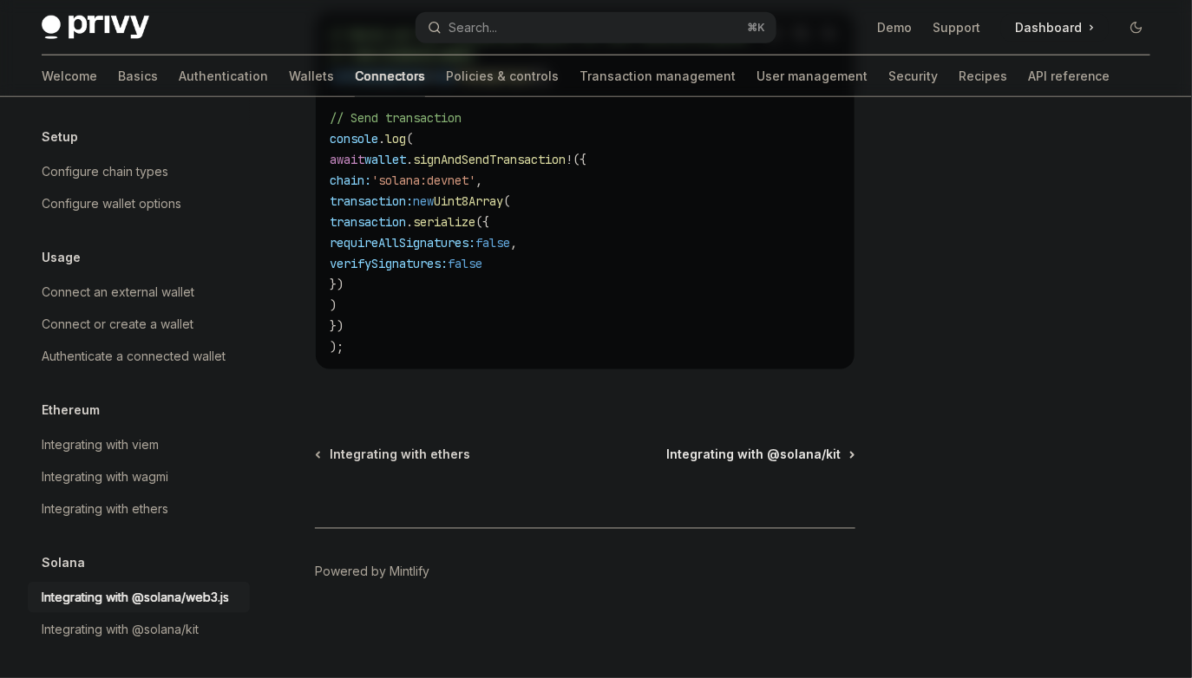
click at [755, 451] on span "Integrating with @solana/kit" at bounding box center [753, 455] width 174 height 17
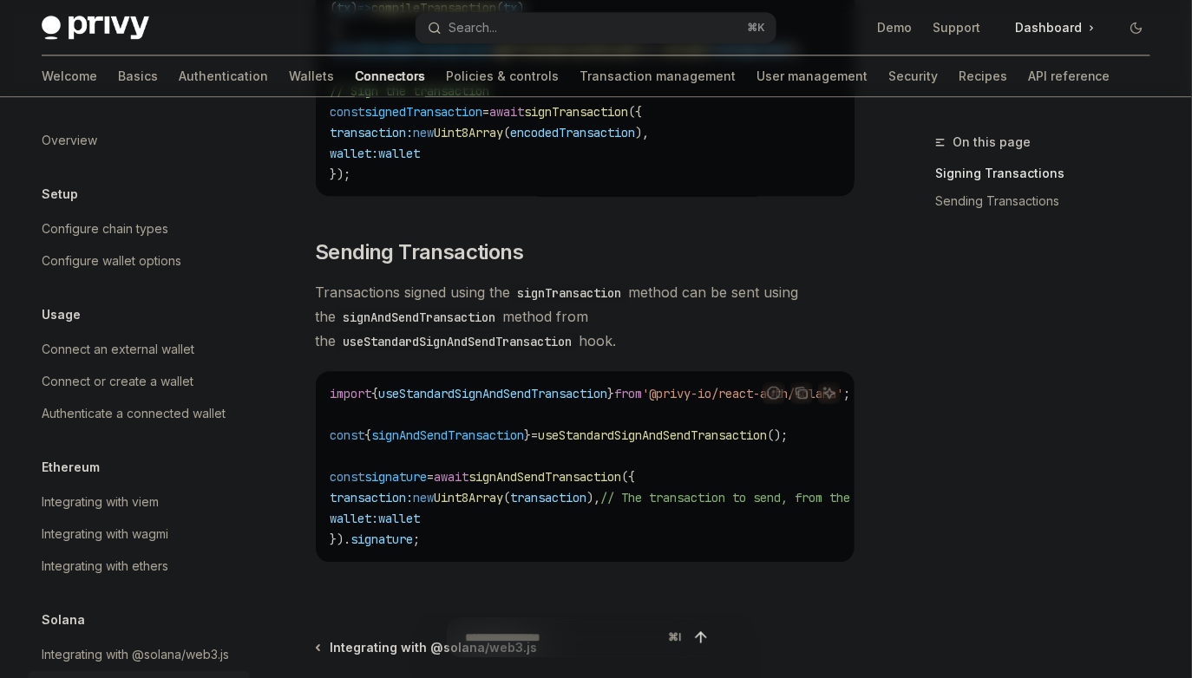
scroll to position [1347, 0]
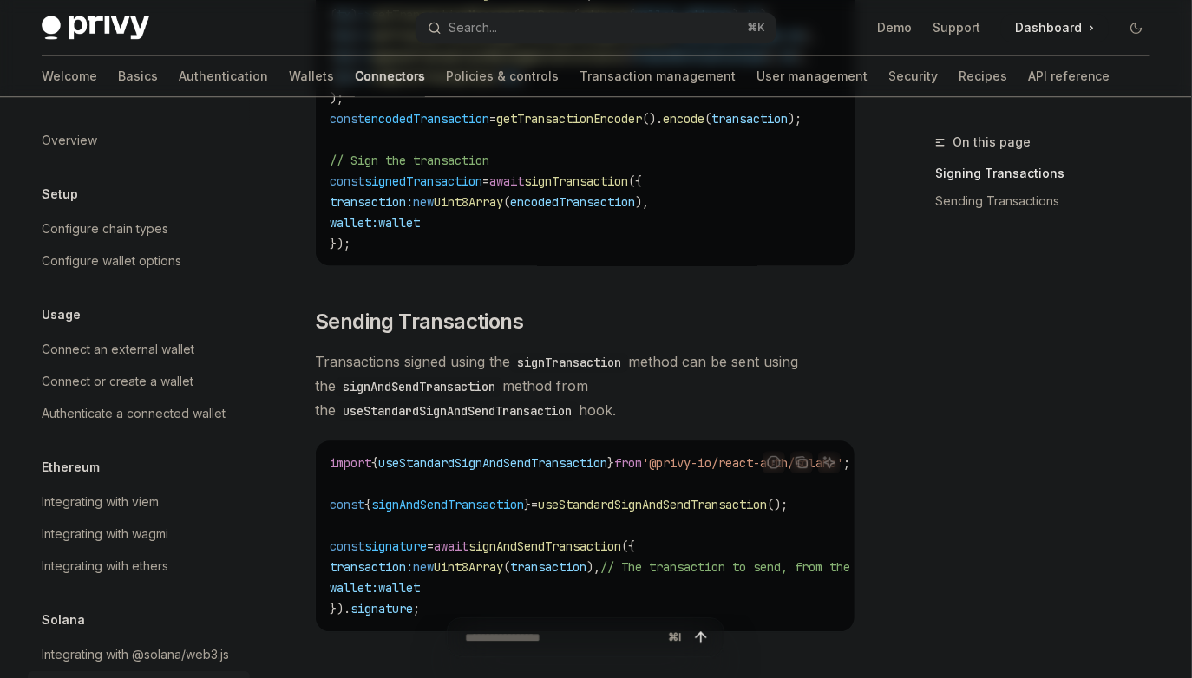
click at [355, 72] on link "Connectors" at bounding box center [390, 77] width 70 height 42
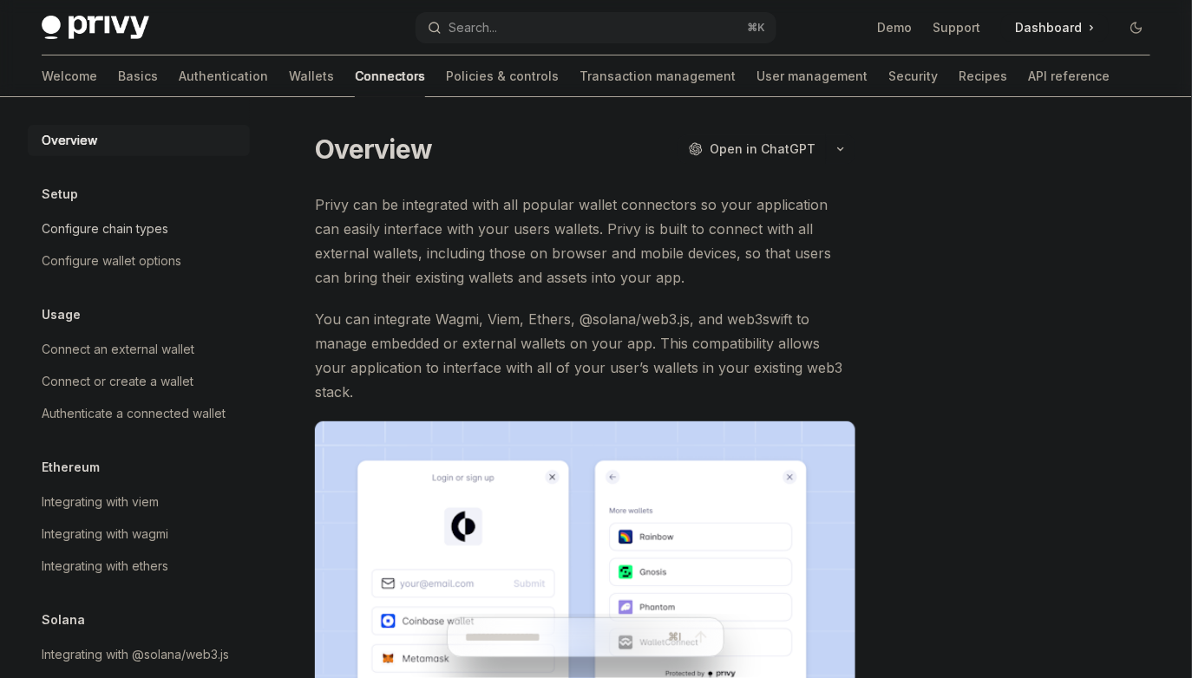
click at [150, 230] on div "Configure chain types" at bounding box center [105, 229] width 127 height 21
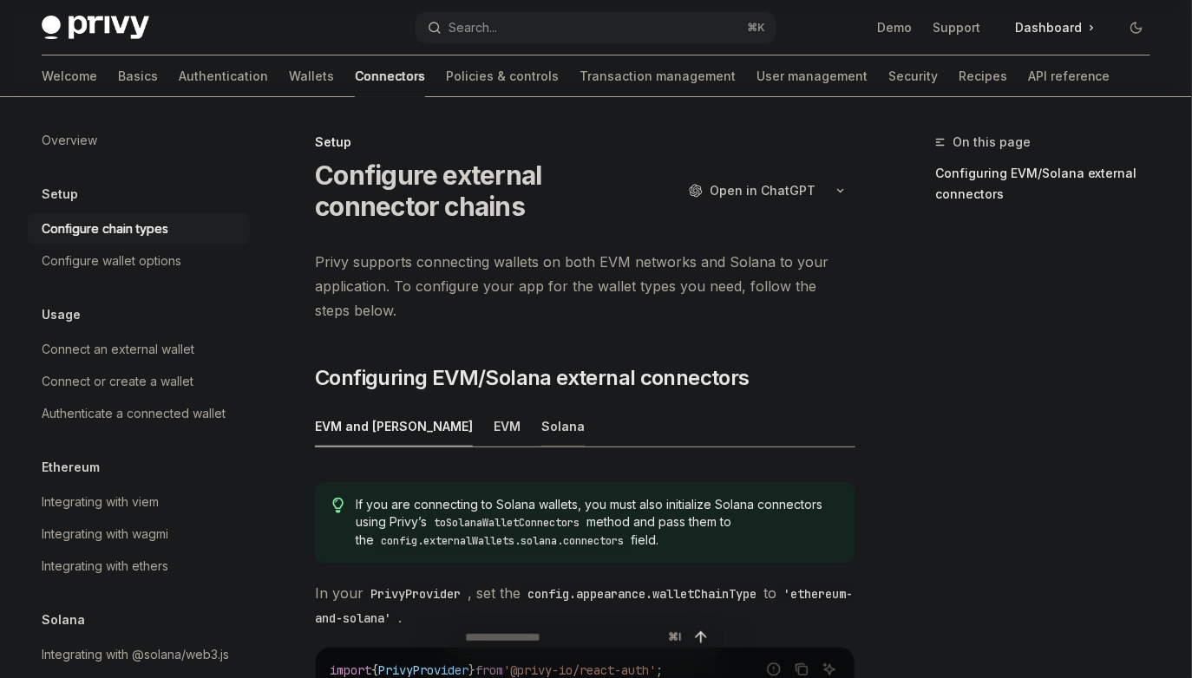
click at [541, 423] on div "Solana" at bounding box center [562, 426] width 43 height 41
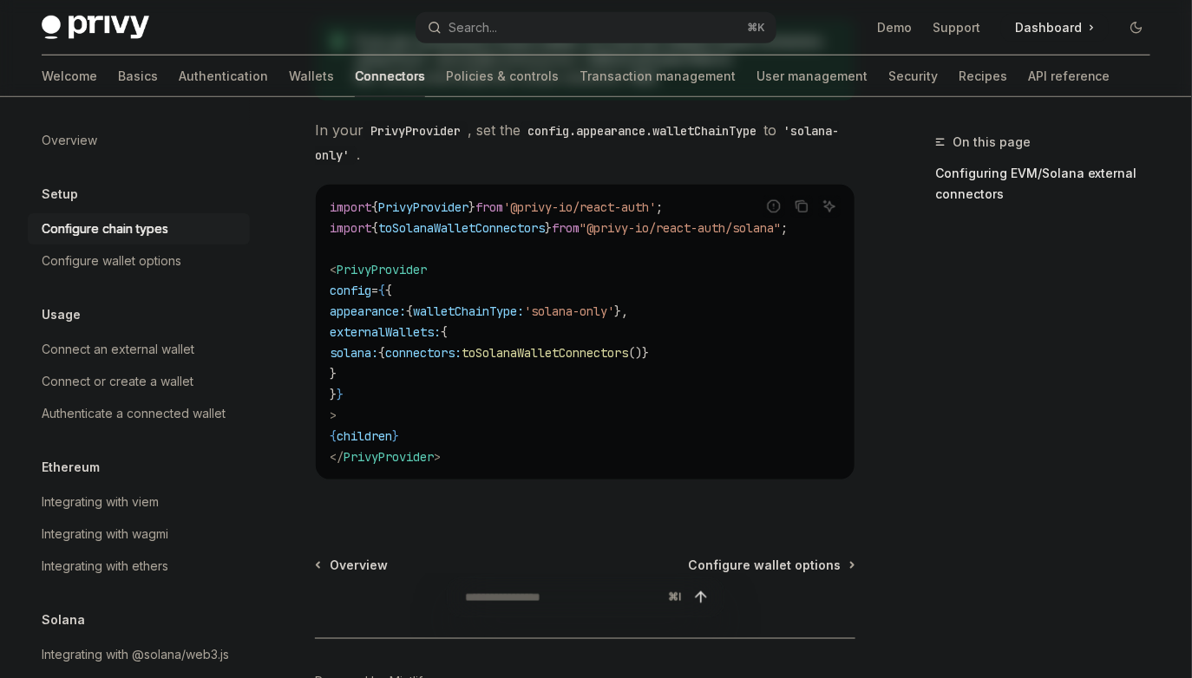
scroll to position [578, 0]
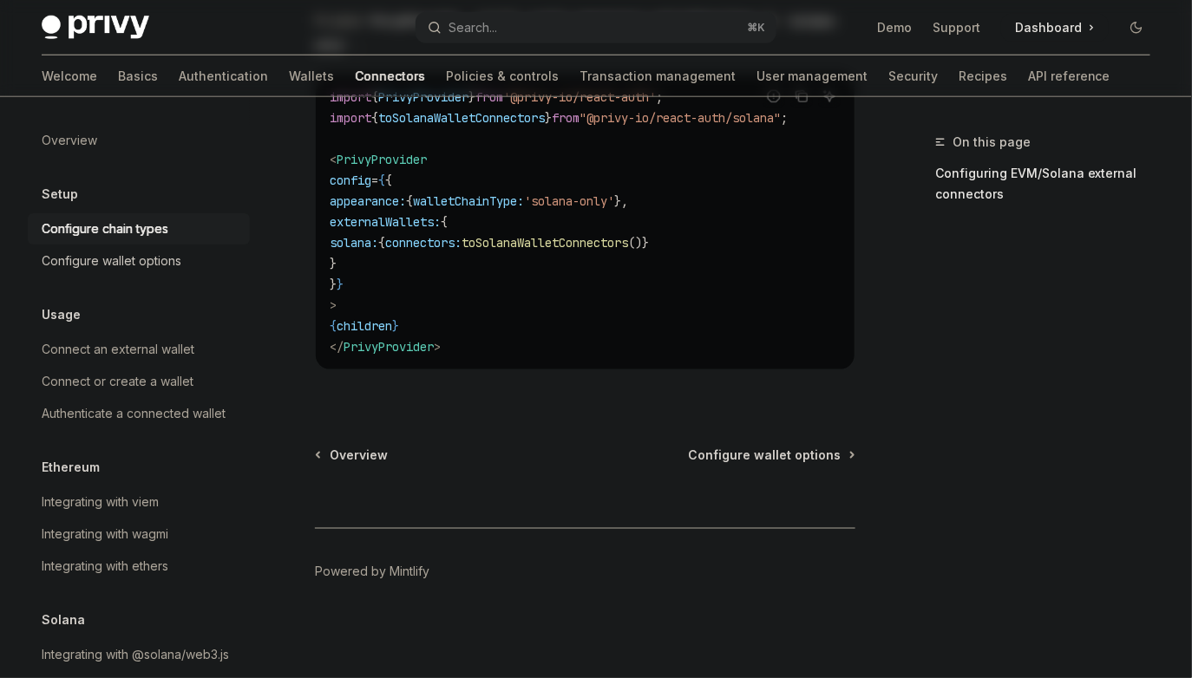
click at [159, 265] on div "Configure wallet options" at bounding box center [112, 261] width 140 height 21
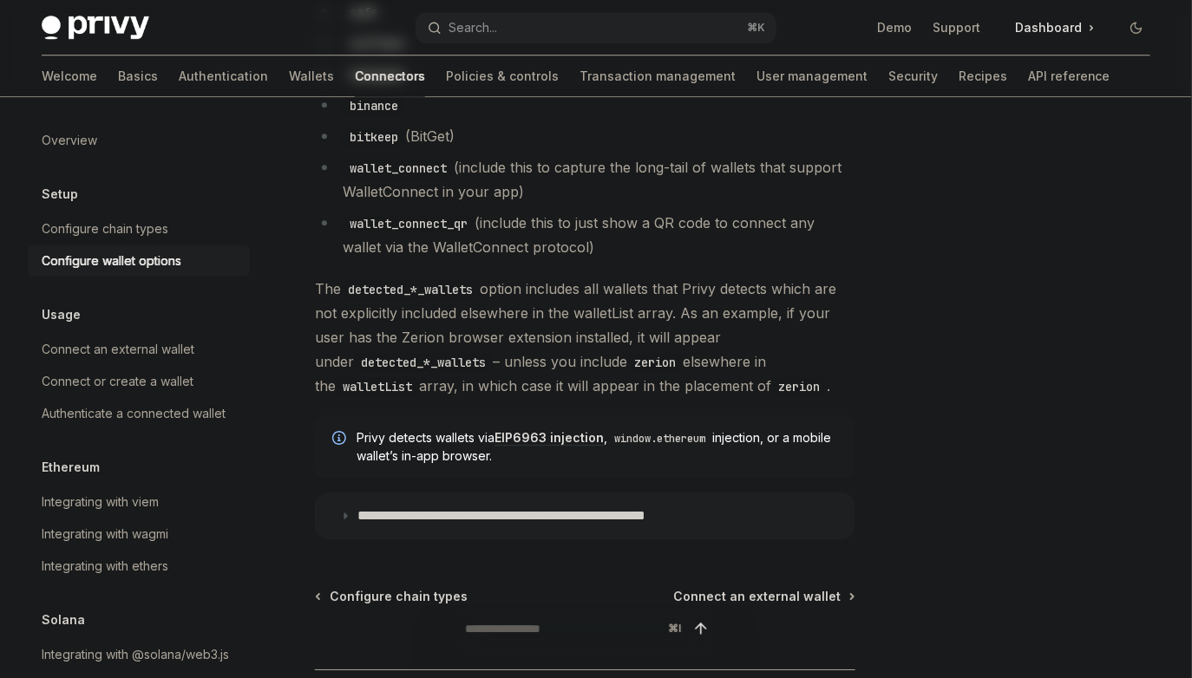
scroll to position [1613, 0]
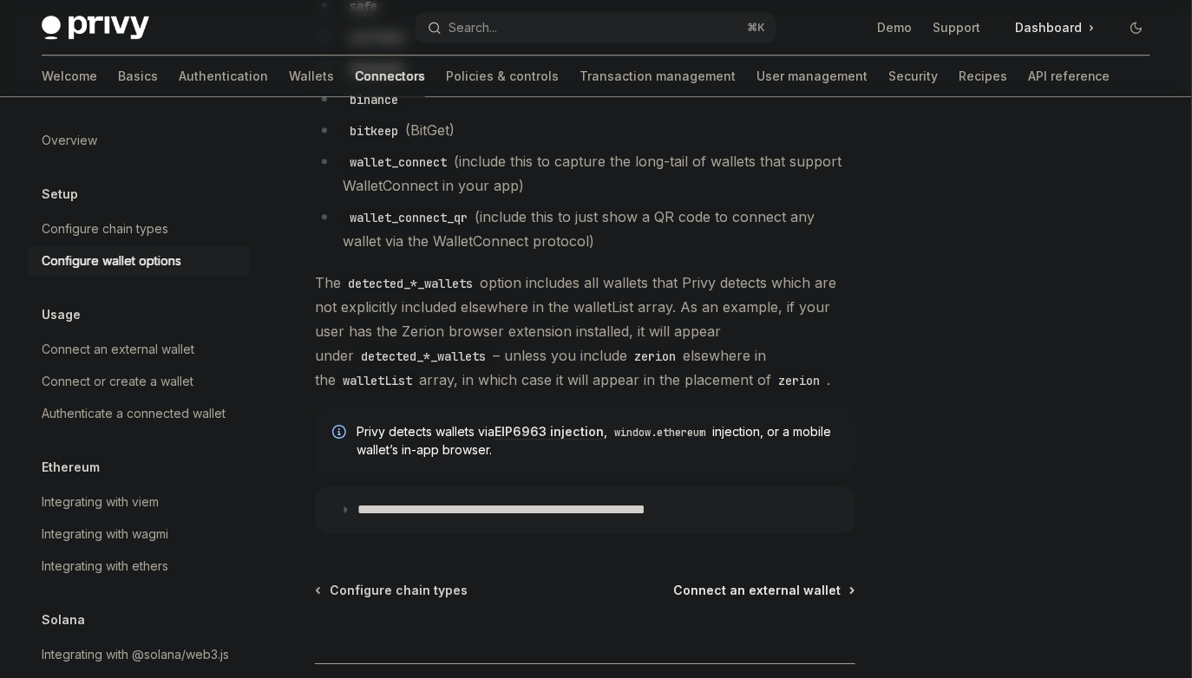
click at [714, 598] on span "Connect an external wallet" at bounding box center [756, 590] width 167 height 17
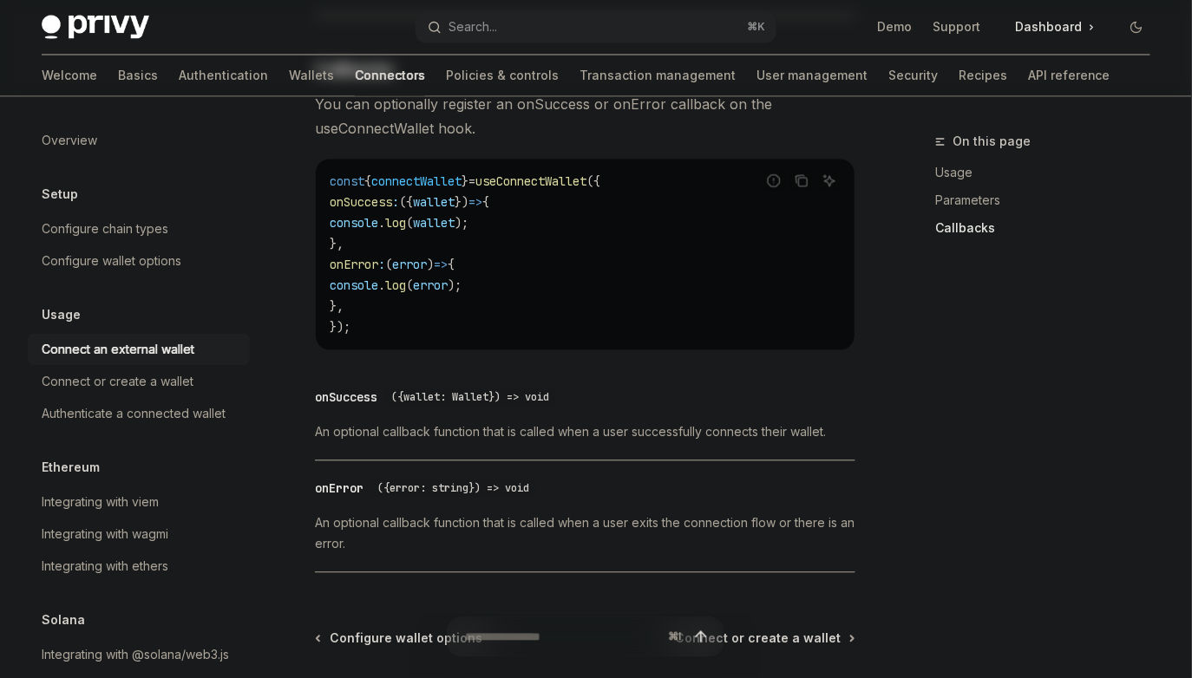
scroll to position [1083, 0]
type textarea "*"
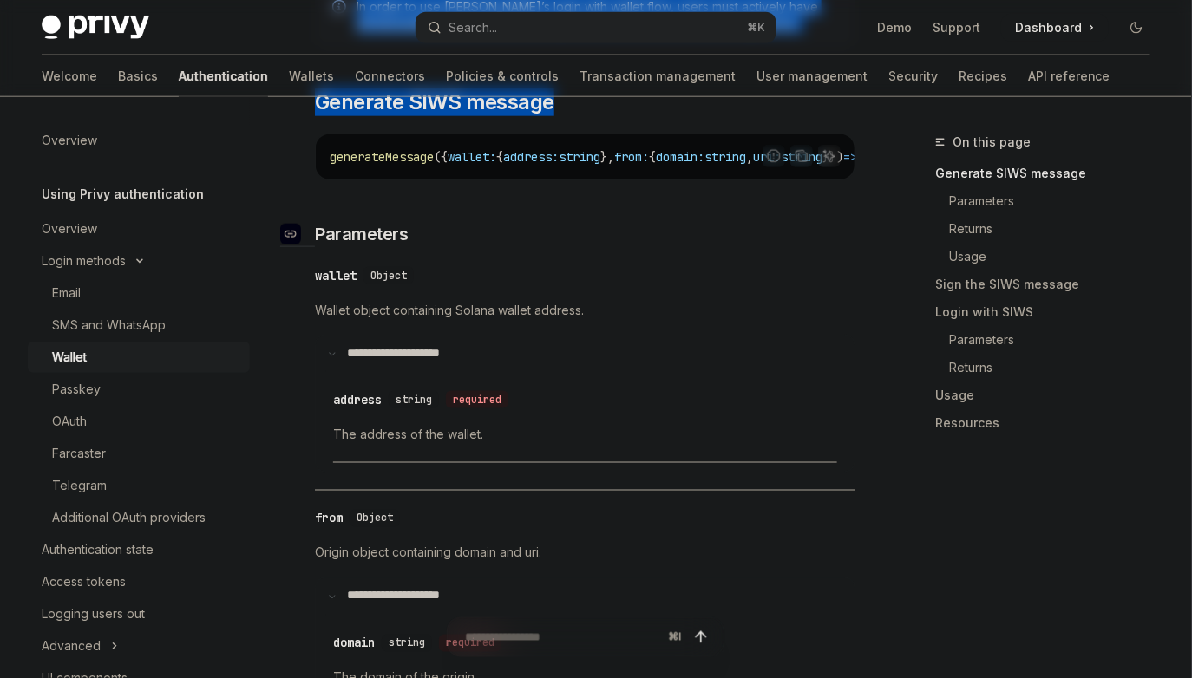
type textarea "*"
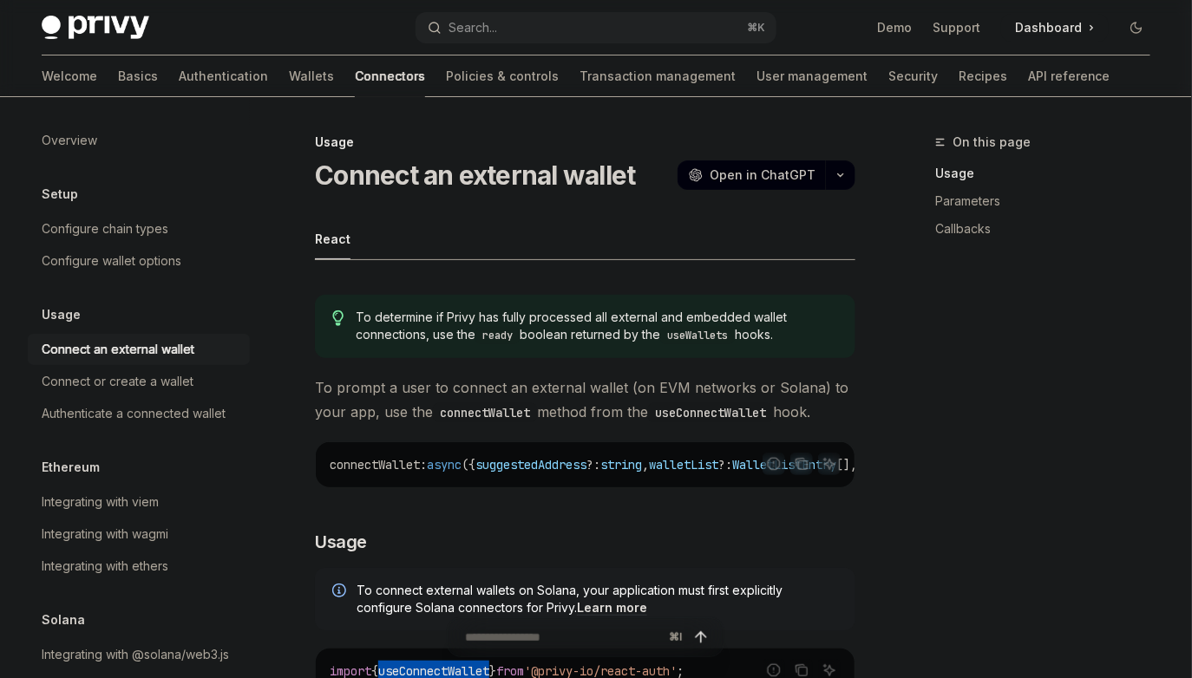
scroll to position [57, 0]
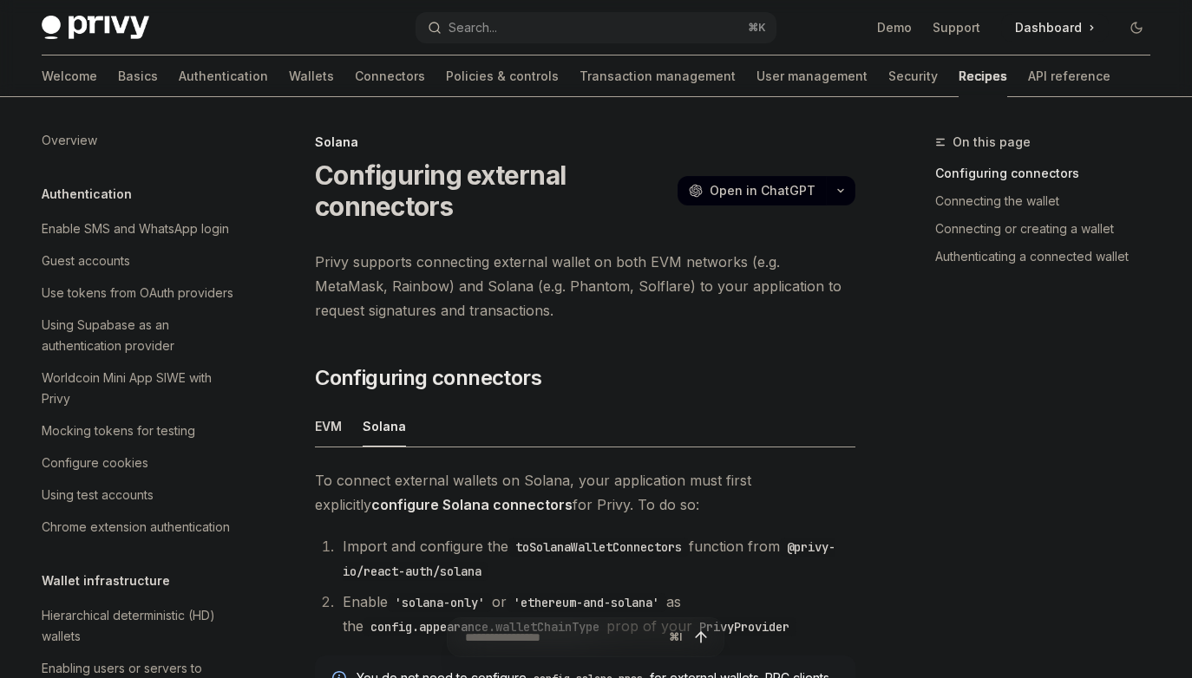
scroll to position [229, 0]
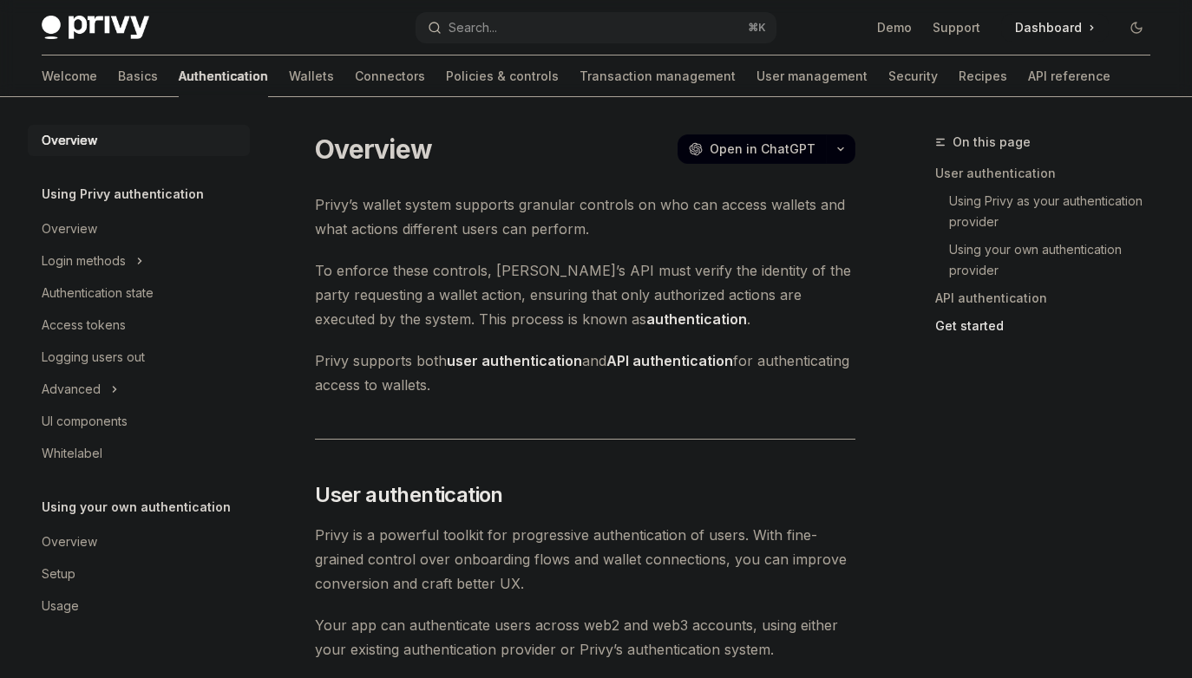
scroll to position [1606, 0]
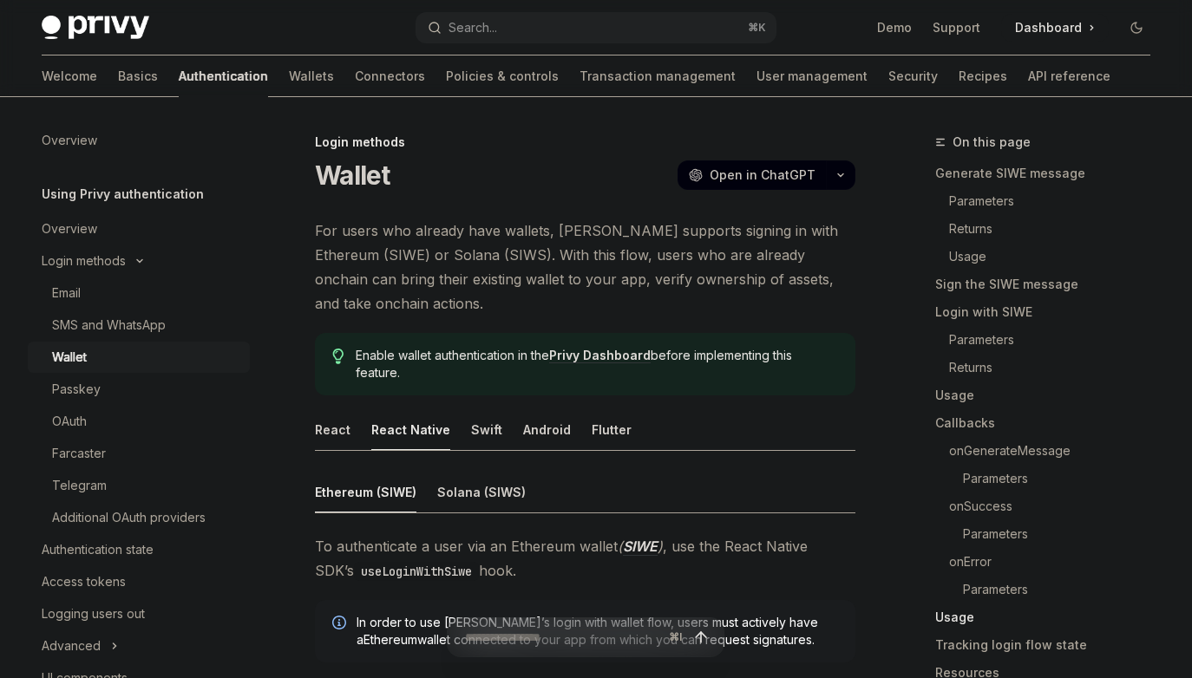
scroll to position [5605, 0]
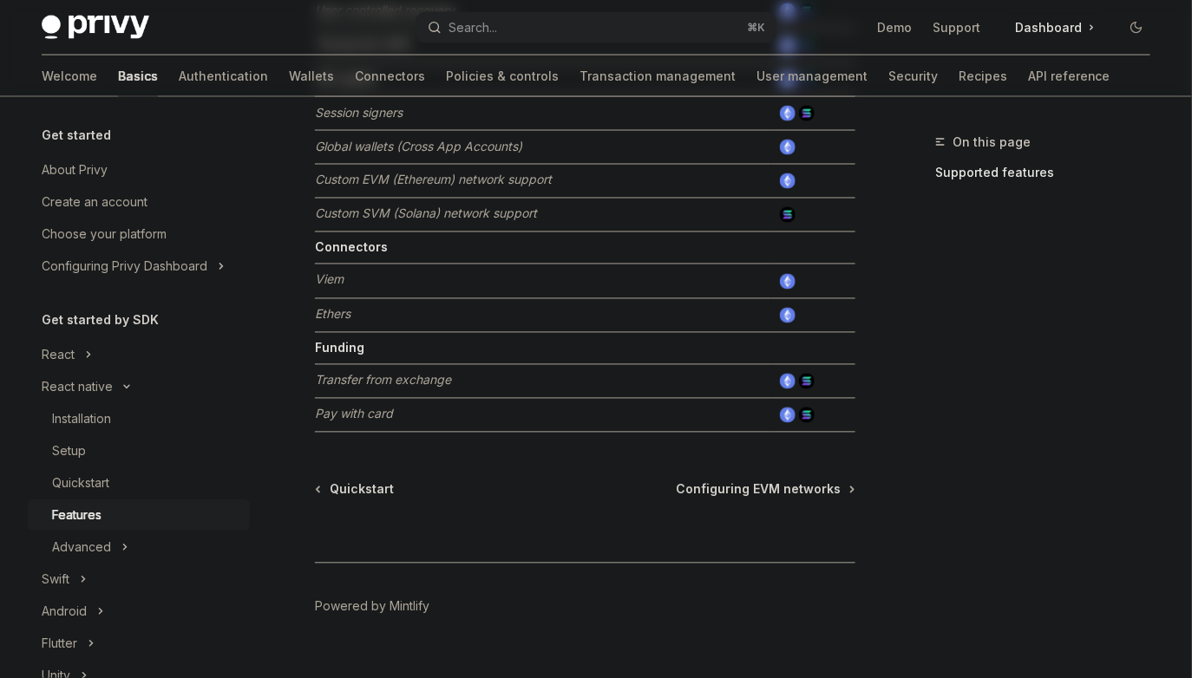
scroll to position [950, 0]
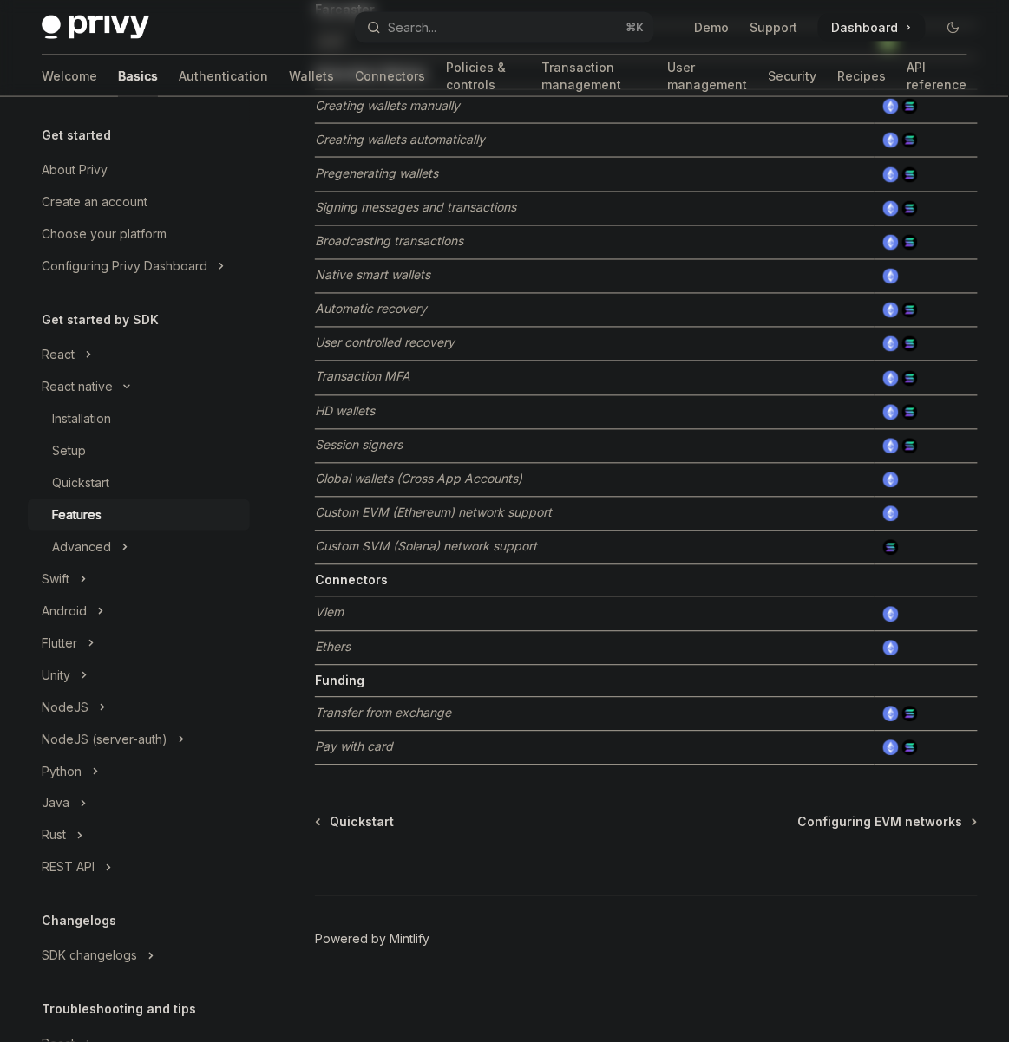
type textarea "*"
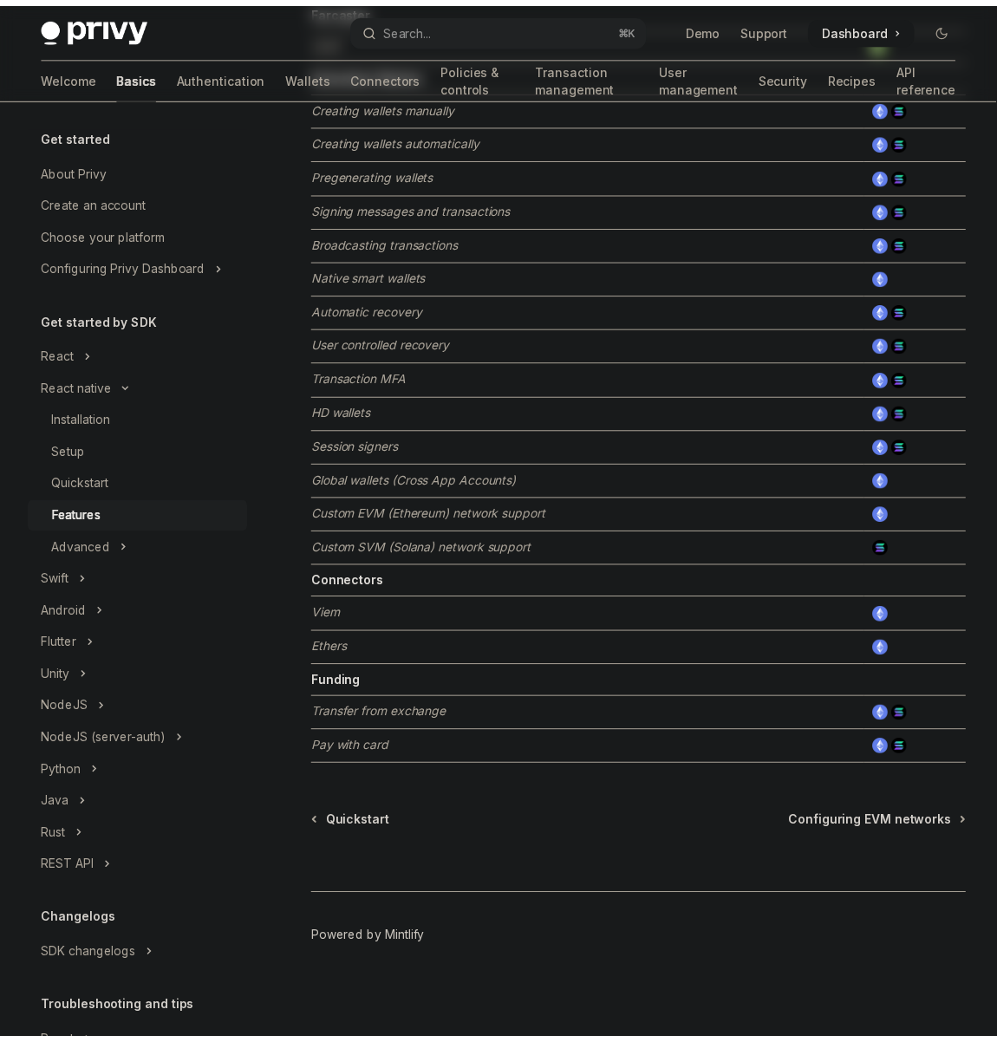
scroll to position [584, 0]
